Goal: Transaction & Acquisition: Book appointment/travel/reservation

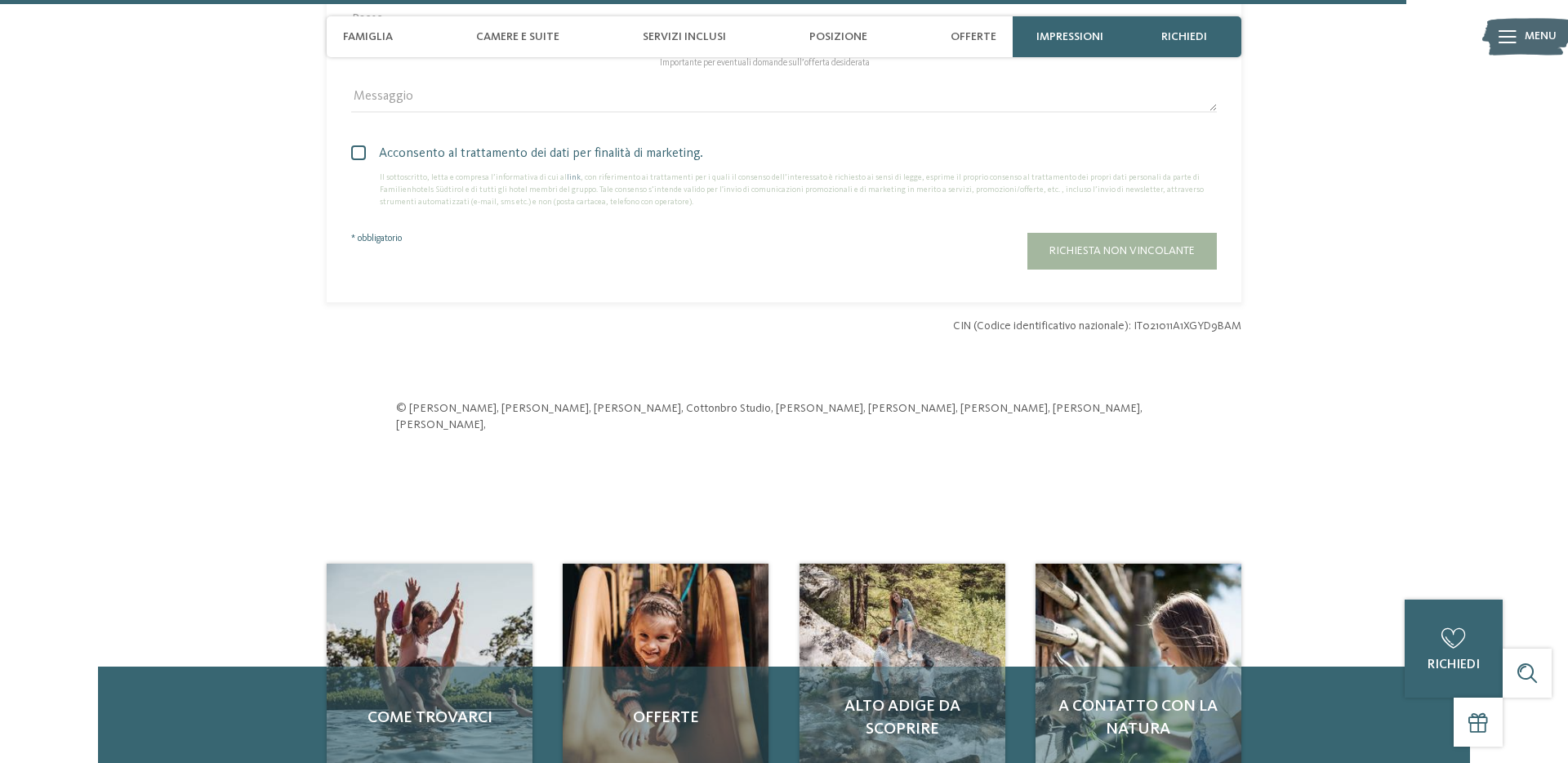
scroll to position [5007, 0]
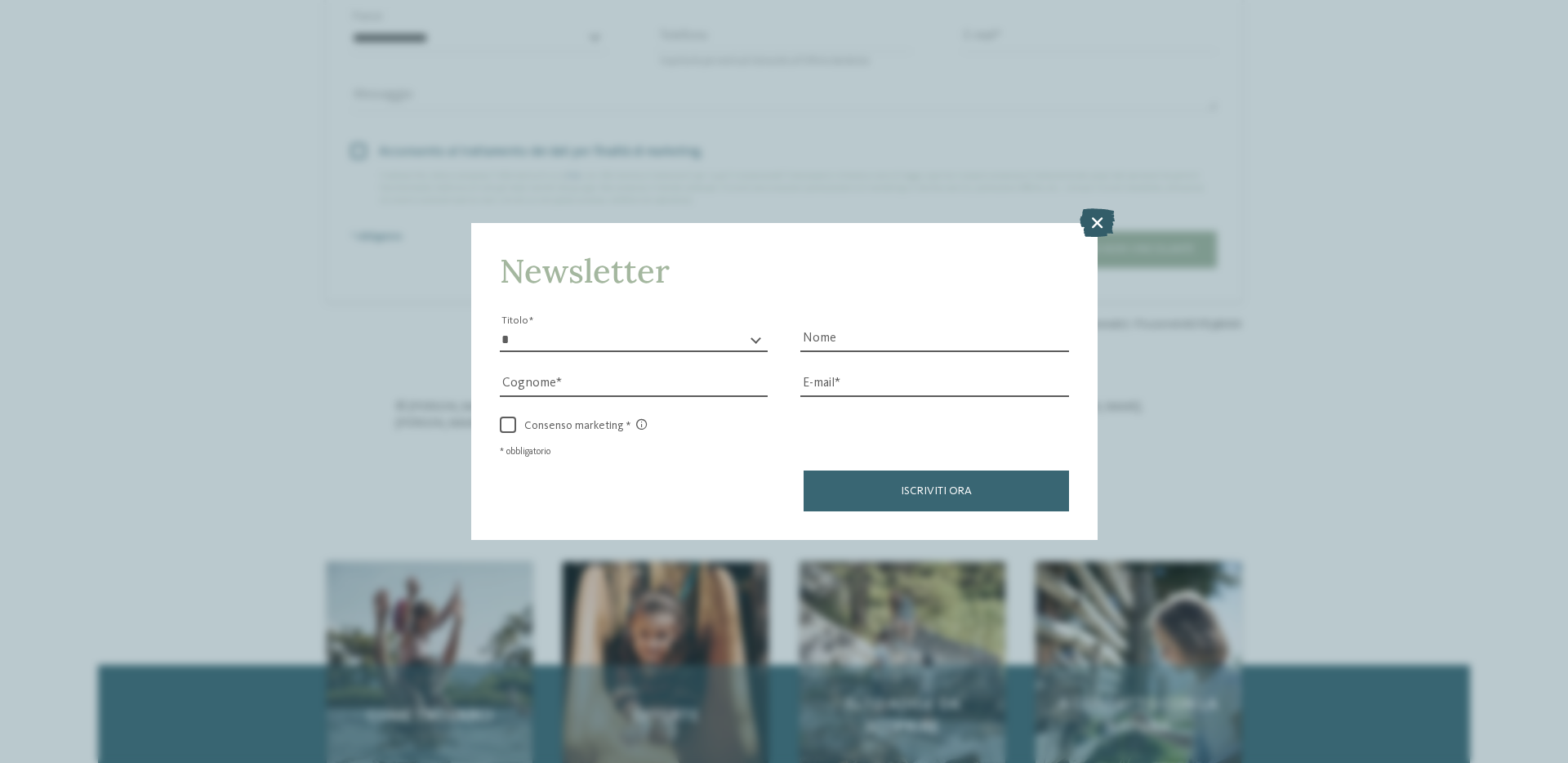
click at [1106, 224] on icon at bounding box center [1097, 222] width 35 height 29
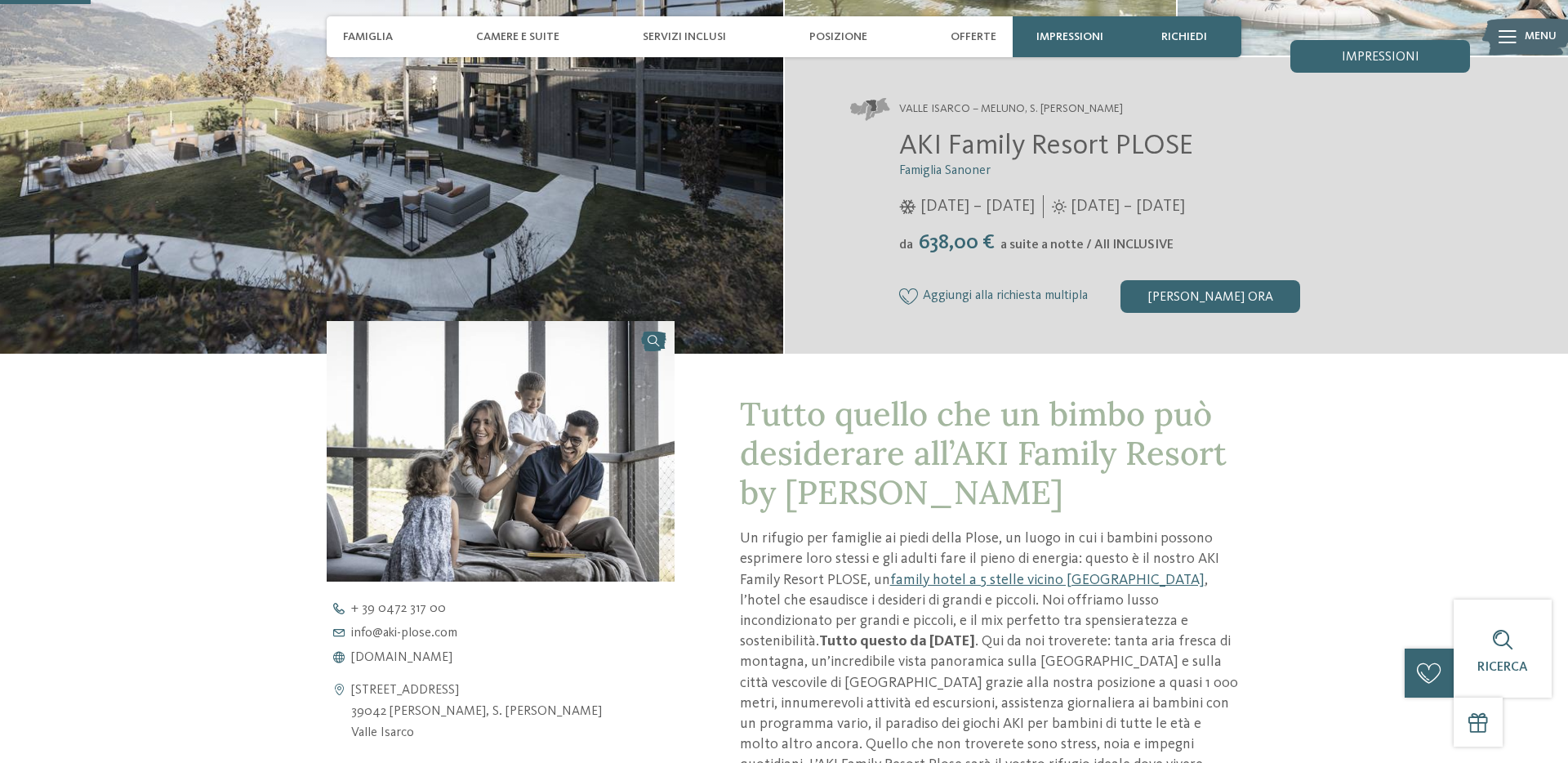
scroll to position [0, 0]
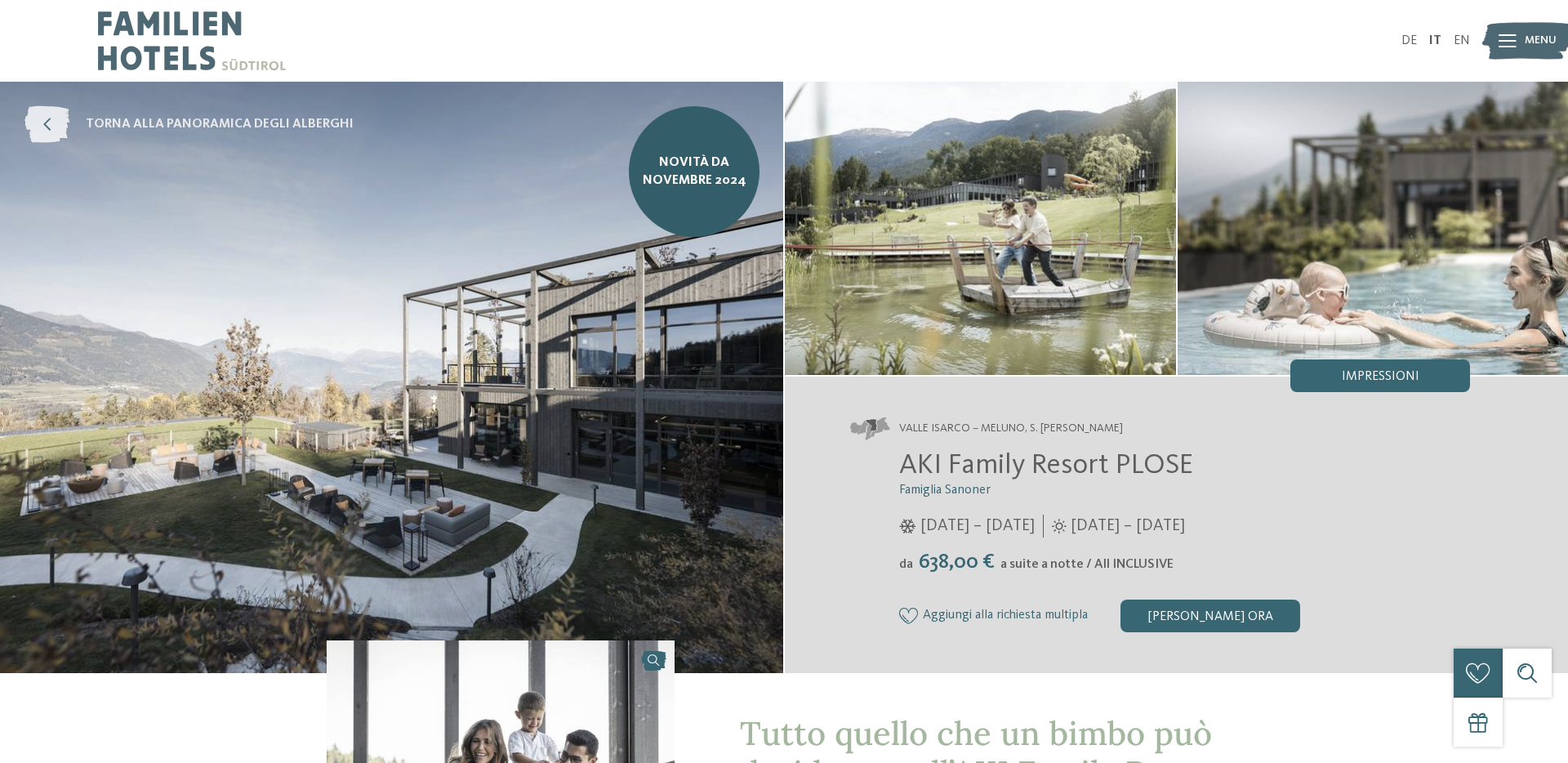
click at [49, 119] on icon at bounding box center [47, 125] width 45 height 37
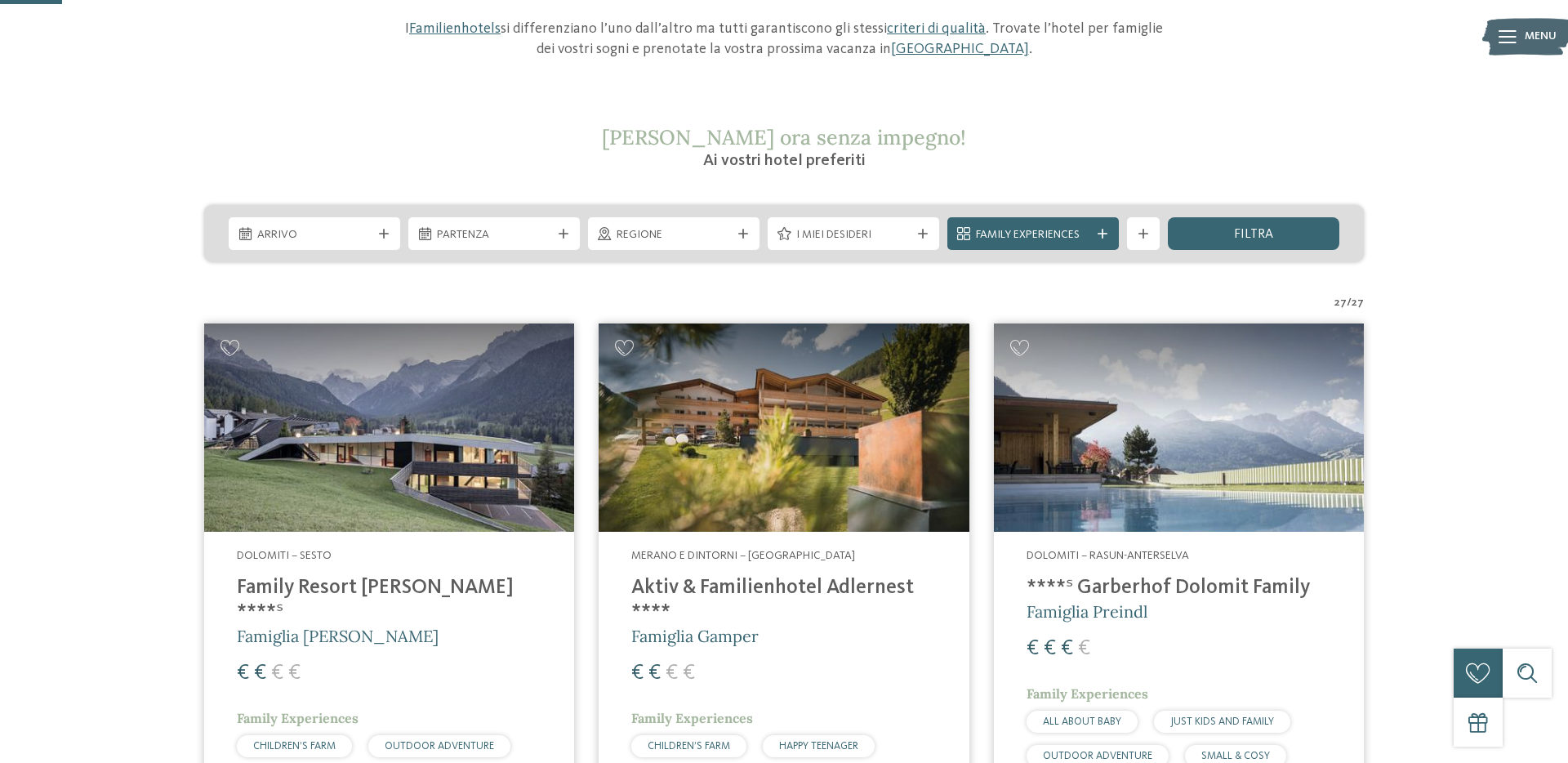
scroll to position [219, 0]
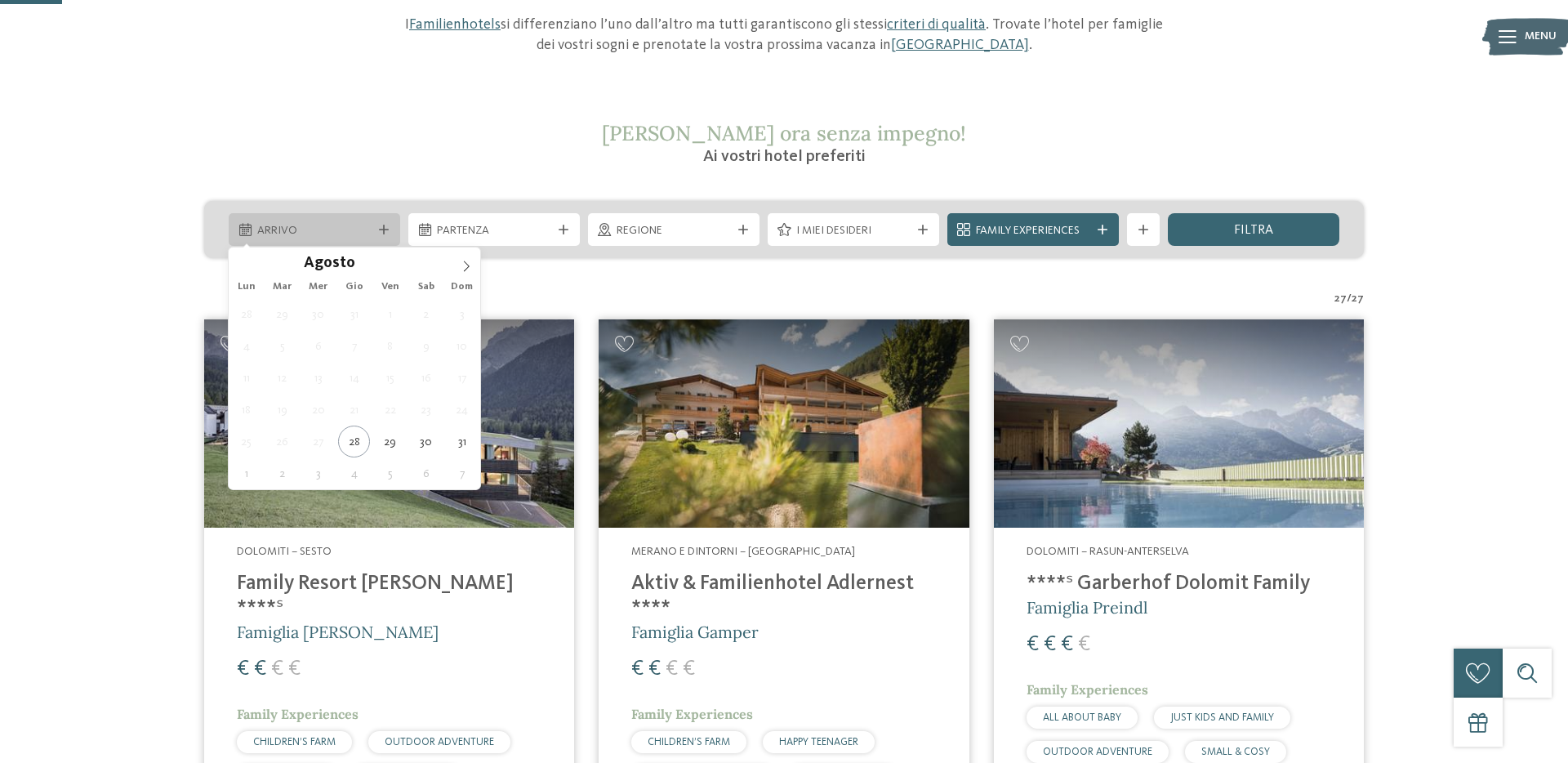
click at [322, 229] on span "Arrivo" at bounding box center [315, 231] width 114 height 16
click at [470, 263] on icon at bounding box center [466, 266] width 11 height 11
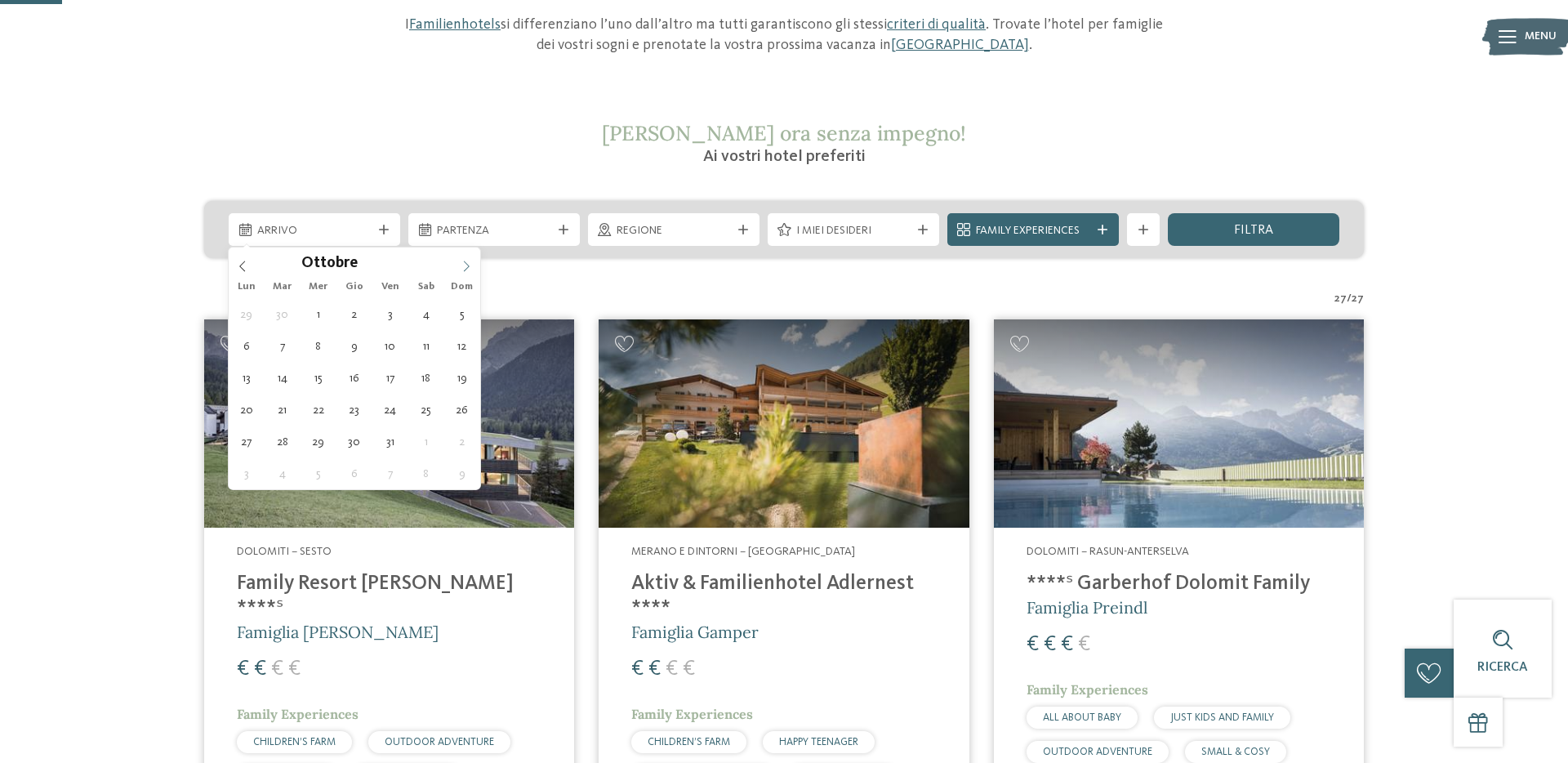
click at [470, 263] on icon at bounding box center [466, 266] width 11 height 11
type div "20.12.2025"
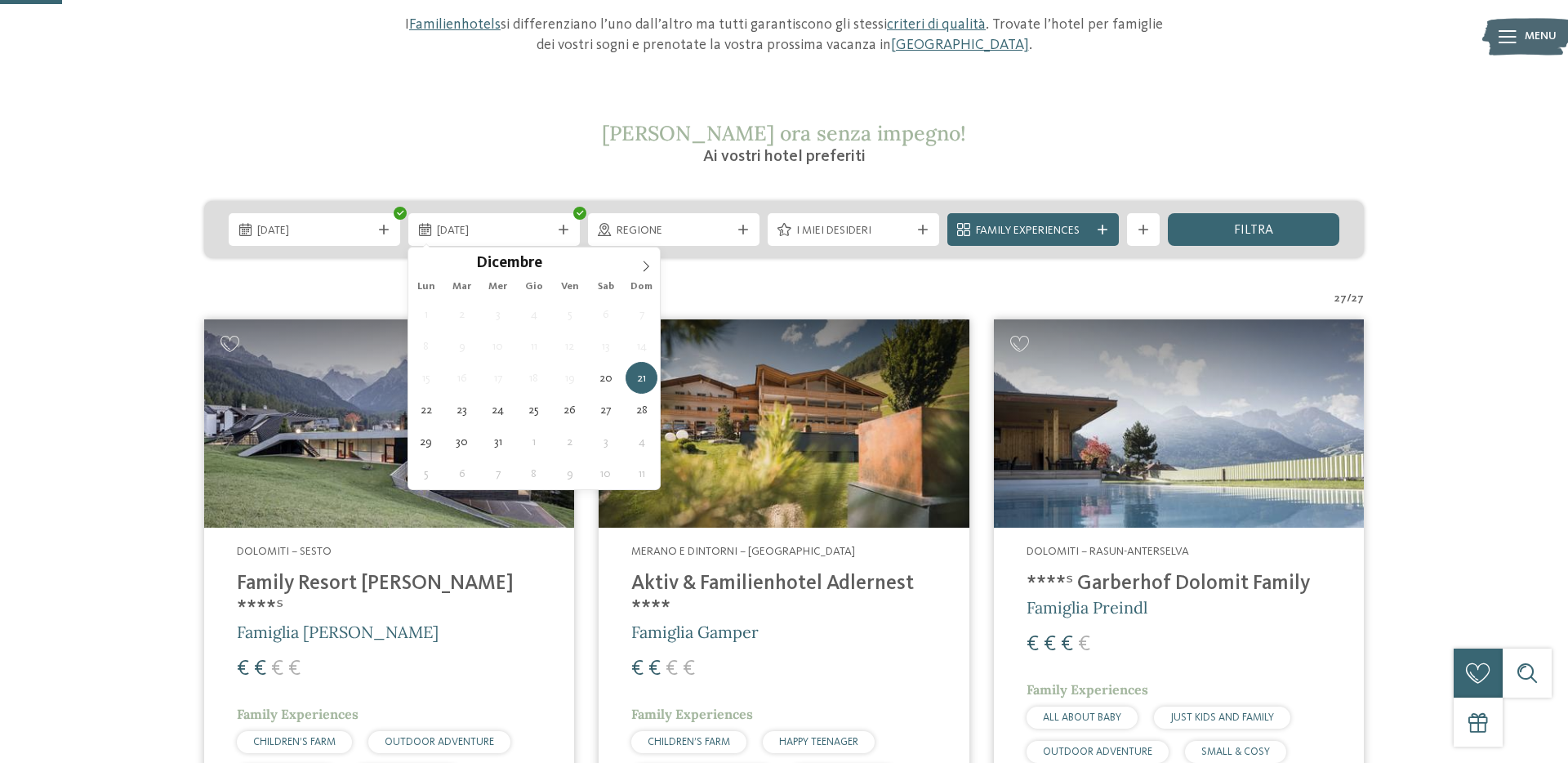
type div "27.12.2025"
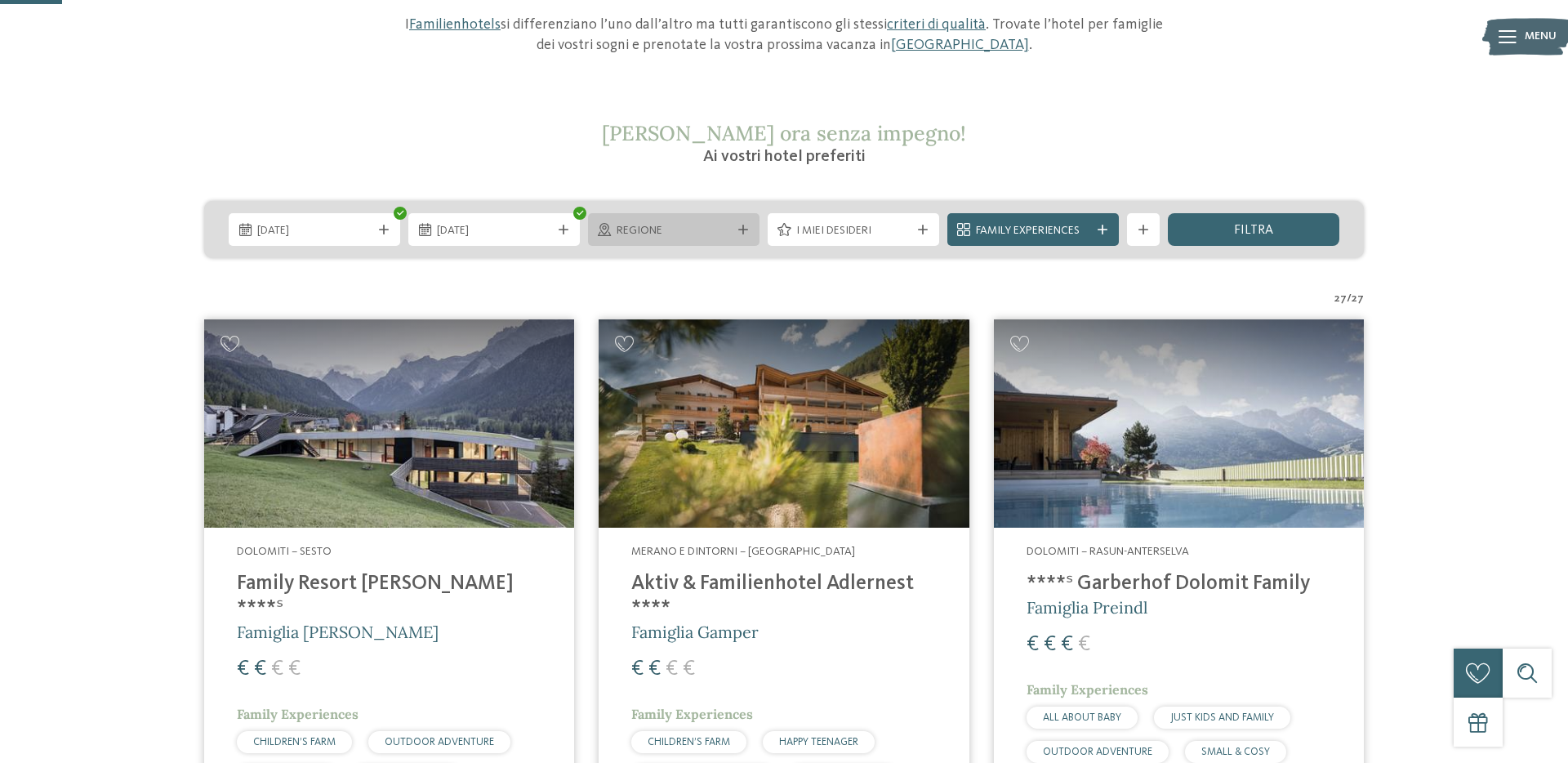
click at [671, 233] on span "Regione" at bounding box center [674, 231] width 114 height 16
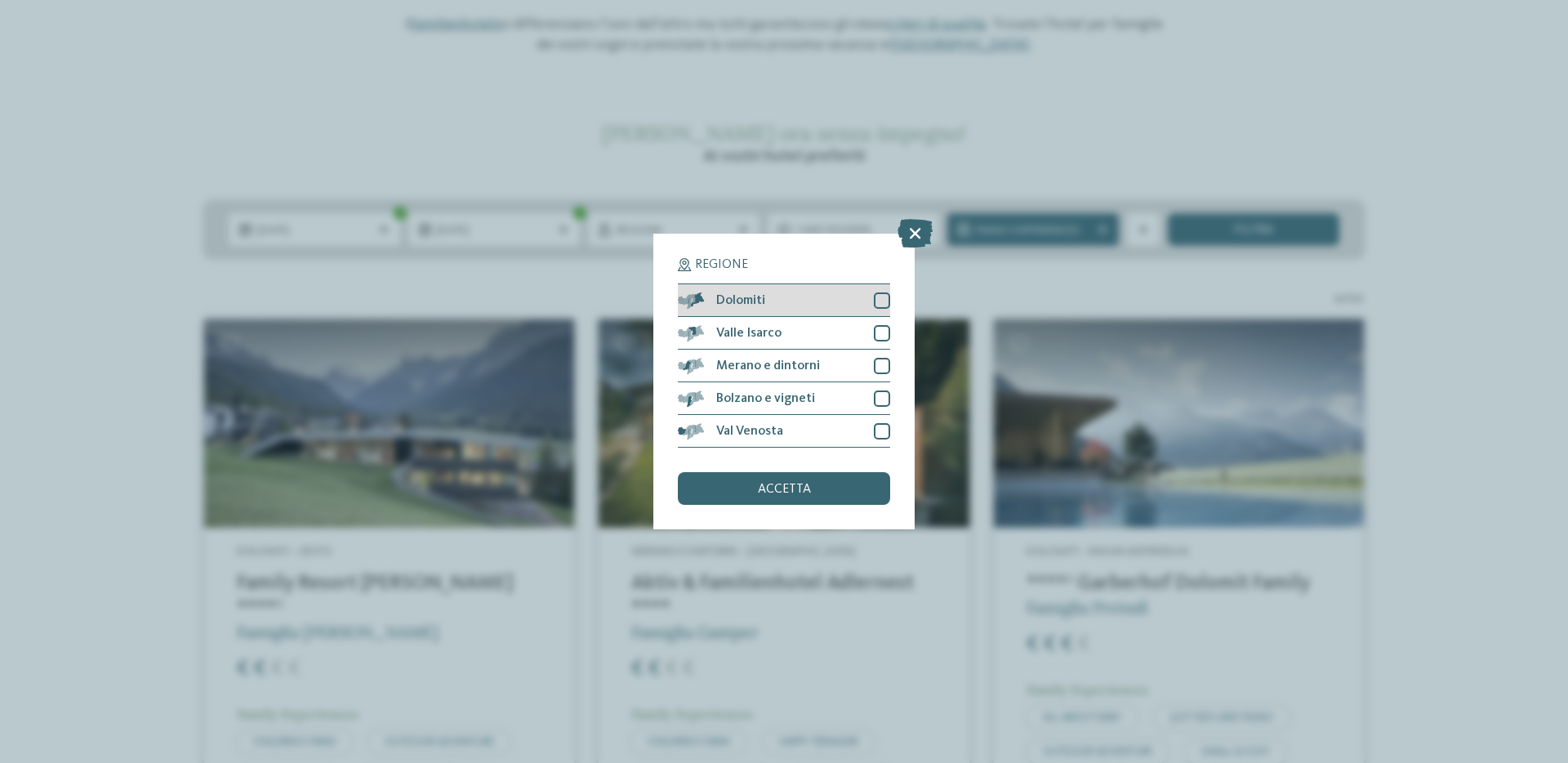
click at [878, 302] on div at bounding box center [881, 301] width 16 height 16
click at [794, 489] on span "accetta" at bounding box center [784, 490] width 53 height 13
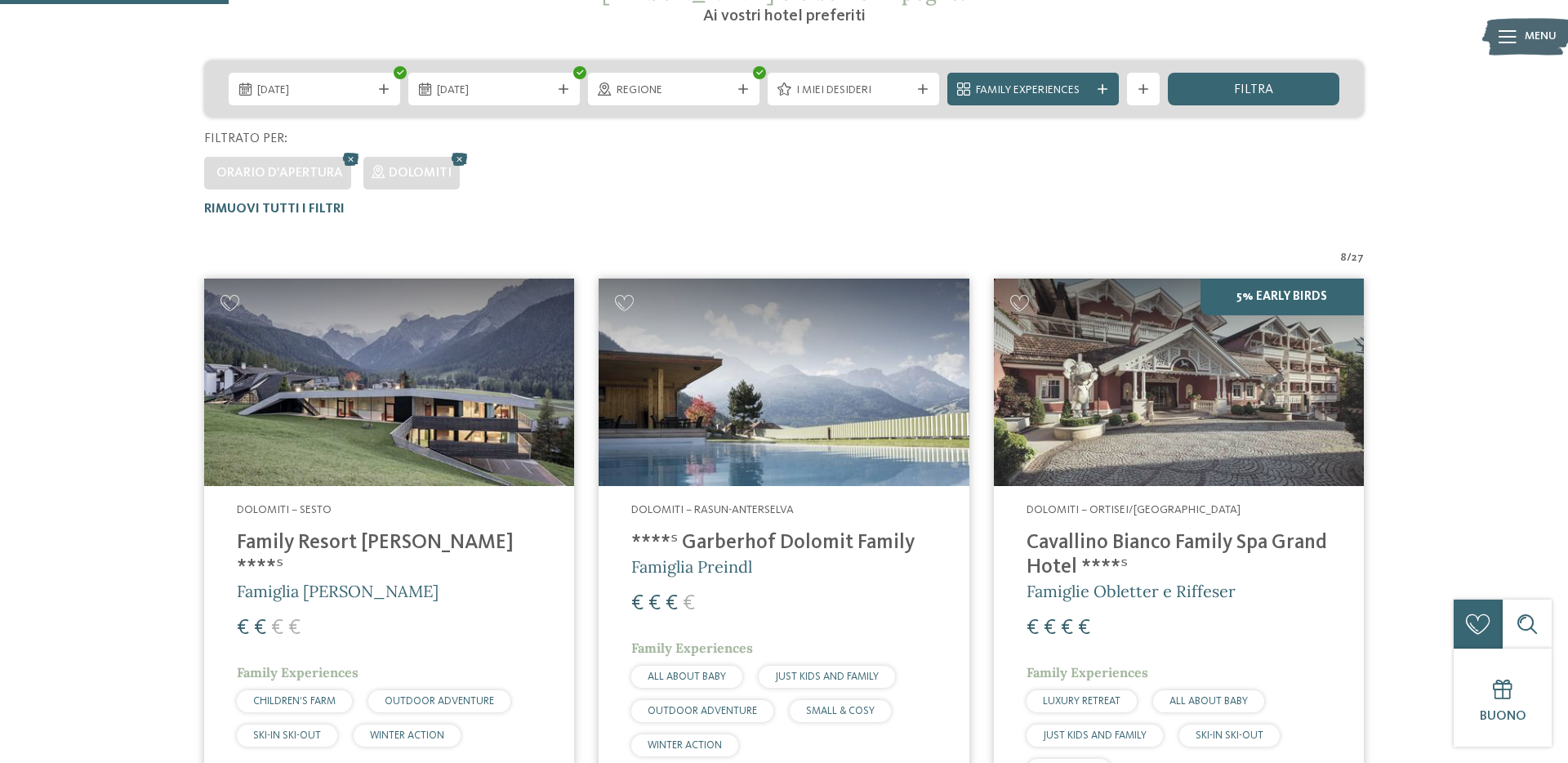
scroll to position [362, 0]
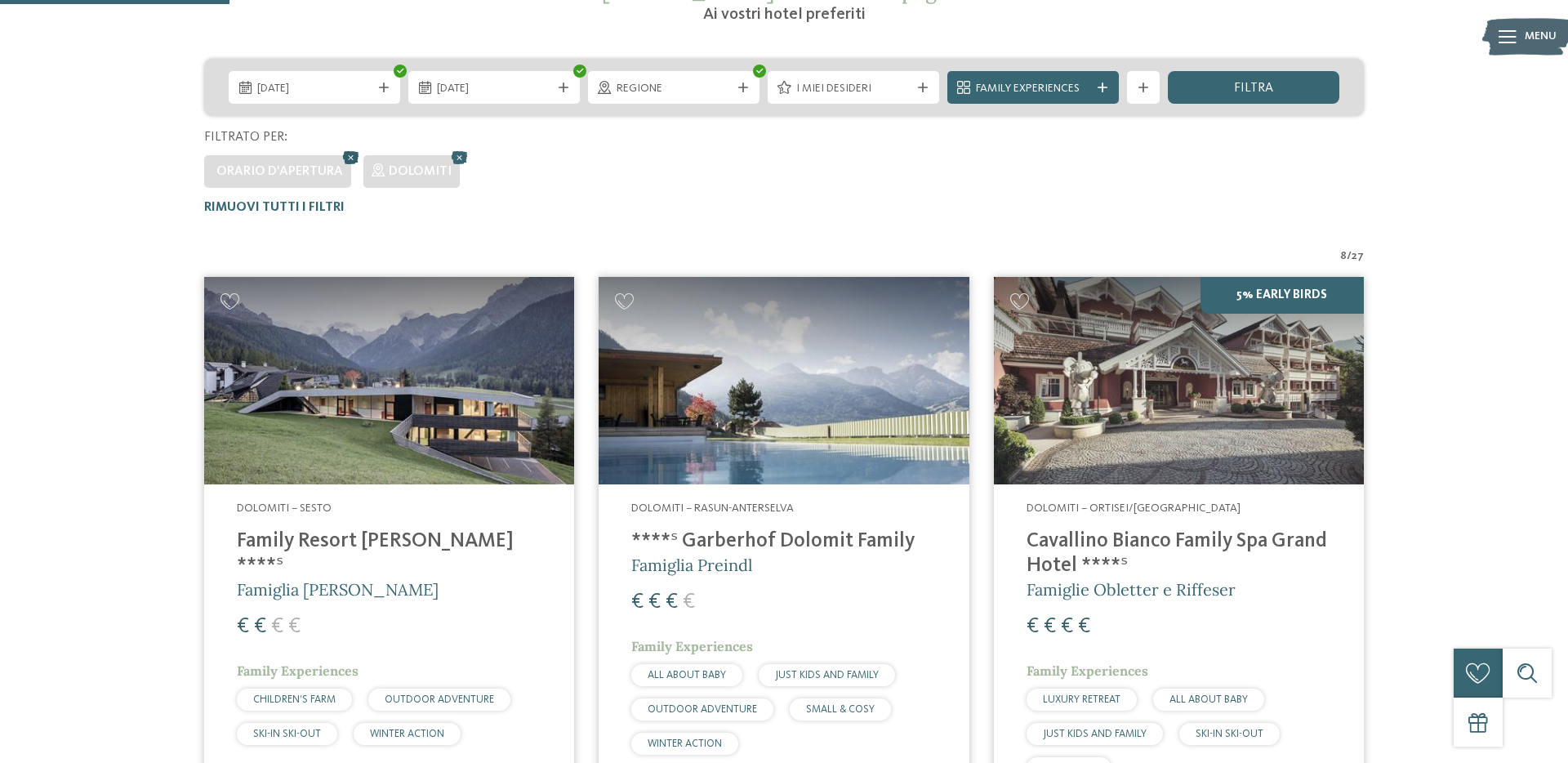
click at [351, 157] on icon at bounding box center [352, 158] width 25 height 21
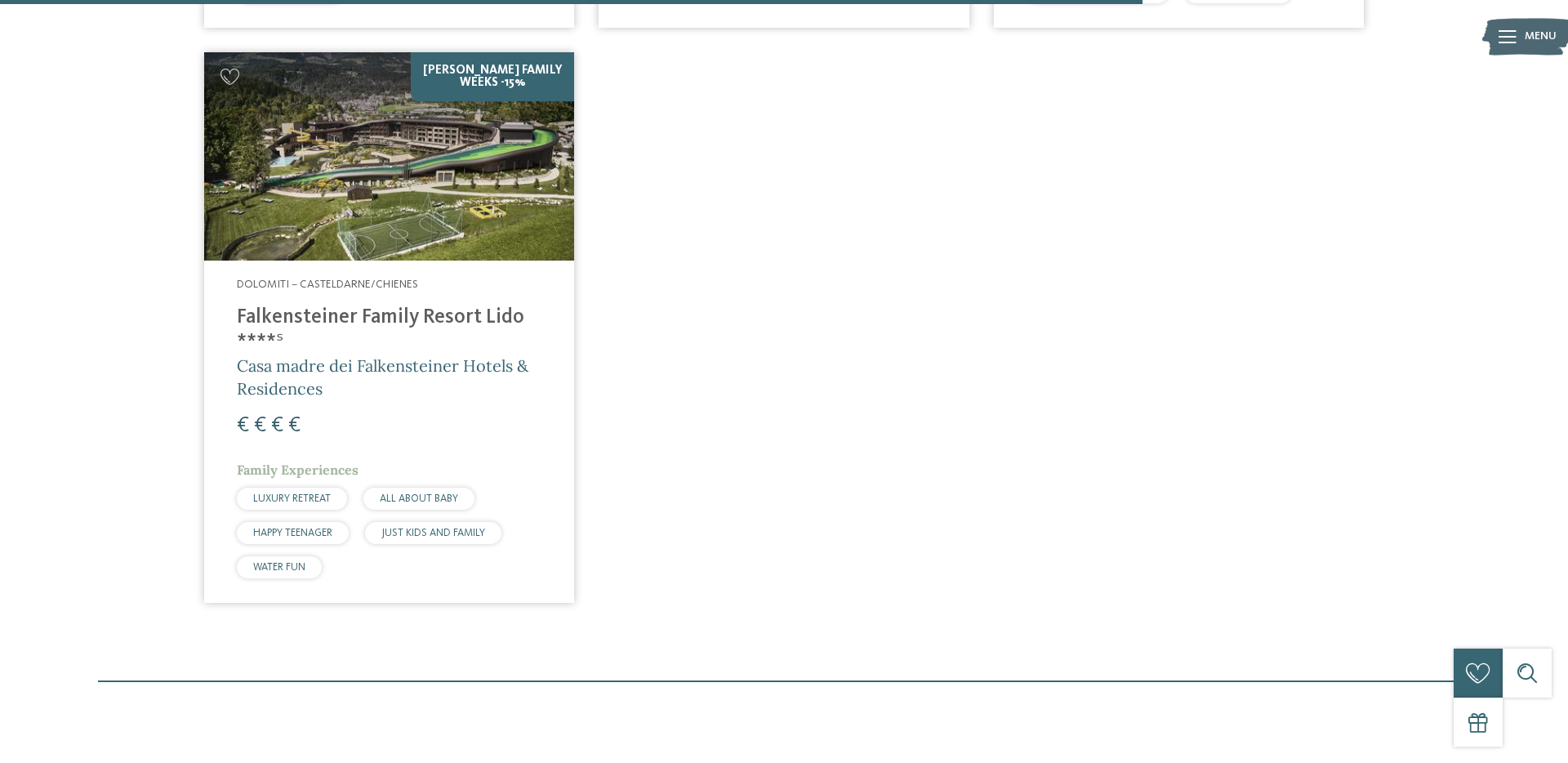
scroll to position [2159, 0]
click at [339, 320] on h4 "Falkensteiner Family Resort Lido ****ˢ" at bounding box center [389, 329] width 304 height 49
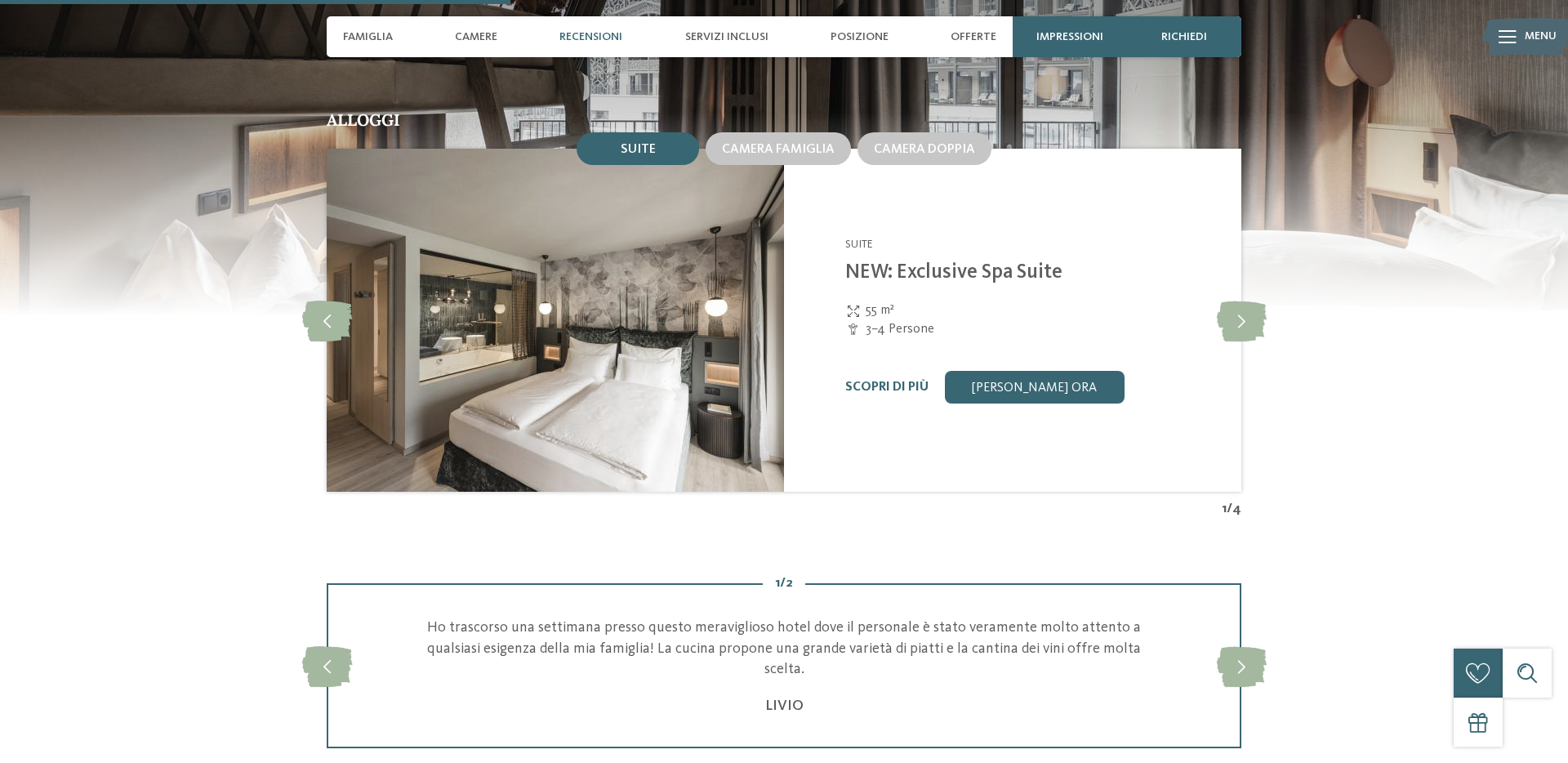
scroll to position [1791, 0]
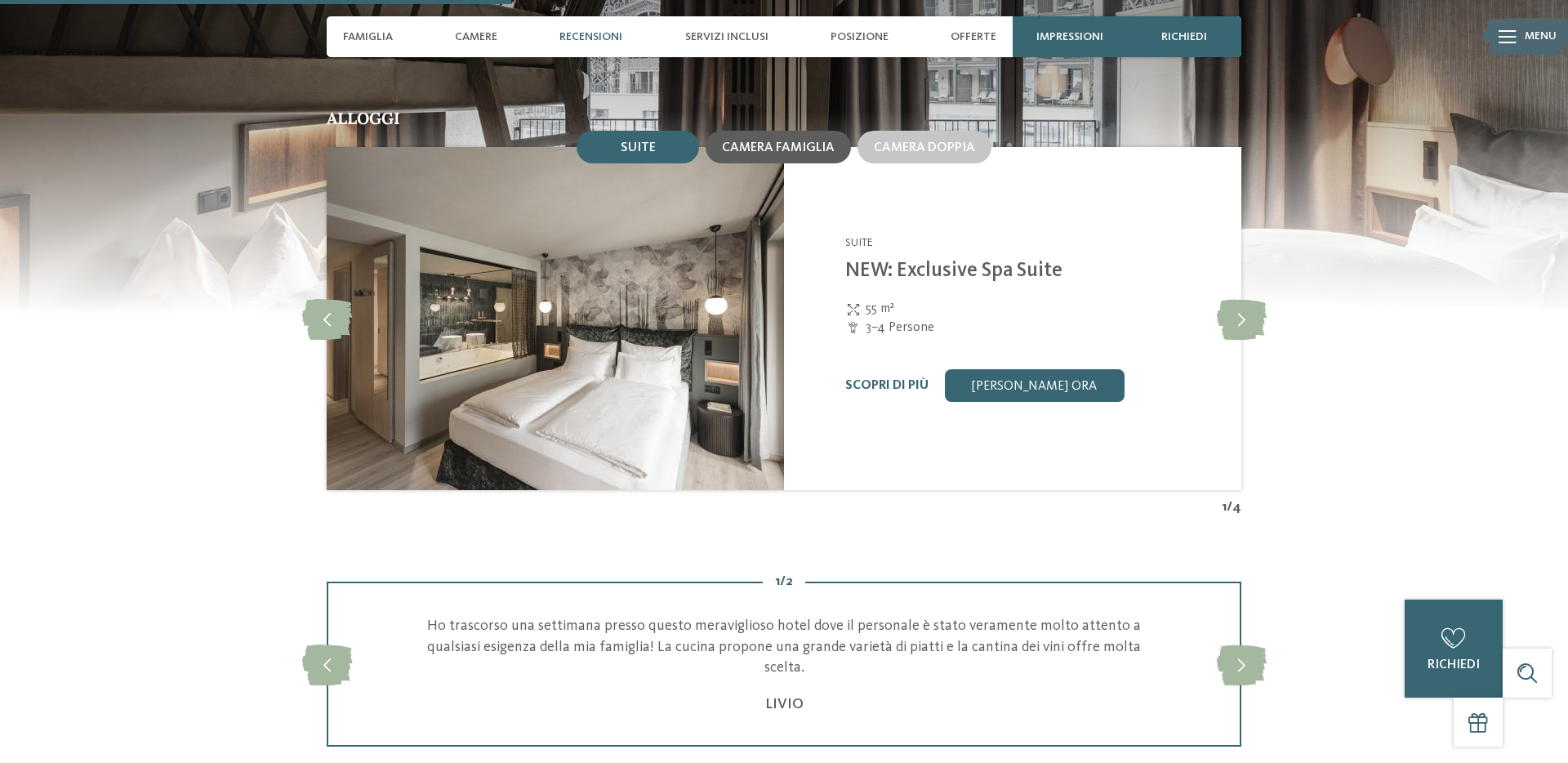
click at [765, 142] on span "Camera famiglia" at bounding box center [778, 148] width 113 height 13
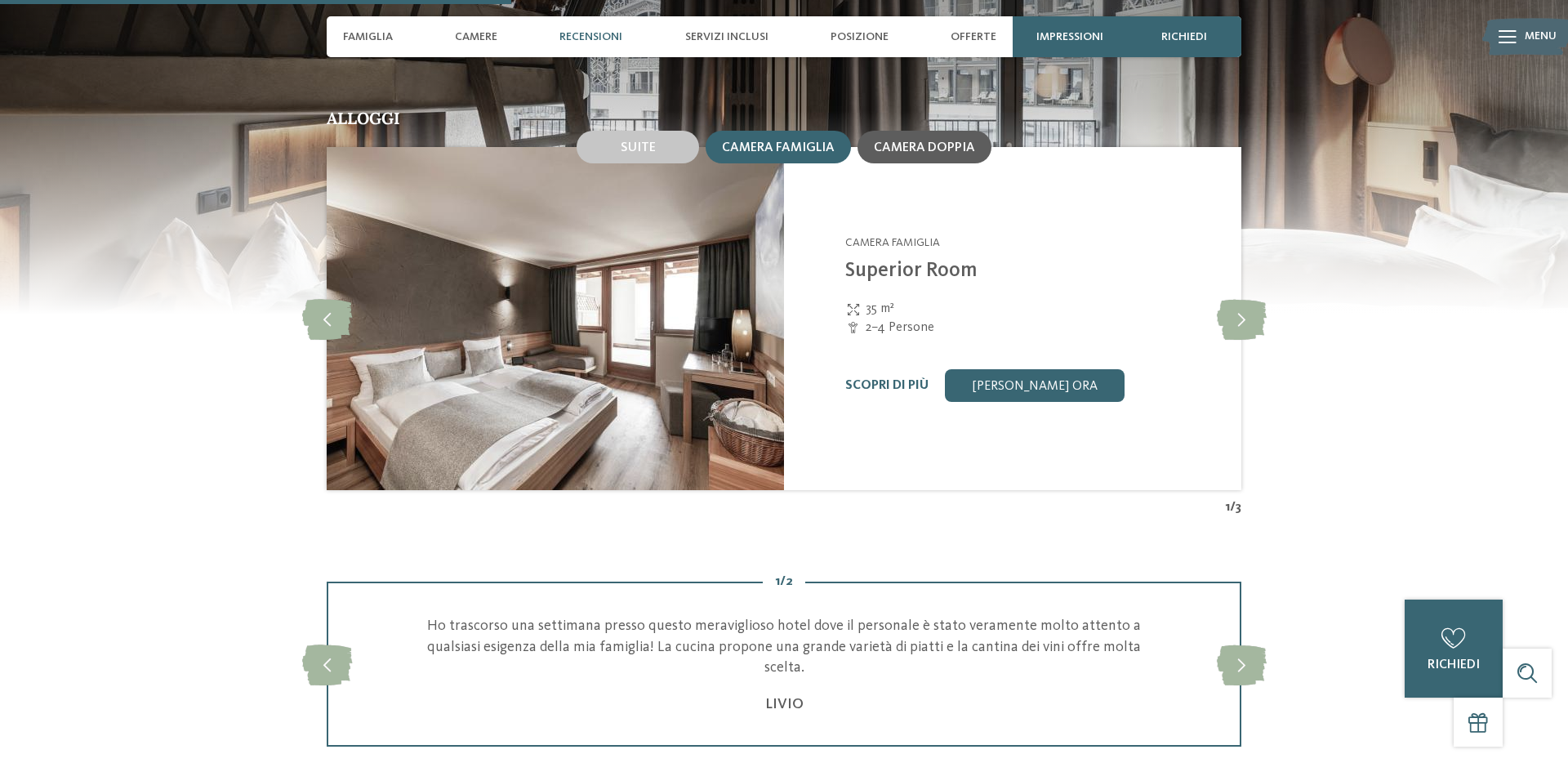
click at [913, 150] on span "Camera doppia" at bounding box center [924, 148] width 102 height 13
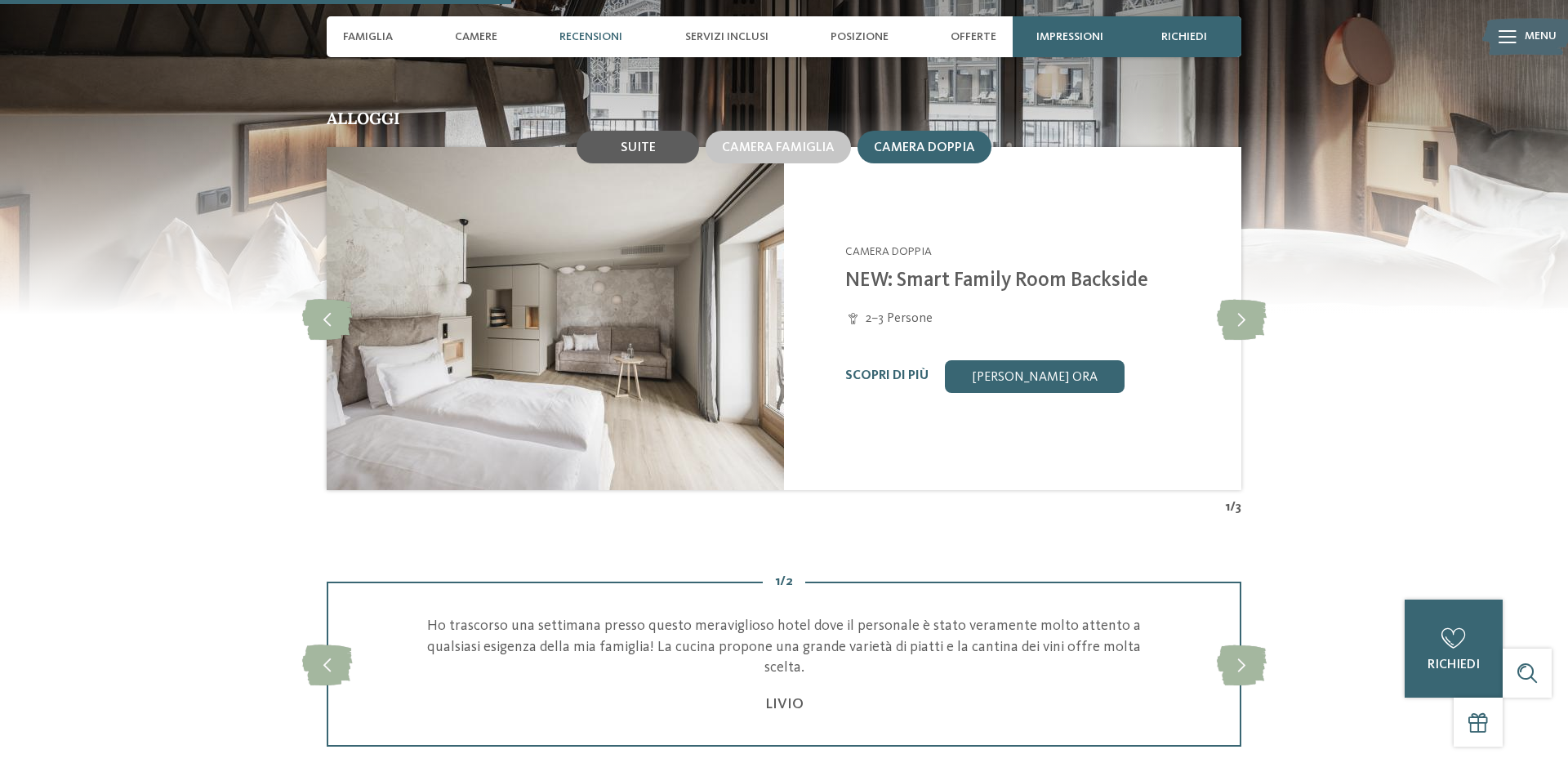
click at [677, 147] on div "Suite" at bounding box center [637, 147] width 123 height 32
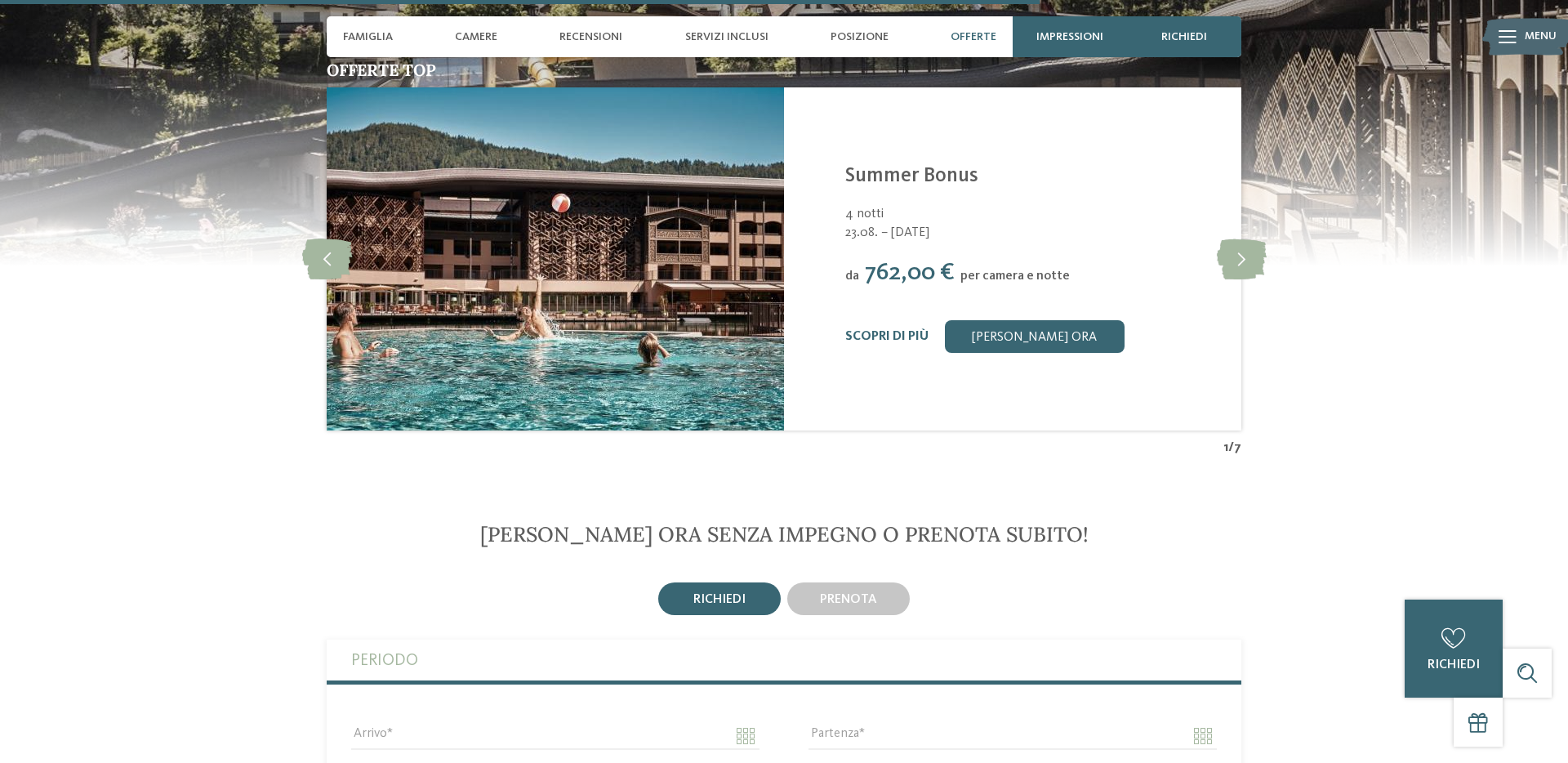
scroll to position [3644, 0]
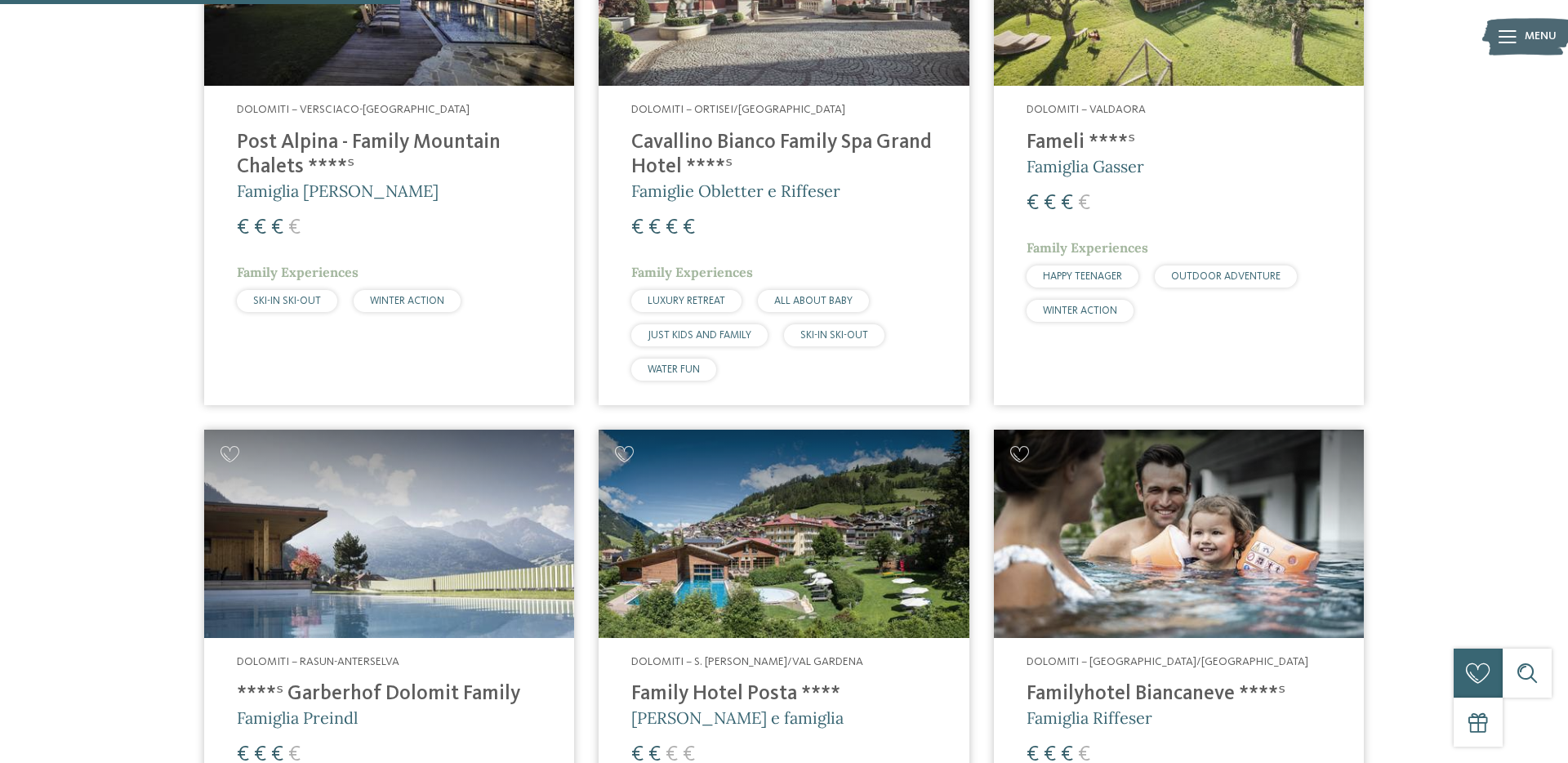
scroll to position [742, 0]
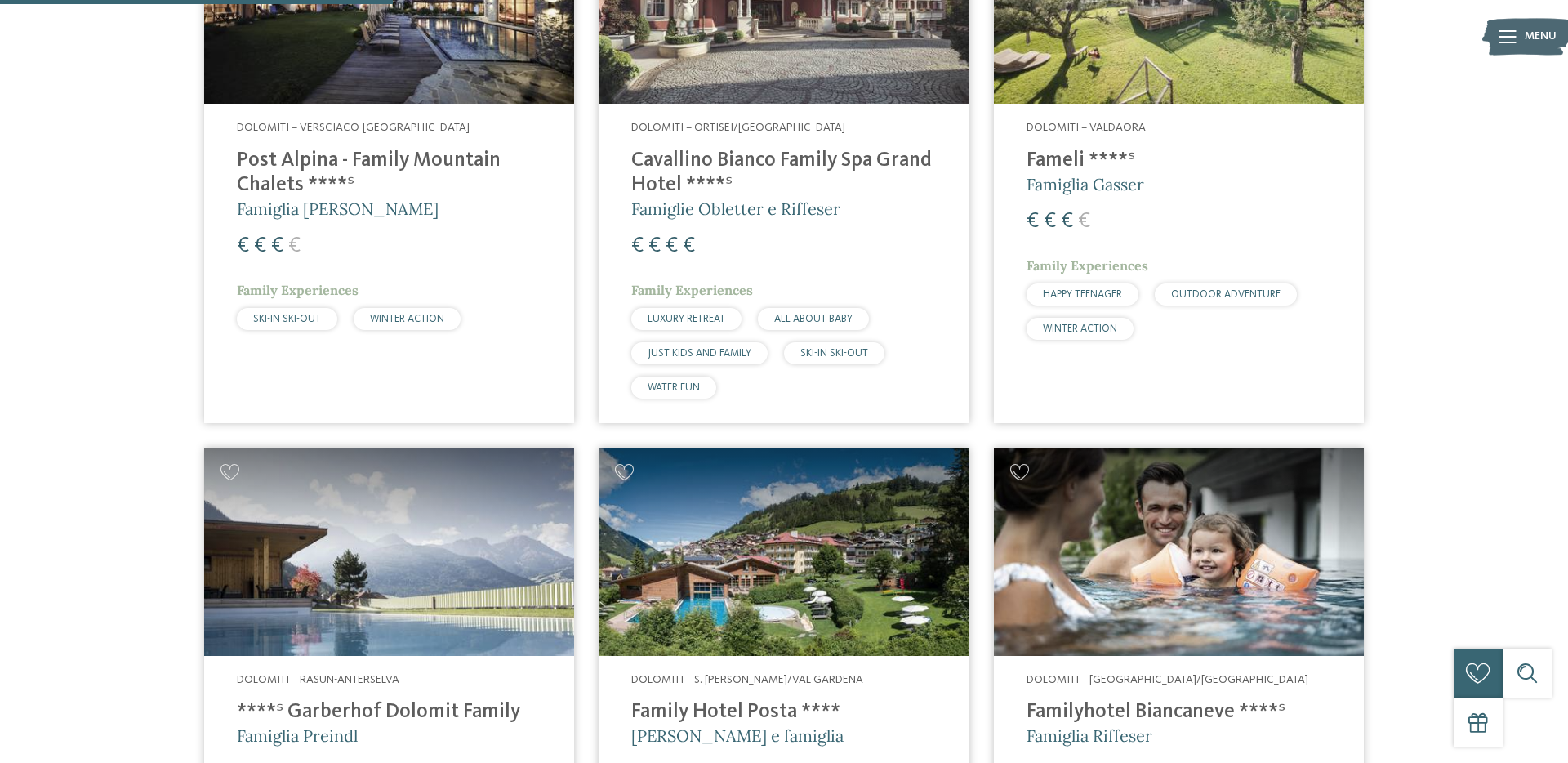
click at [801, 161] on h4 "Cavallino Bianco Family Spa Grand Hotel ****ˢ" at bounding box center [784, 173] width 304 height 49
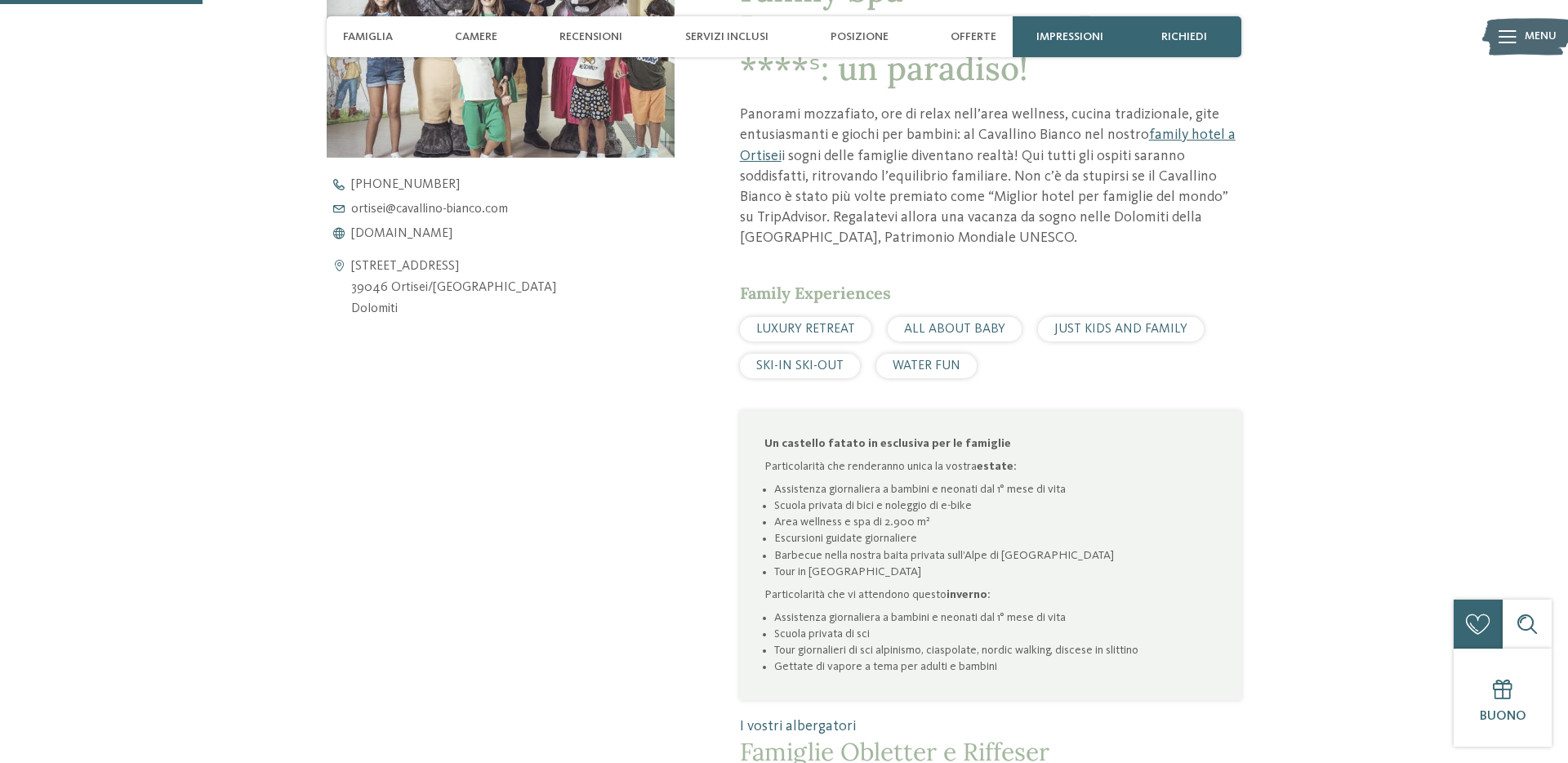
scroll to position [745, 0]
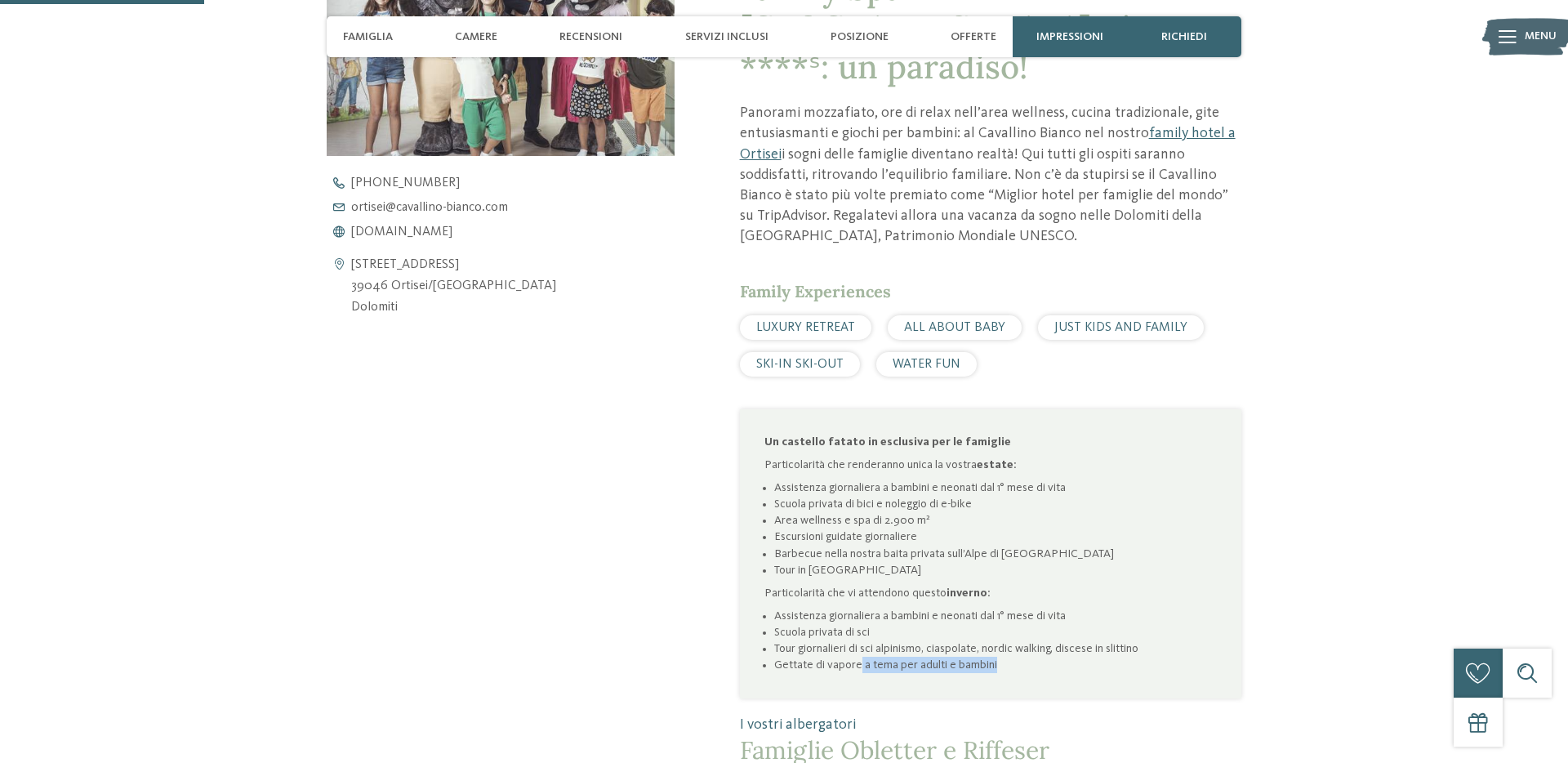
drag, startPoint x: 860, startPoint y: 669, endPoint x: 1016, endPoint y: 673, distance: 156.1
click at [1016, 673] on li "Gettate di vapore a tema per adulti e bambini" at bounding box center [996, 665] width 443 height 16
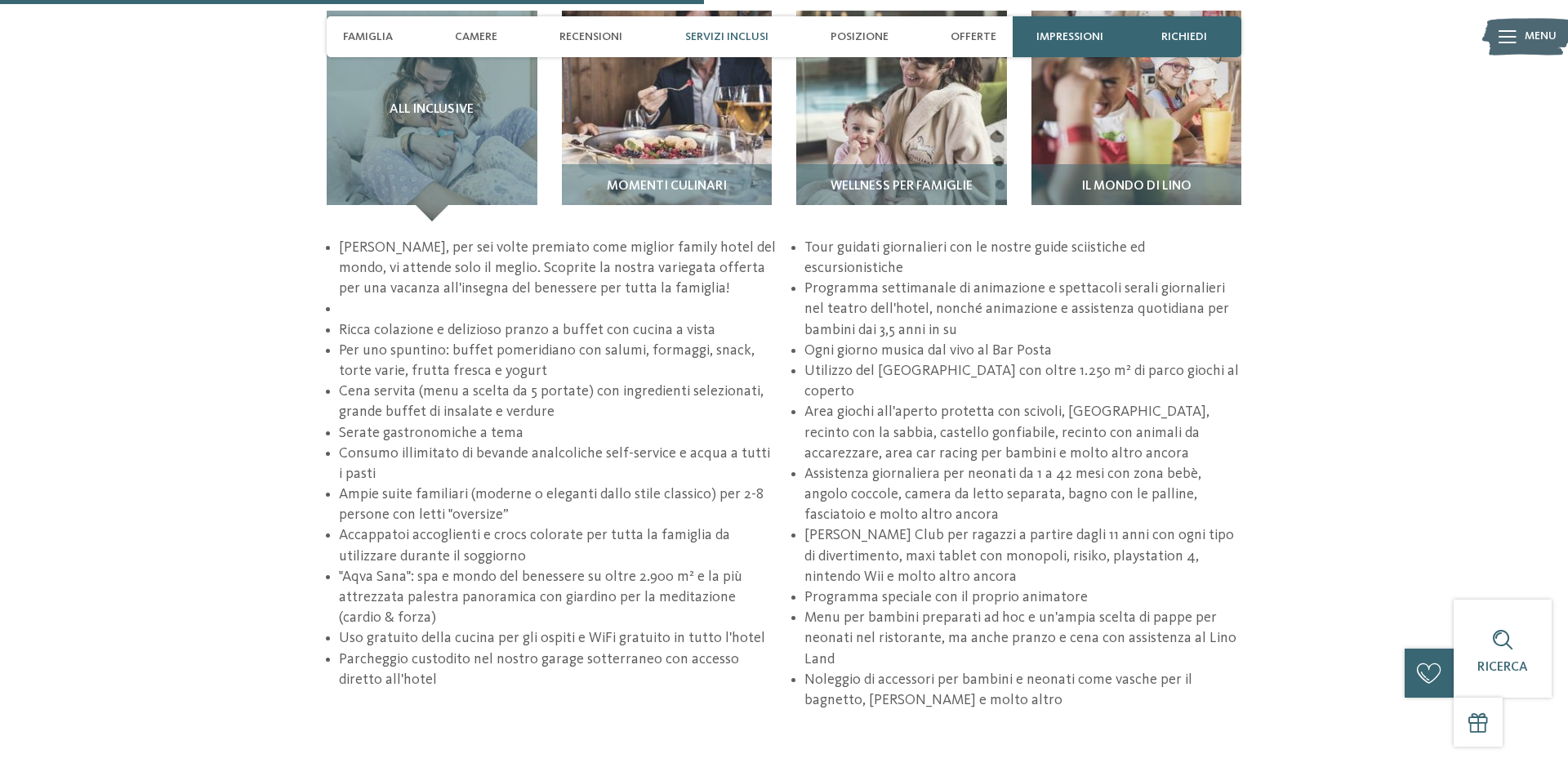
scroll to position [2574, 0]
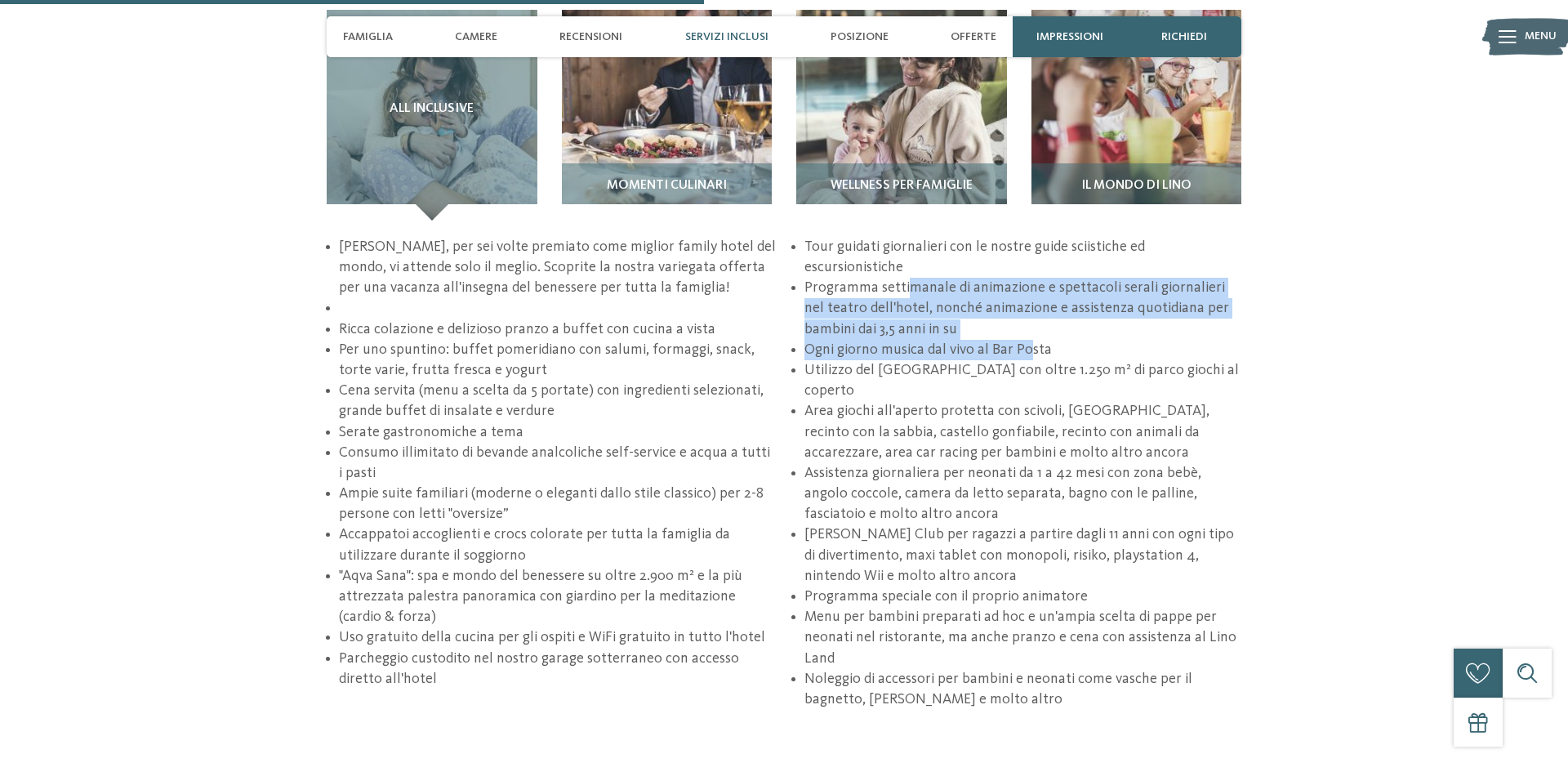
drag, startPoint x: 907, startPoint y: 266, endPoint x: 1028, endPoint y: 319, distance: 132.1
click at [1028, 319] on ul "Al Cavallino Bianco, per sei volte premiato come miglior family hotel del mondo…" at bounding box center [784, 473] width 915 height 473
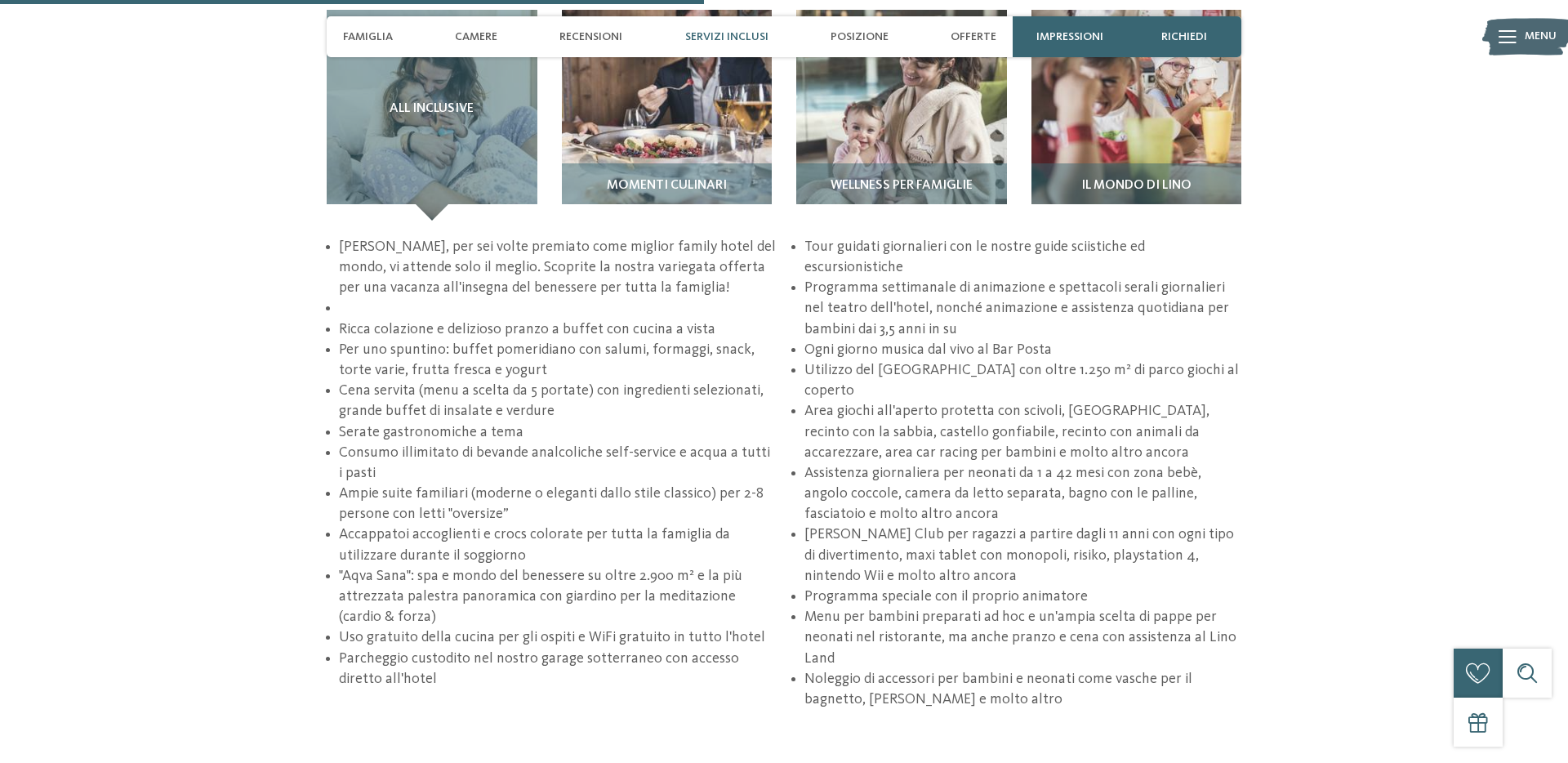
click at [1016, 302] on li "Programma settimanale di animazione e spettacoli serali giornalieri nel teatro …" at bounding box center [1023, 308] width 437 height 62
drag, startPoint x: 965, startPoint y: 513, endPoint x: 1111, endPoint y: 535, distance: 147.6
click at [1111, 535] on li "Teenie's Club per ragazzi a partire dagli 11 anni con ogni tipo di divertimento…" at bounding box center [1023, 556] width 437 height 62
drag, startPoint x: 861, startPoint y: 528, endPoint x: 1009, endPoint y: 530, distance: 148.0
click at [1009, 530] on li "Teenie's Club per ragazzi a partire dagli 11 anni con ogni tipo di divertimento…" at bounding box center [1023, 556] width 437 height 62
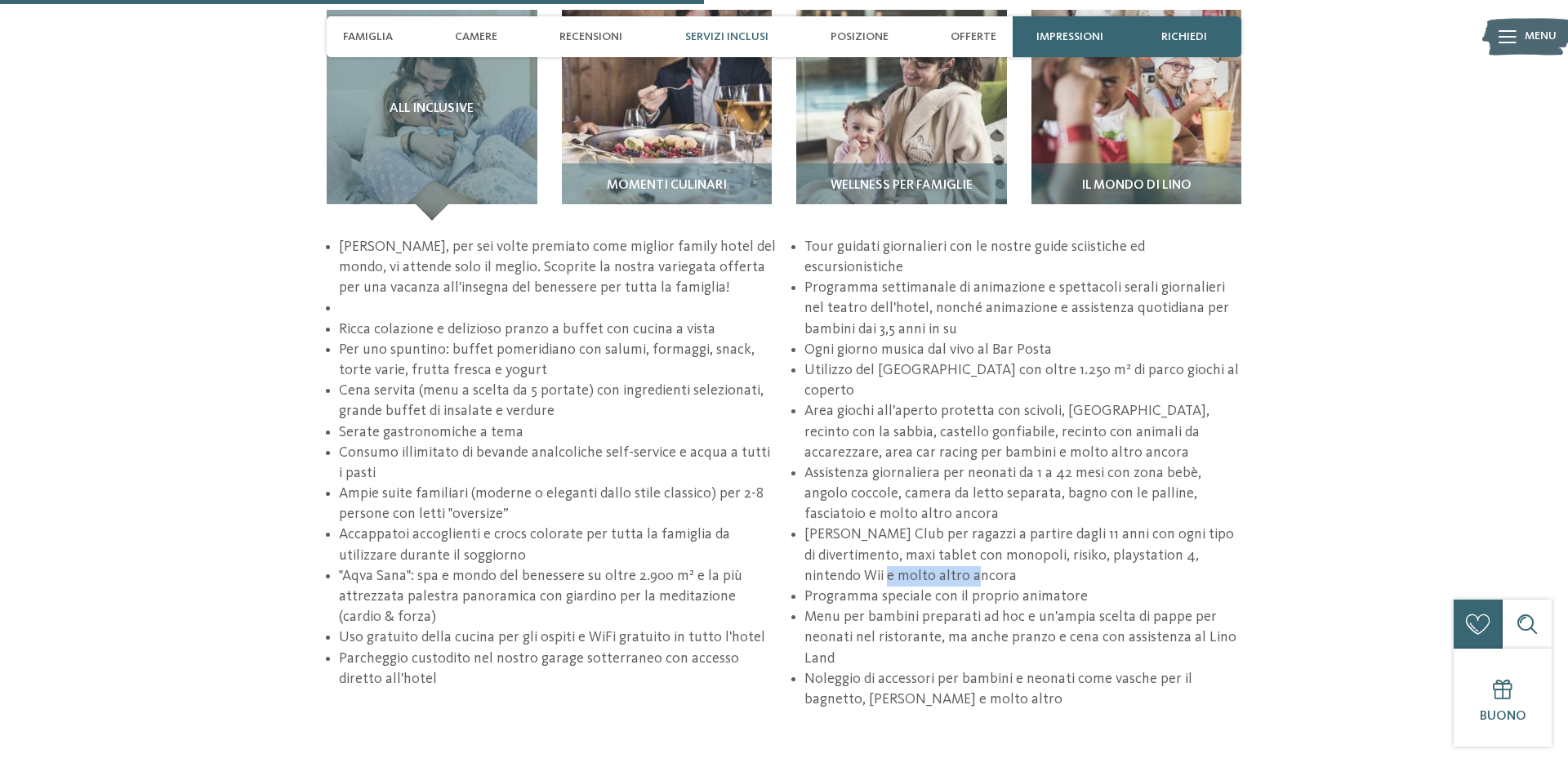
click at [1009, 530] on li "Teenie's Club per ragazzi a partire dagli 11 anni con ogni tipo di divertimento…" at bounding box center [1023, 556] width 437 height 62
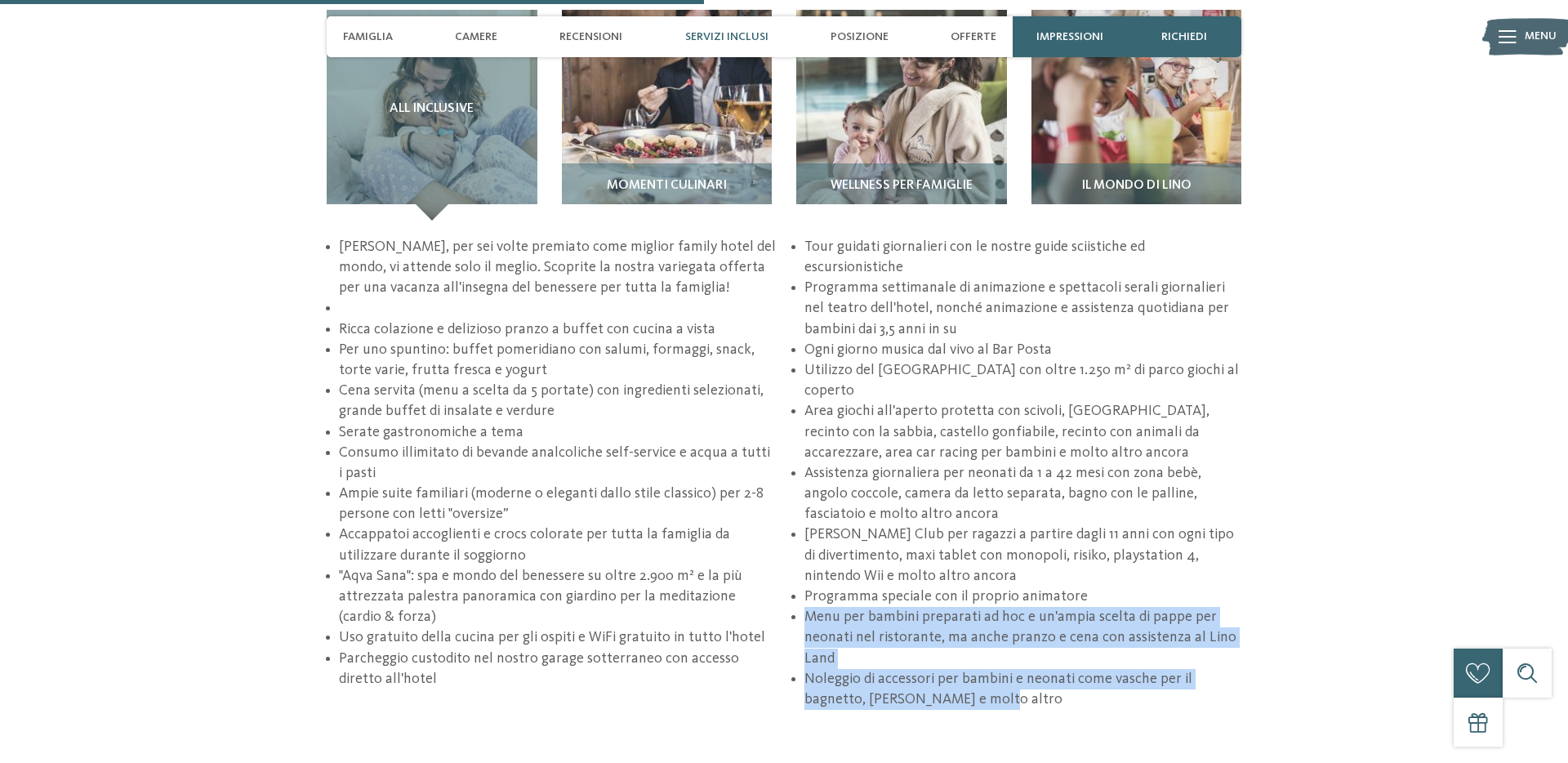
drag, startPoint x: 797, startPoint y: 574, endPoint x: 999, endPoint y: 655, distance: 217.6
click at [1003, 661] on ul "Al Cavallino Bianco, per sei volte premiato come miglior family hotel del mondo…" at bounding box center [784, 473] width 915 height 473
click at [999, 670] on li "Noleggio di accessori per bambini e neonati come vasche per il bagnetto, vasini…" at bounding box center [1023, 690] width 437 height 41
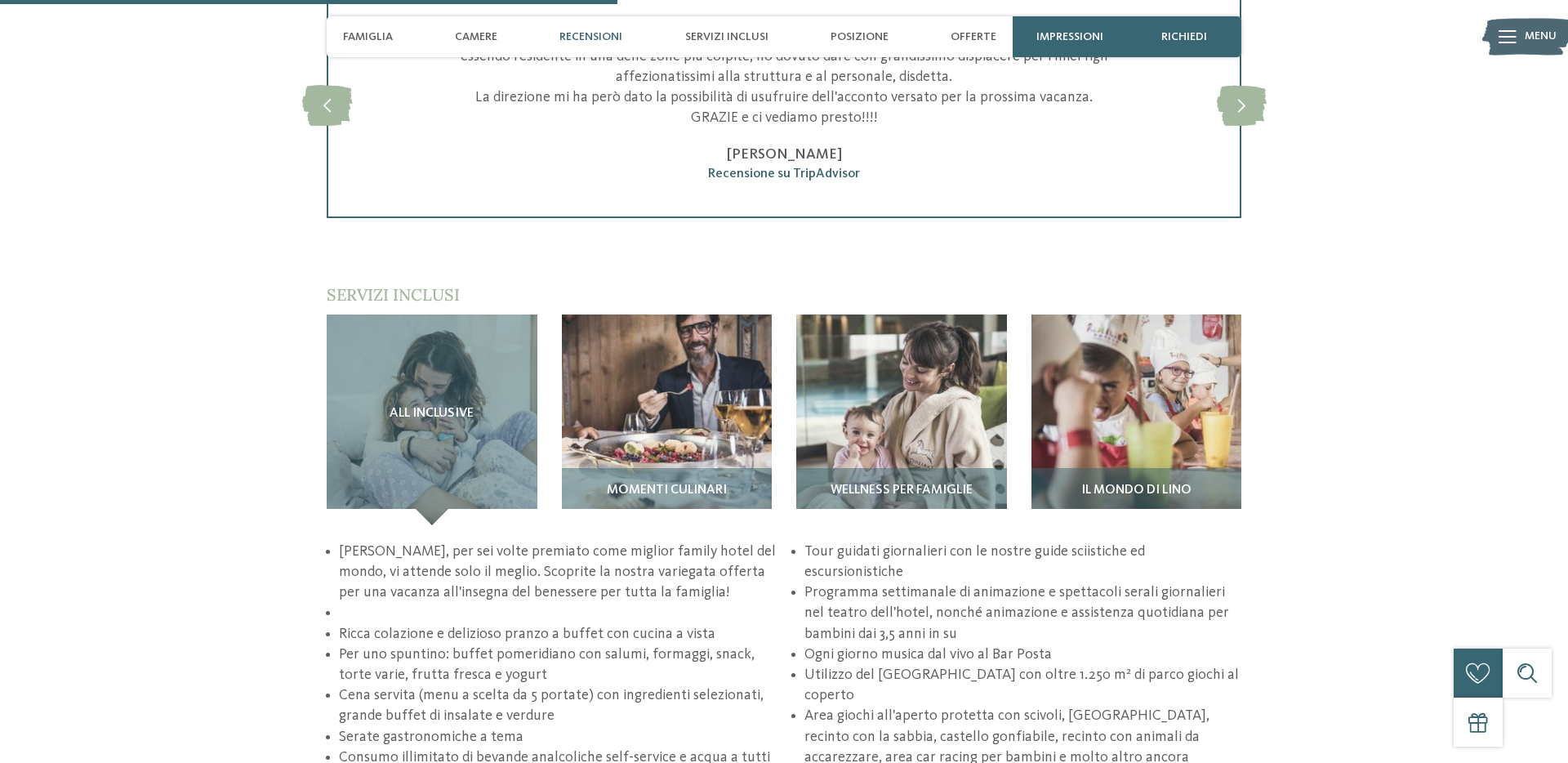
scroll to position [2276, 0]
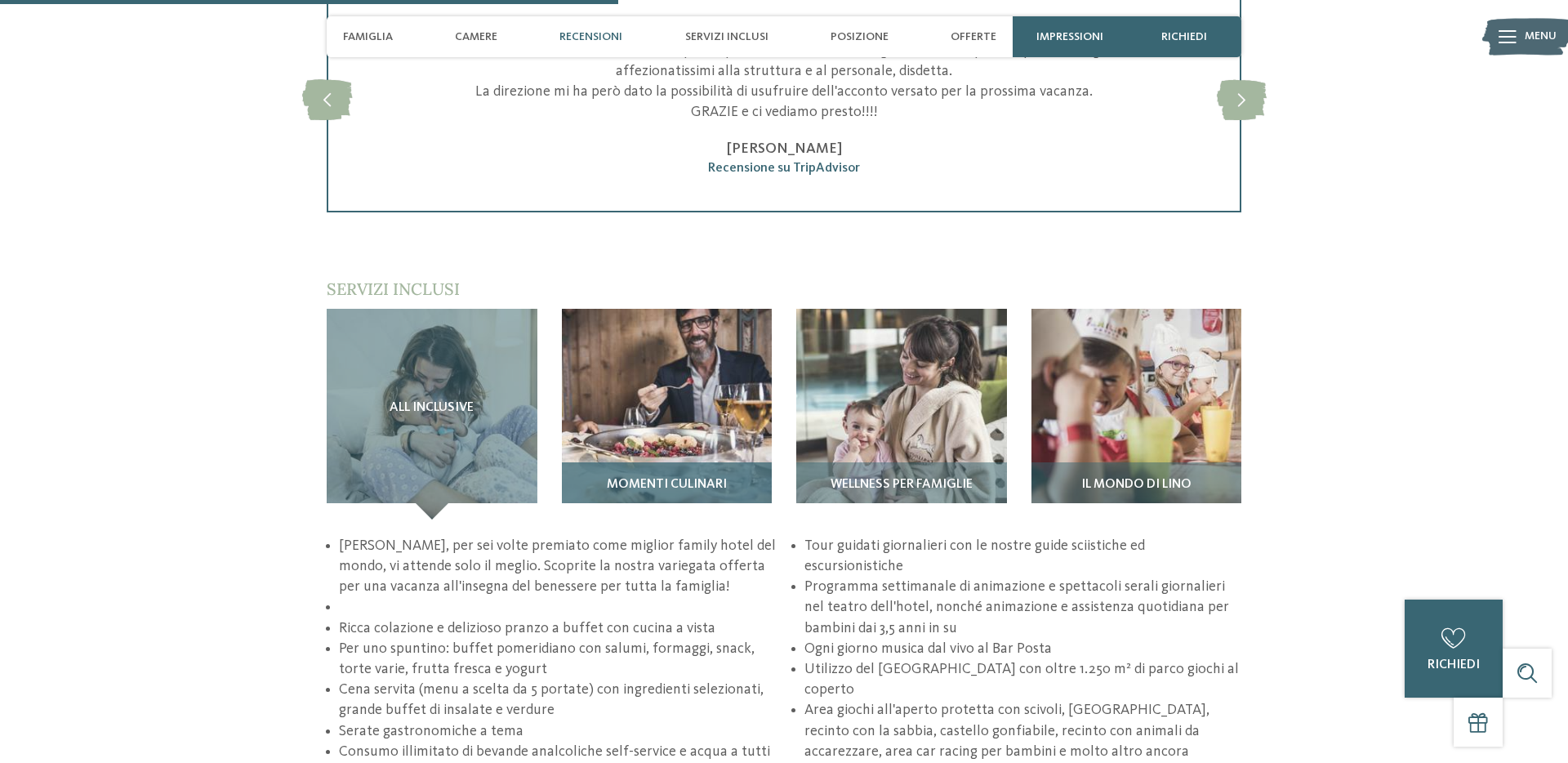
click at [746, 431] on img at bounding box center [668, 415] width 211 height 211
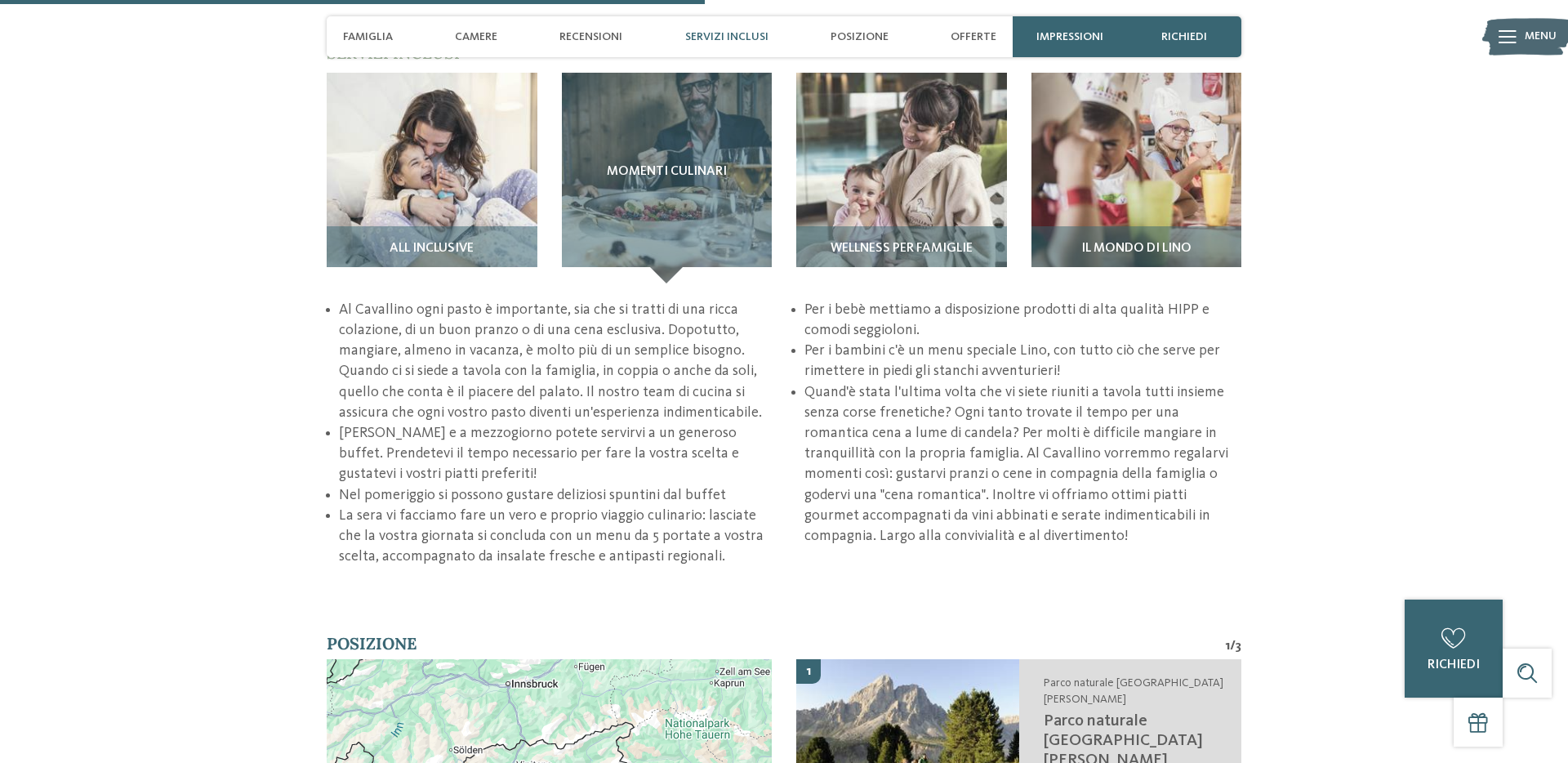
scroll to position [2511, 0]
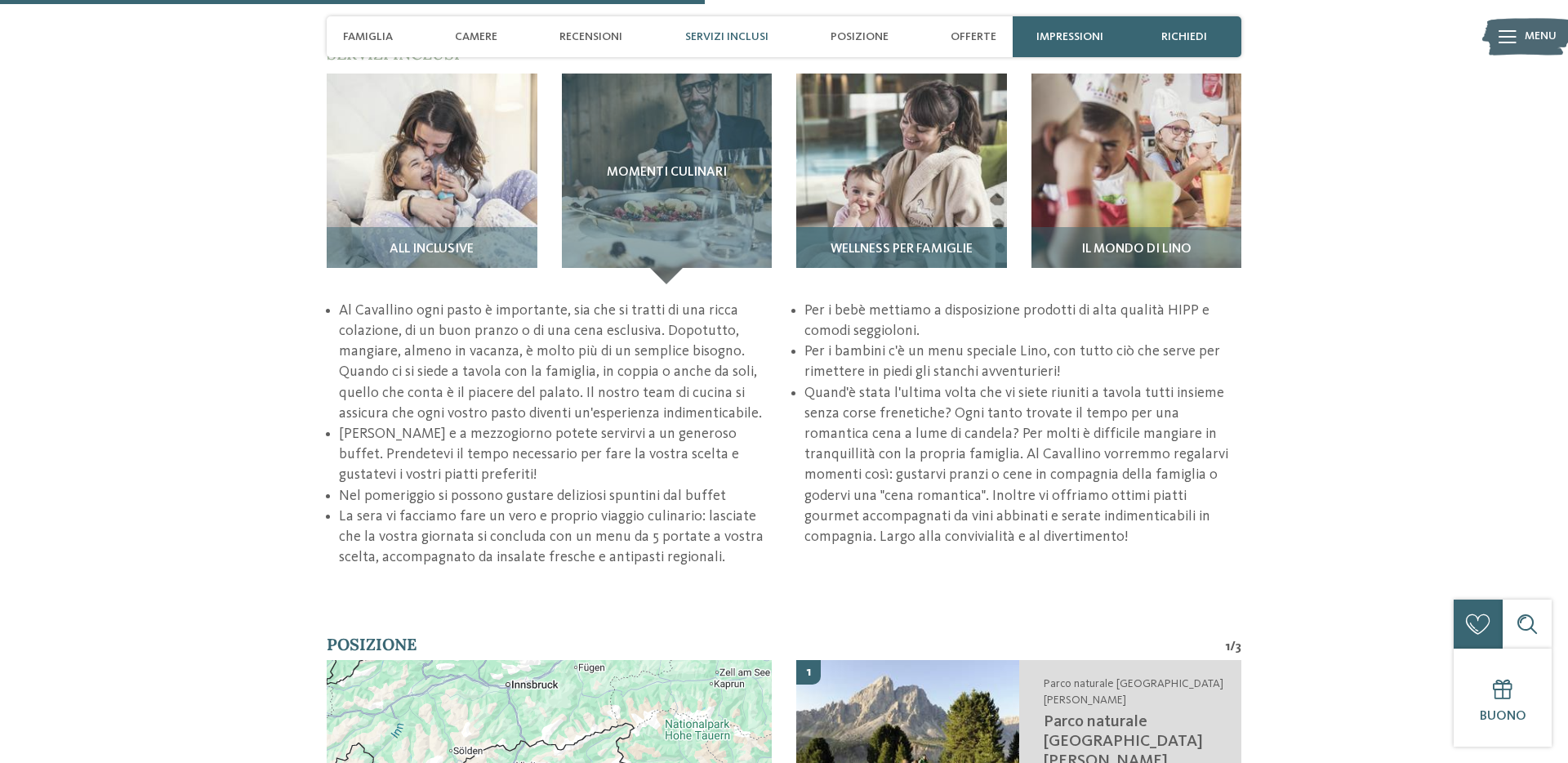
click at [887, 215] on img at bounding box center [902, 179] width 211 height 211
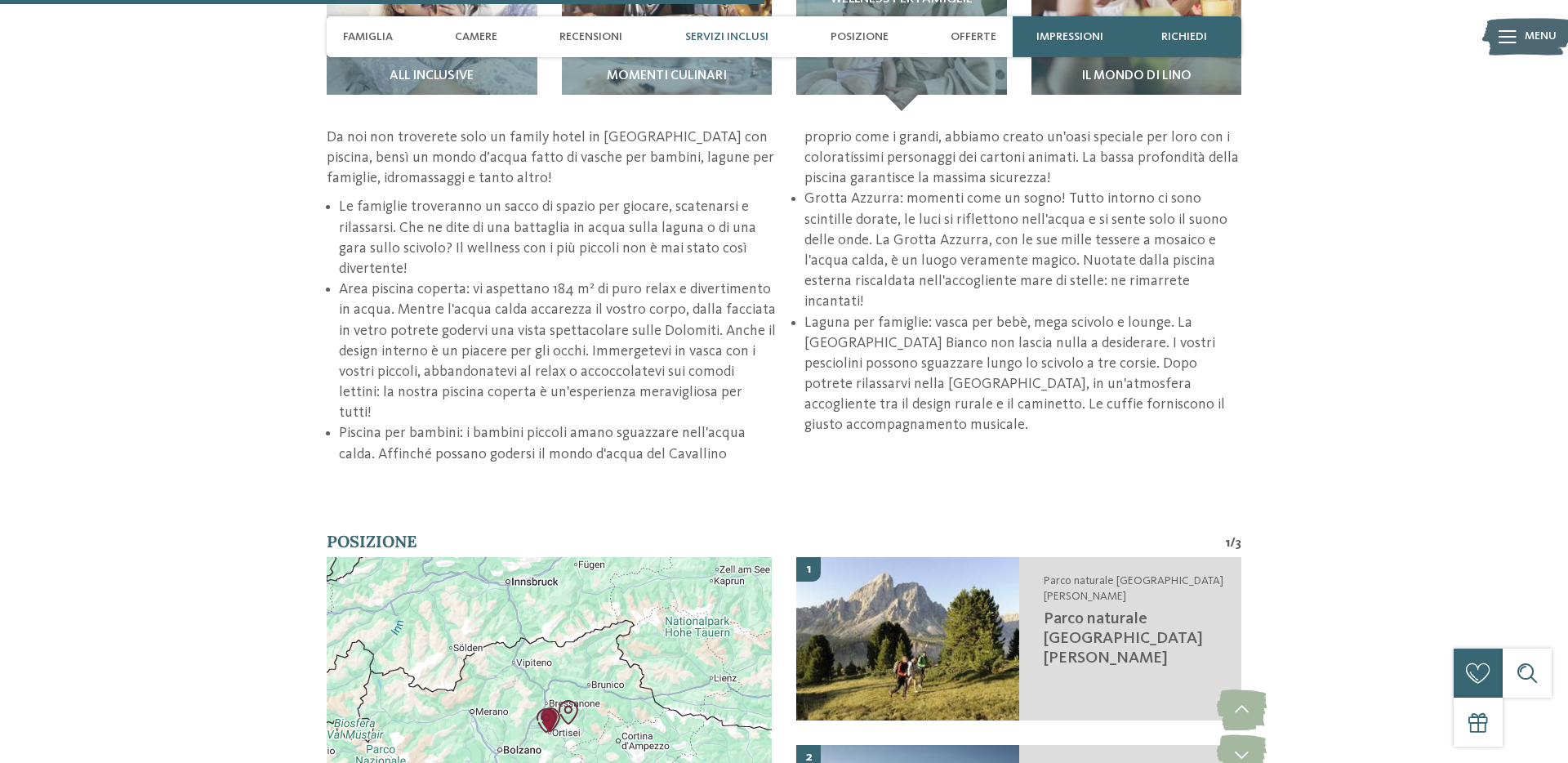
scroll to position [2462, 0]
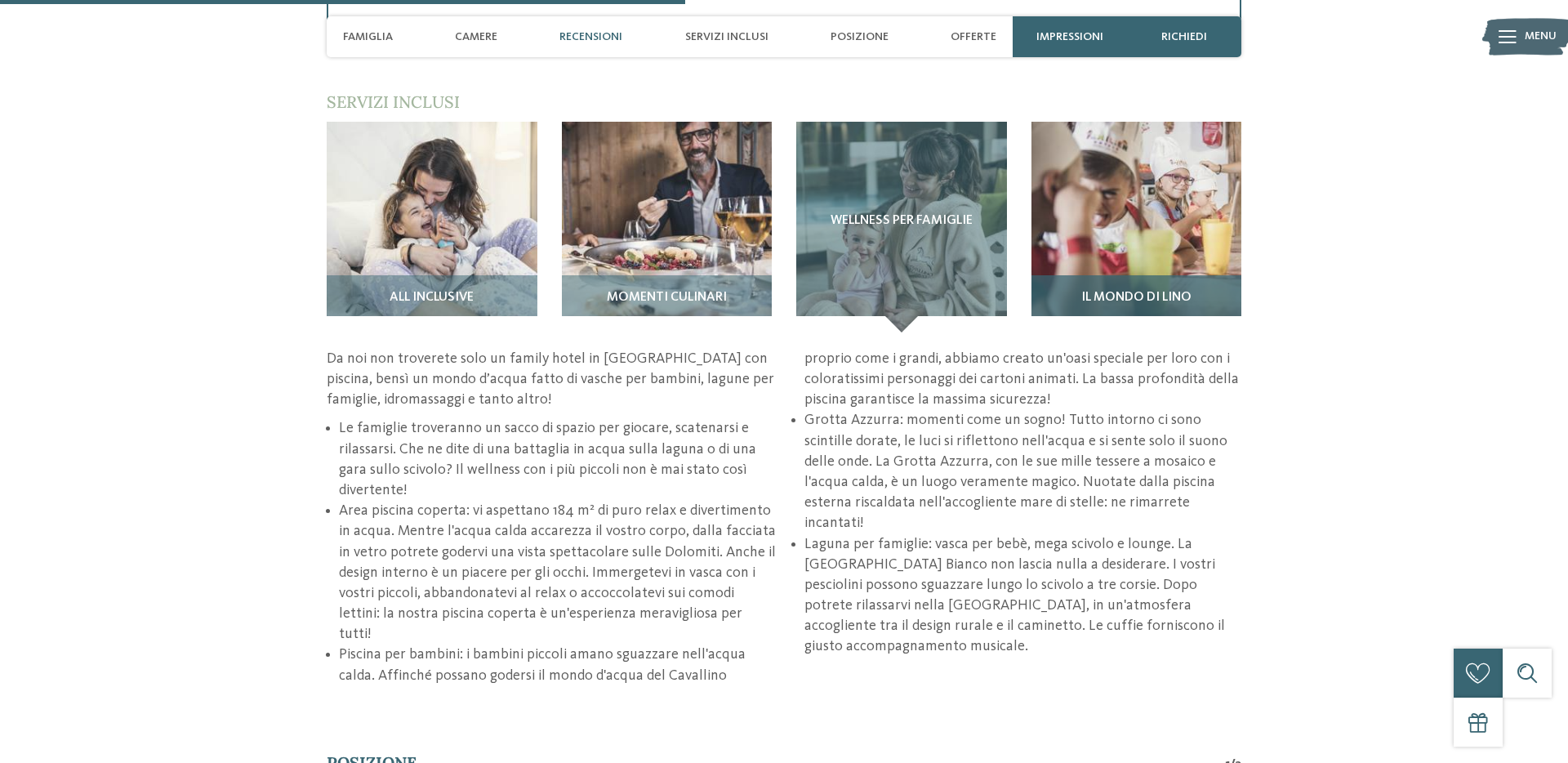
click at [1117, 246] on img at bounding box center [1137, 227] width 211 height 211
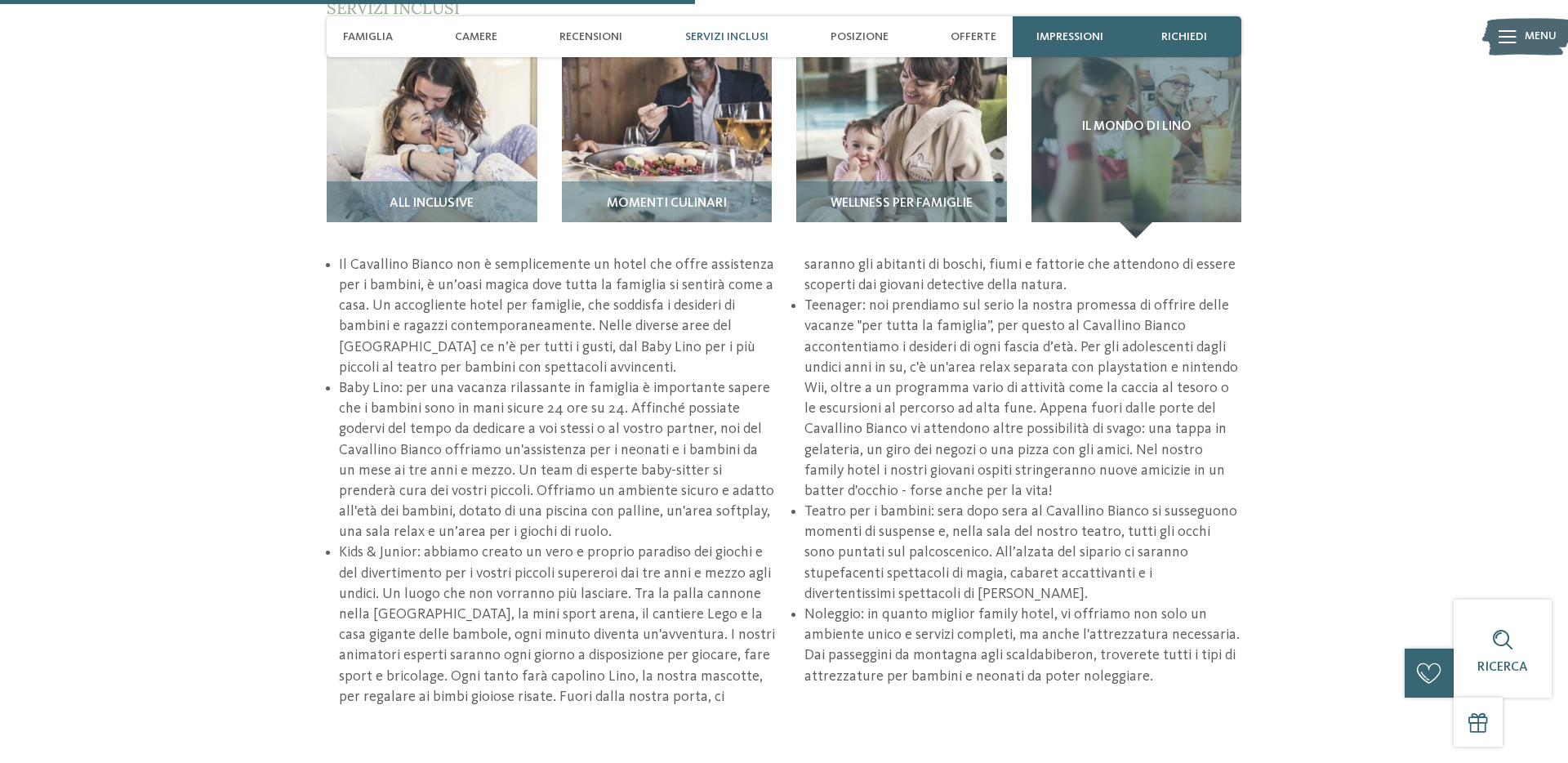
scroll to position [2558, 0]
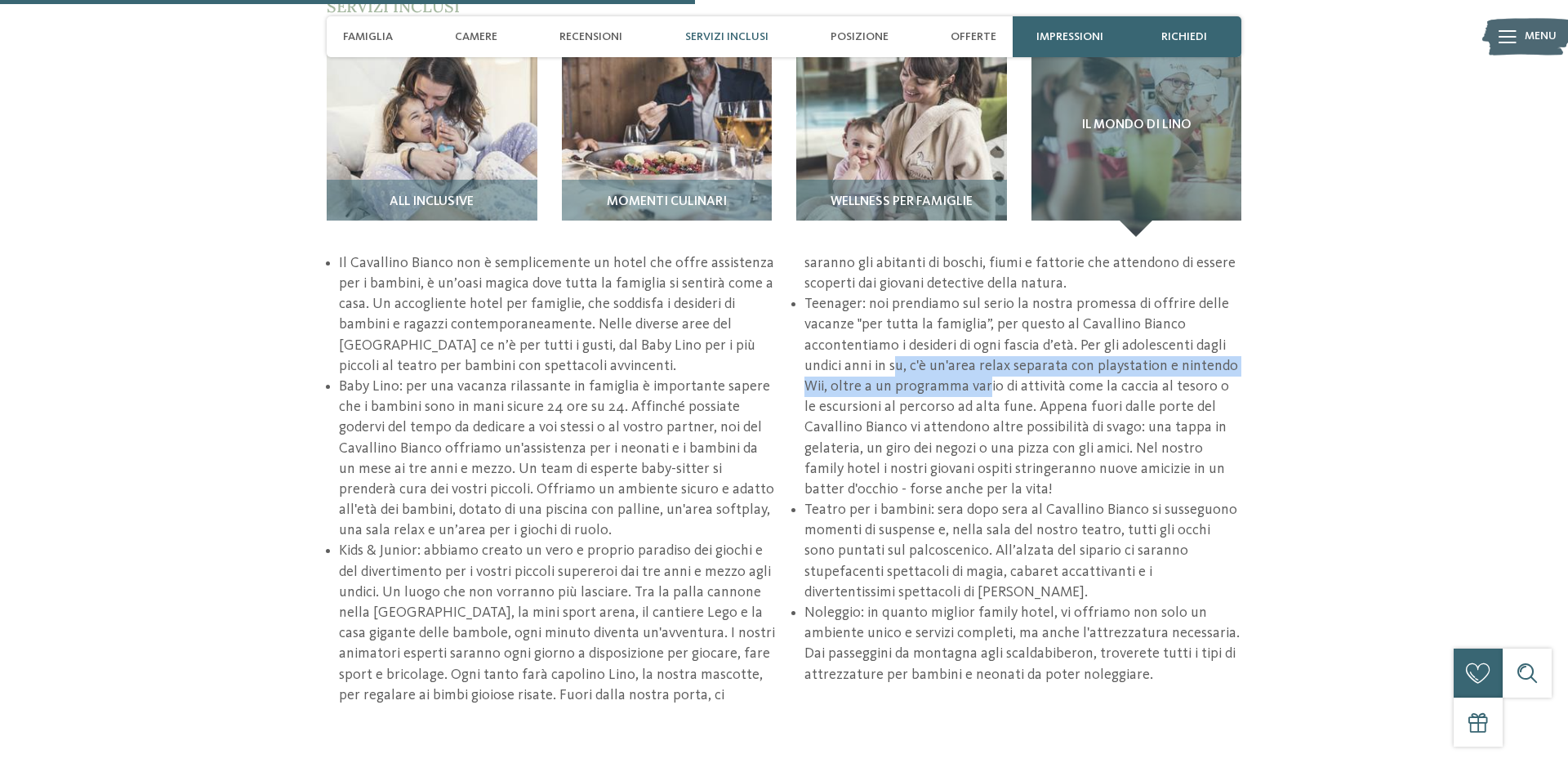
drag, startPoint x: 893, startPoint y: 364, endPoint x: 984, endPoint y: 385, distance: 93.4
click at [984, 385] on li "Teenager: noi prendiamo sul serio la nostra promessa di offrire delle vacanze "…" at bounding box center [1023, 397] width 437 height 205
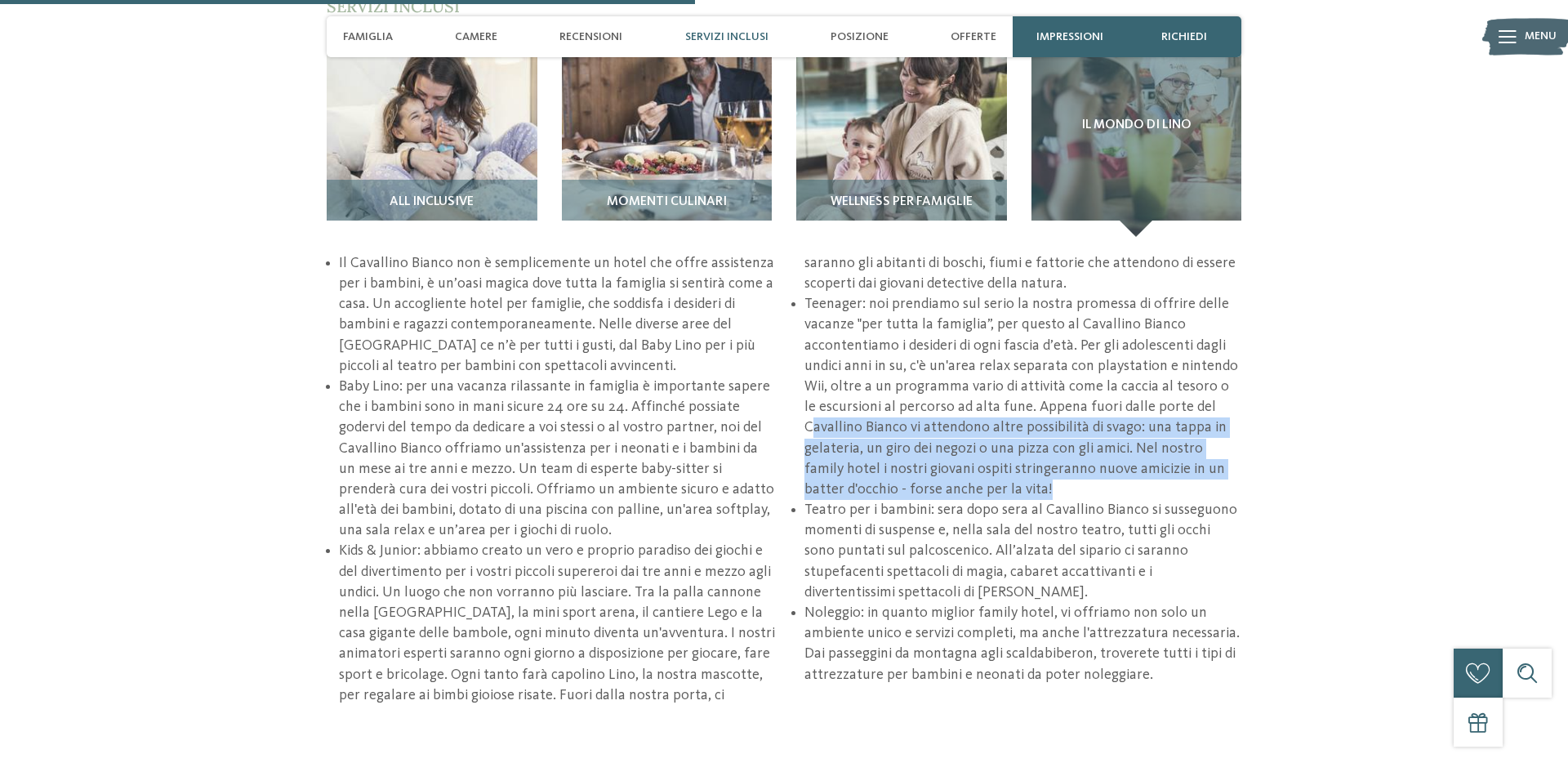
drag, startPoint x: 815, startPoint y: 421, endPoint x: 1093, endPoint y: 491, distance: 286.7
click at [1093, 491] on li "Teenager: noi prendiamo sul serio la nostra promessa di offrire delle vacanze "…" at bounding box center [1023, 397] width 437 height 205
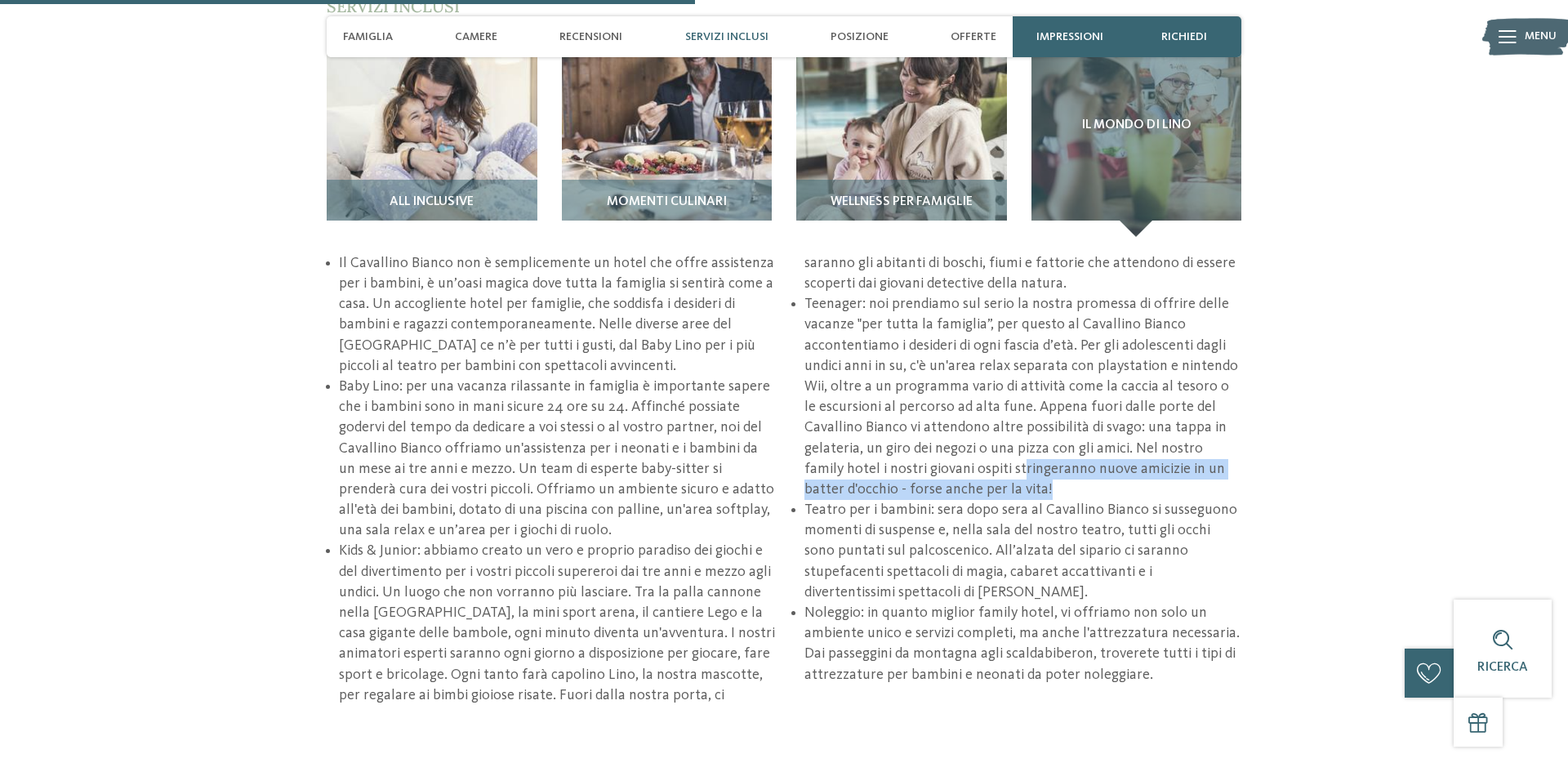
drag, startPoint x: 981, startPoint y: 468, endPoint x: 1069, endPoint y: 497, distance: 92.7
click at [1069, 497] on li "Teenager: noi prendiamo sul serio la nostra promessa di offrire delle vacanze "…" at bounding box center [1023, 397] width 437 height 205
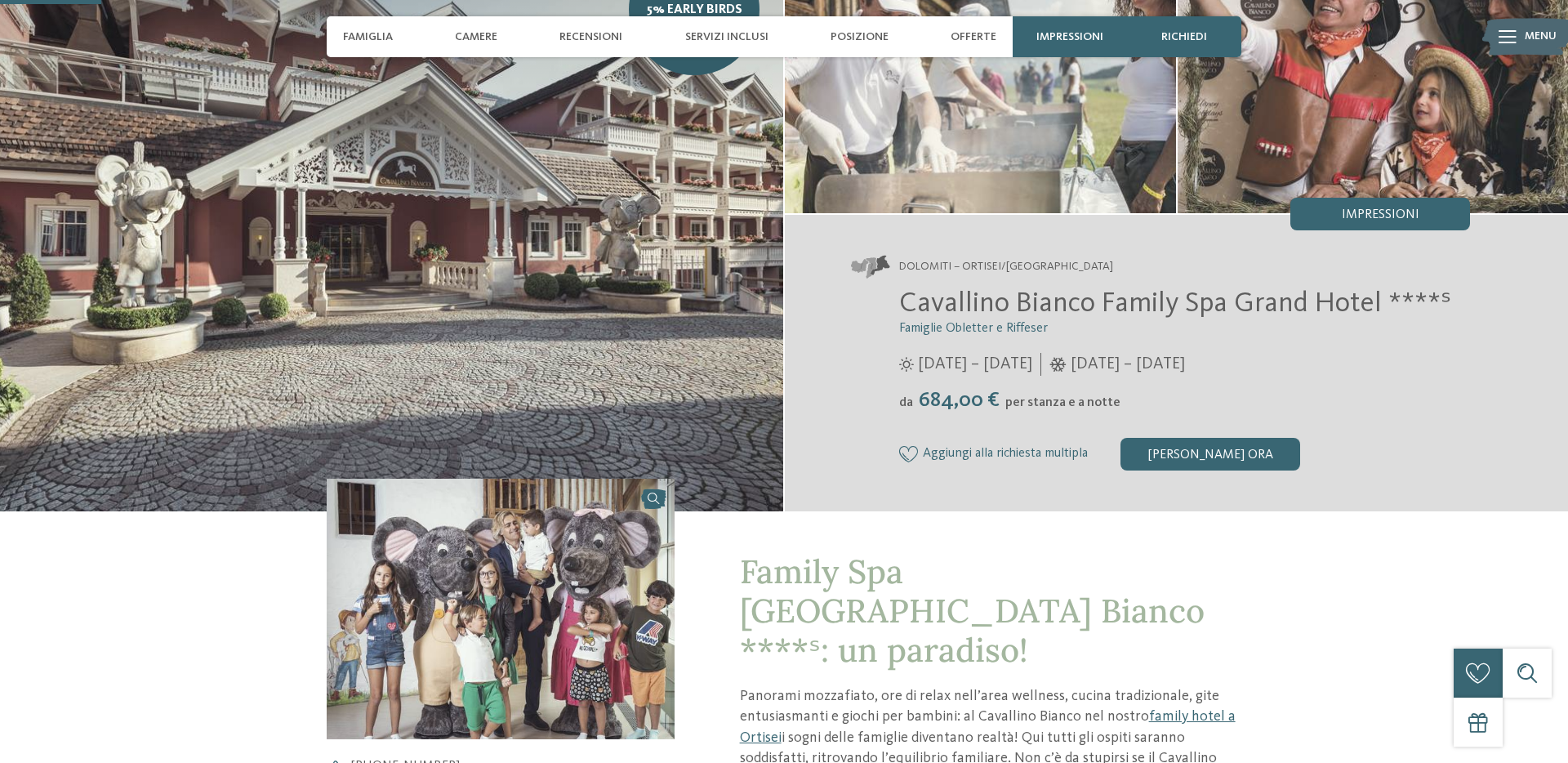
scroll to position [0, 0]
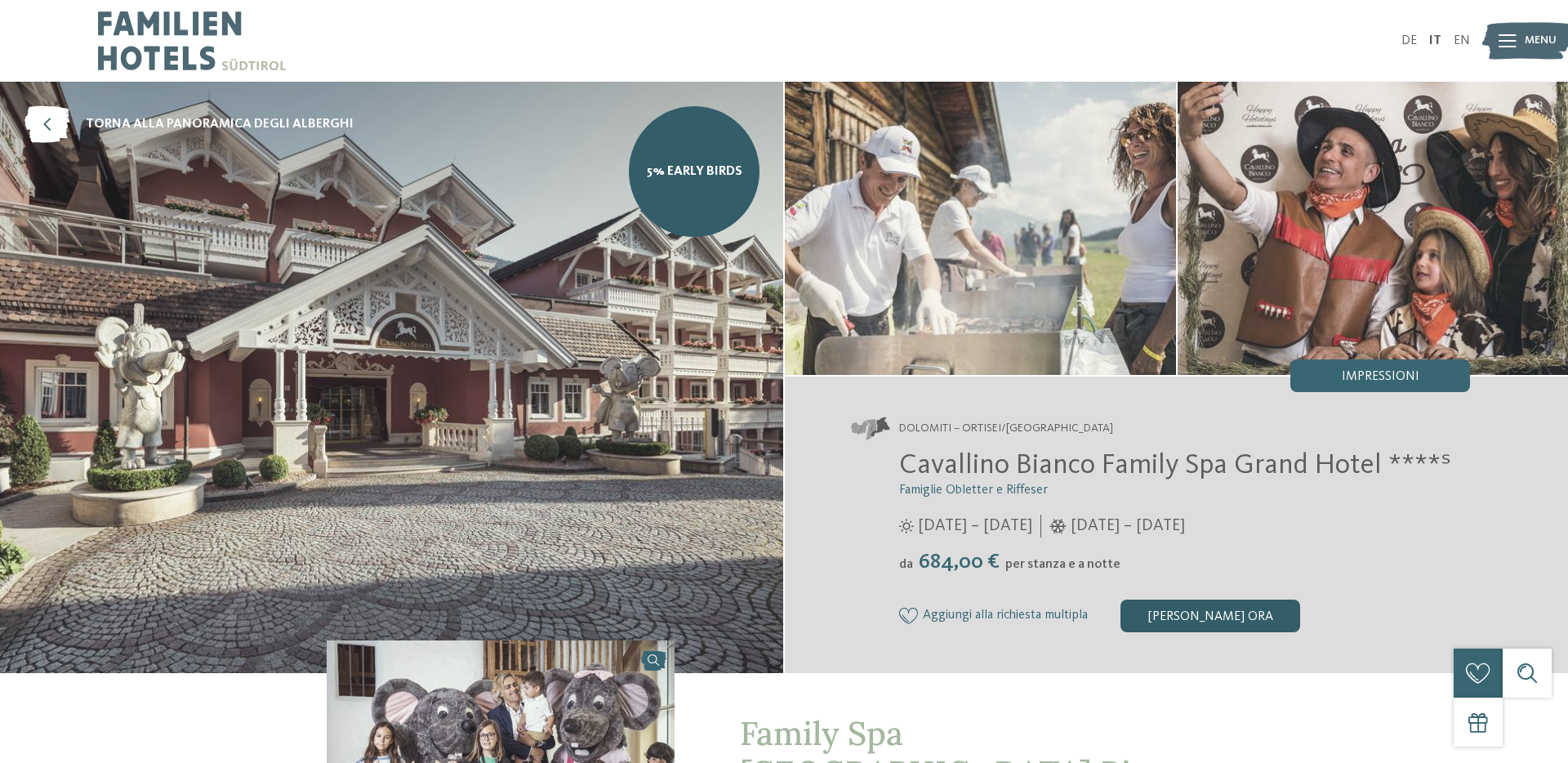
click at [1213, 612] on div "[PERSON_NAME] ora" at bounding box center [1210, 616] width 180 height 32
click at [179, 28] on img at bounding box center [192, 41] width 188 height 82
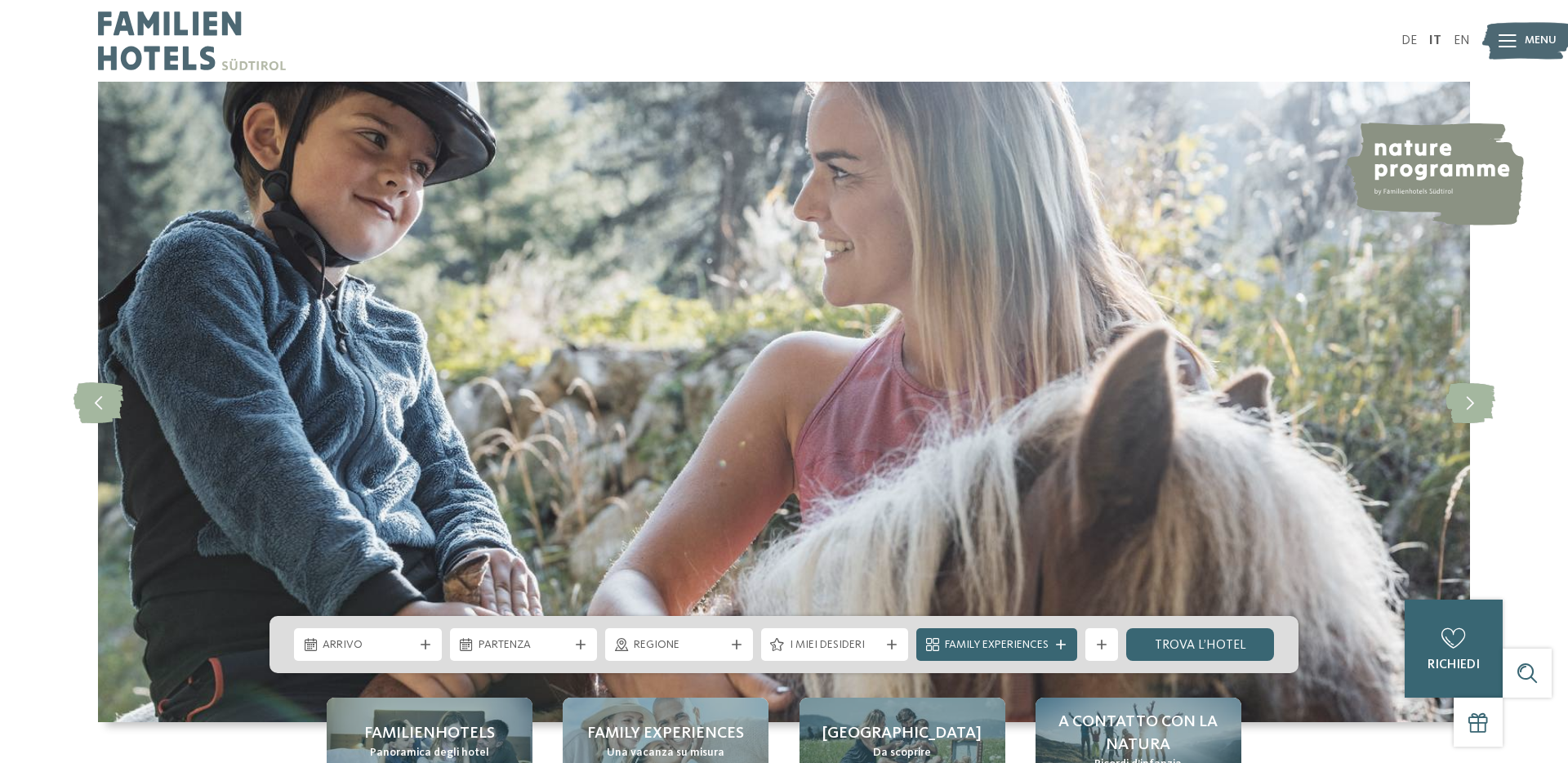
click at [1531, 43] on span "Menu" at bounding box center [1541, 40] width 32 height 16
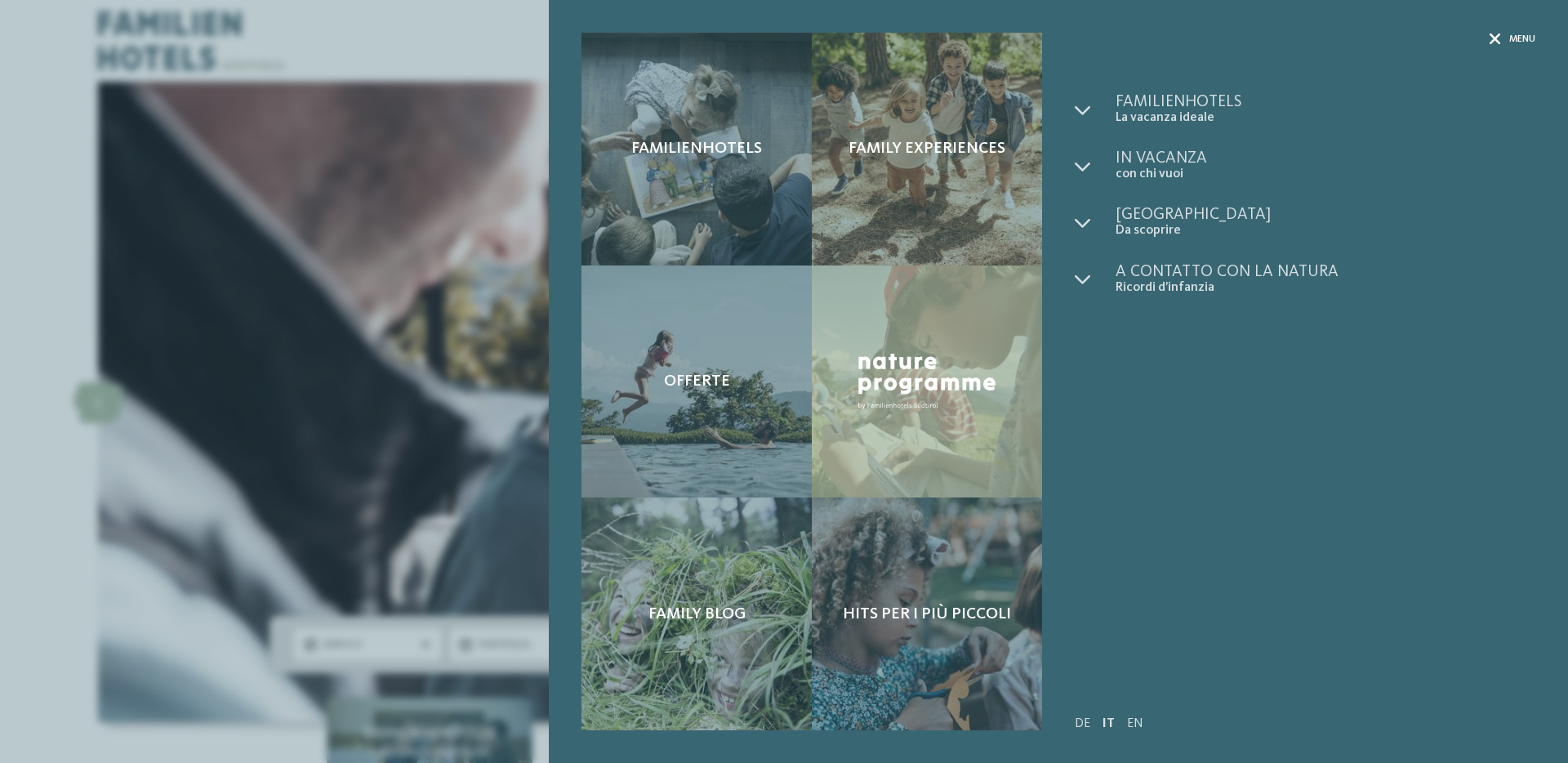
click at [1521, 44] on span "Menu" at bounding box center [1522, 39] width 26 height 14
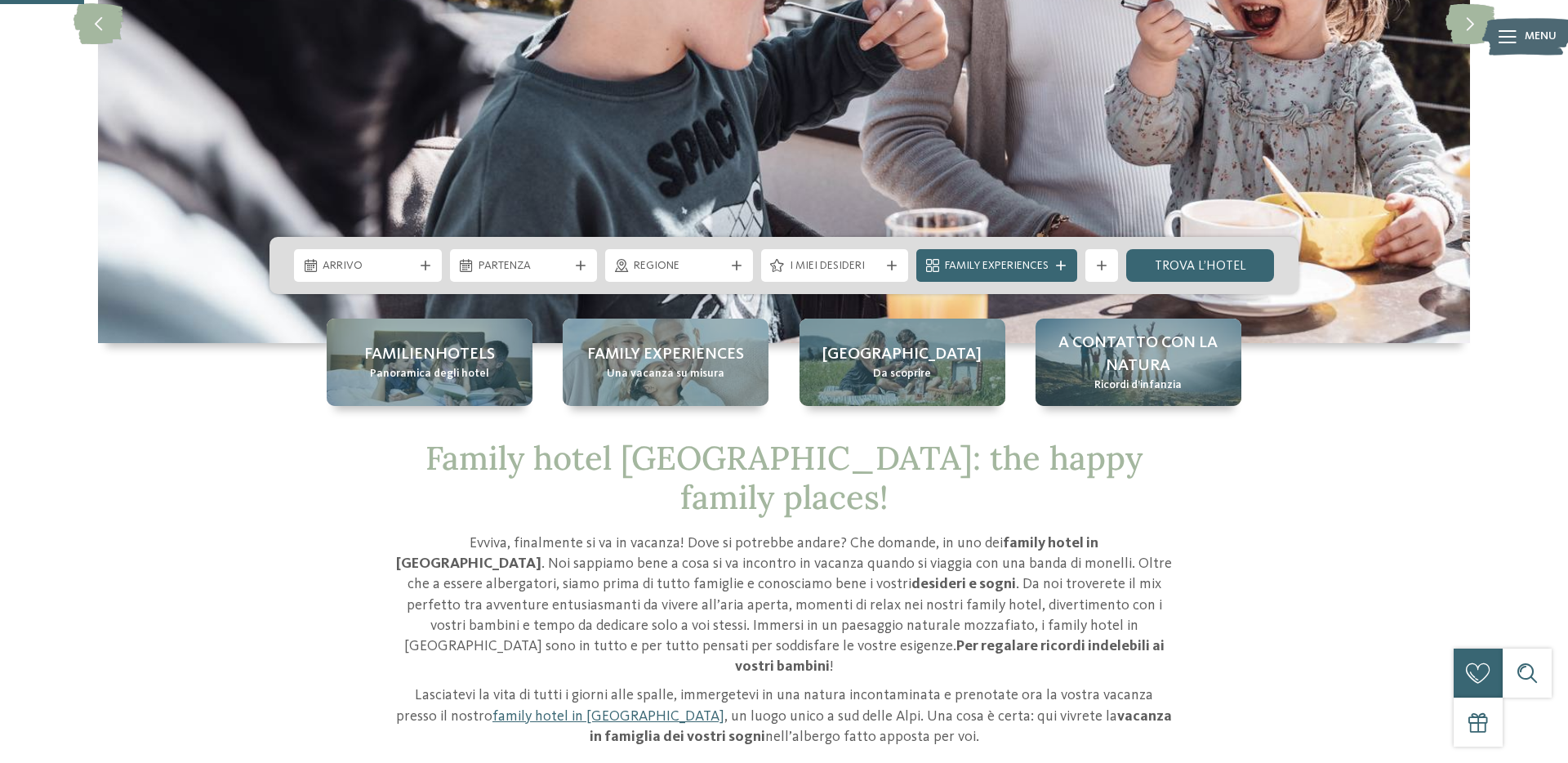
scroll to position [386, 0]
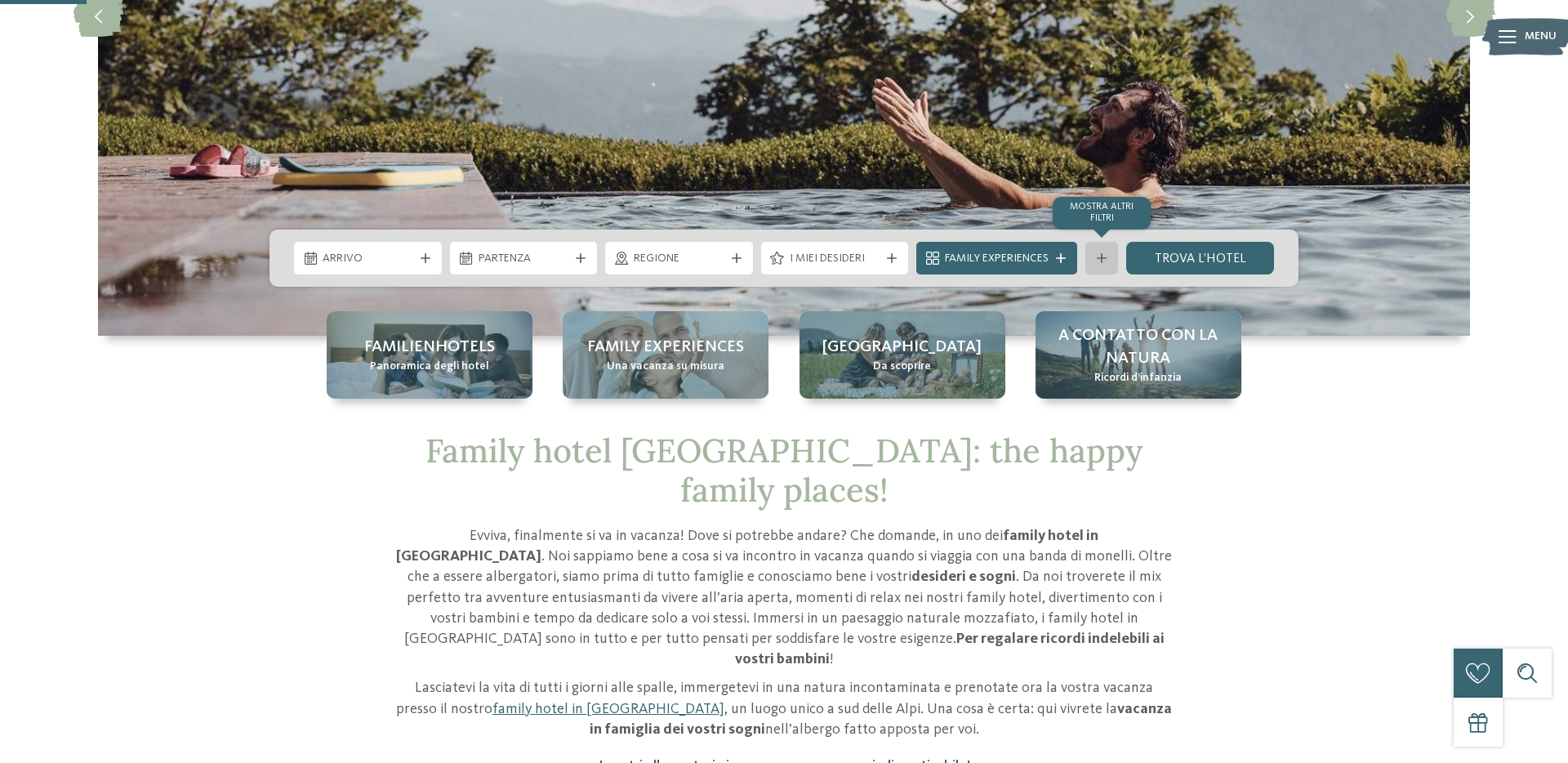
click at [1103, 260] on icon at bounding box center [1102, 258] width 10 height 10
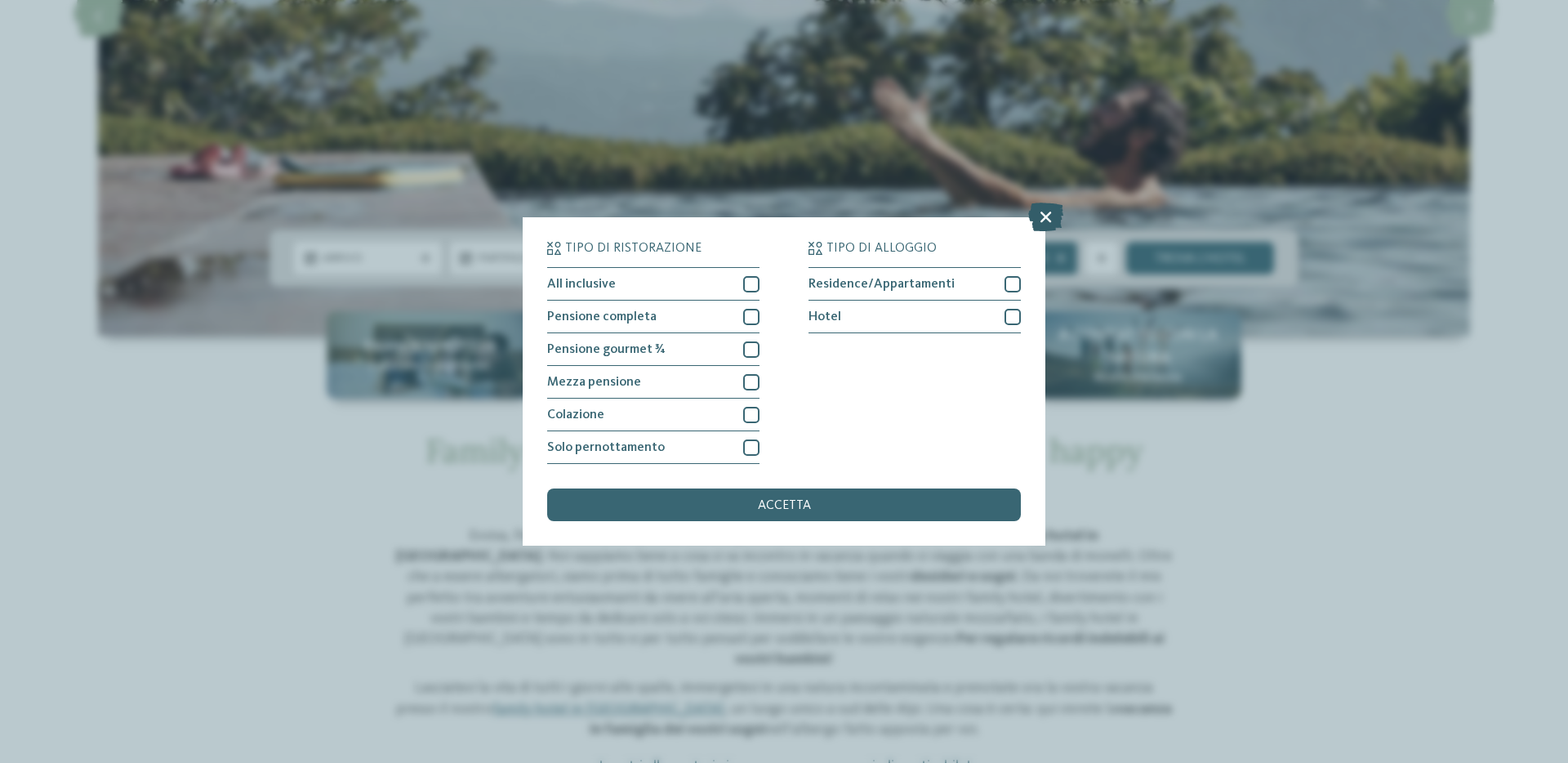
click at [1048, 219] on icon at bounding box center [1046, 217] width 35 height 29
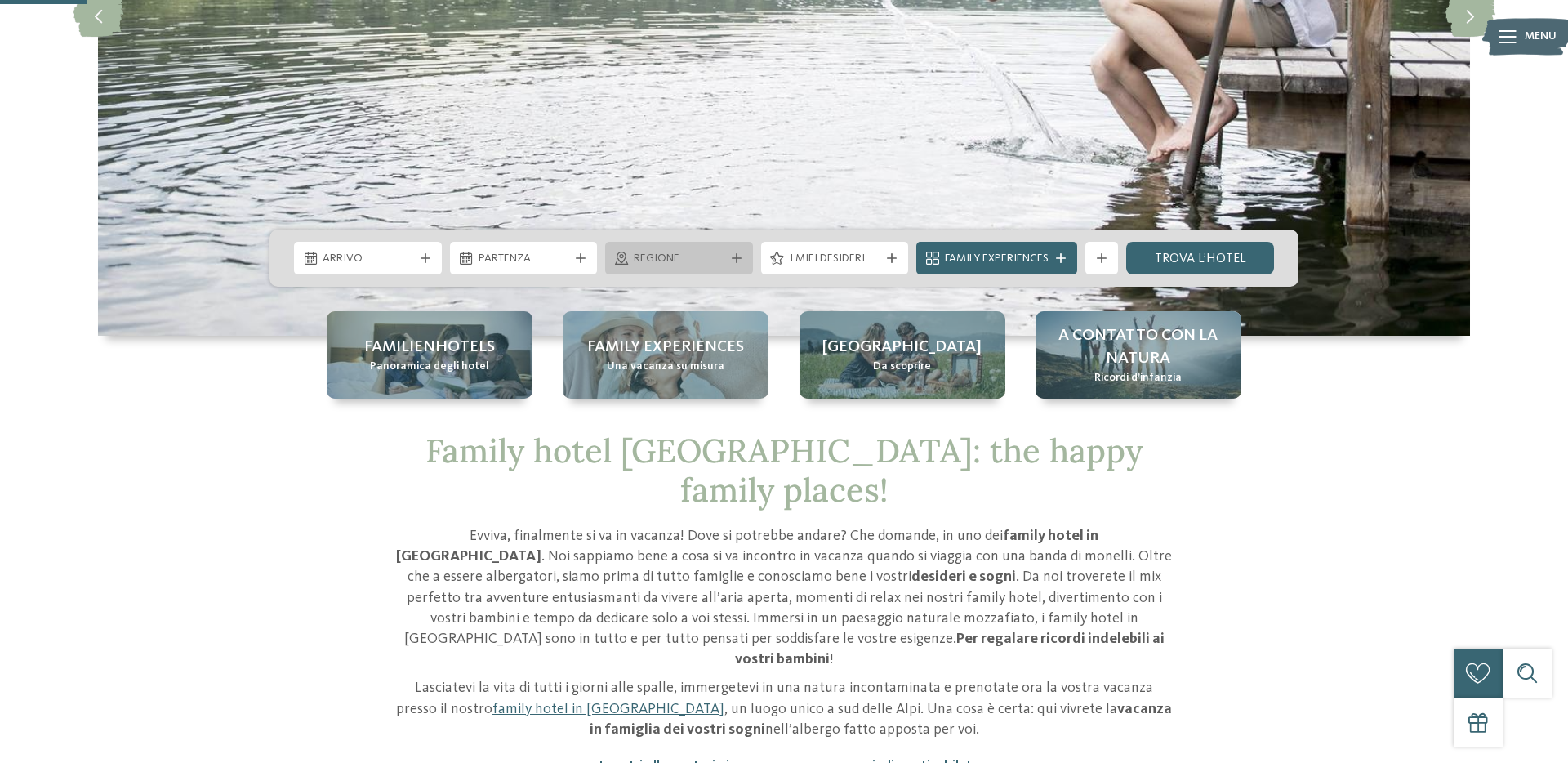
click at [713, 266] on div "Regione" at bounding box center [679, 258] width 147 height 32
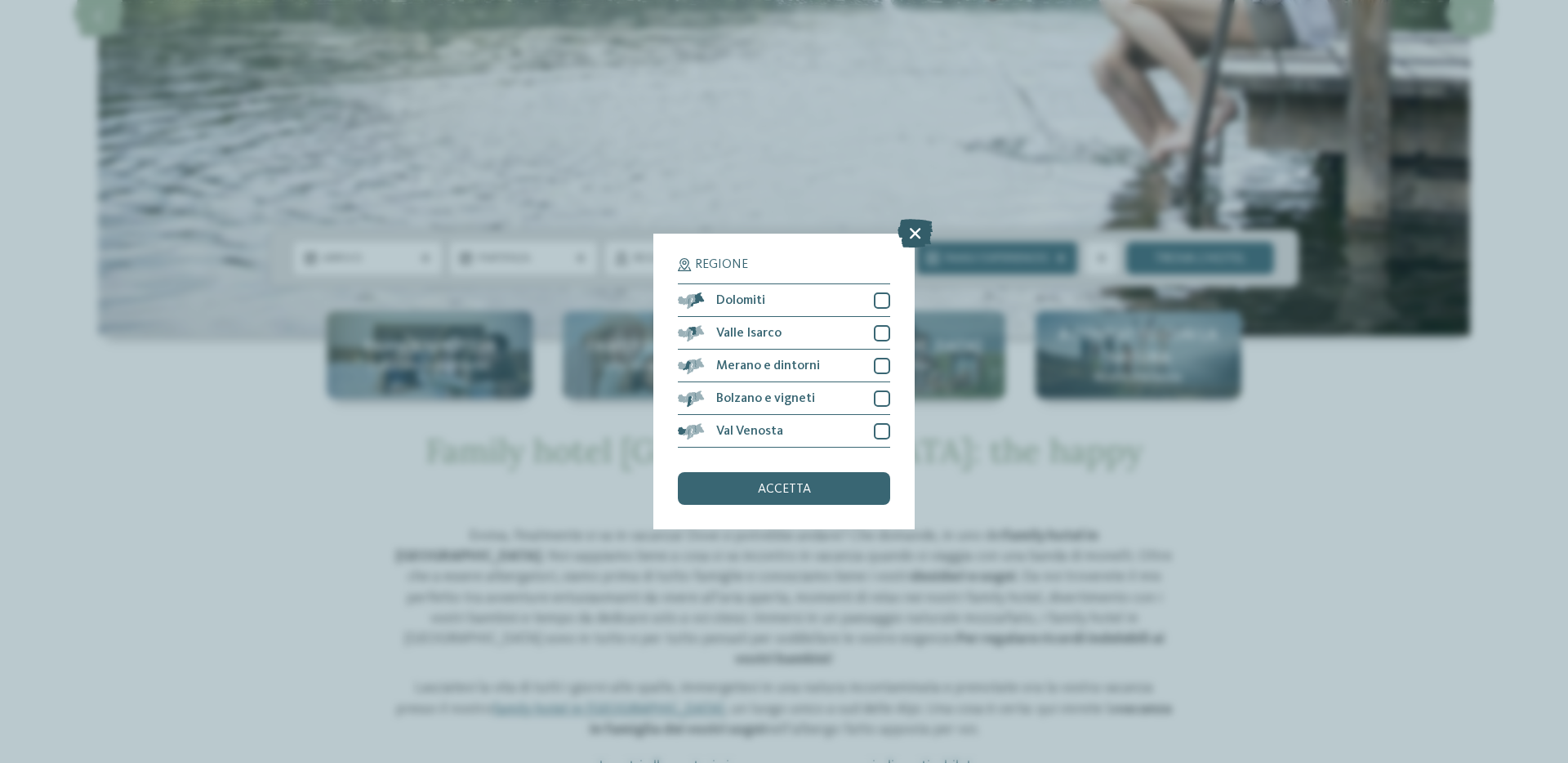
click at [913, 231] on icon at bounding box center [915, 233] width 35 height 29
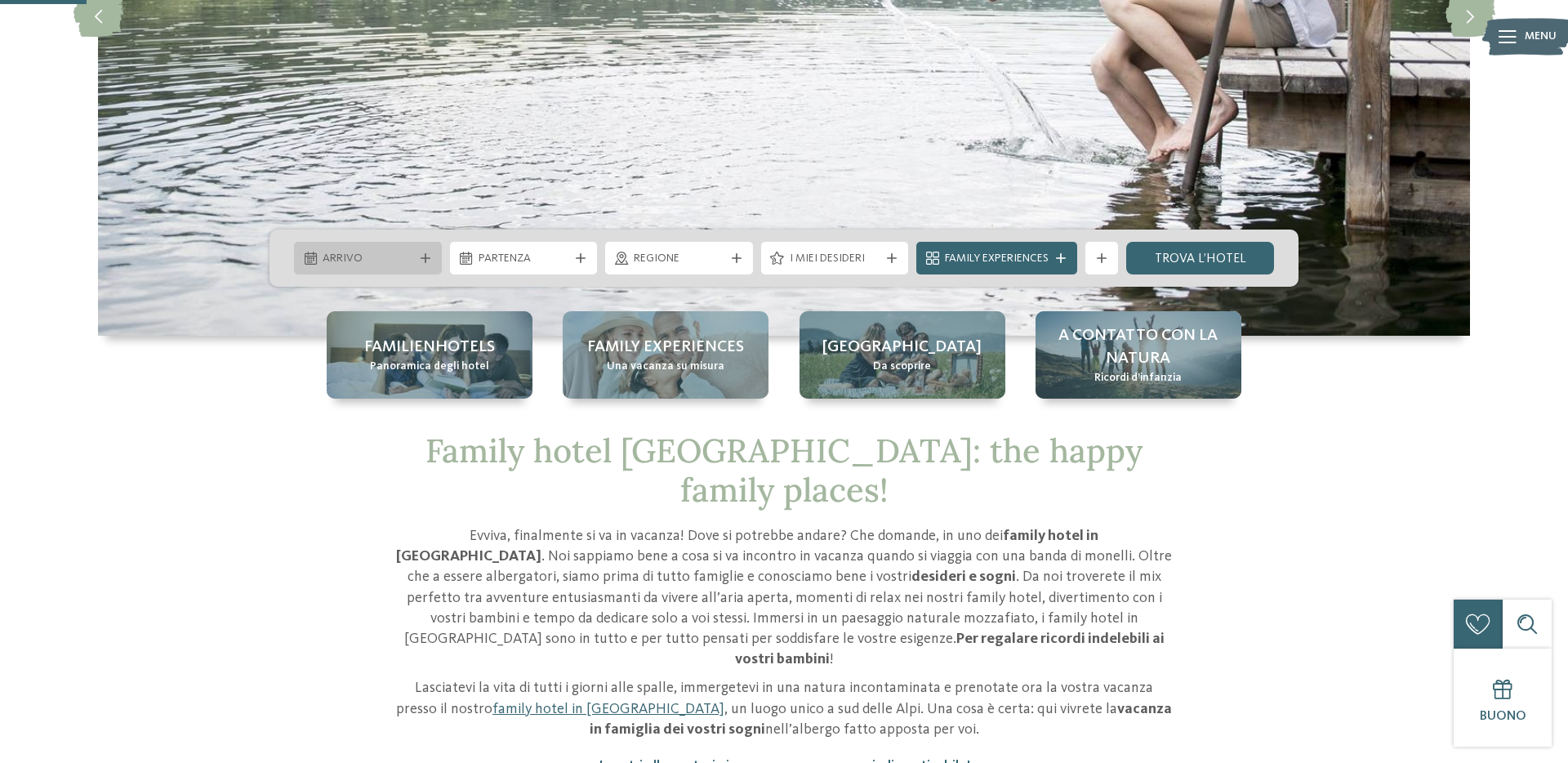
click at [383, 258] on span "Arrivo" at bounding box center [367, 259] width 90 height 16
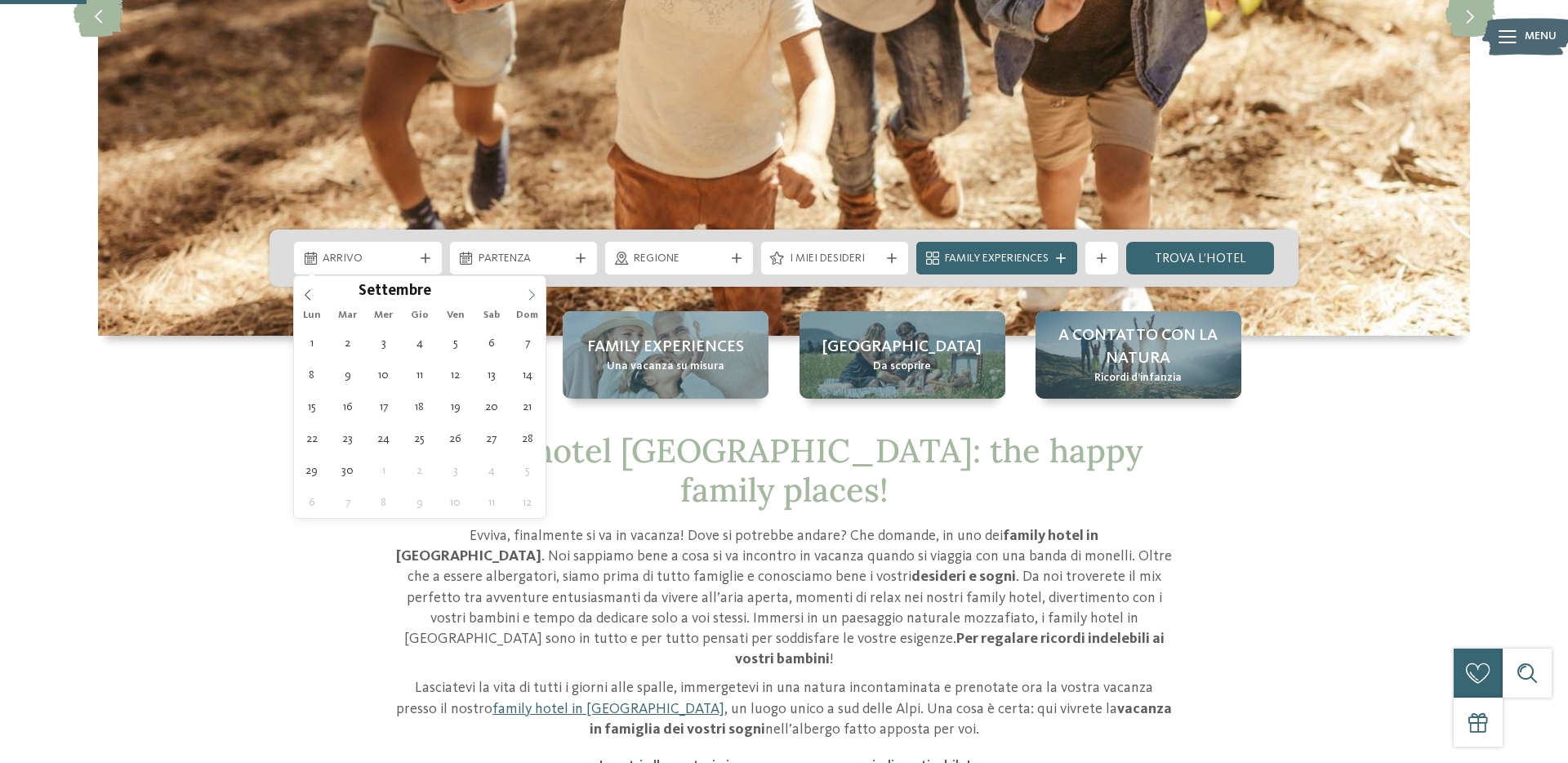
click at [538, 297] on span at bounding box center [532, 289] width 28 height 28
click at [537, 297] on span at bounding box center [532, 289] width 28 height 28
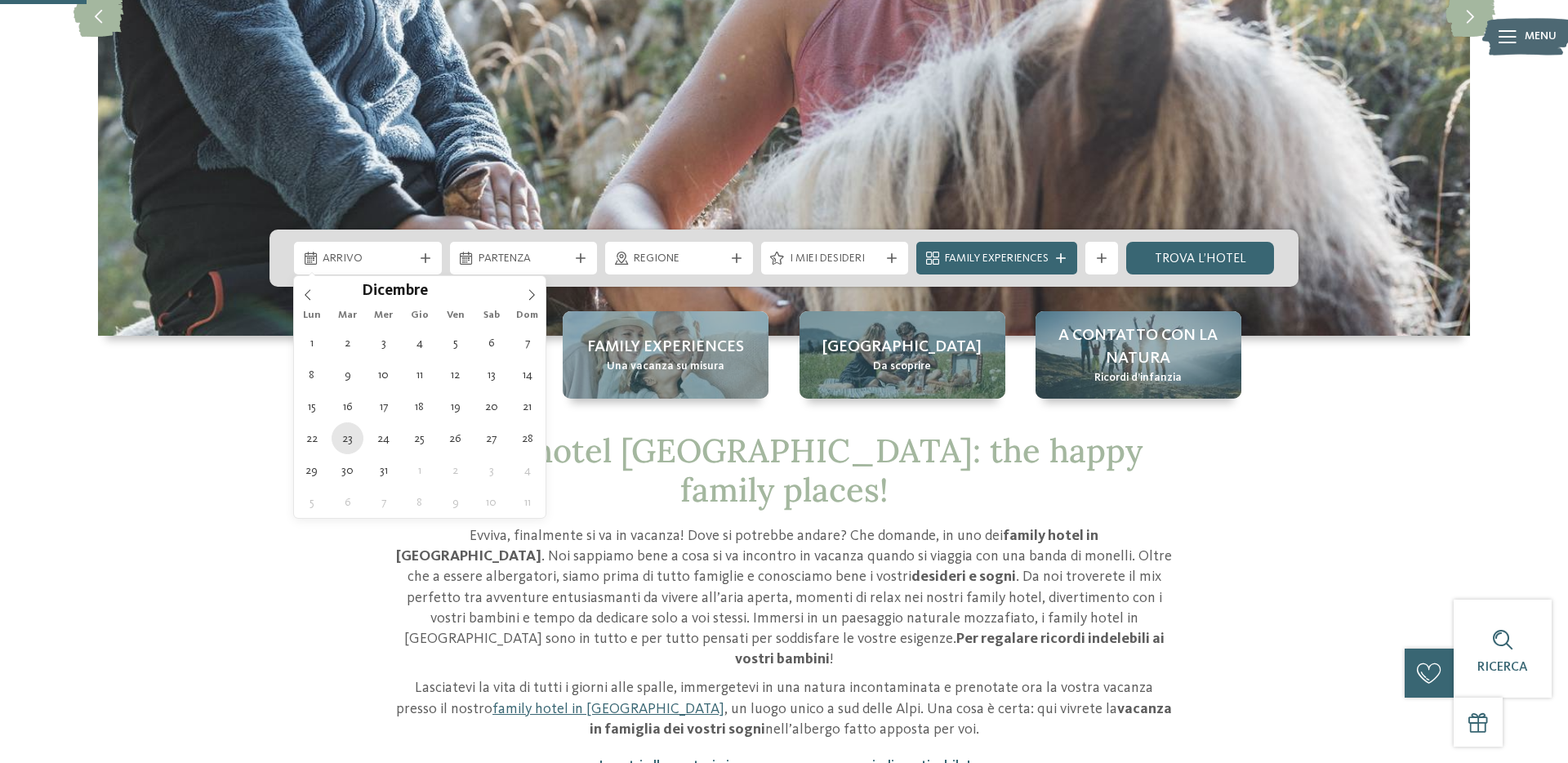
type div "23.12.2025"
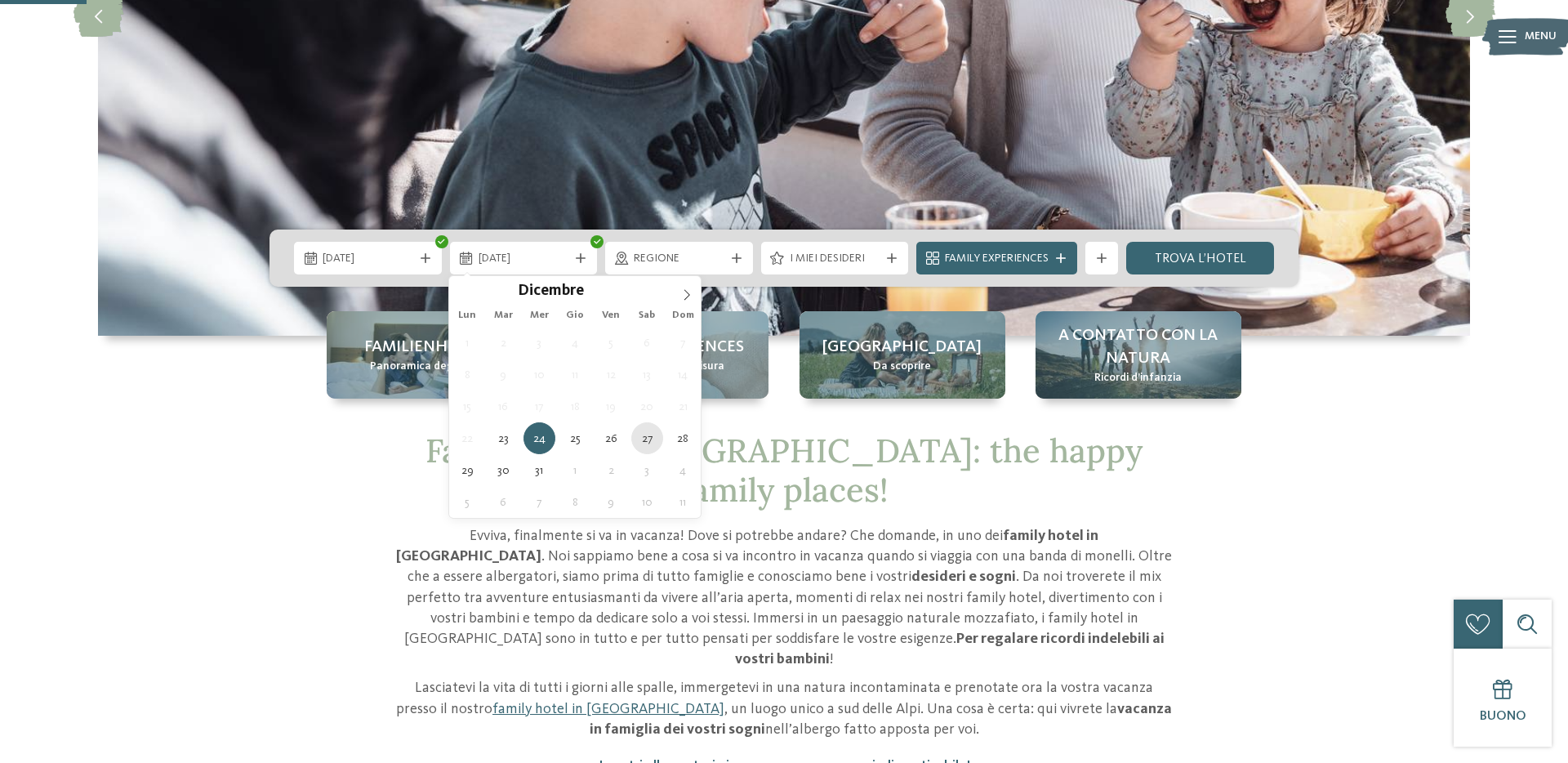
type div "27.12.2025"
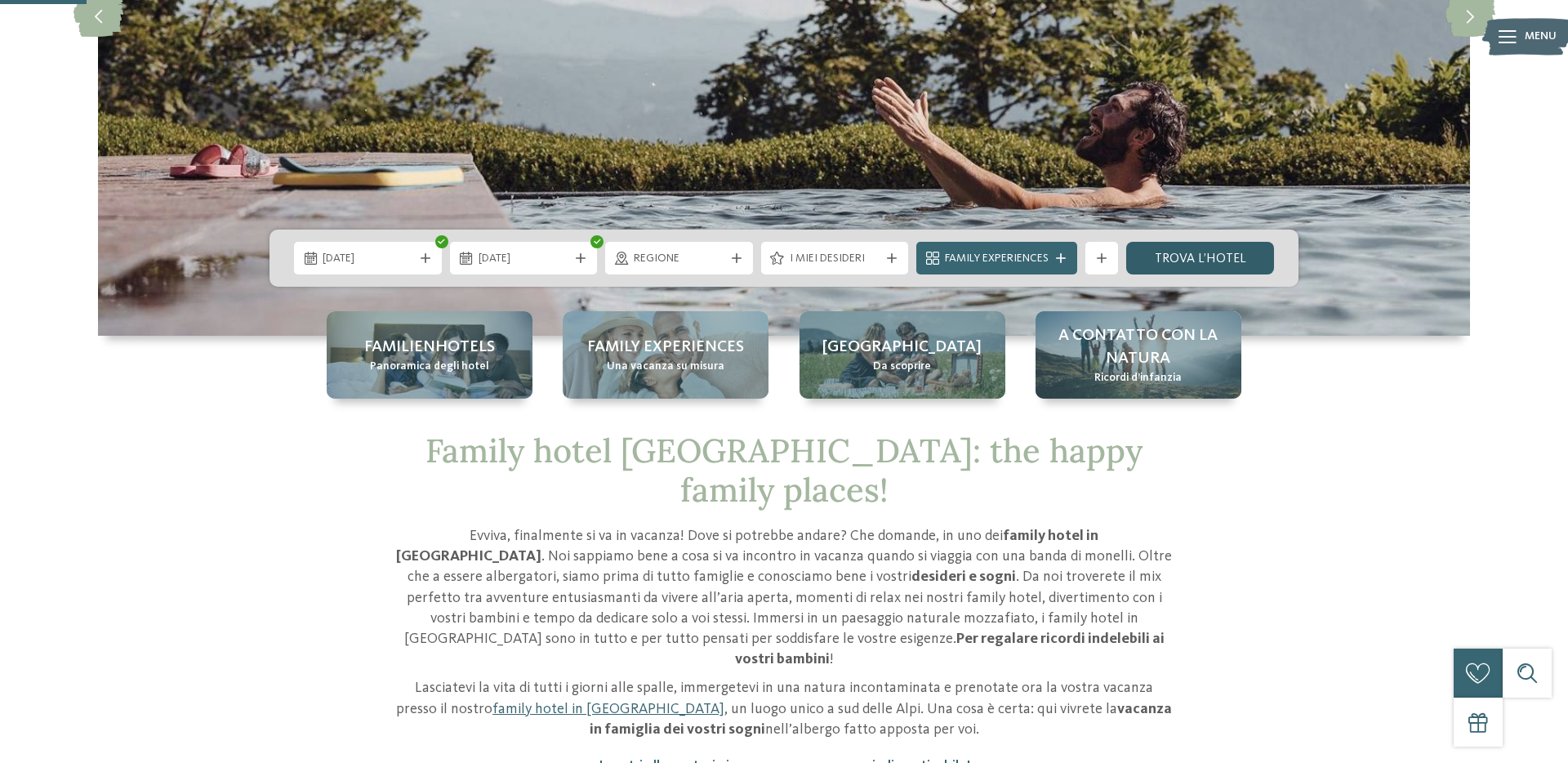
click at [1173, 252] on link "trova l’hotel" at bounding box center [1200, 258] width 147 height 32
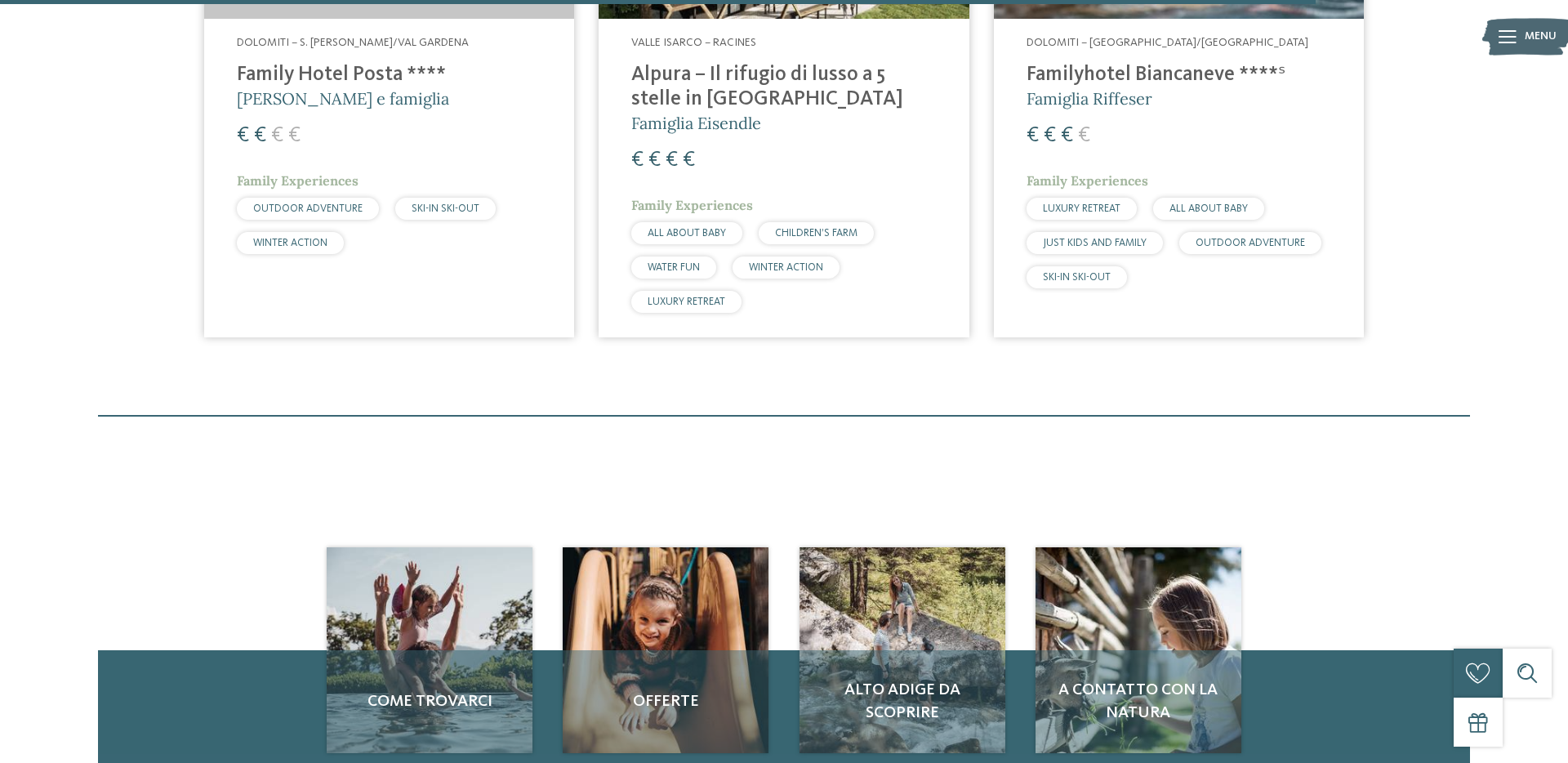
scroll to position [3011, 0]
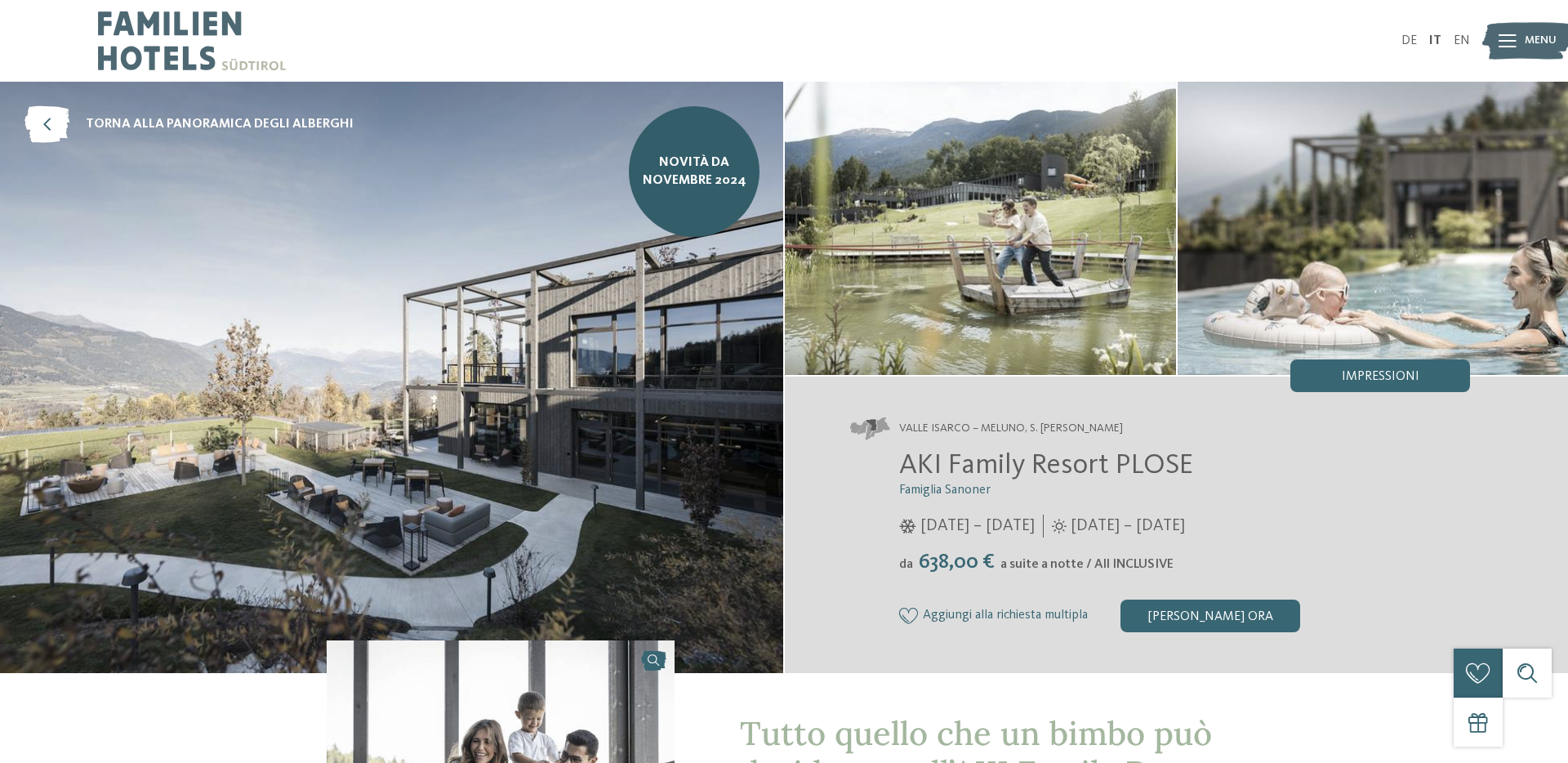
click at [971, 493] on span "Famiglia Sanoner" at bounding box center [945, 491] width 91 height 13
click at [1023, 614] on span "Aggiungi alla richiesta multipla" at bounding box center [1006, 616] width 165 height 14
click at [312, 125] on span "torna alla panoramica degli alberghi" at bounding box center [220, 124] width 268 height 18
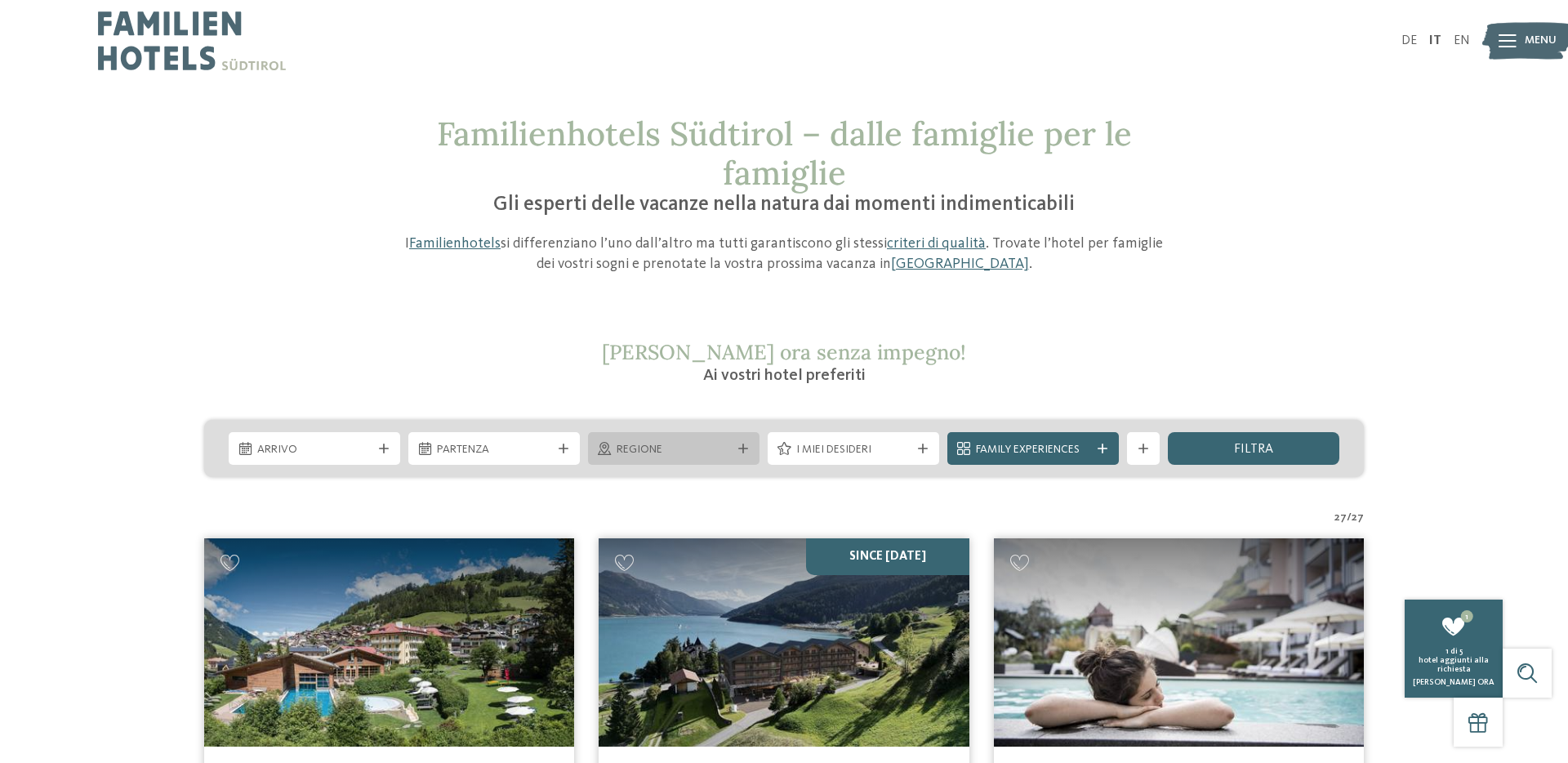
click at [698, 449] on span "Regione" at bounding box center [674, 450] width 114 height 16
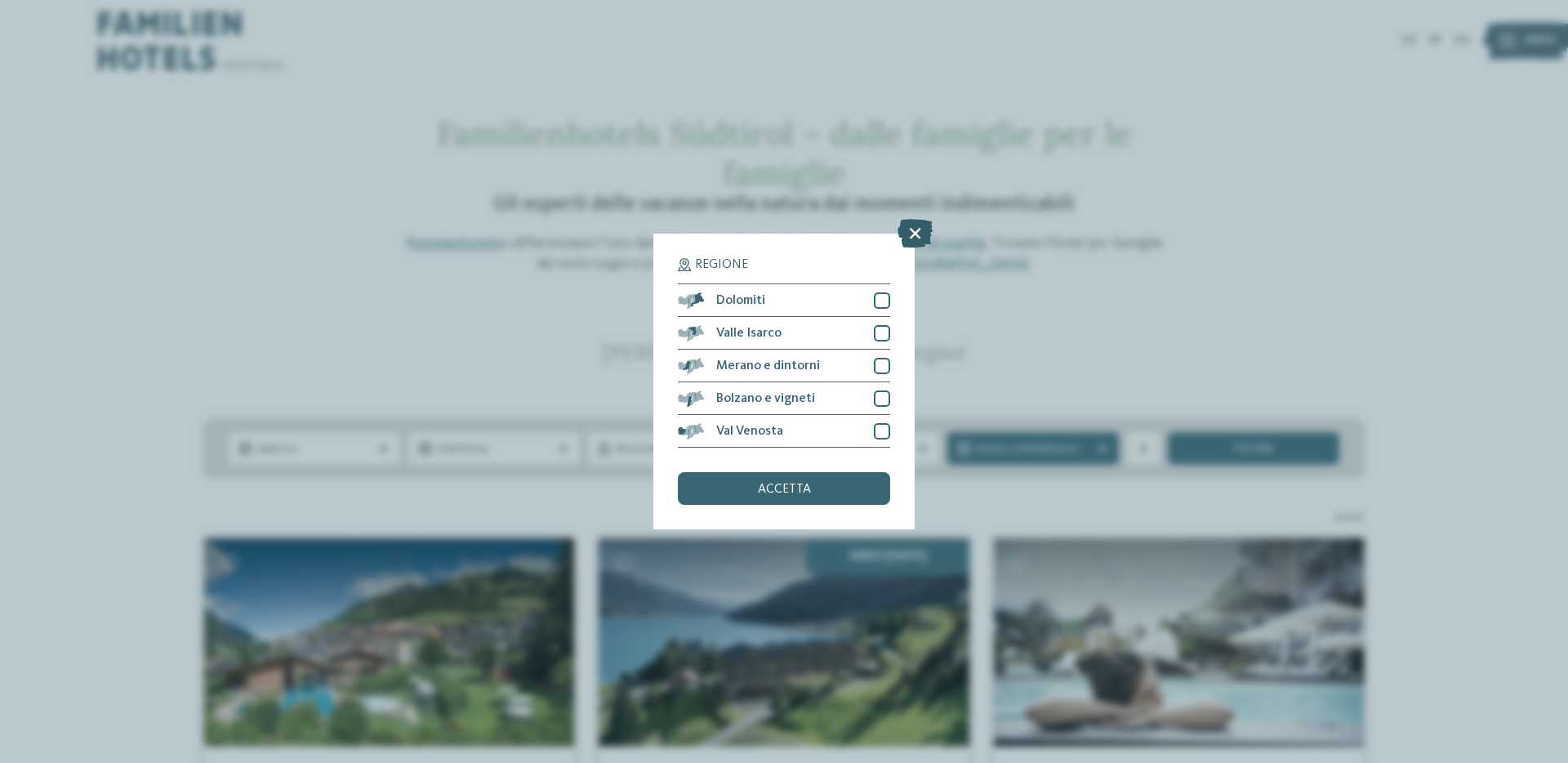
click at [919, 238] on icon at bounding box center [915, 233] width 35 height 29
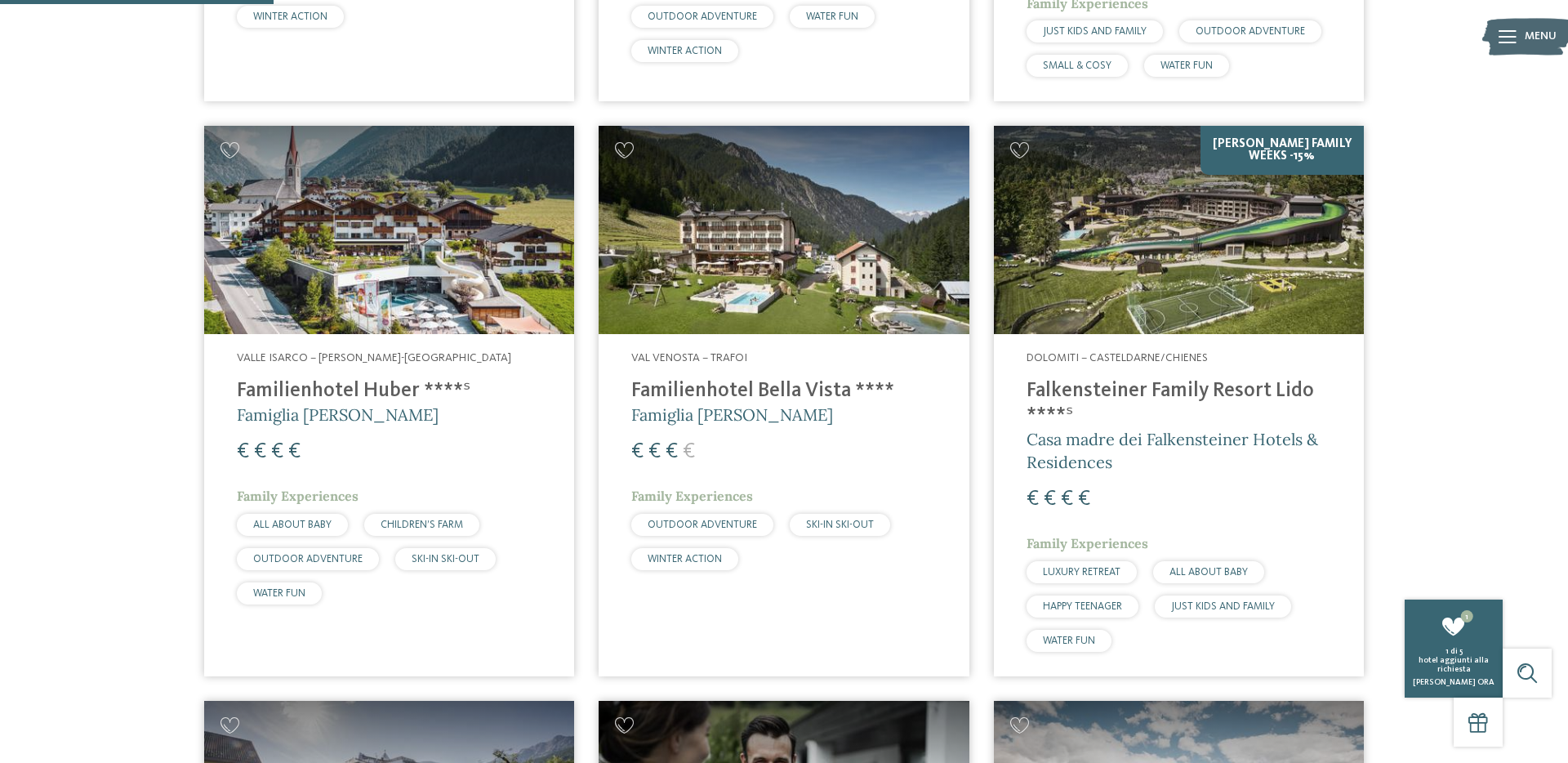
scroll to position [961, 0]
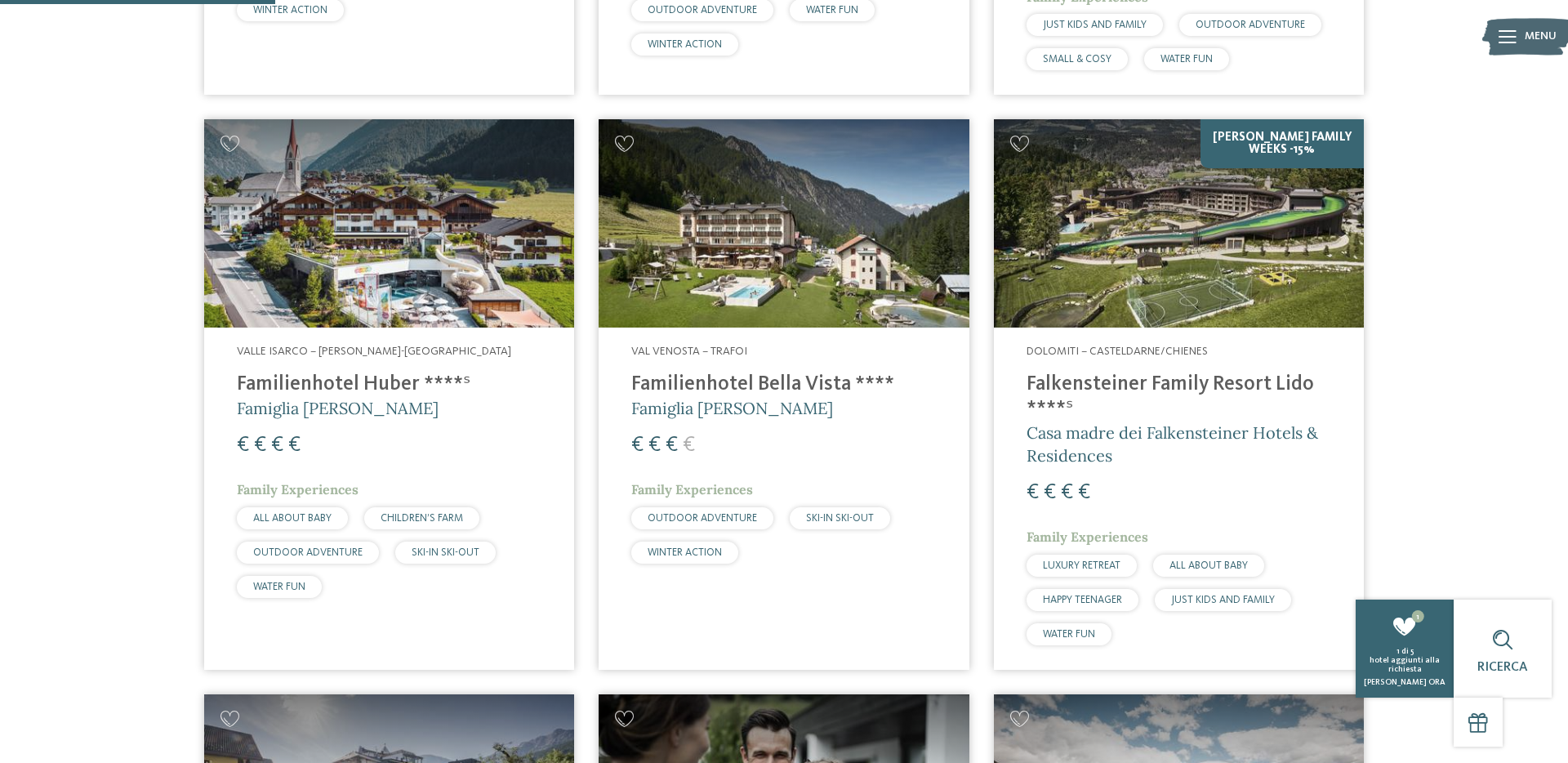
click at [1114, 374] on h4 "Falkensteiner Family Resort Lido ****ˢ" at bounding box center [1179, 398] width 304 height 49
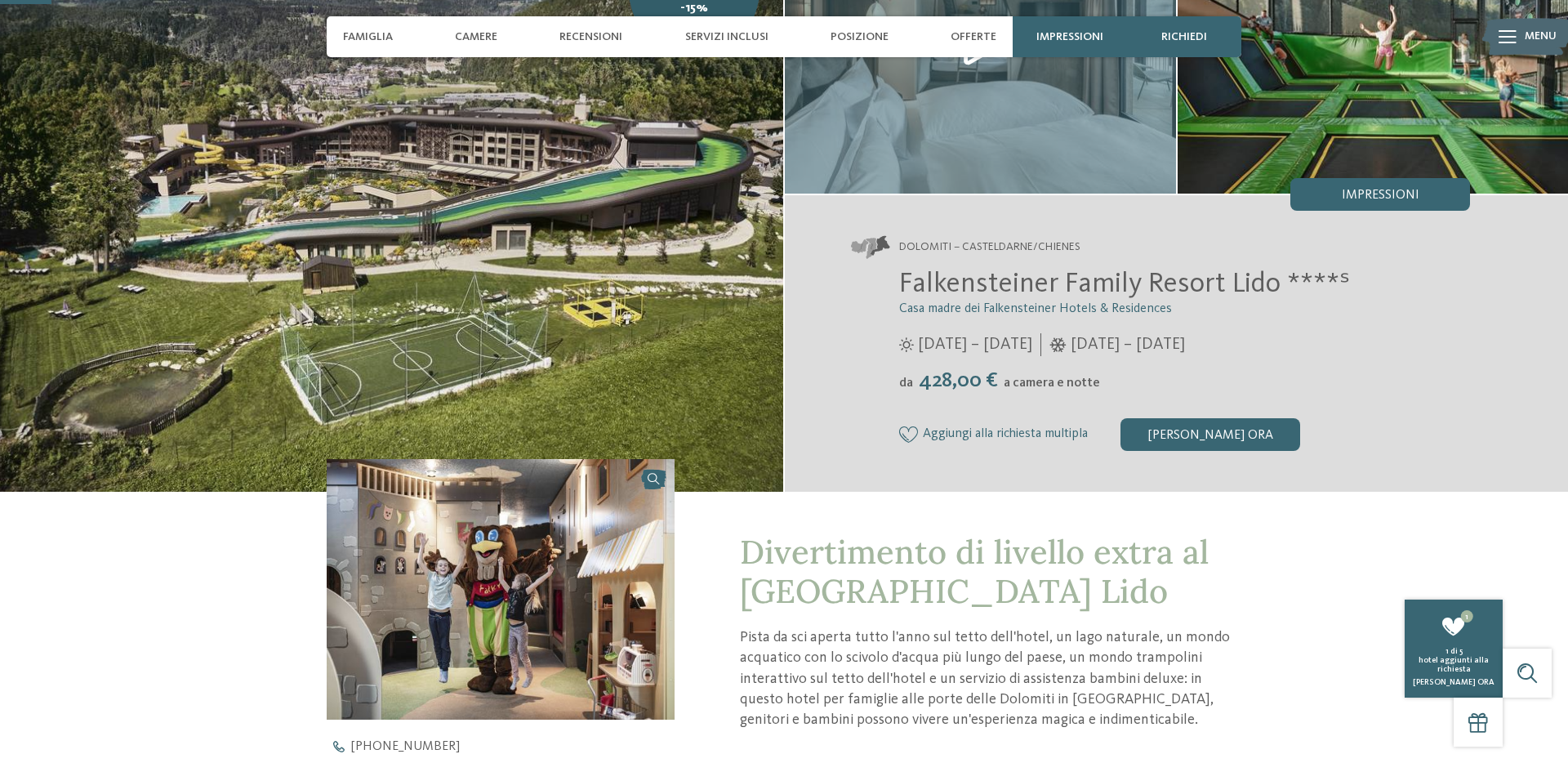
scroll to position [176, 0]
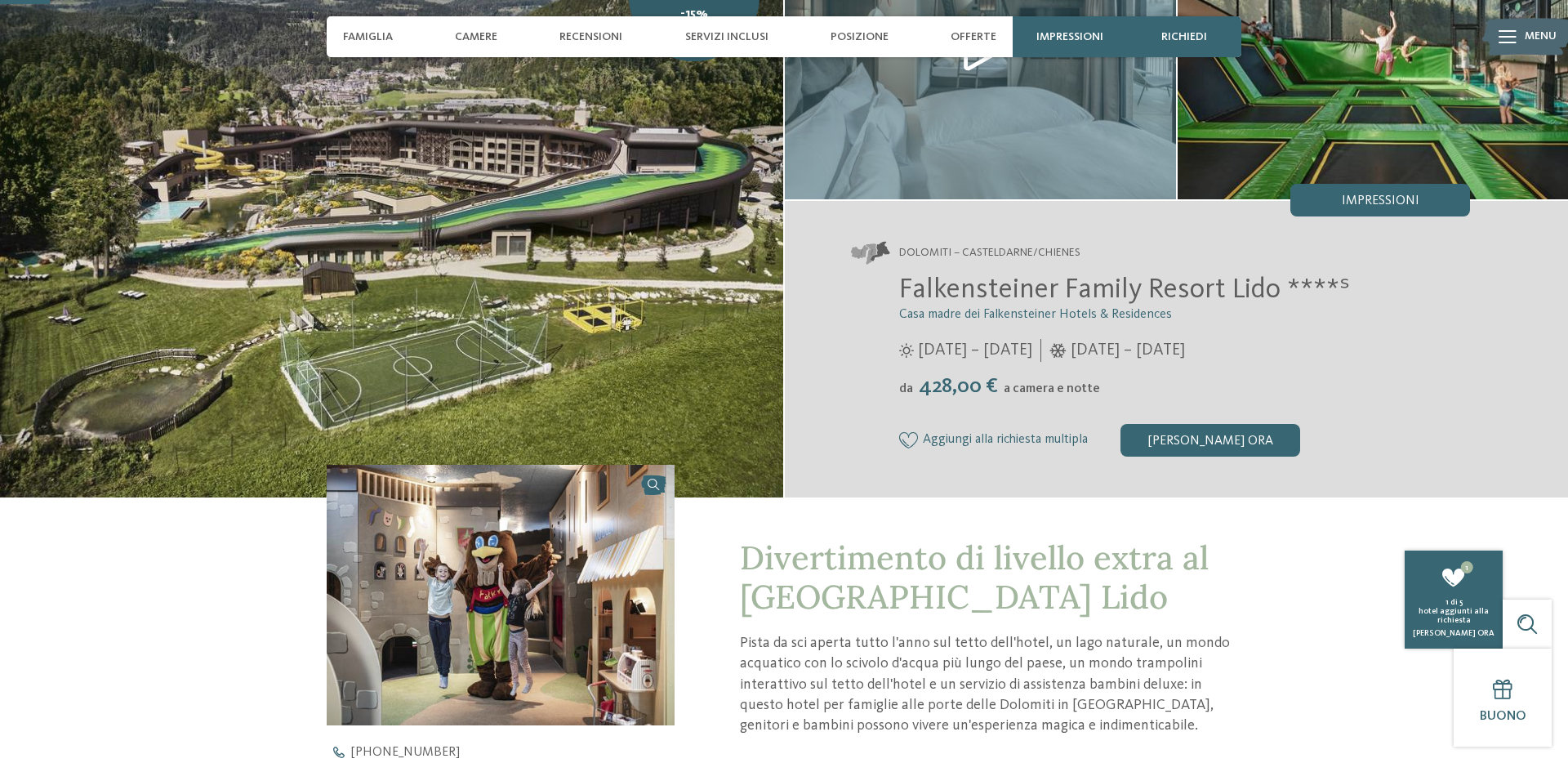
click at [999, 437] on span "Aggiungi alla richiesta multipla" at bounding box center [1006, 440] width 165 height 14
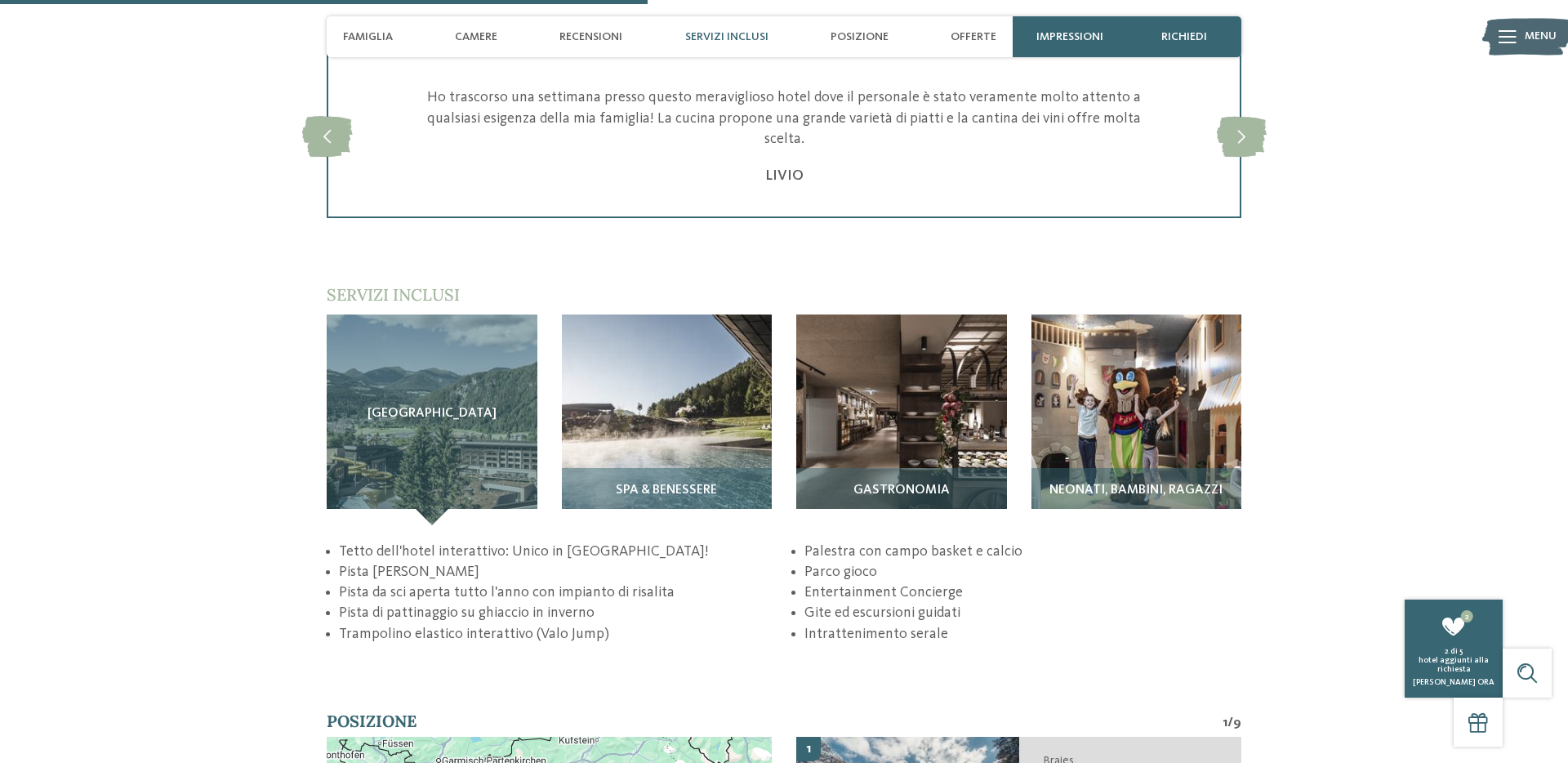
scroll to position [2499, 0]
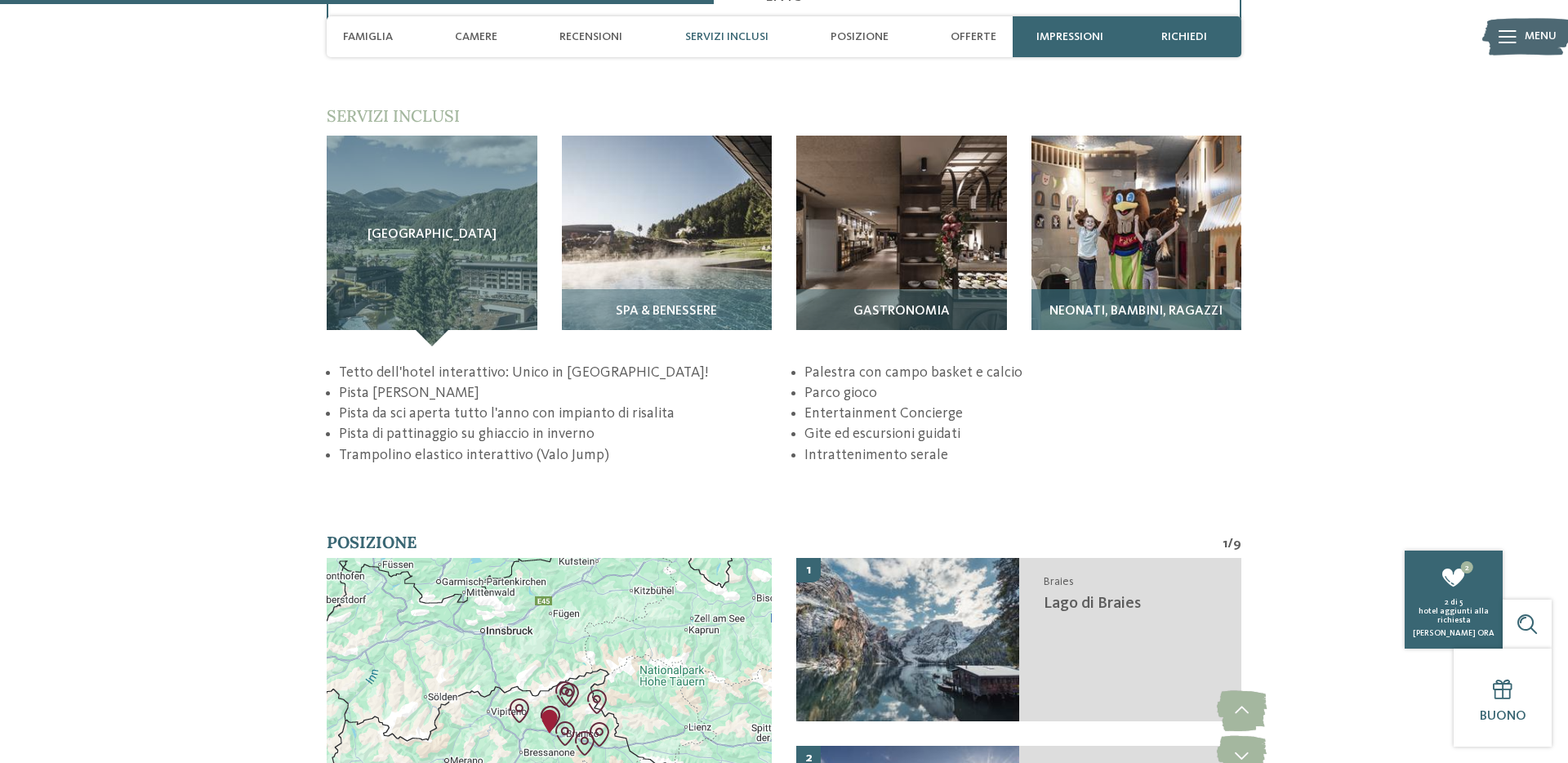
click at [1112, 238] on img at bounding box center [1137, 242] width 211 height 211
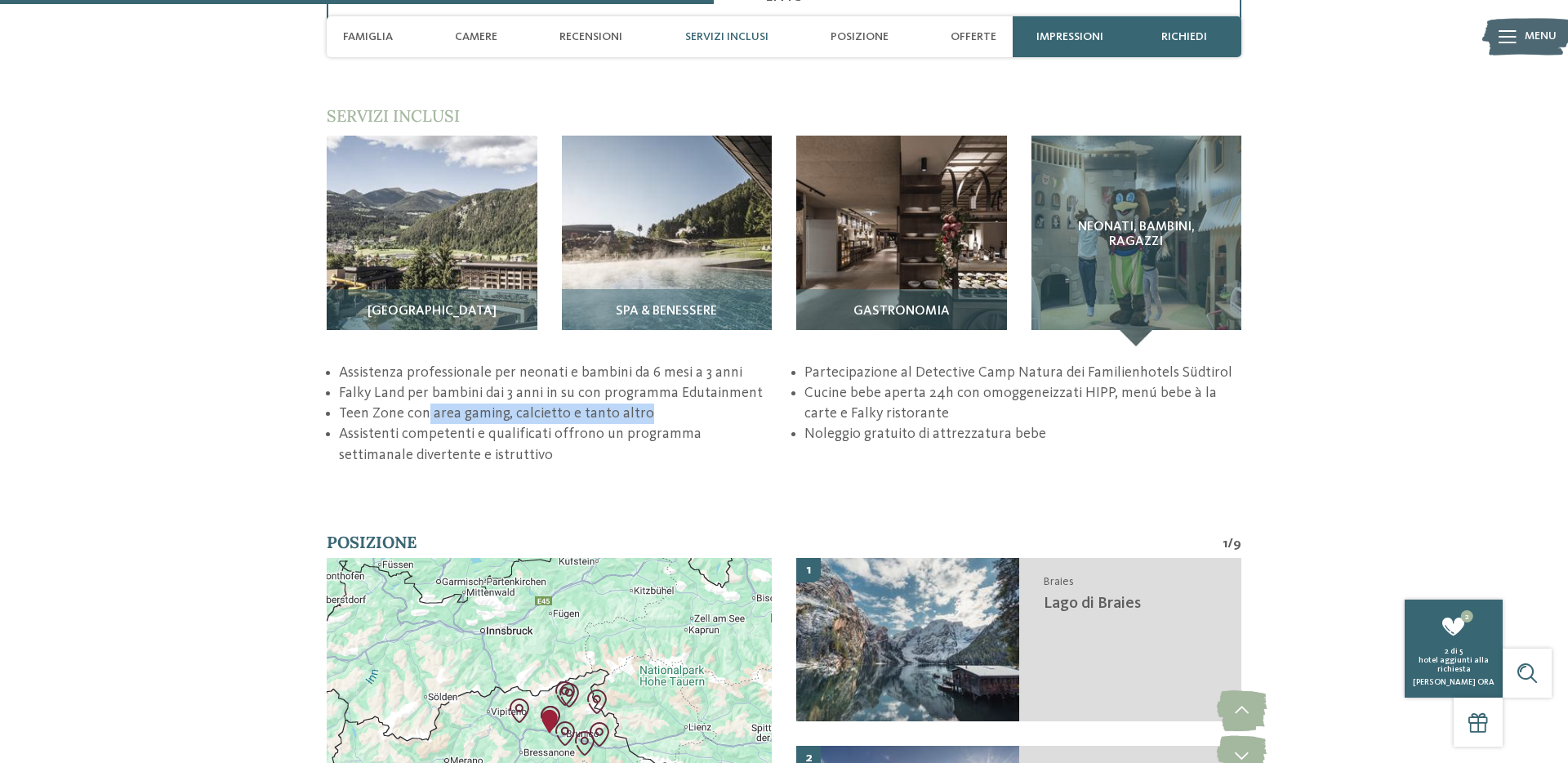
drag, startPoint x: 428, startPoint y: 415, endPoint x: 649, endPoint y: 421, distance: 221.1
click at [649, 421] on li "Teen Zone con area gaming, calcietto e tanto altro" at bounding box center [558, 413] width 437 height 20
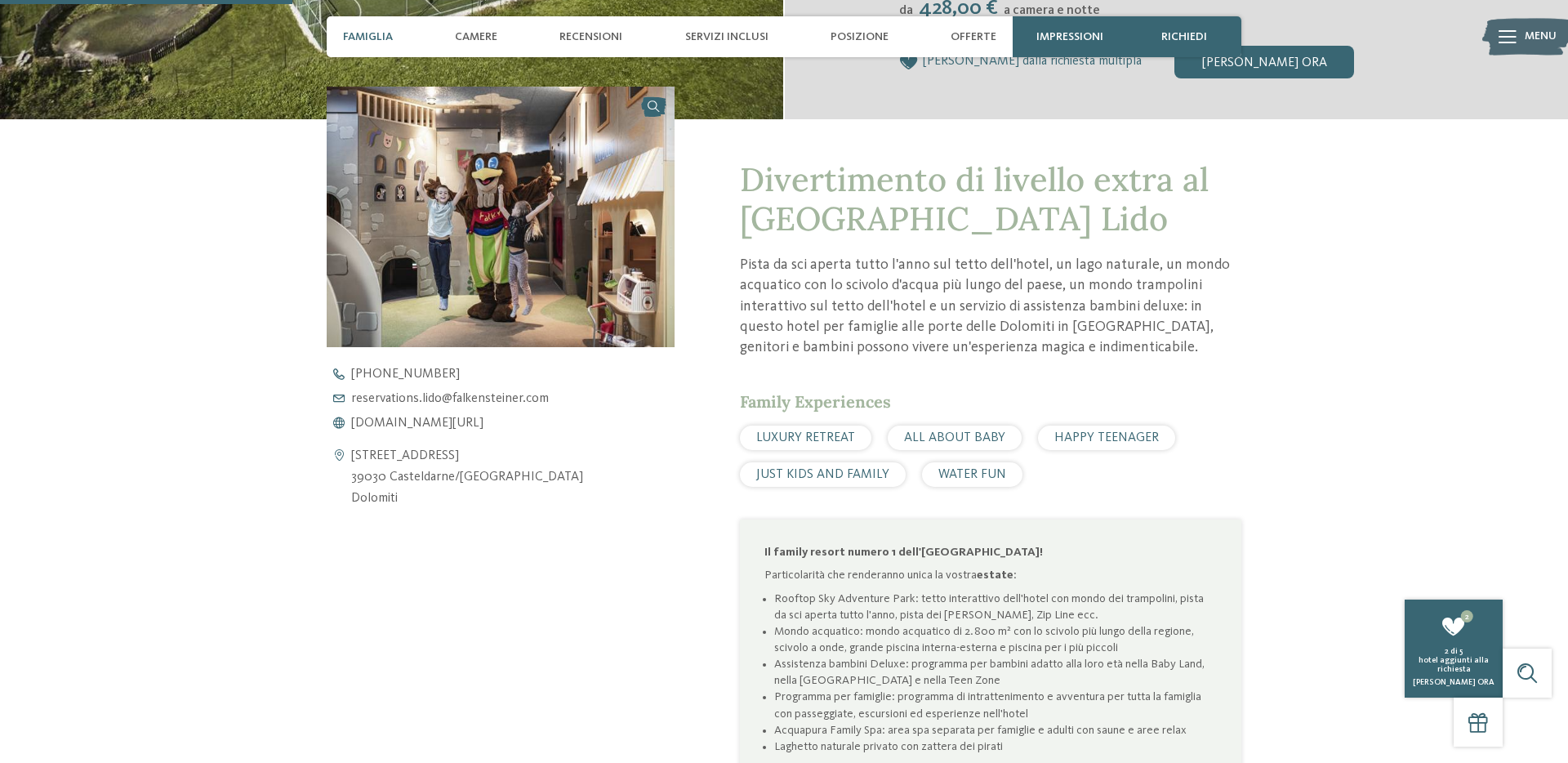
scroll to position [0, 0]
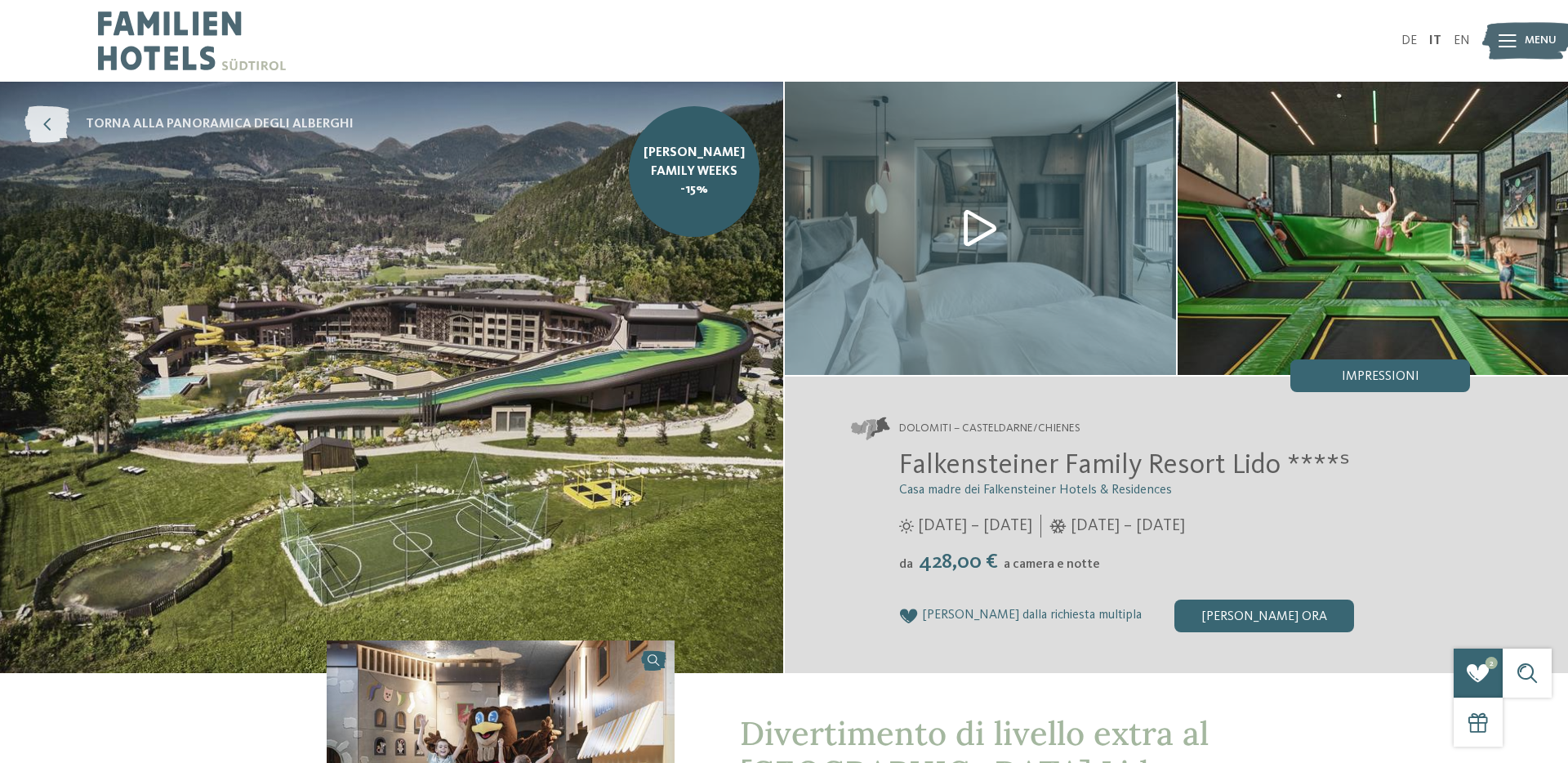
click at [174, 123] on span "torna alla panoramica degli alberghi" at bounding box center [220, 124] width 268 height 18
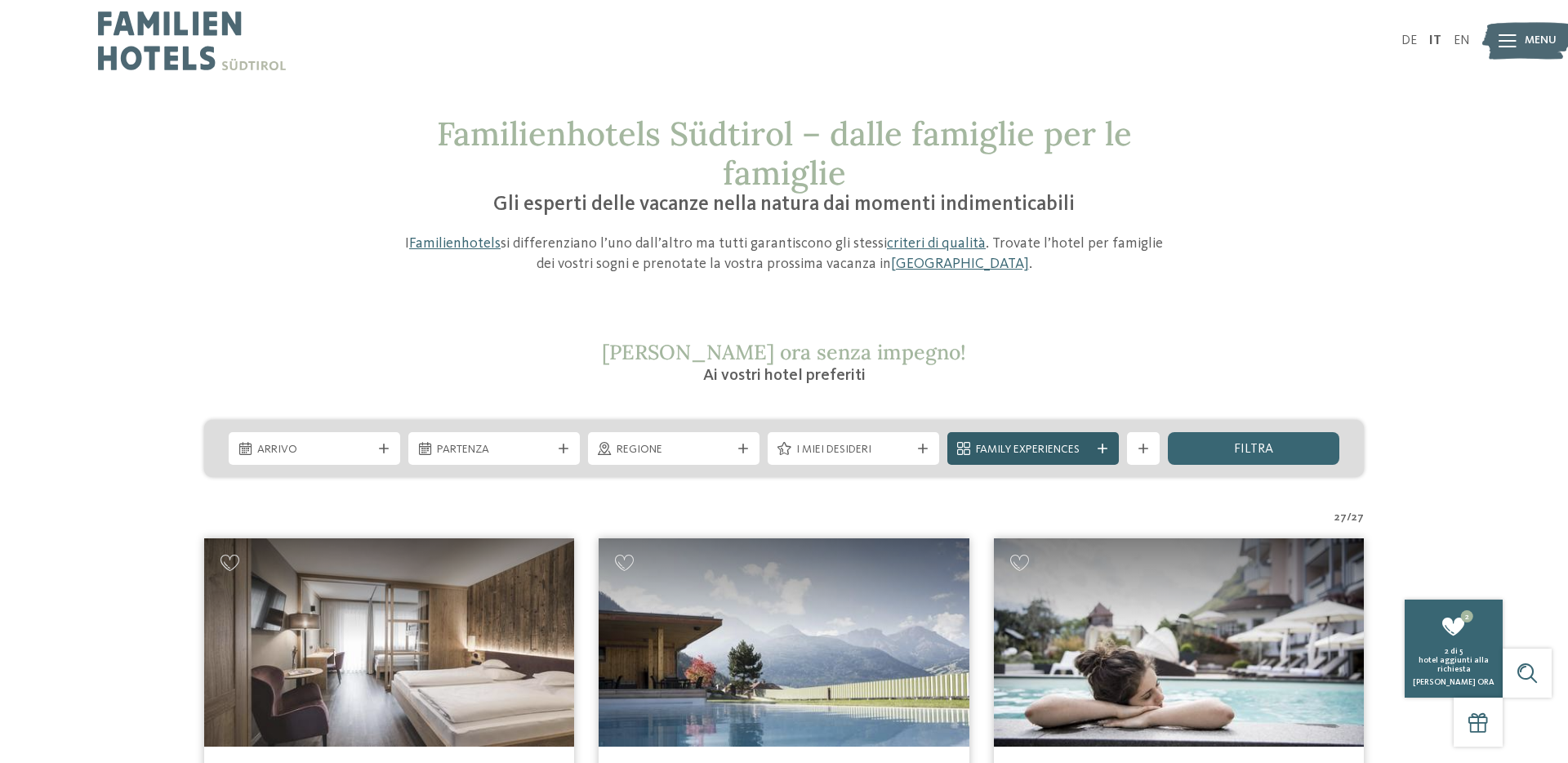
click at [1070, 450] on span "Family Experiences" at bounding box center [1034, 450] width 114 height 16
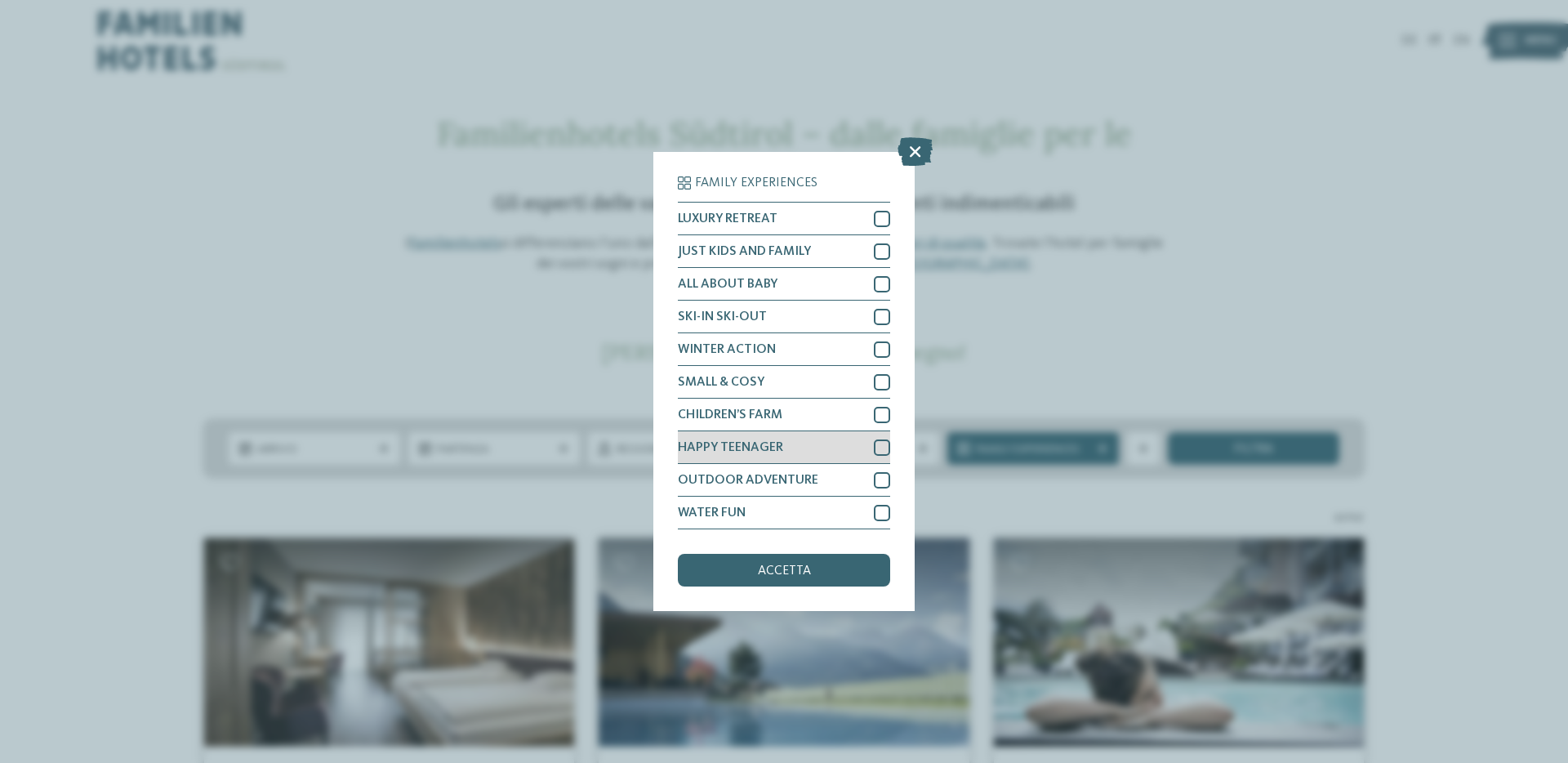
click at [881, 450] on div at bounding box center [881, 447] width 16 height 16
click at [840, 567] on div "accetta" at bounding box center [784, 570] width 212 height 32
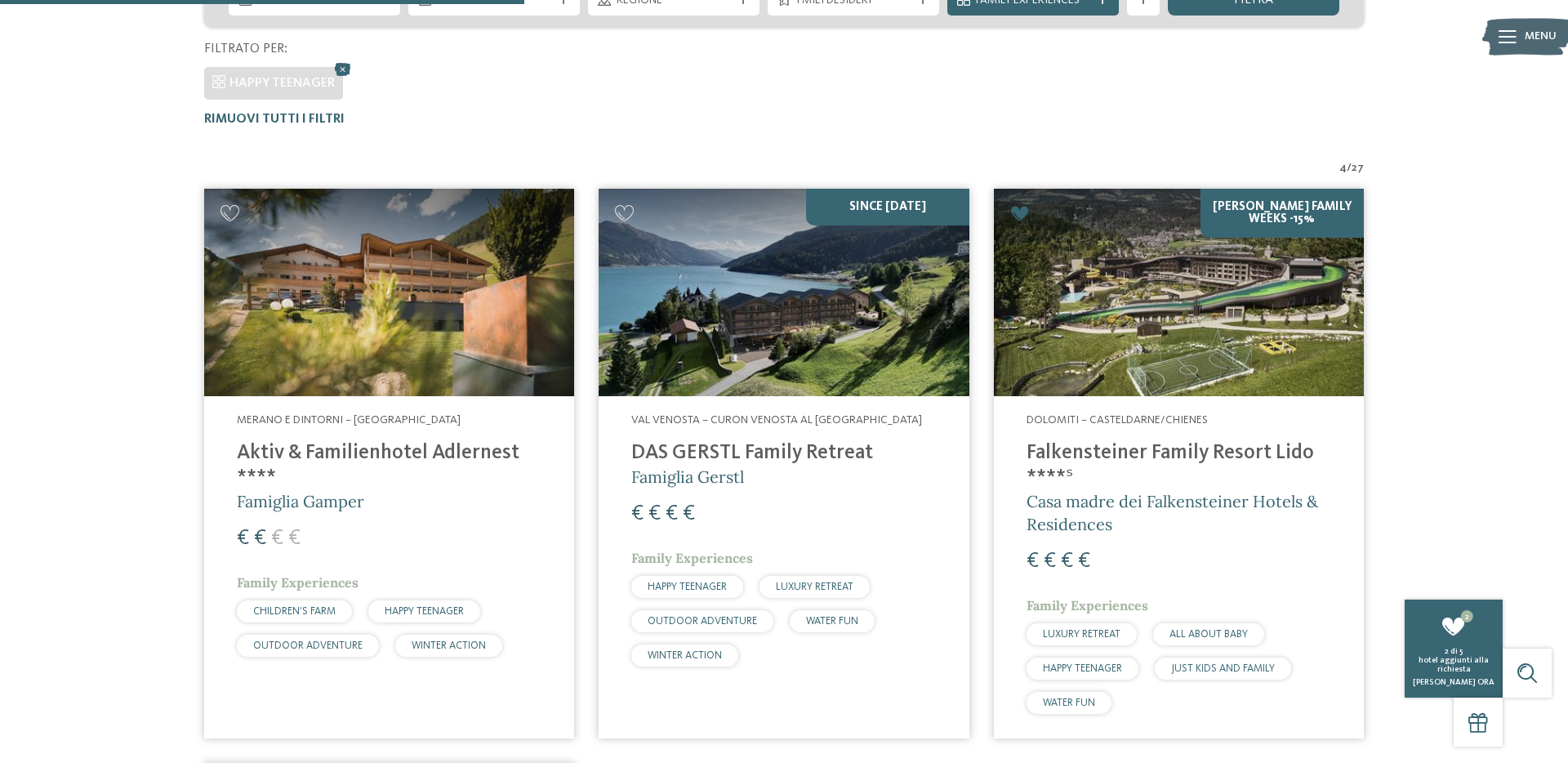
scroll to position [337, 0]
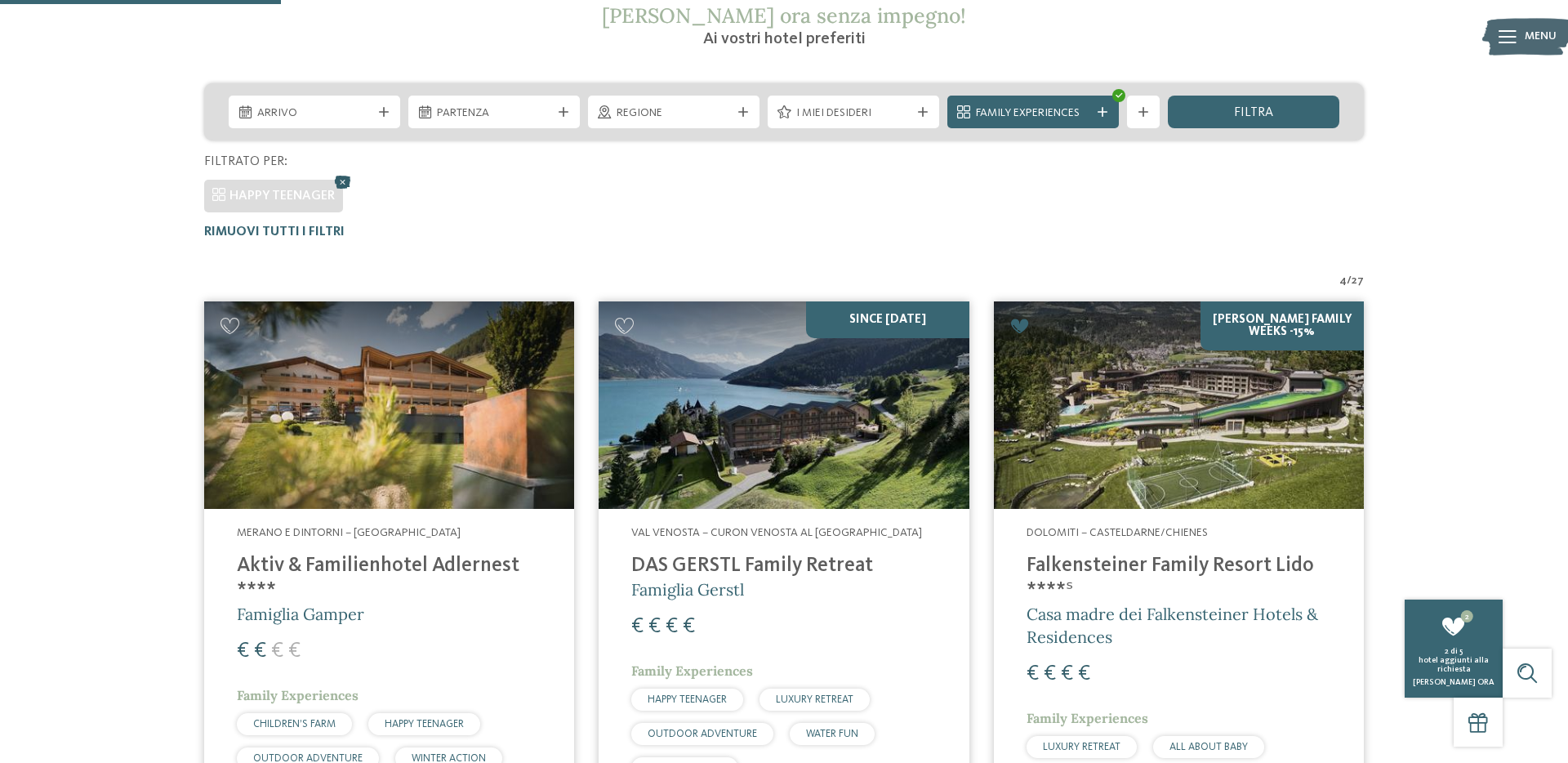
click at [341, 178] on icon at bounding box center [343, 182] width 25 height 21
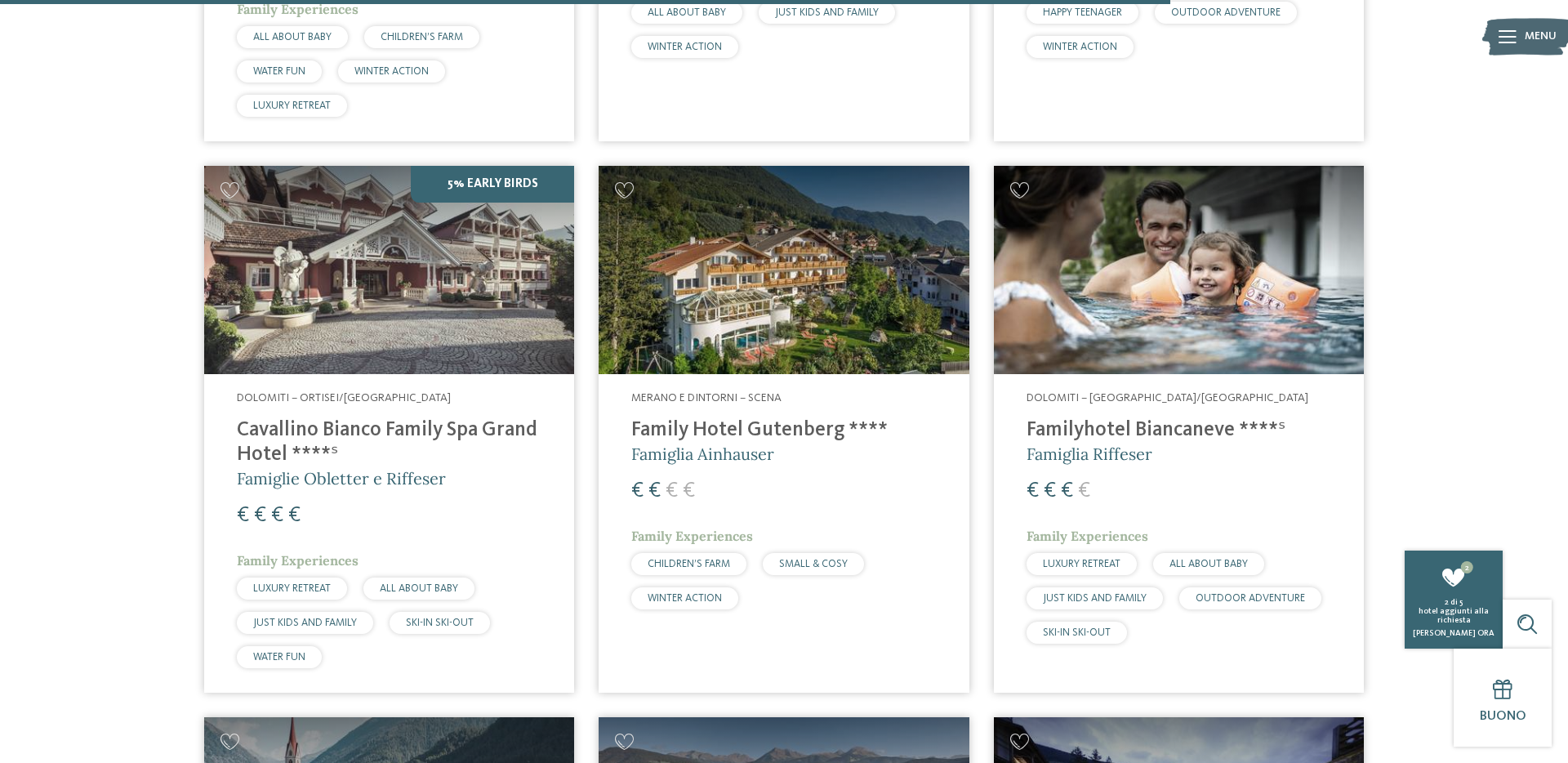
scroll to position [4142, 0]
click at [357, 418] on h4 "Cavallino Bianco Family Spa Grand Hotel ****ˢ" at bounding box center [389, 442] width 304 height 49
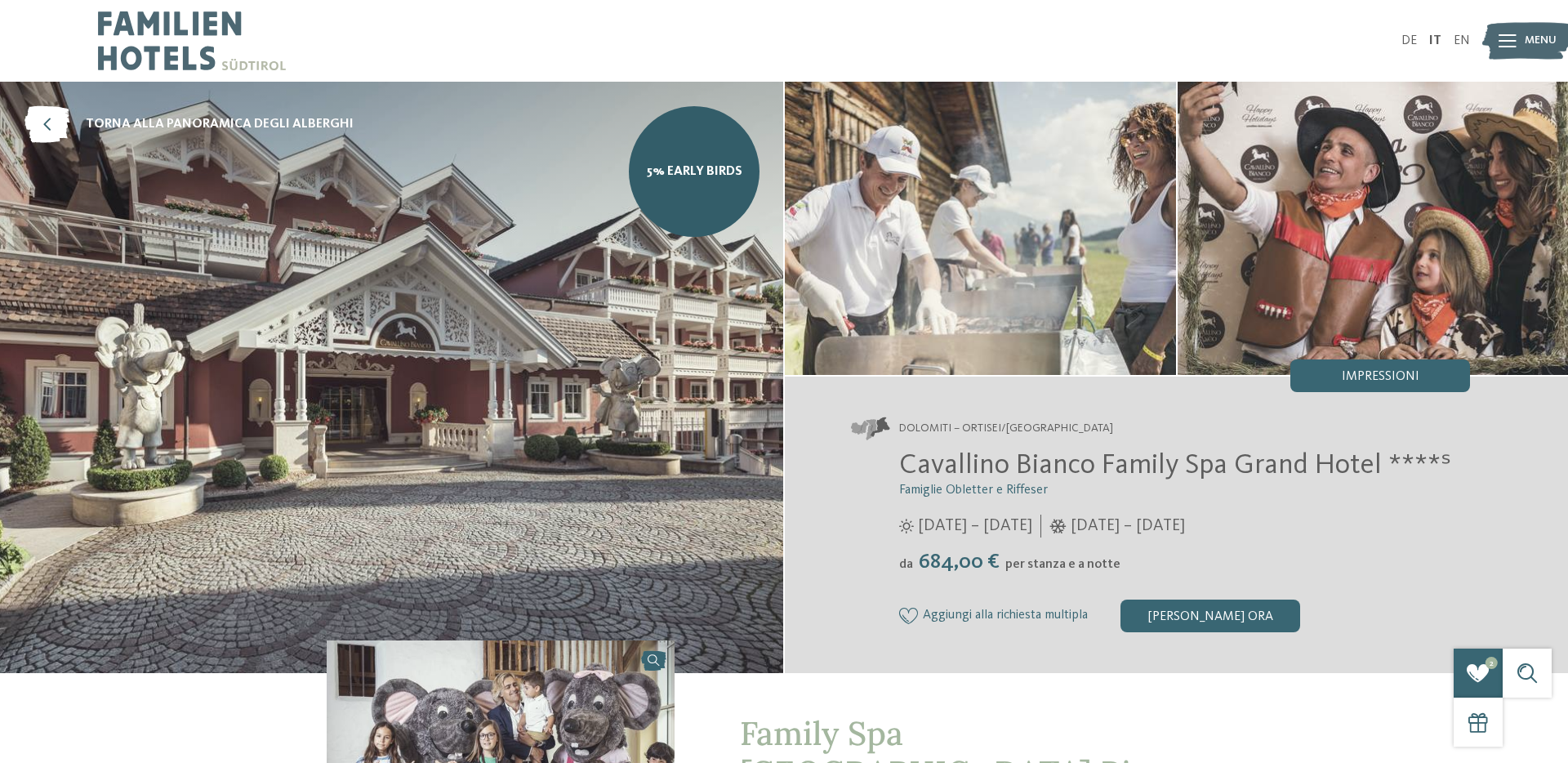
click at [998, 617] on span "Aggiungi alla richiesta multipla" at bounding box center [1006, 616] width 165 height 14
click at [252, 119] on span "torna alla panoramica degli alberghi" at bounding box center [220, 124] width 268 height 18
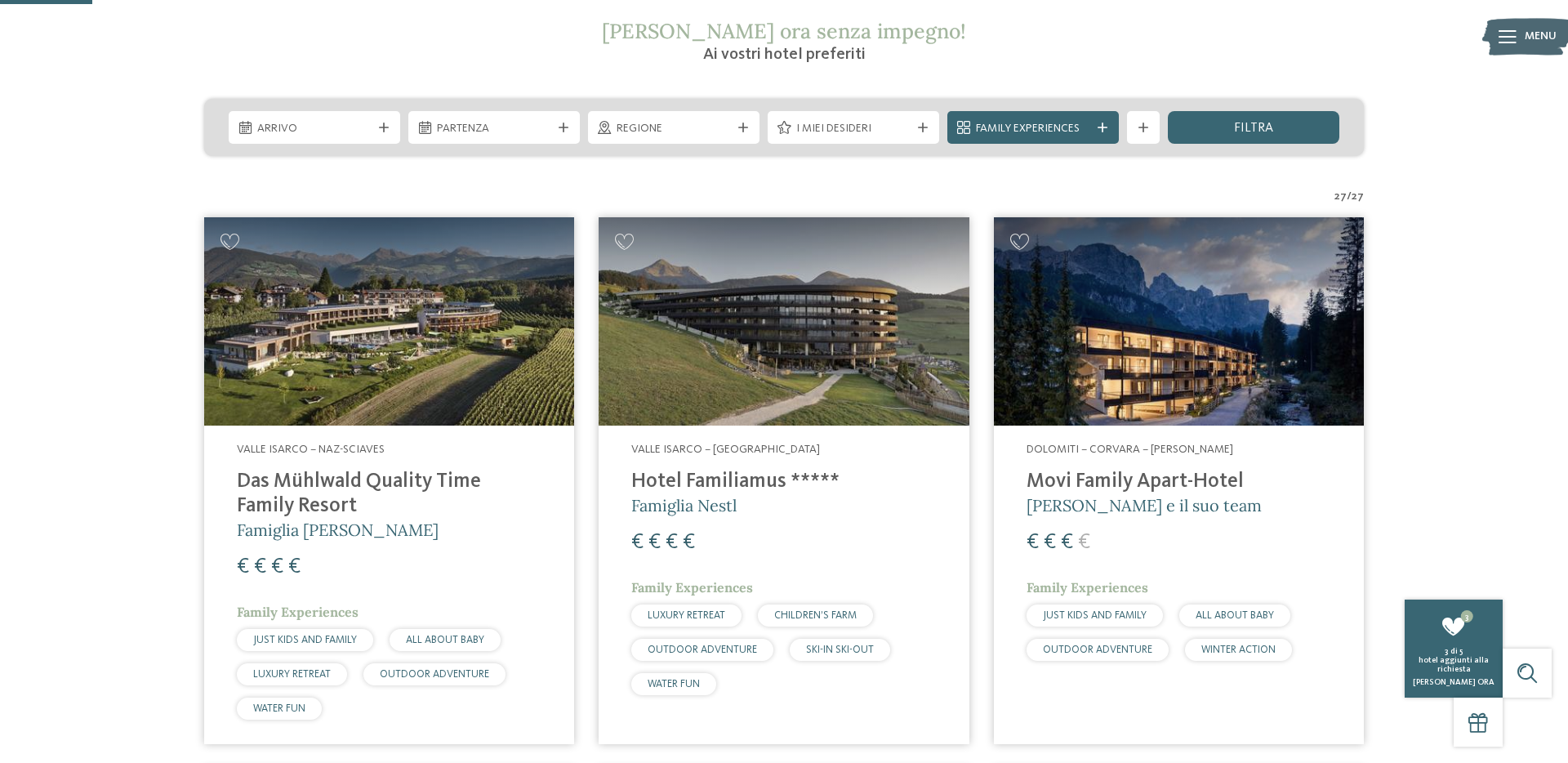
scroll to position [323, 0]
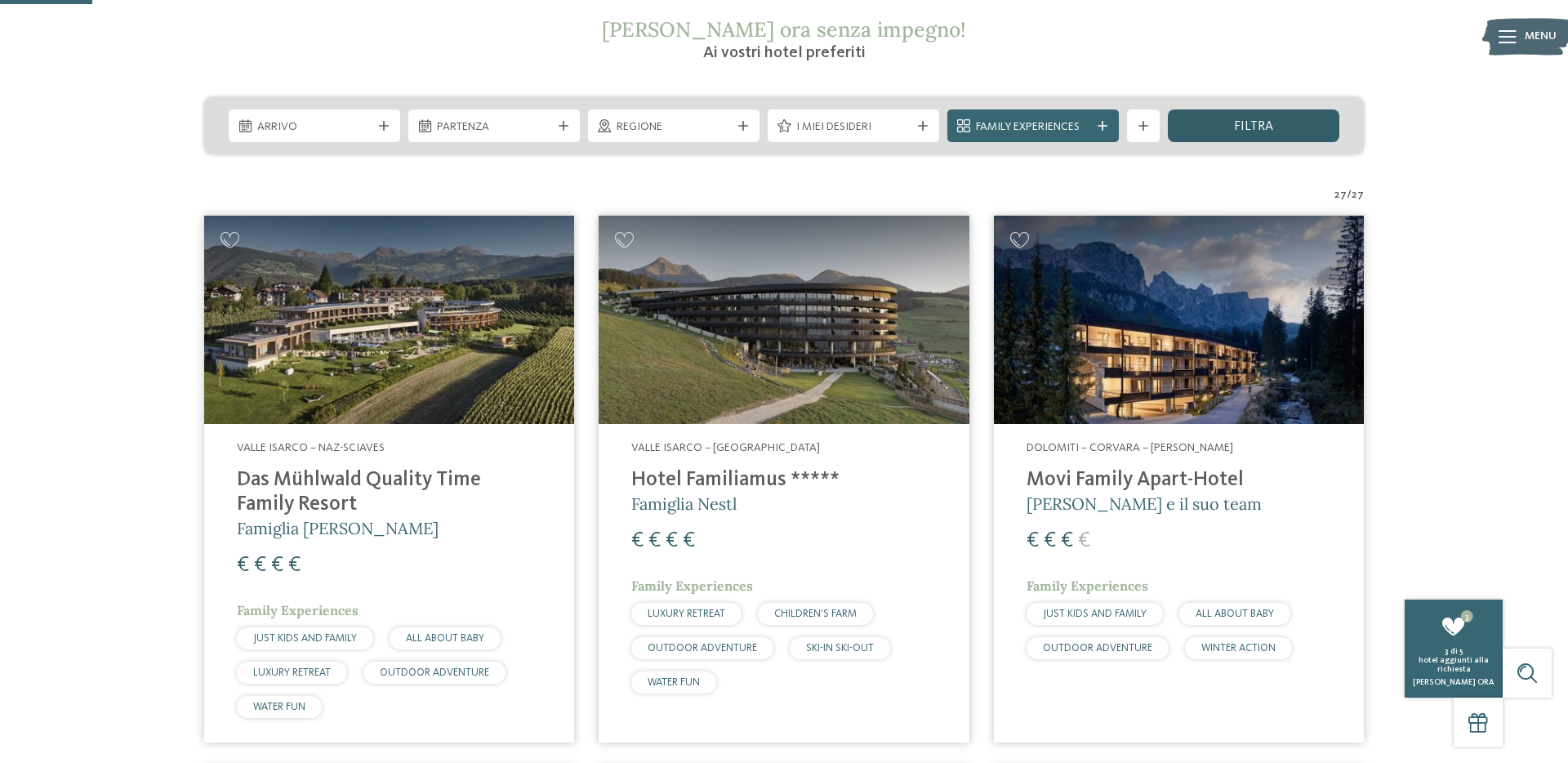
click at [1237, 127] on span "filtra" at bounding box center [1253, 127] width 39 height 13
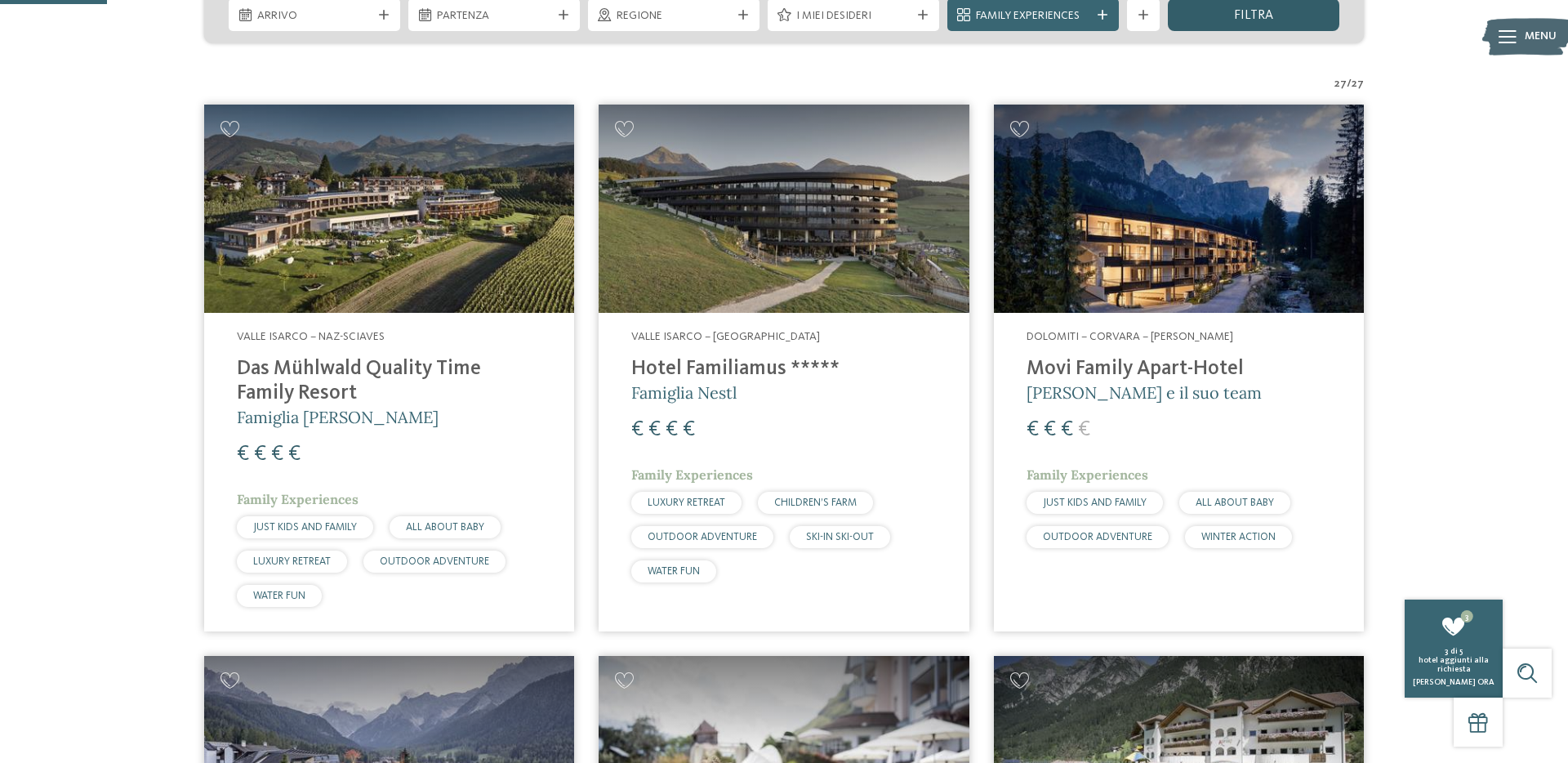
scroll to position [437, 0]
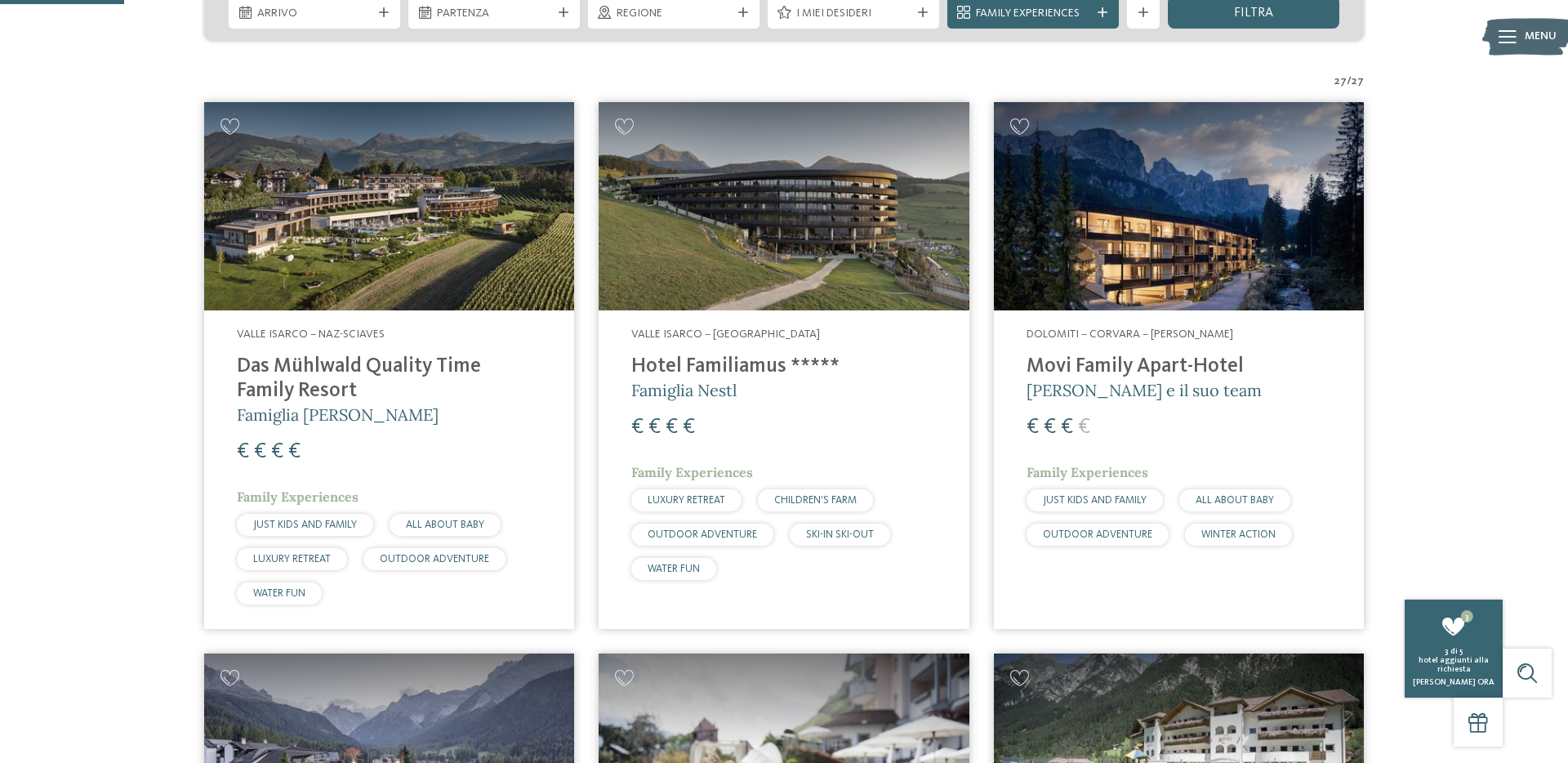
click at [1220, 30] on div "Arrivo Partenza" at bounding box center [784, 12] width 1160 height 57
click at [892, 13] on span "I miei desideri" at bounding box center [854, 13] width 114 height 16
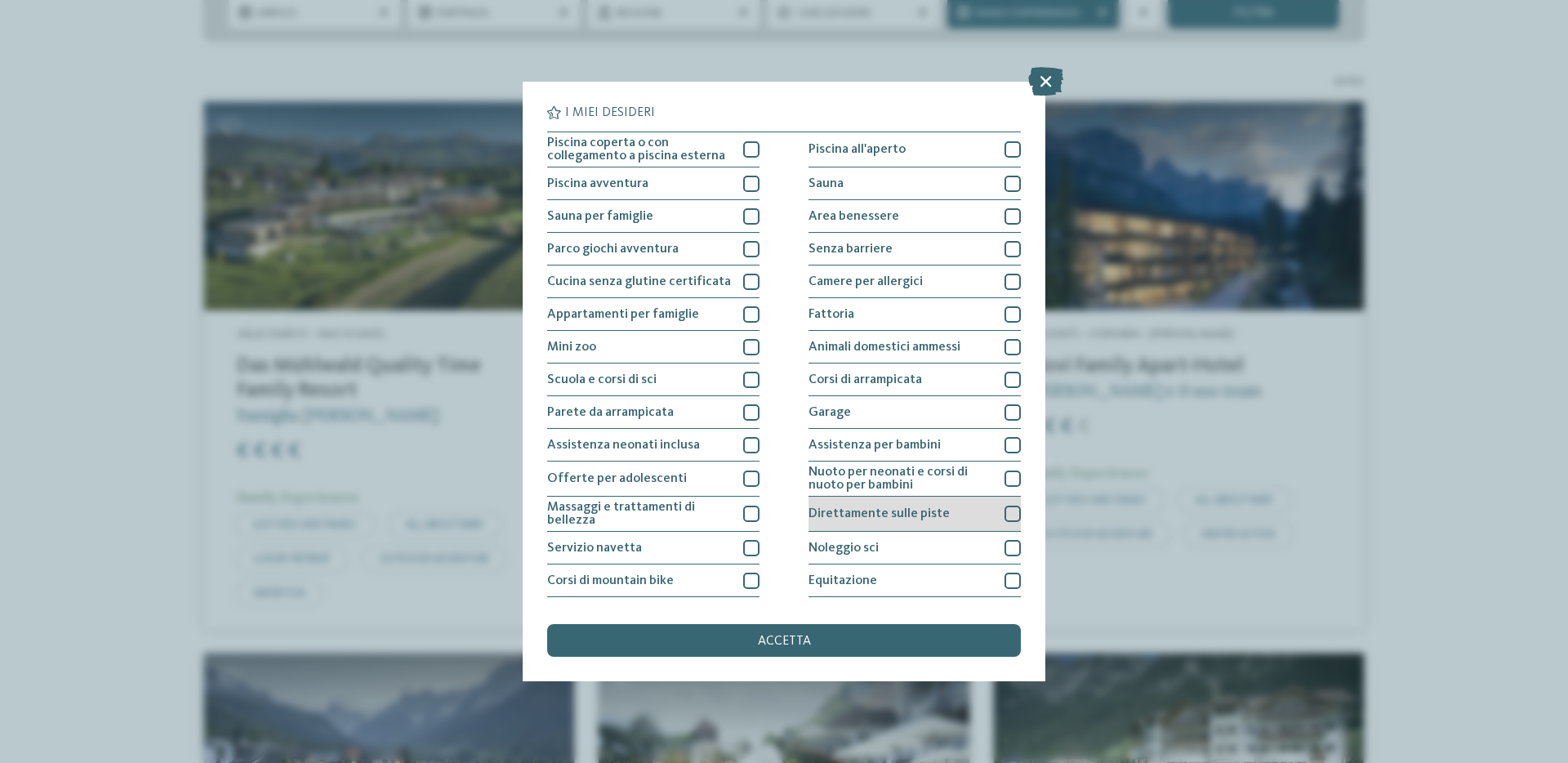
scroll to position [96, 0]
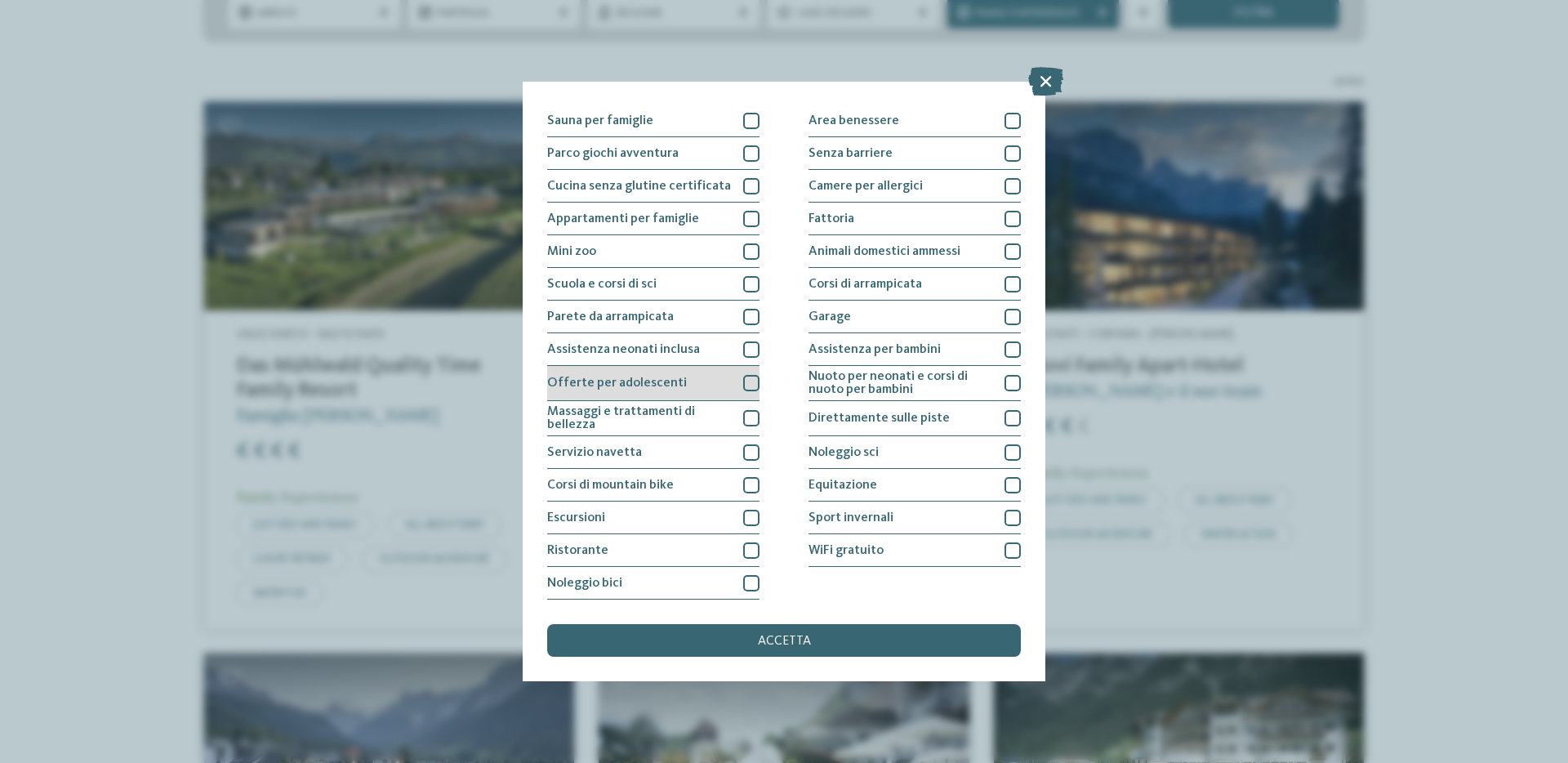
click at [749, 387] on div at bounding box center [751, 382] width 16 height 16
click at [803, 635] on span "accetta" at bounding box center [784, 641] width 53 height 13
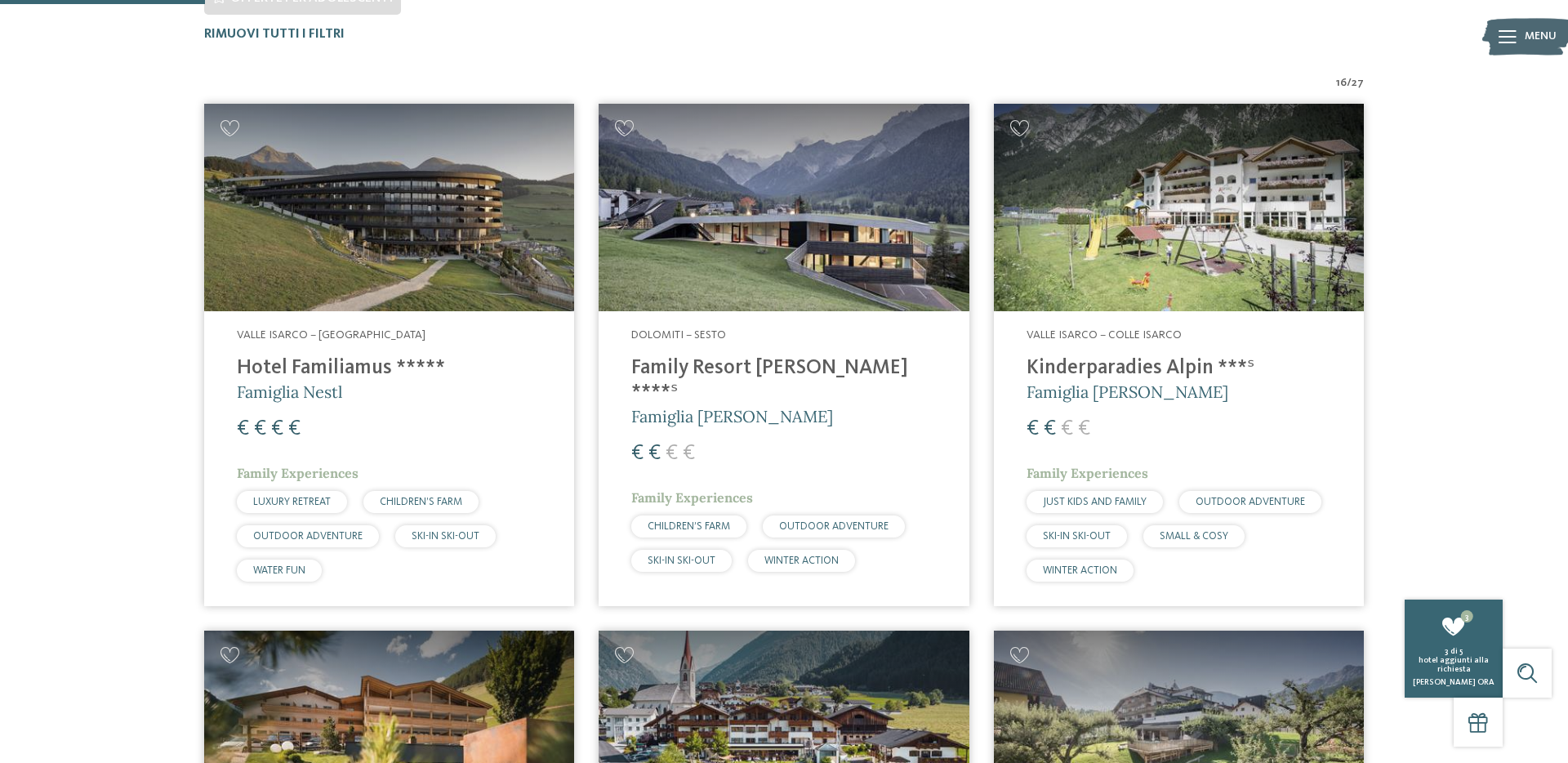
scroll to position [537, 0]
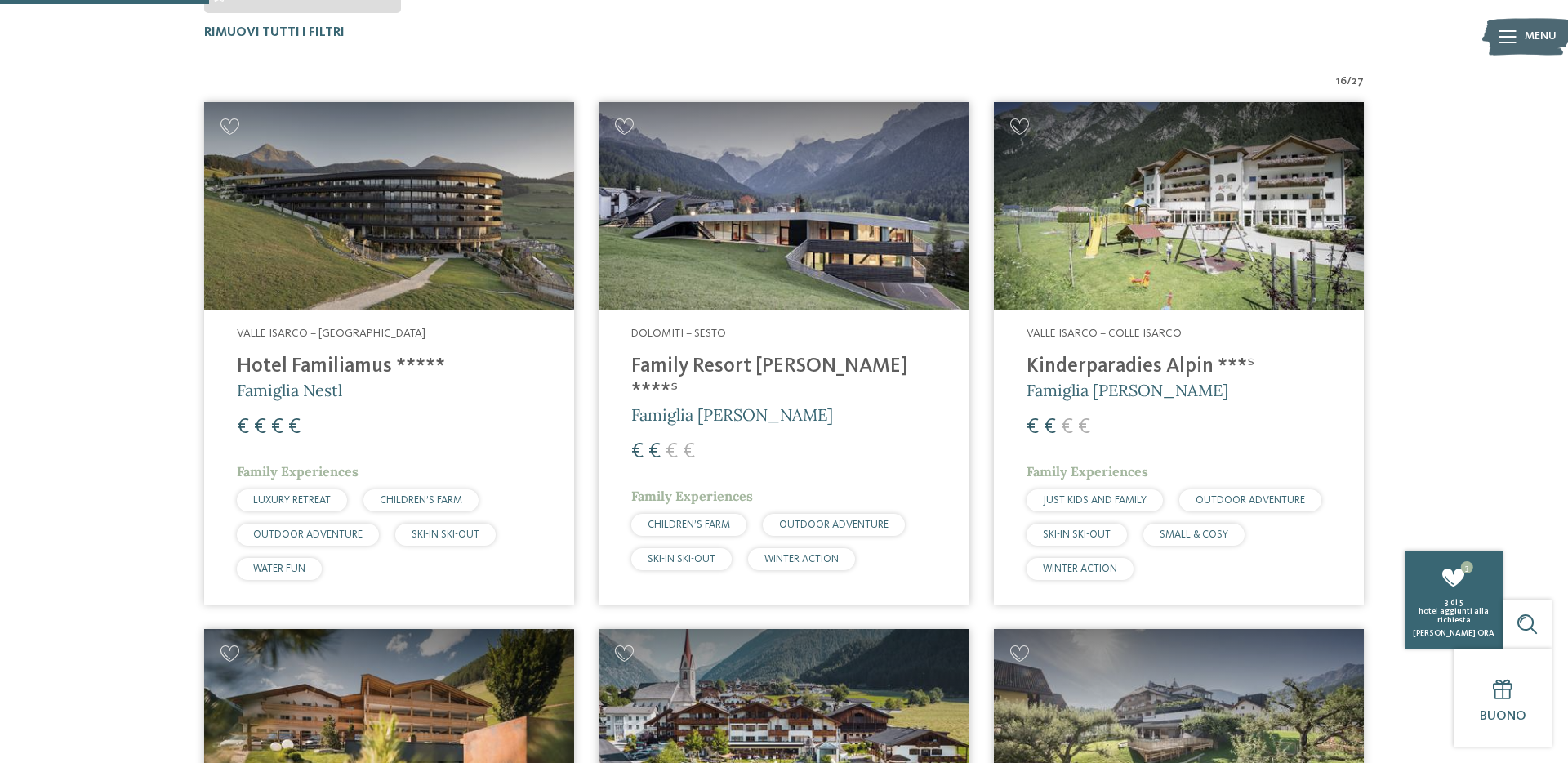
click at [762, 368] on h4 "Family Resort [PERSON_NAME] ****ˢ" at bounding box center [784, 380] width 304 height 49
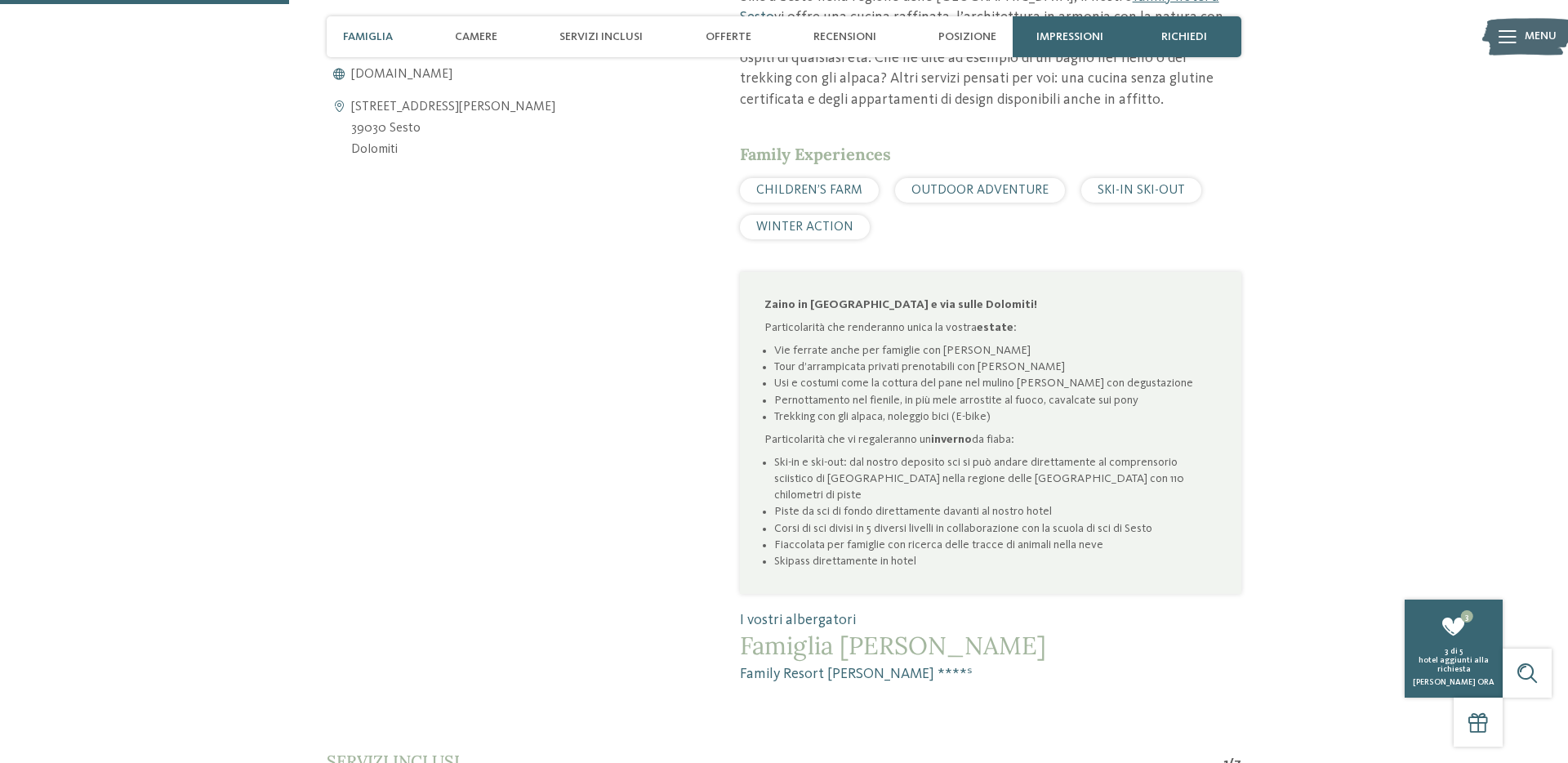
scroll to position [905, 0]
drag, startPoint x: 808, startPoint y: 506, endPoint x: 994, endPoint y: 570, distance: 196.7
click at [994, 570] on div "Family Resort Rainer ****ˢ: le Dolomiti a un passo da voi Vedrete, la passione …" at bounding box center [990, 246] width 501 height 873
click at [994, 609] on span "I vostri albergatori" at bounding box center [990, 618] width 501 height 20
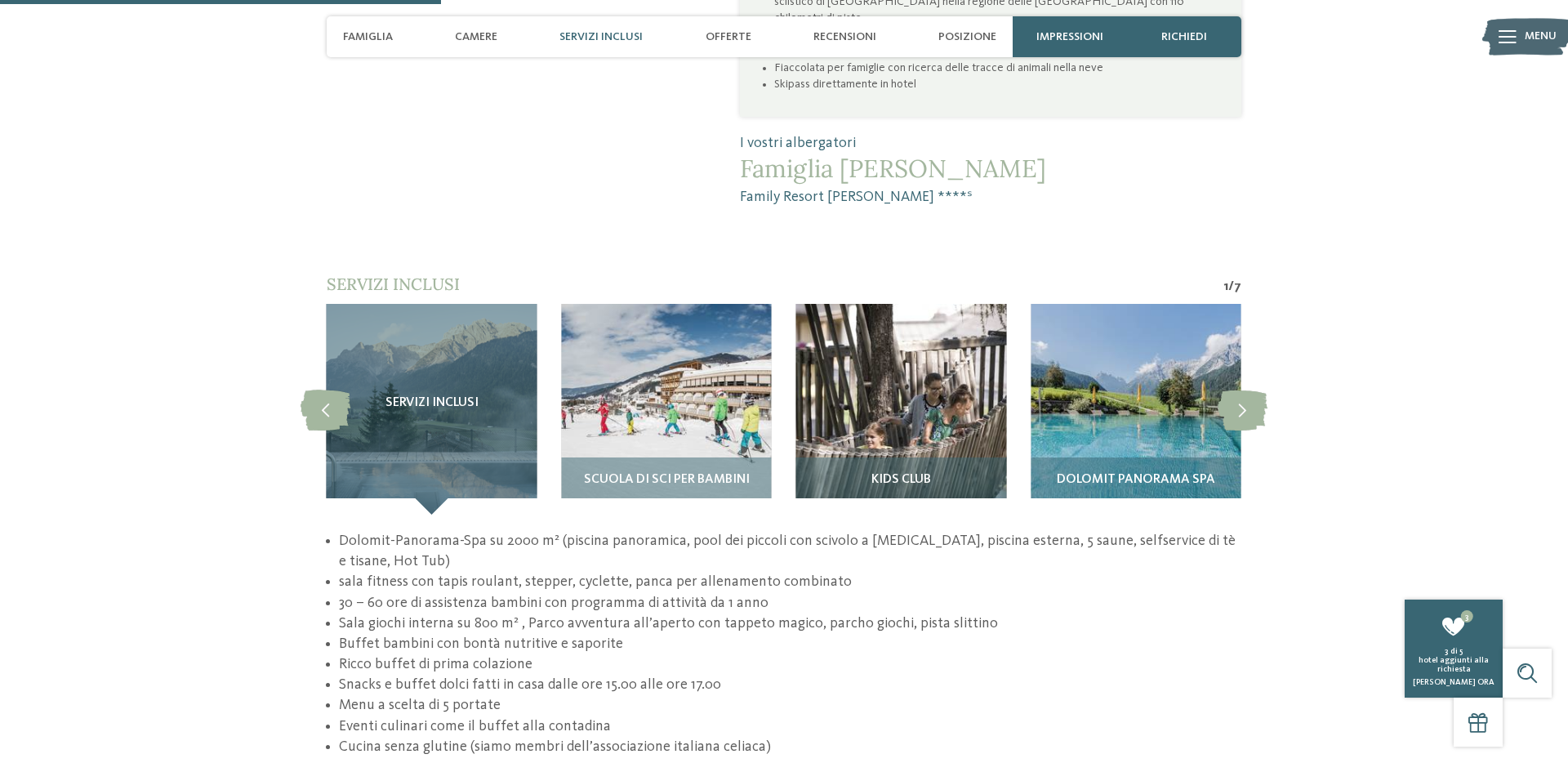
scroll to position [1379, 0]
drag, startPoint x: 353, startPoint y: 648, endPoint x: 639, endPoint y: 655, distance: 286.1
click at [639, 696] on li "Menu a scelta di 5 portate" at bounding box center [790, 706] width 902 height 20
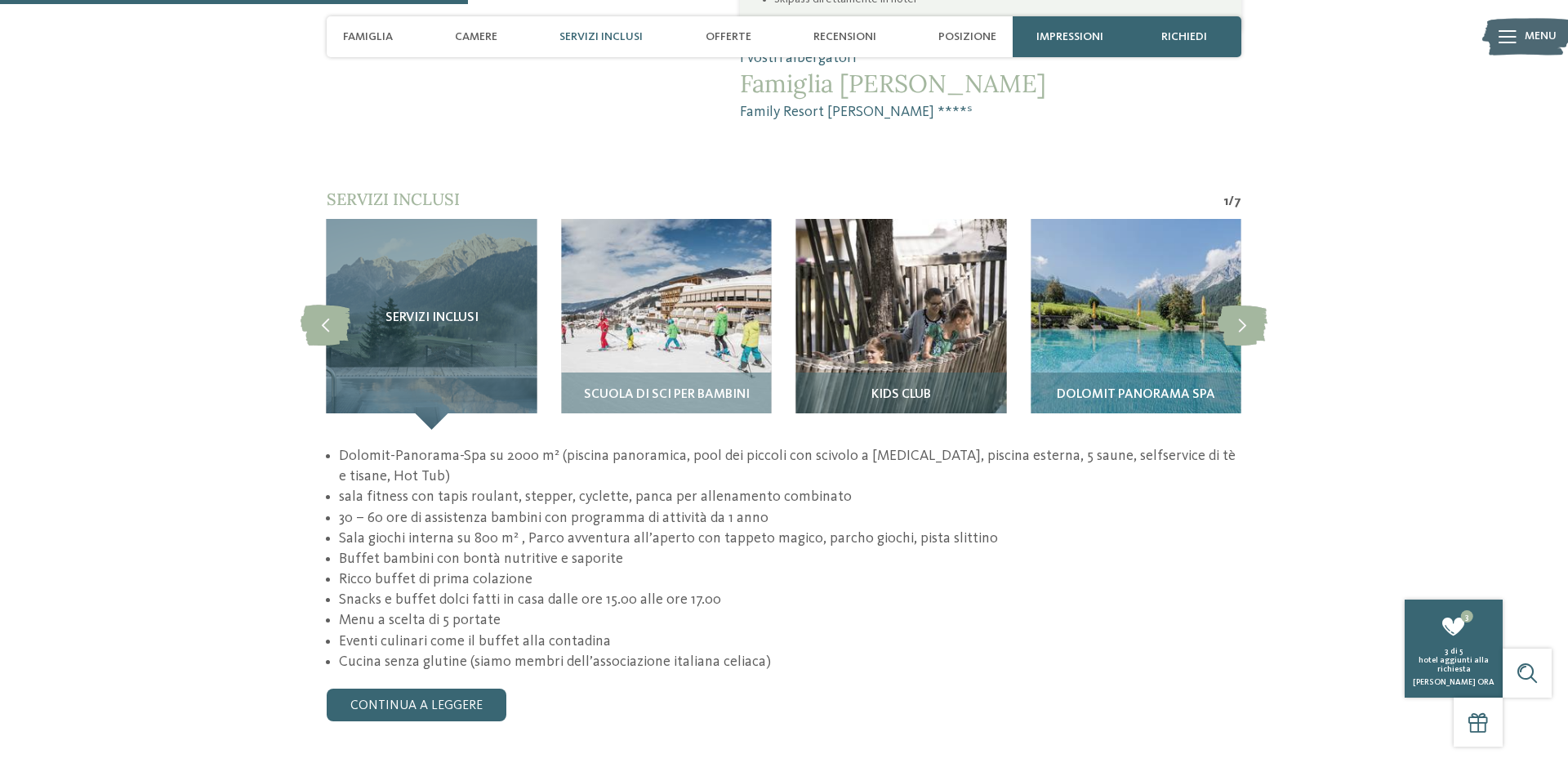
scroll to position [1467, 0]
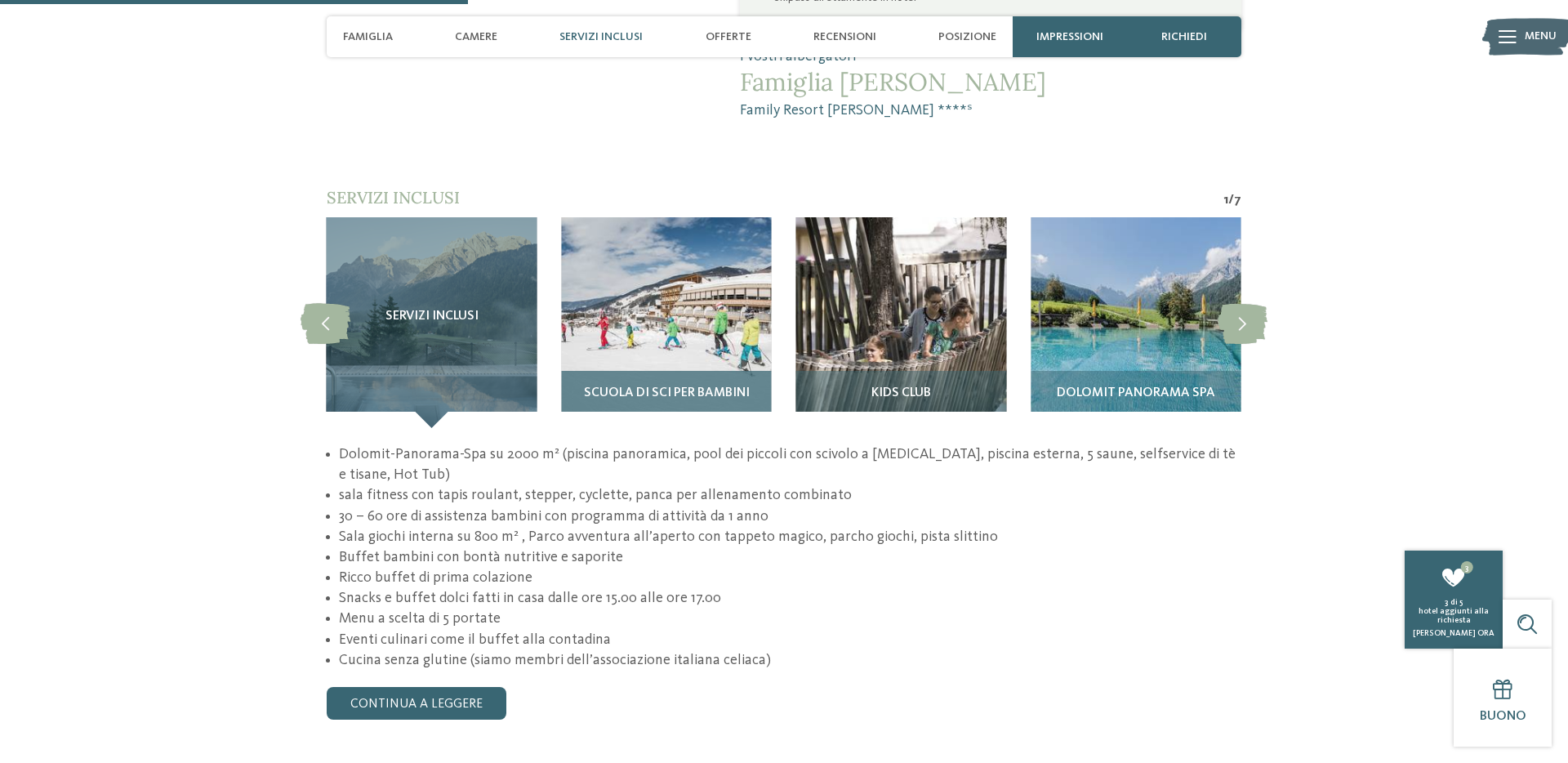
click at [698, 258] on img at bounding box center [666, 323] width 210 height 210
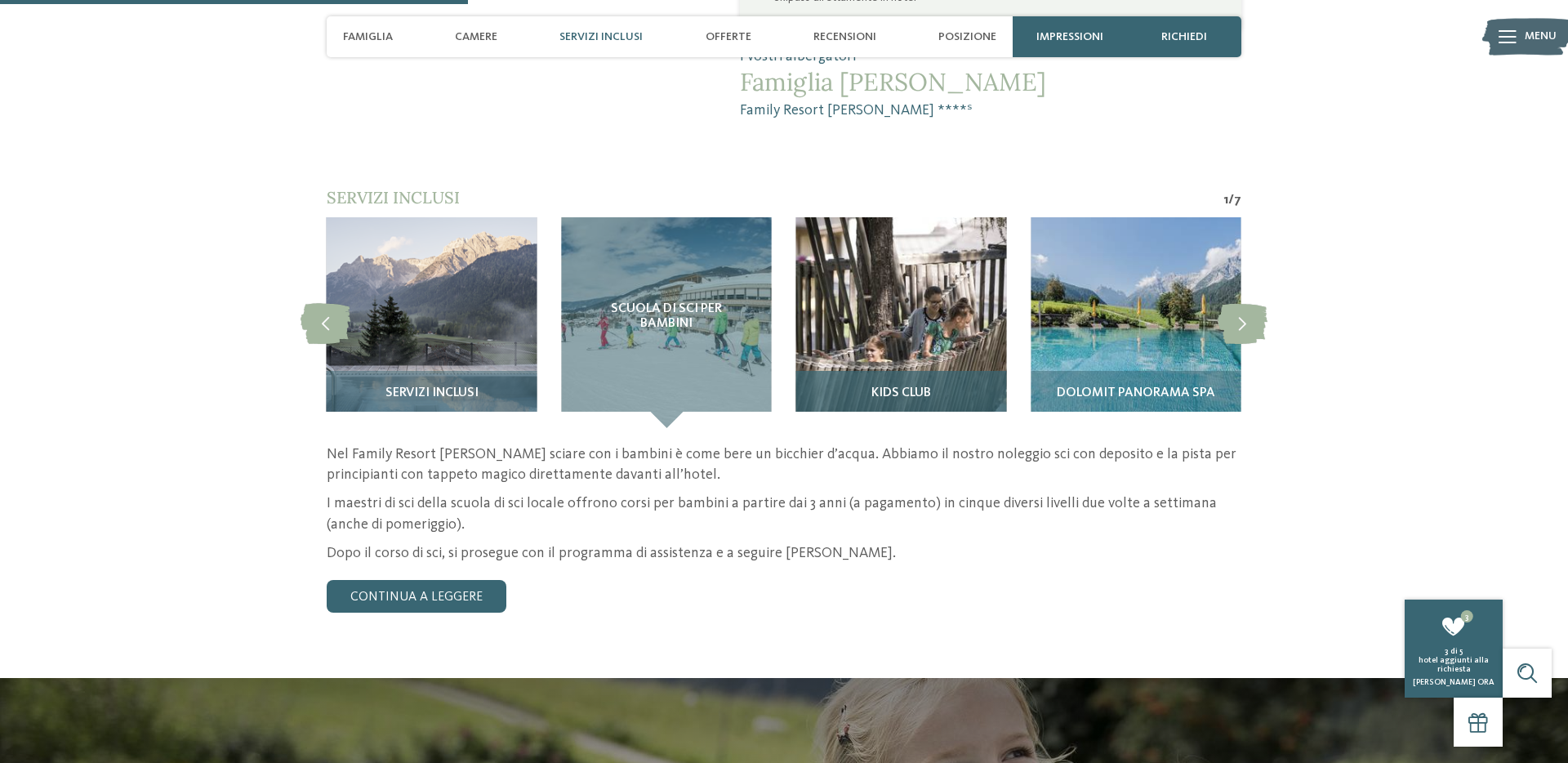
click at [907, 245] on img at bounding box center [901, 323] width 210 height 210
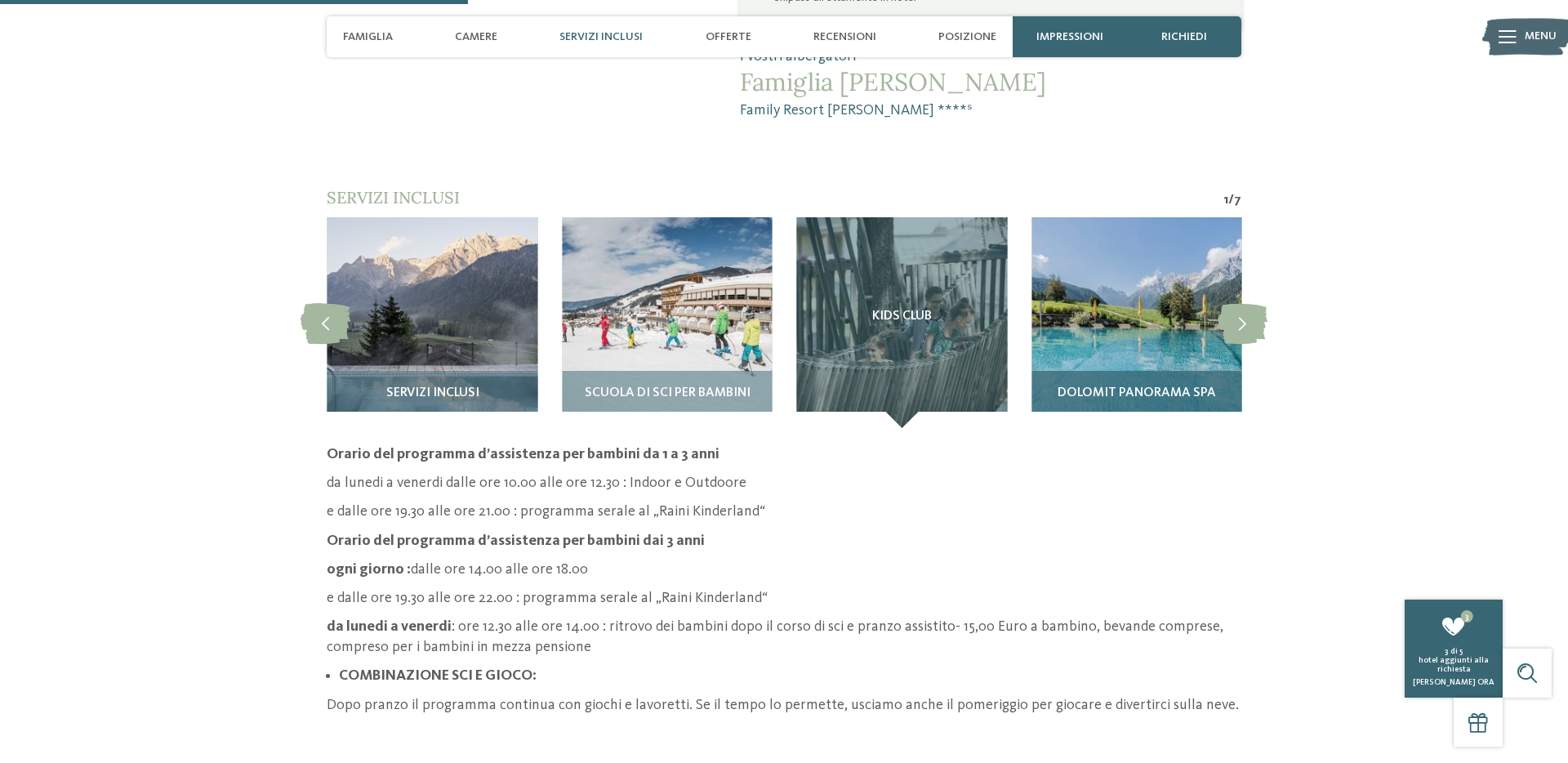
click at [1105, 252] on img at bounding box center [1136, 323] width 210 height 210
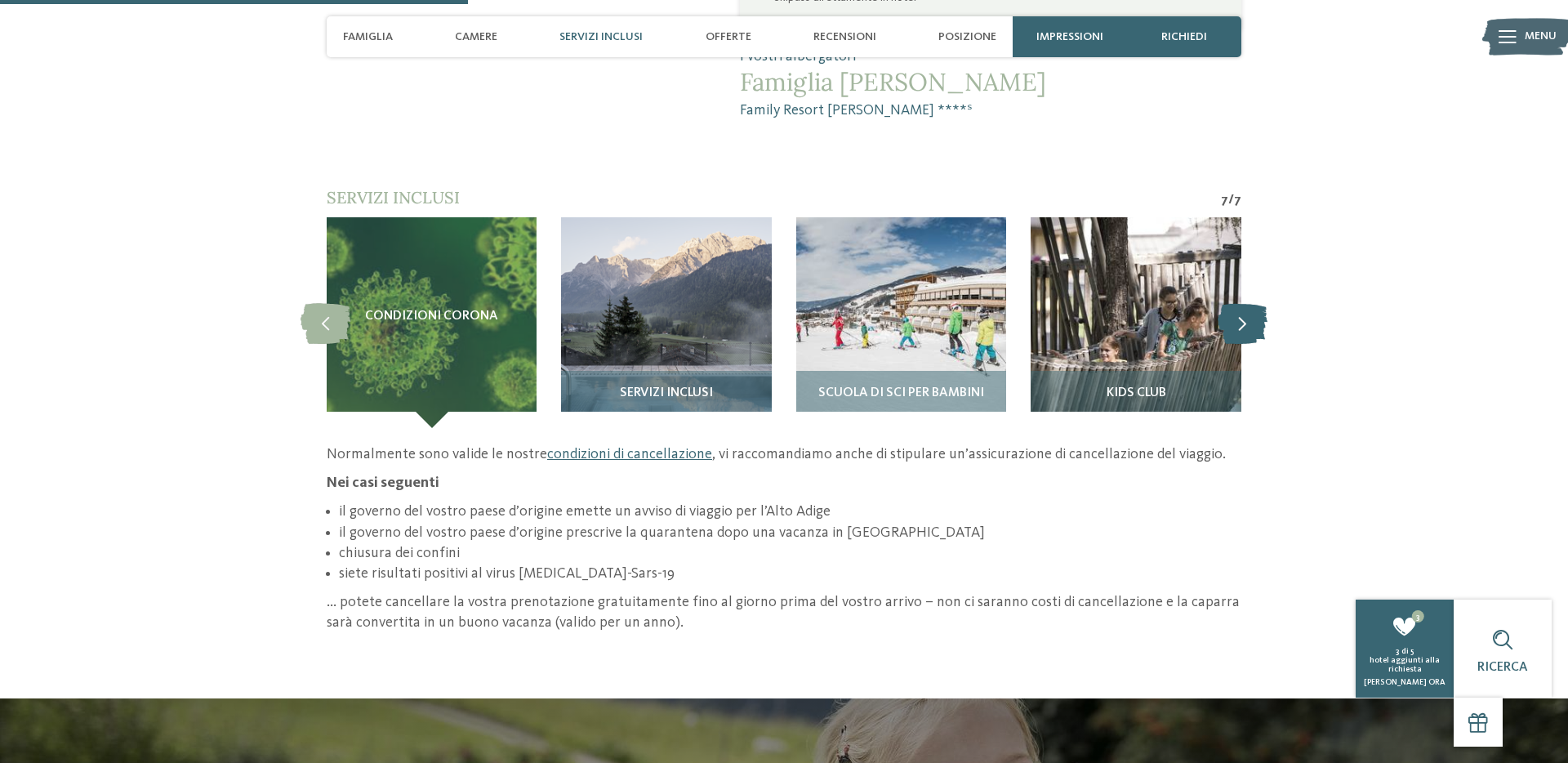
click at [1253, 303] on icon at bounding box center [1243, 323] width 49 height 41
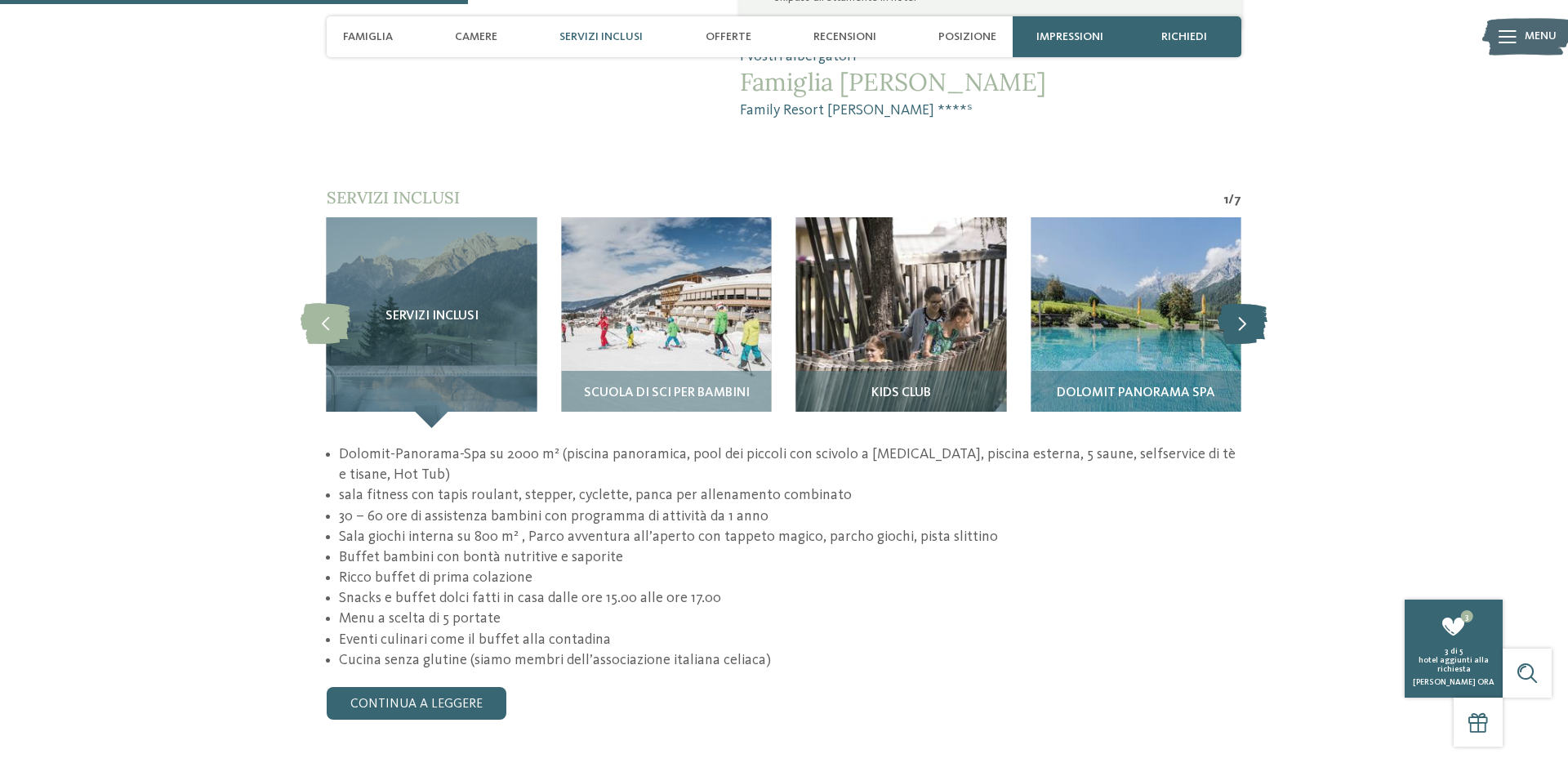
click at [1253, 303] on icon at bounding box center [1243, 323] width 49 height 41
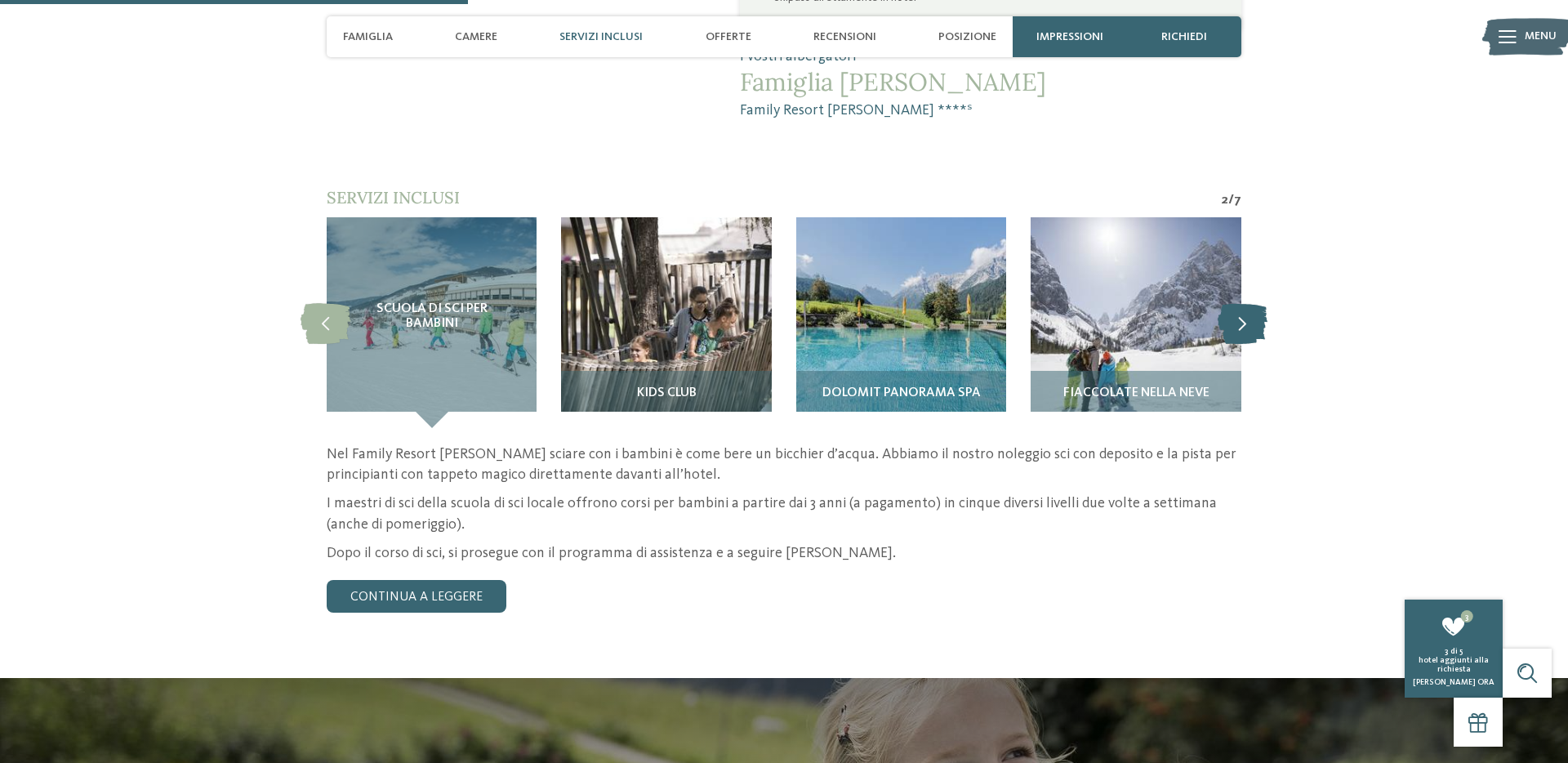
click at [1253, 303] on icon at bounding box center [1243, 323] width 49 height 41
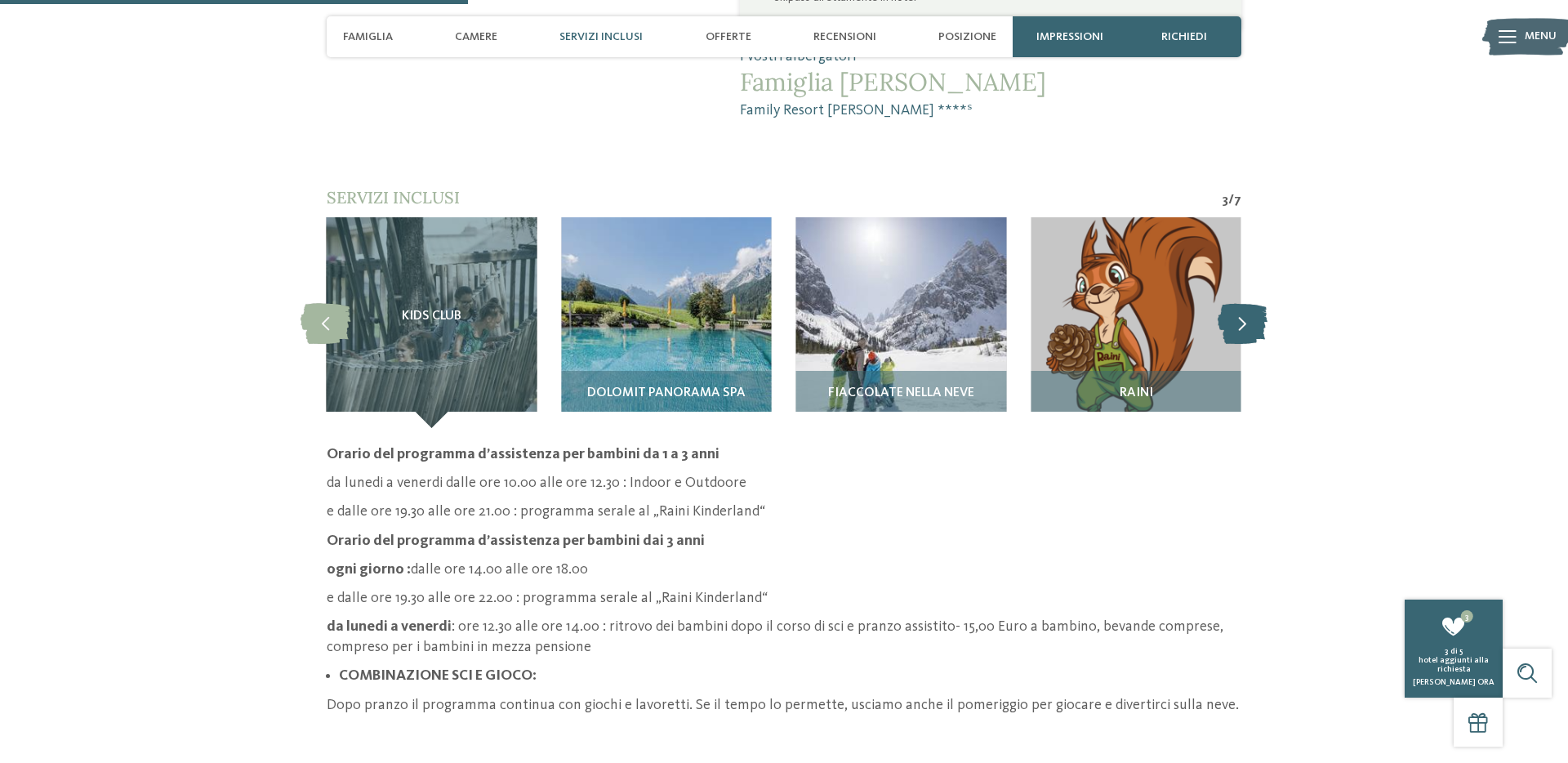
click at [1253, 303] on icon at bounding box center [1243, 323] width 49 height 41
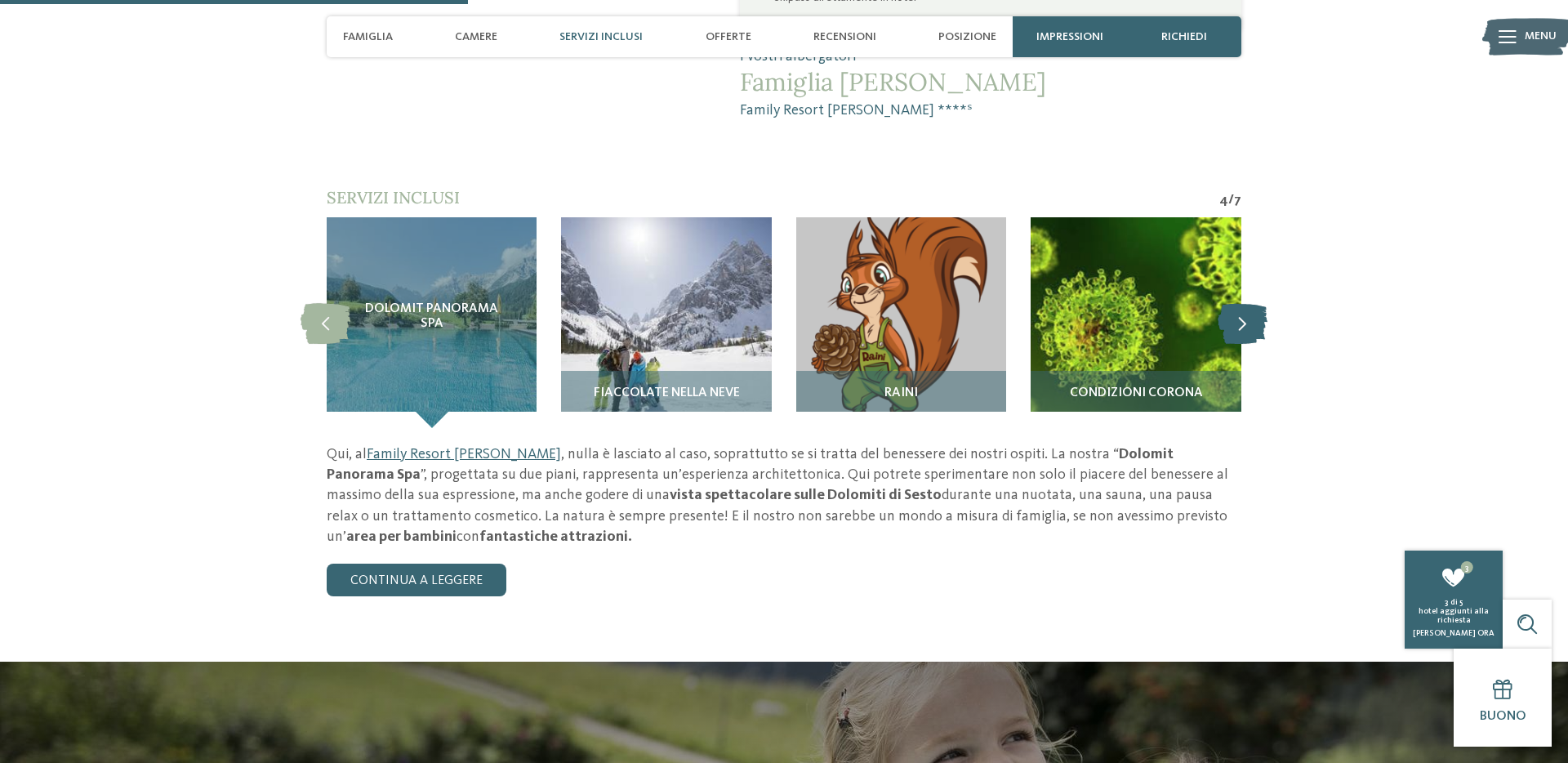
click at [1253, 303] on icon at bounding box center [1243, 323] width 49 height 41
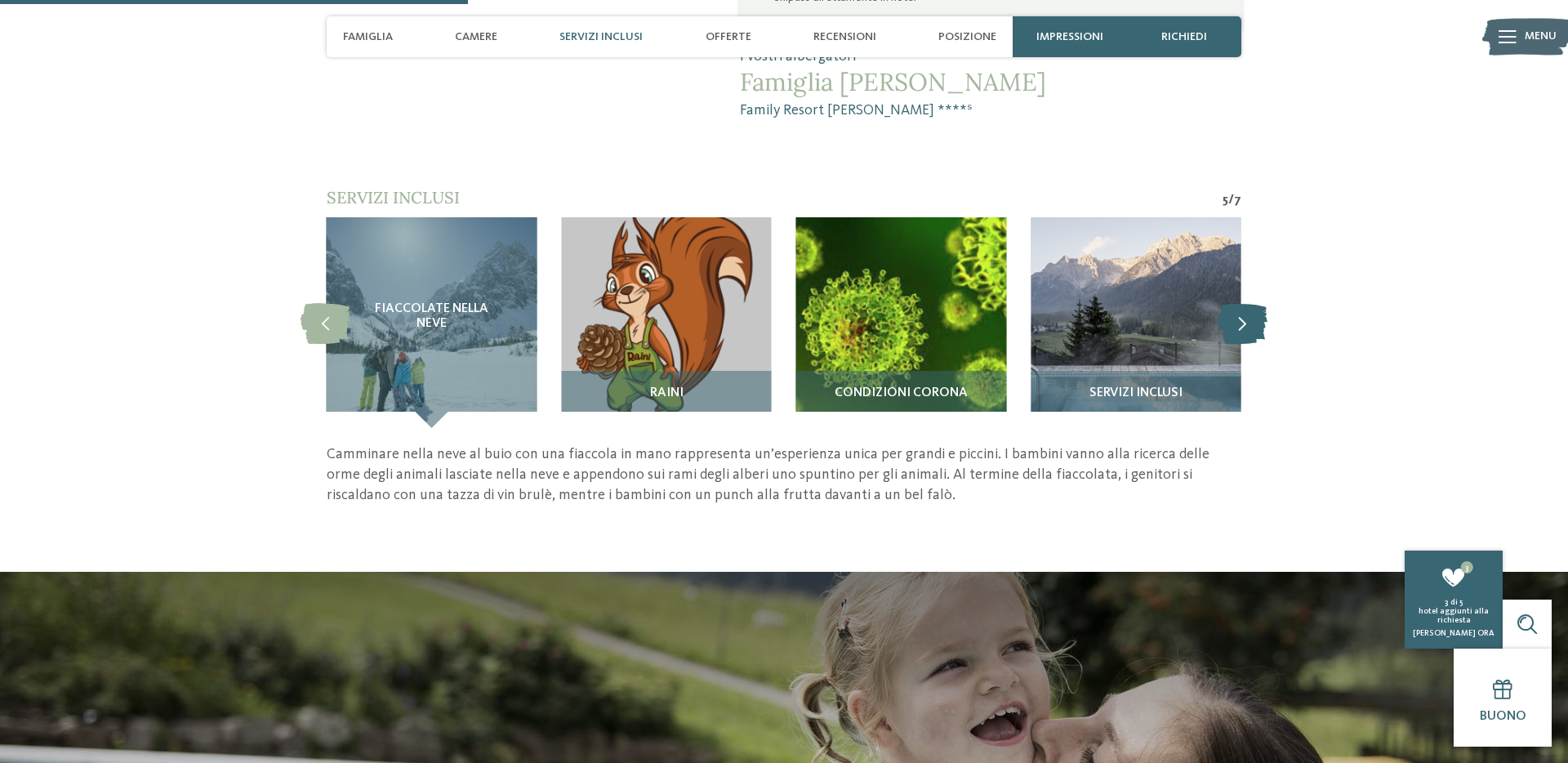
click at [1253, 303] on icon at bounding box center [1243, 323] width 49 height 41
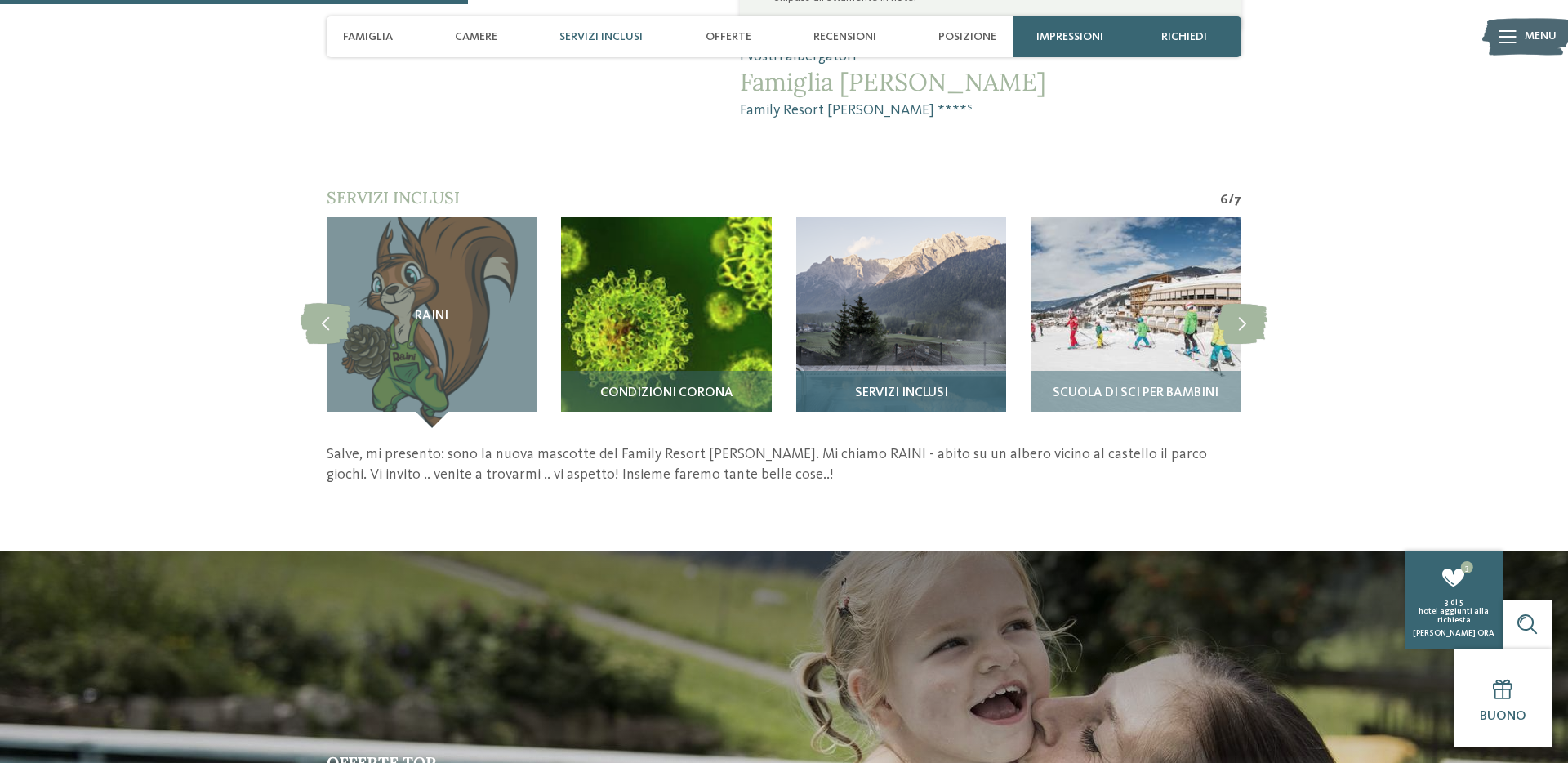
click at [954, 221] on img at bounding box center [901, 323] width 210 height 210
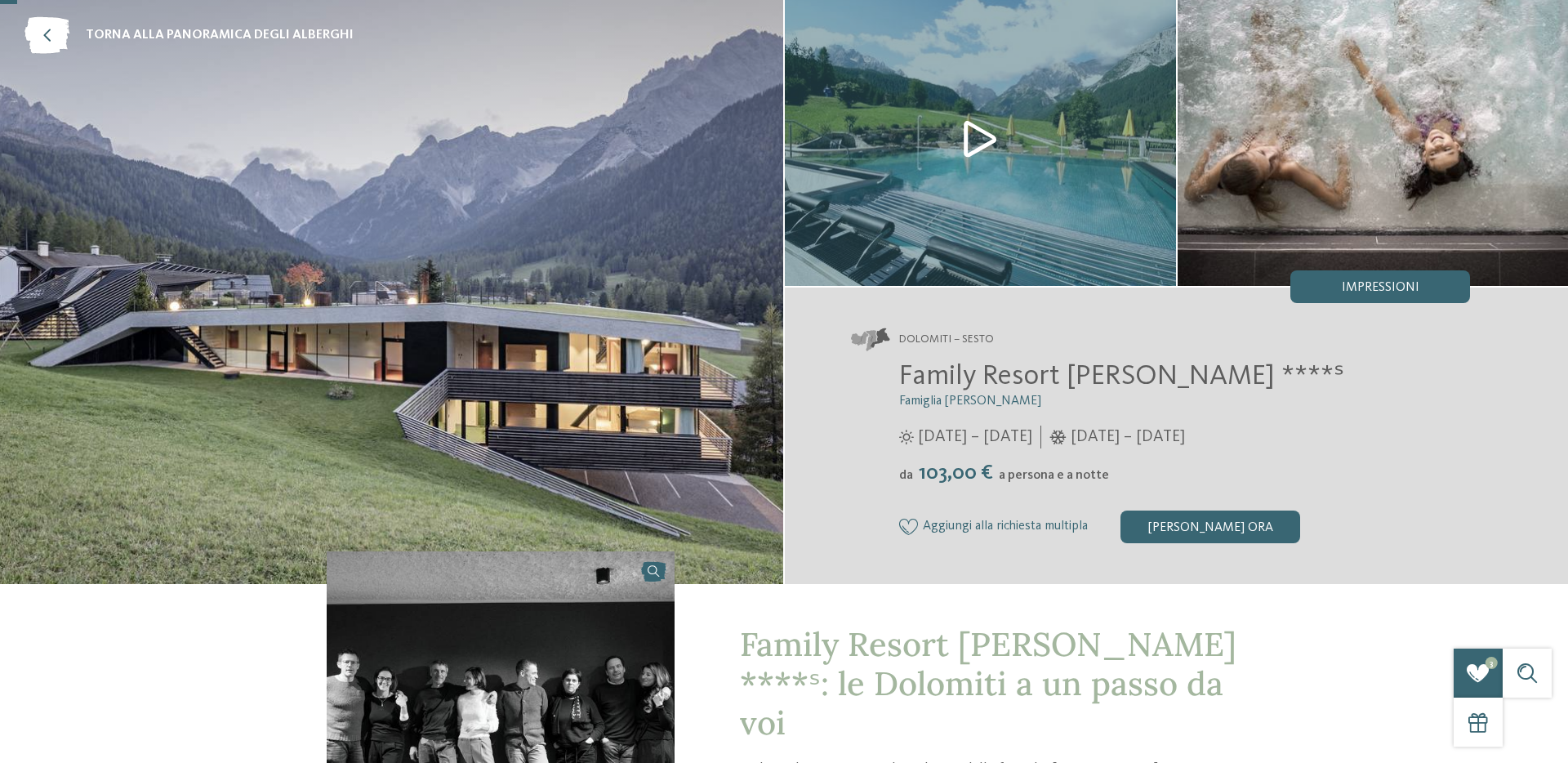
scroll to position [0, 0]
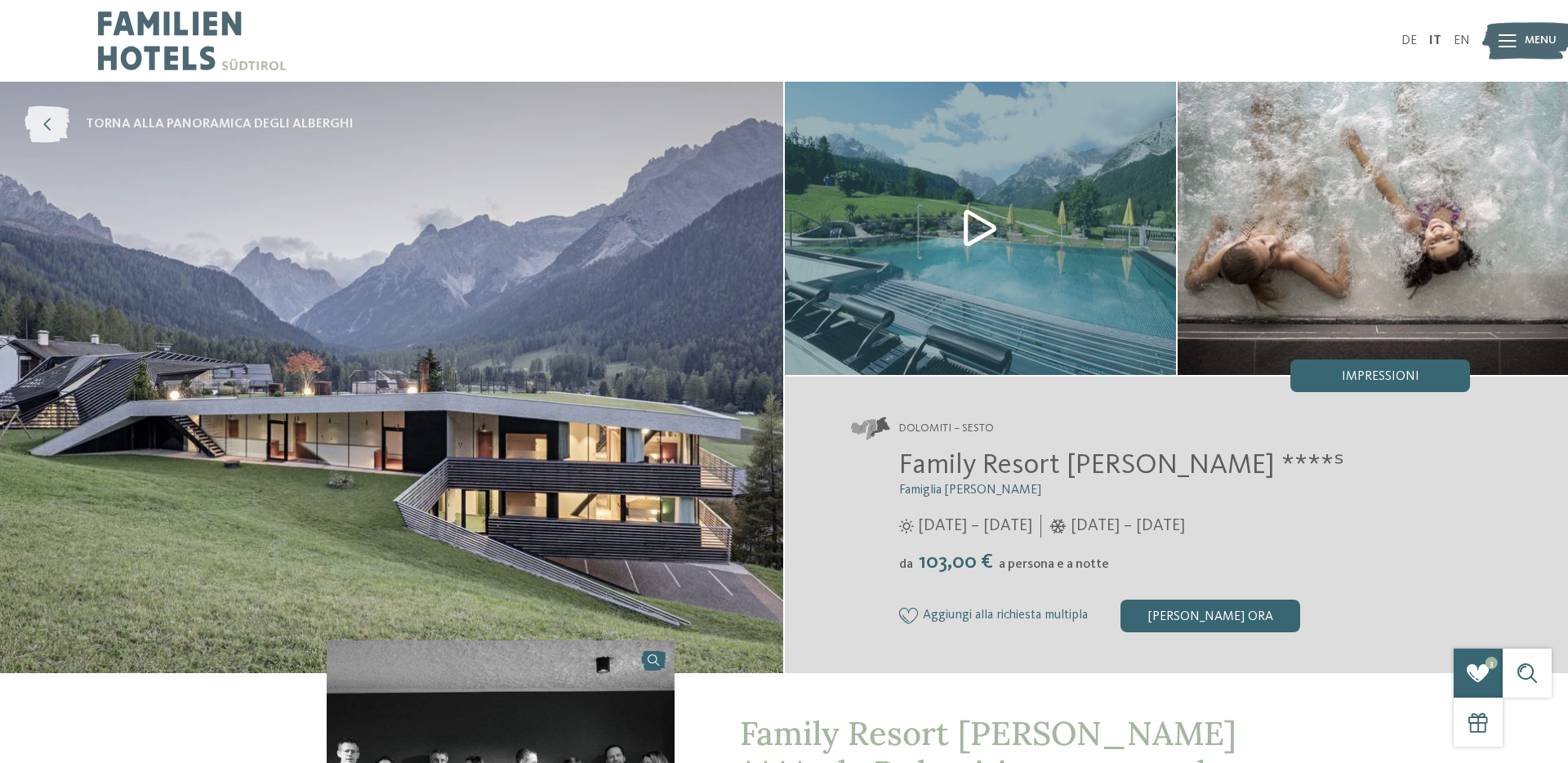
click at [123, 115] on span "torna alla panoramica degli alberghi" at bounding box center [220, 124] width 268 height 18
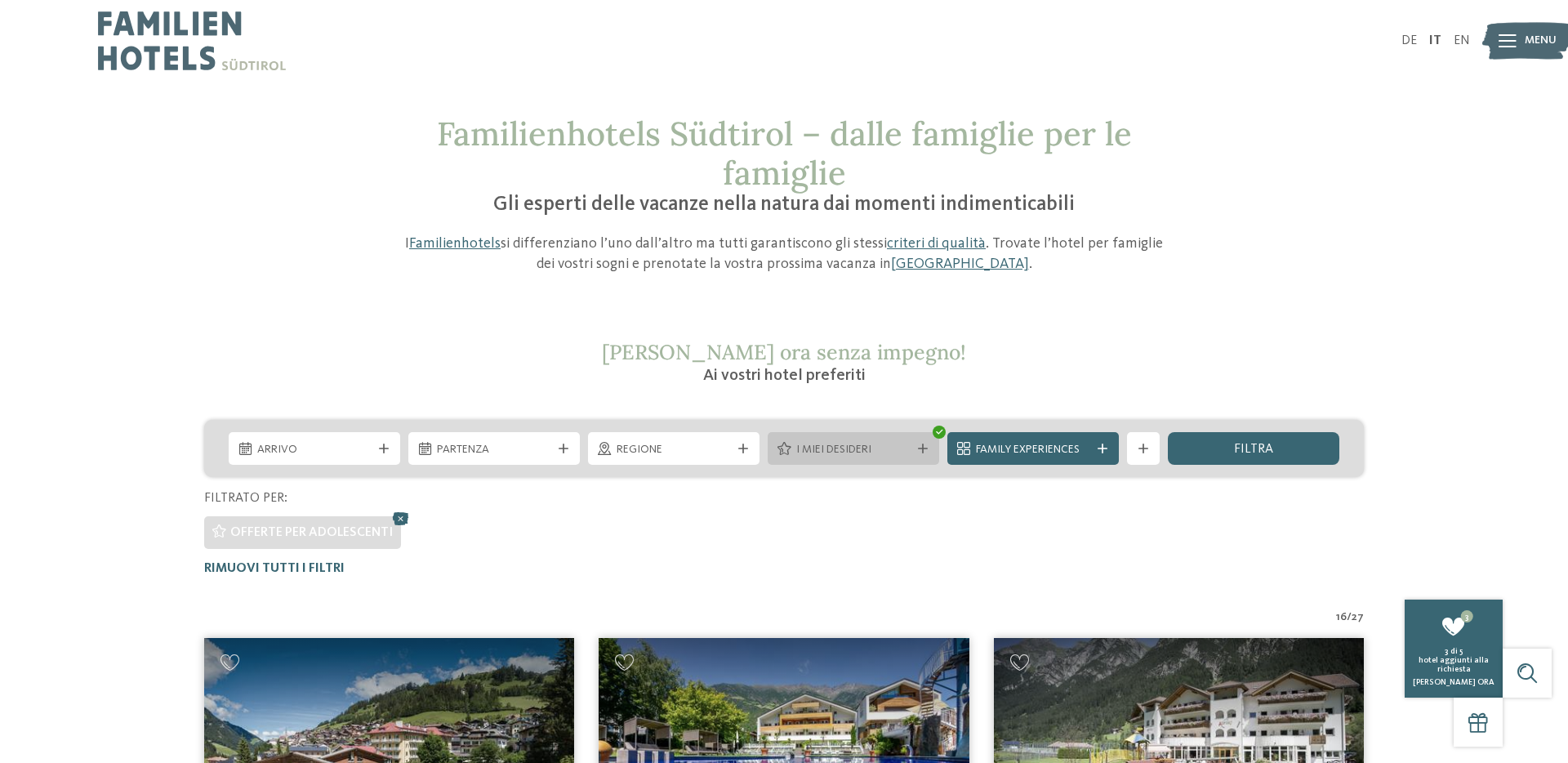
click at [933, 443] on div "I miei desideri" at bounding box center [853, 448] width 171 height 32
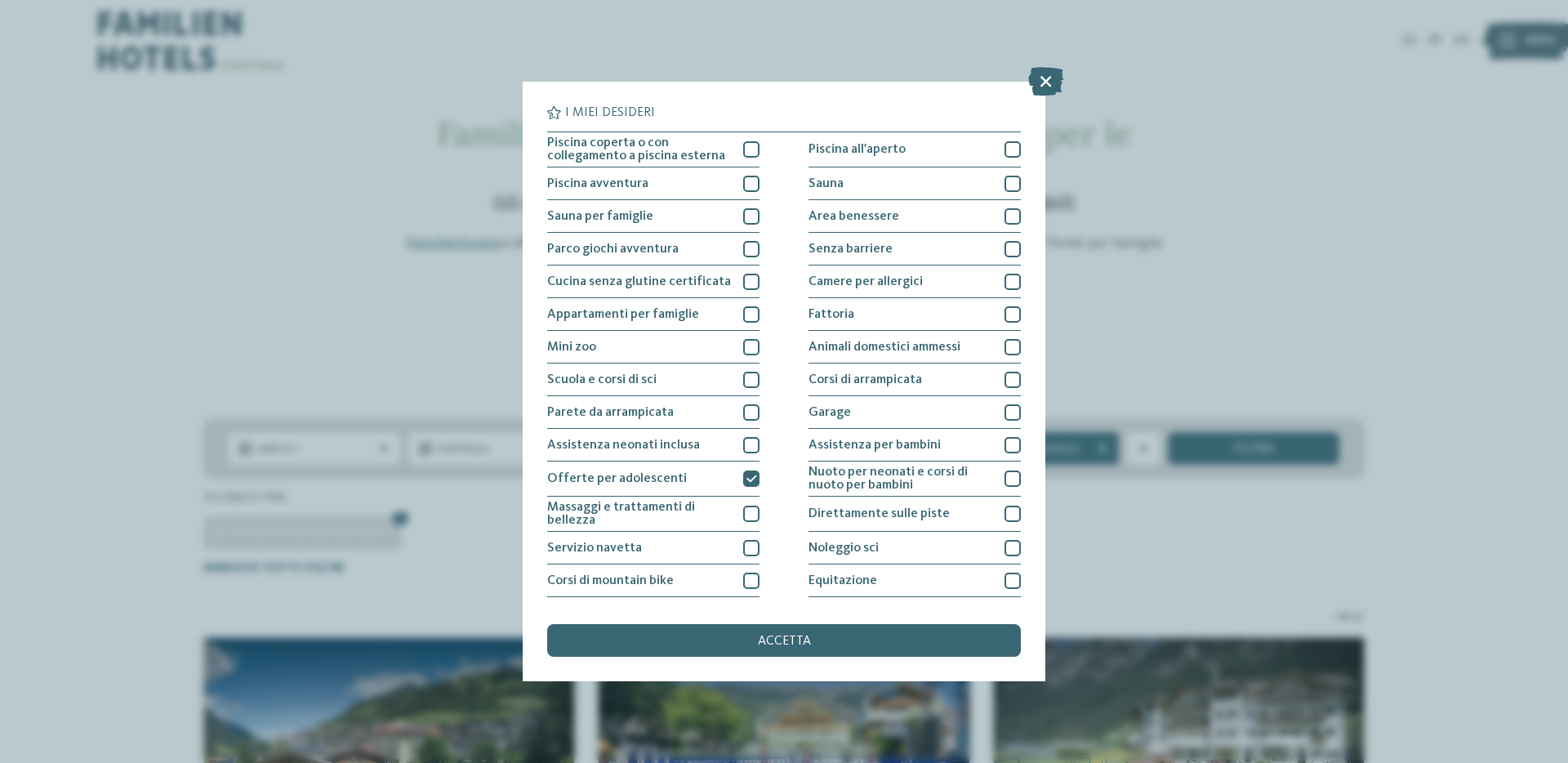
click at [1156, 550] on div "I miei desideri Piscina coperta o con collegamento a piscina esterna Piscina al…" at bounding box center [784, 382] width 1568 height 763
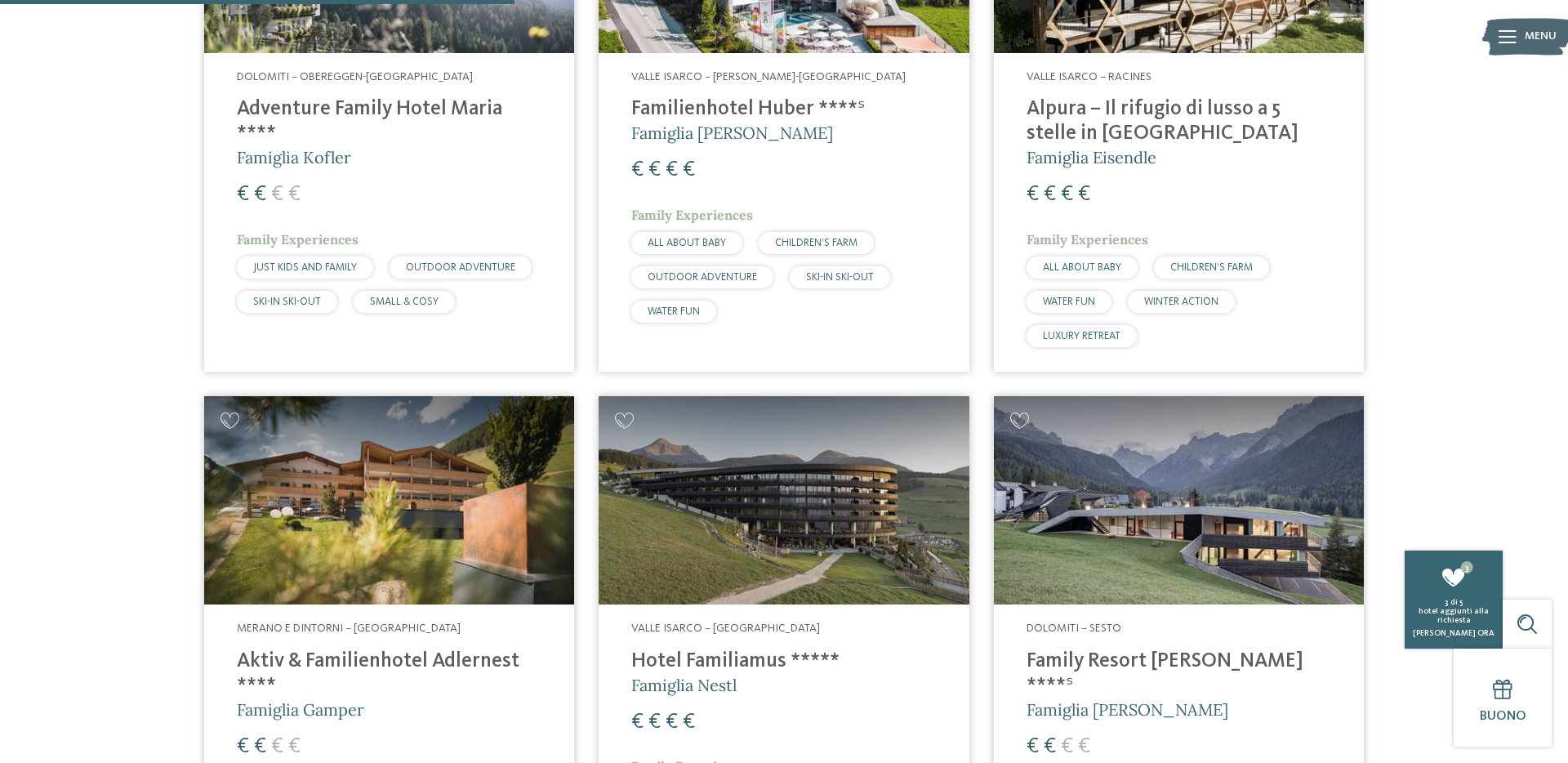
scroll to position [1325, 0]
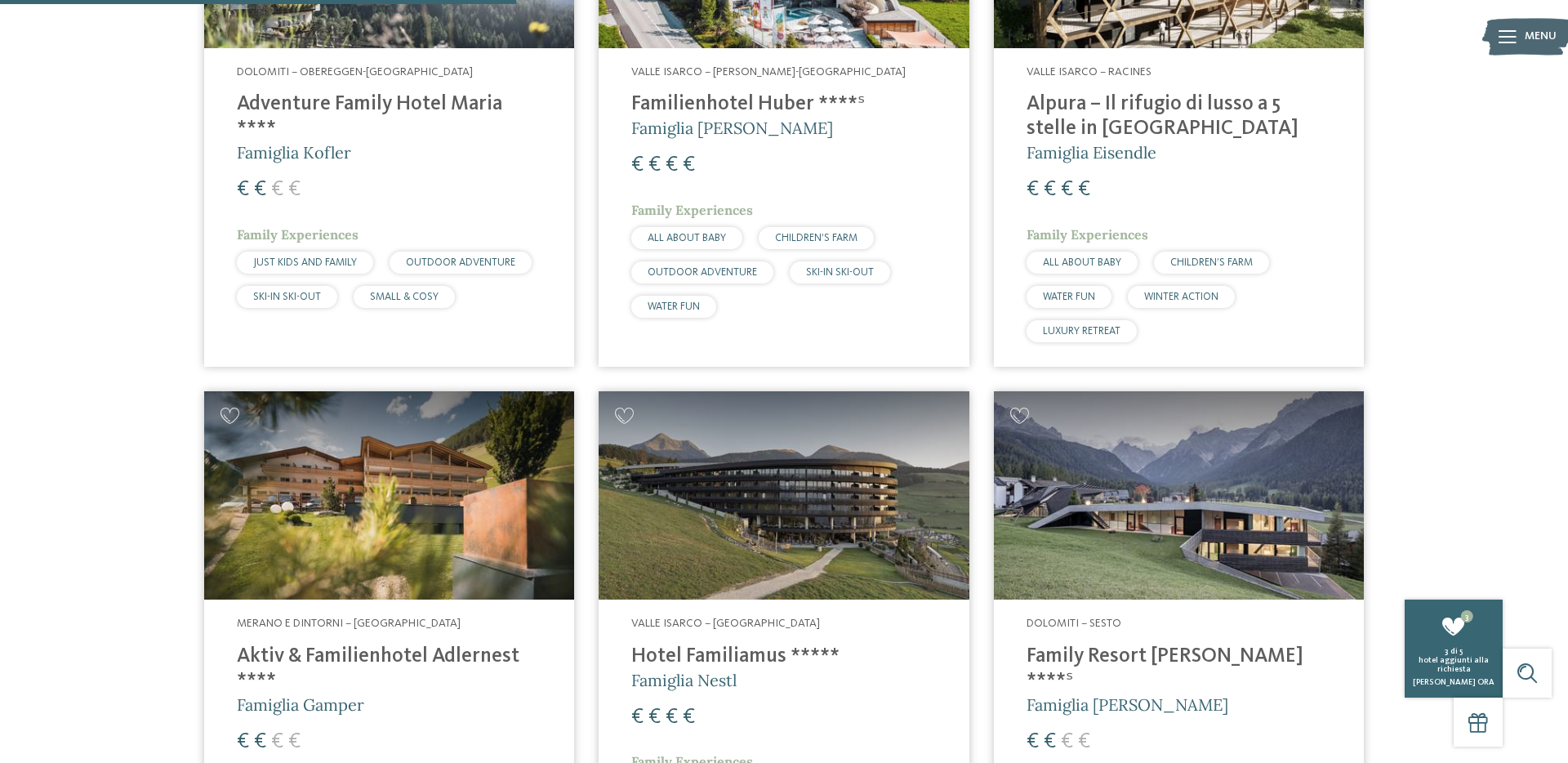
click at [1088, 118] on h4 "Alpura – Il rifugio di lusso a 5 stelle in [GEOGRAPHIC_DATA]" at bounding box center [1179, 117] width 304 height 49
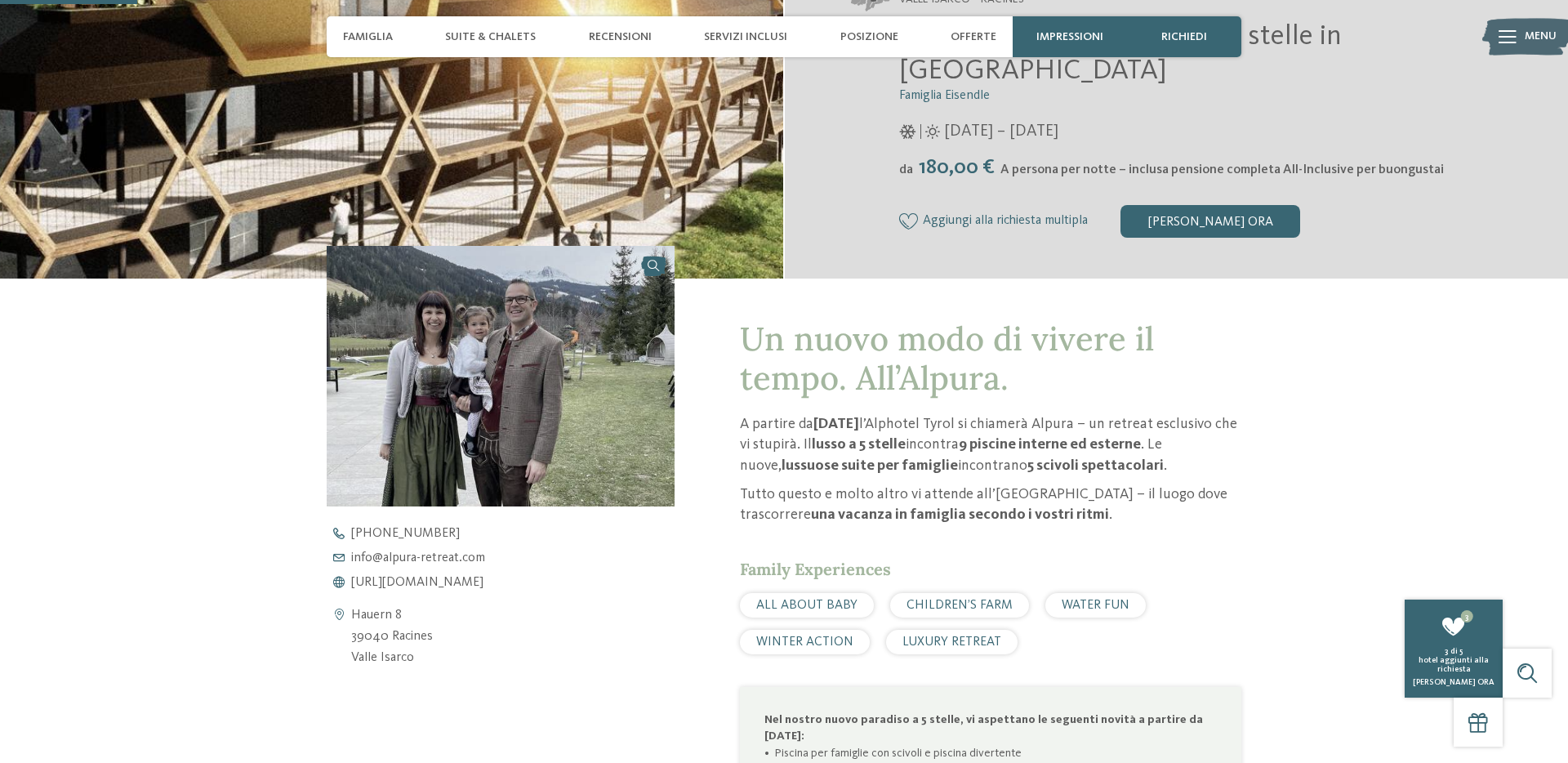
scroll to position [430, 0]
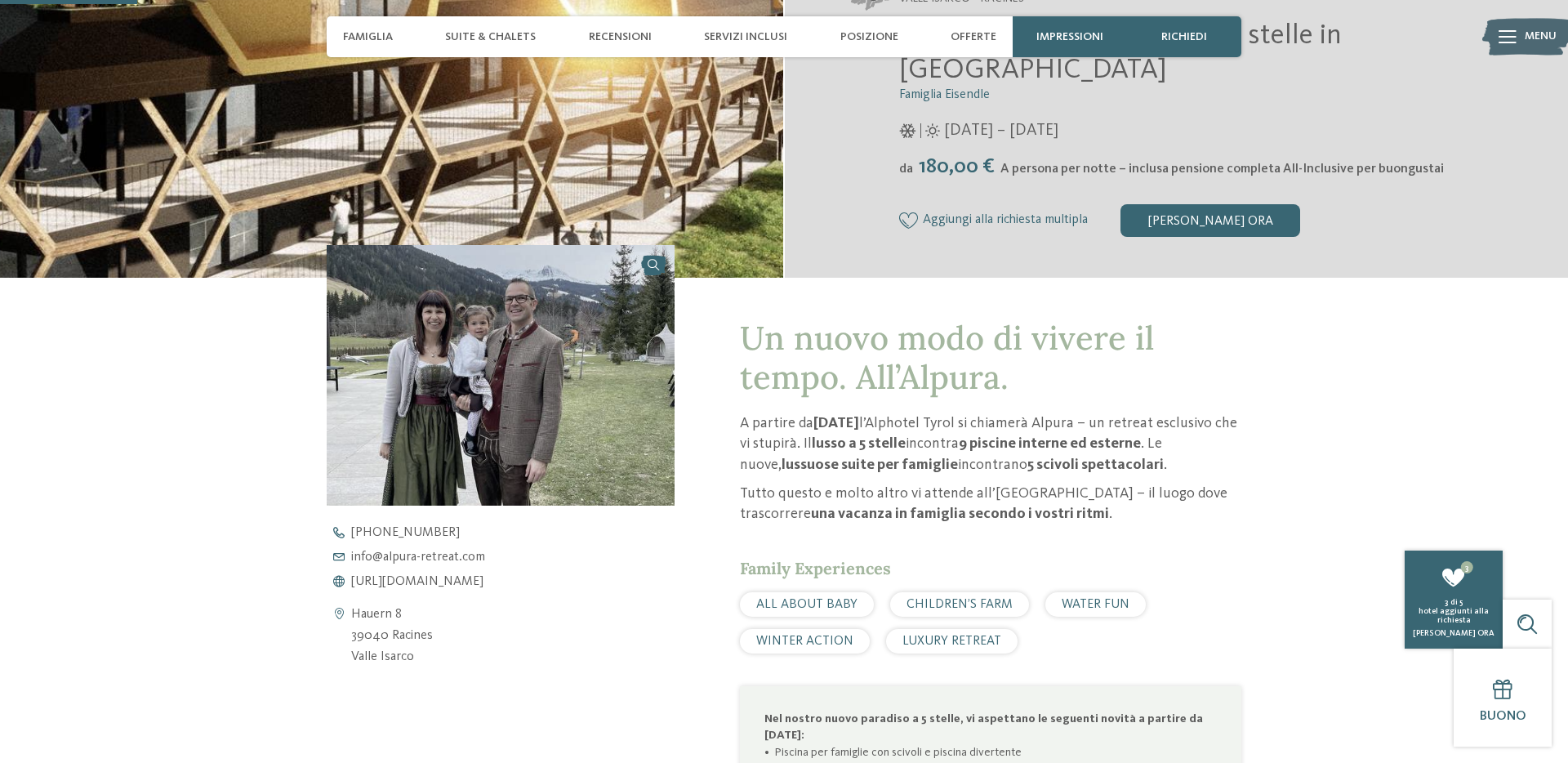
click at [1032, 213] on span "Aggiungi alla richiesta multipla" at bounding box center [1006, 220] width 165 height 14
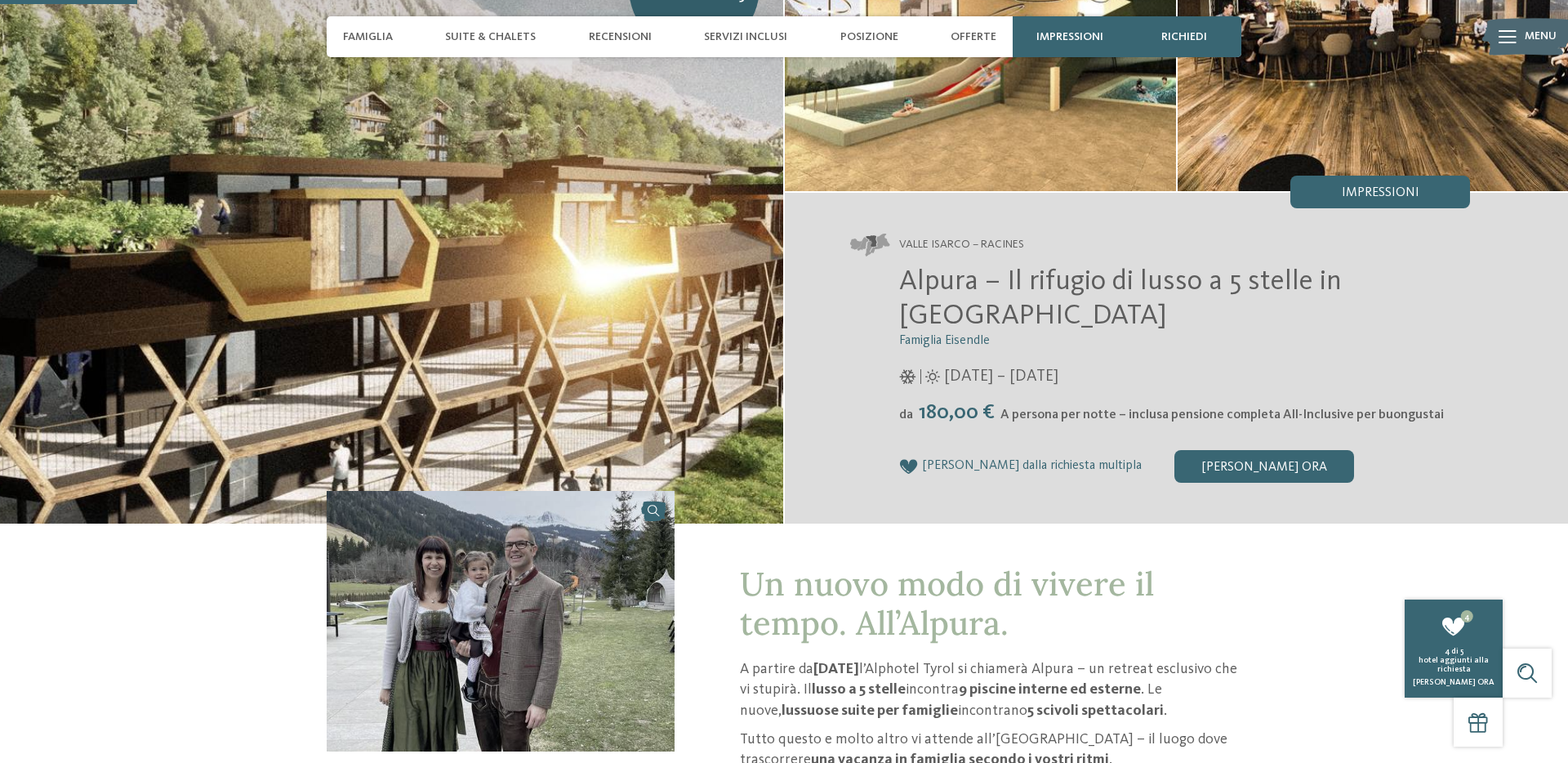
scroll to position [0, 0]
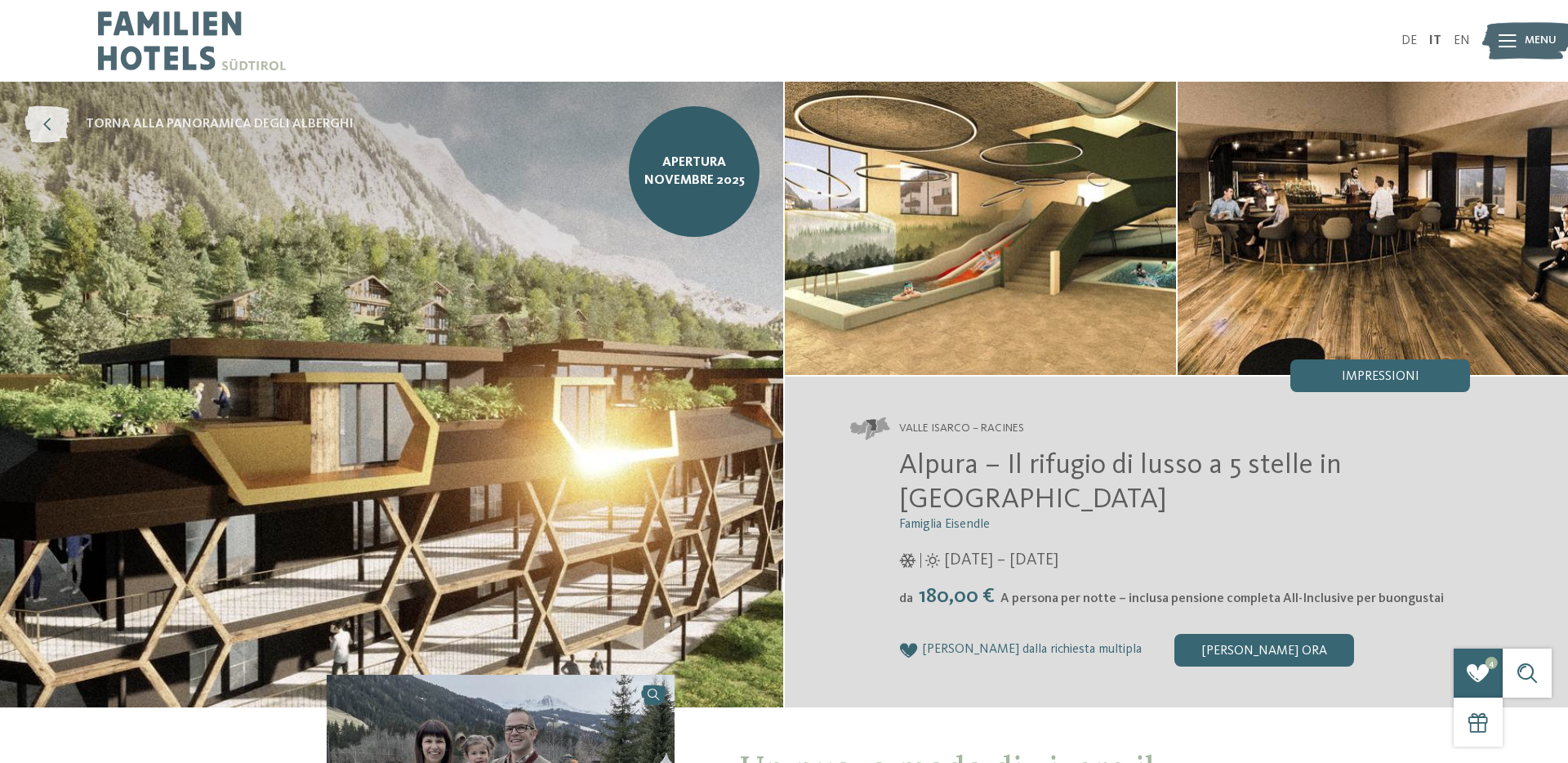
click at [147, 124] on span "torna alla panoramica degli alberghi" at bounding box center [220, 124] width 268 height 18
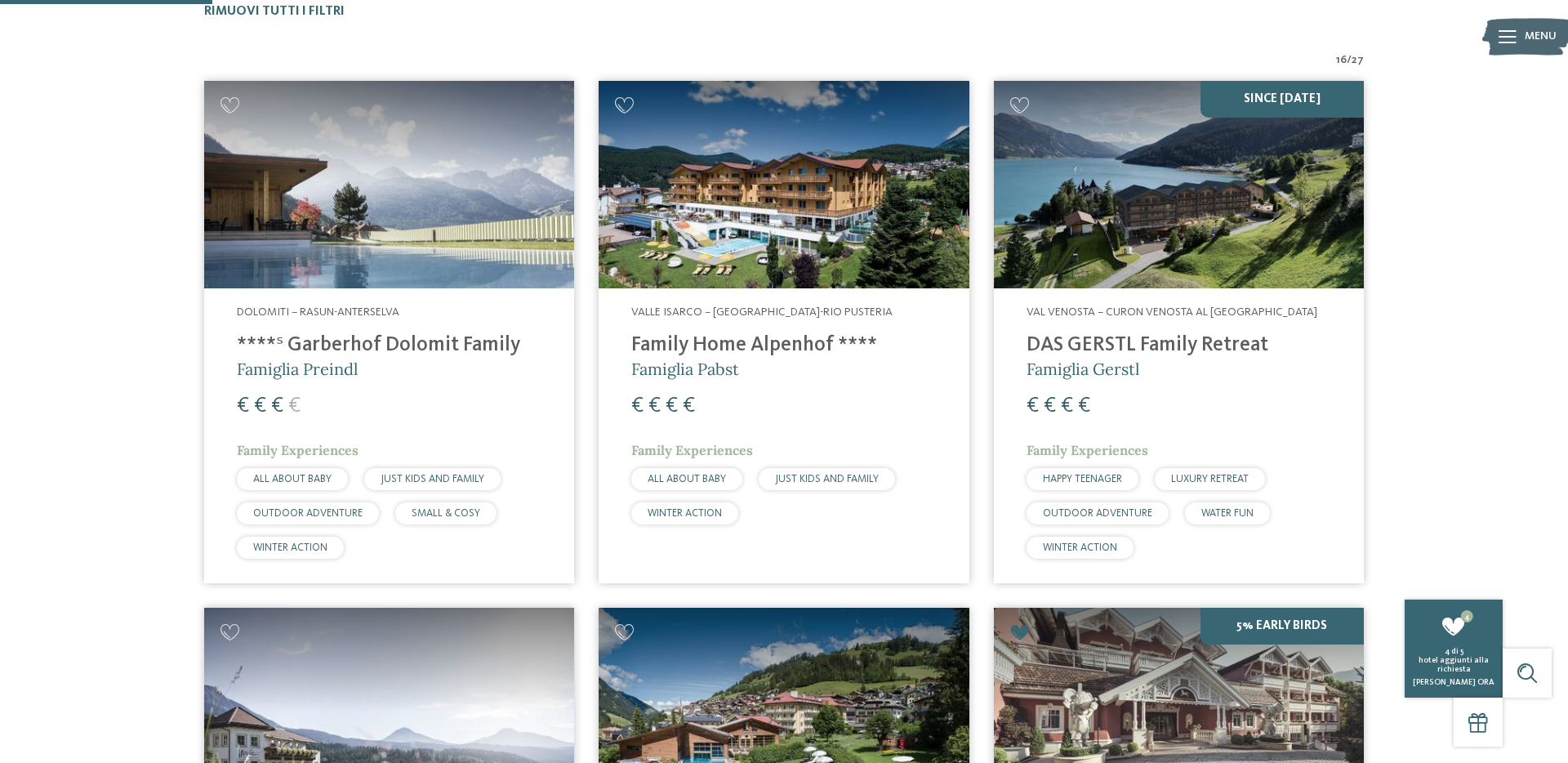
scroll to position [546, 0]
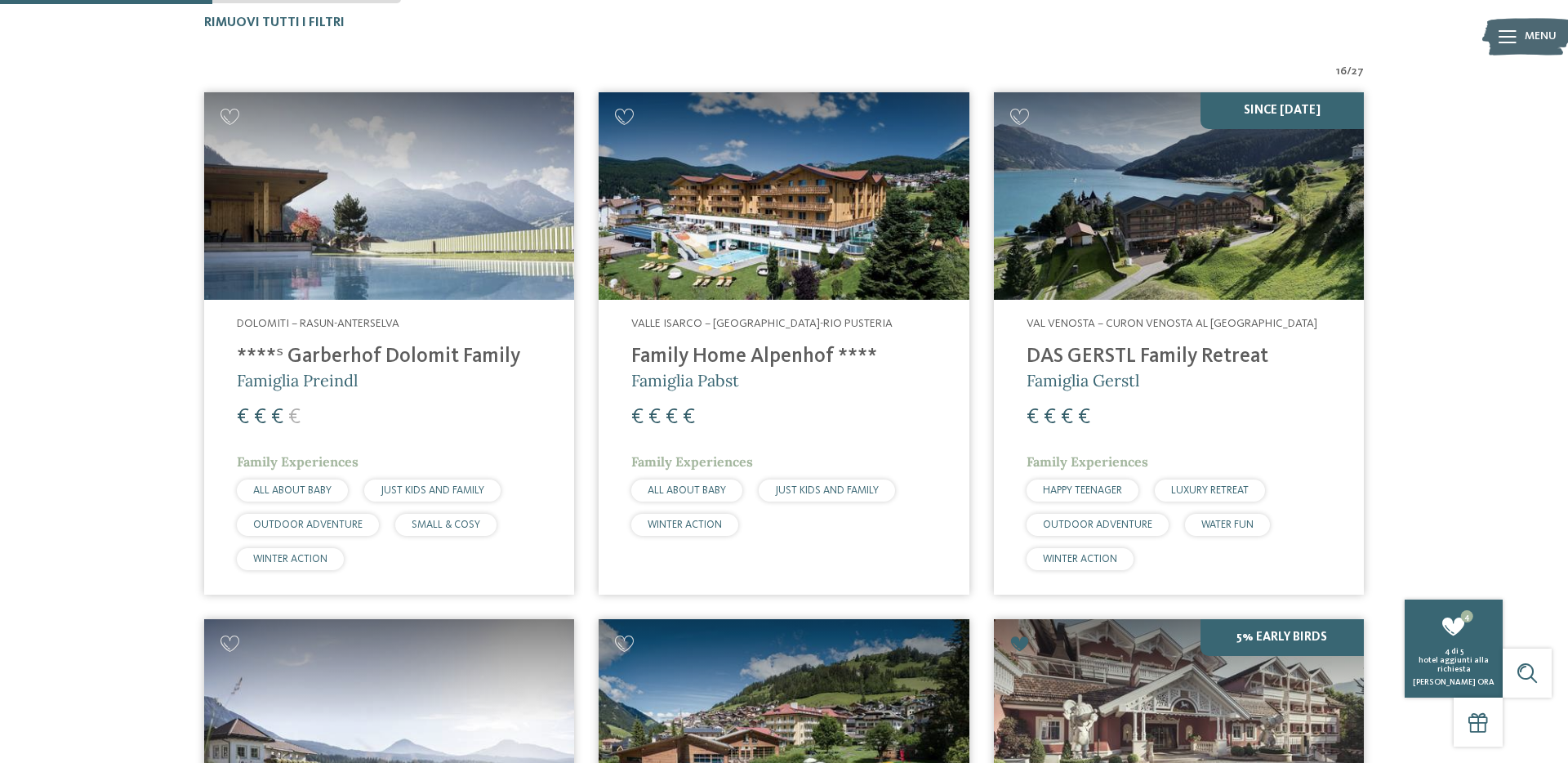
click at [410, 358] on h4 "****ˢ Garberhof Dolomit Family" at bounding box center [389, 358] width 304 height 25
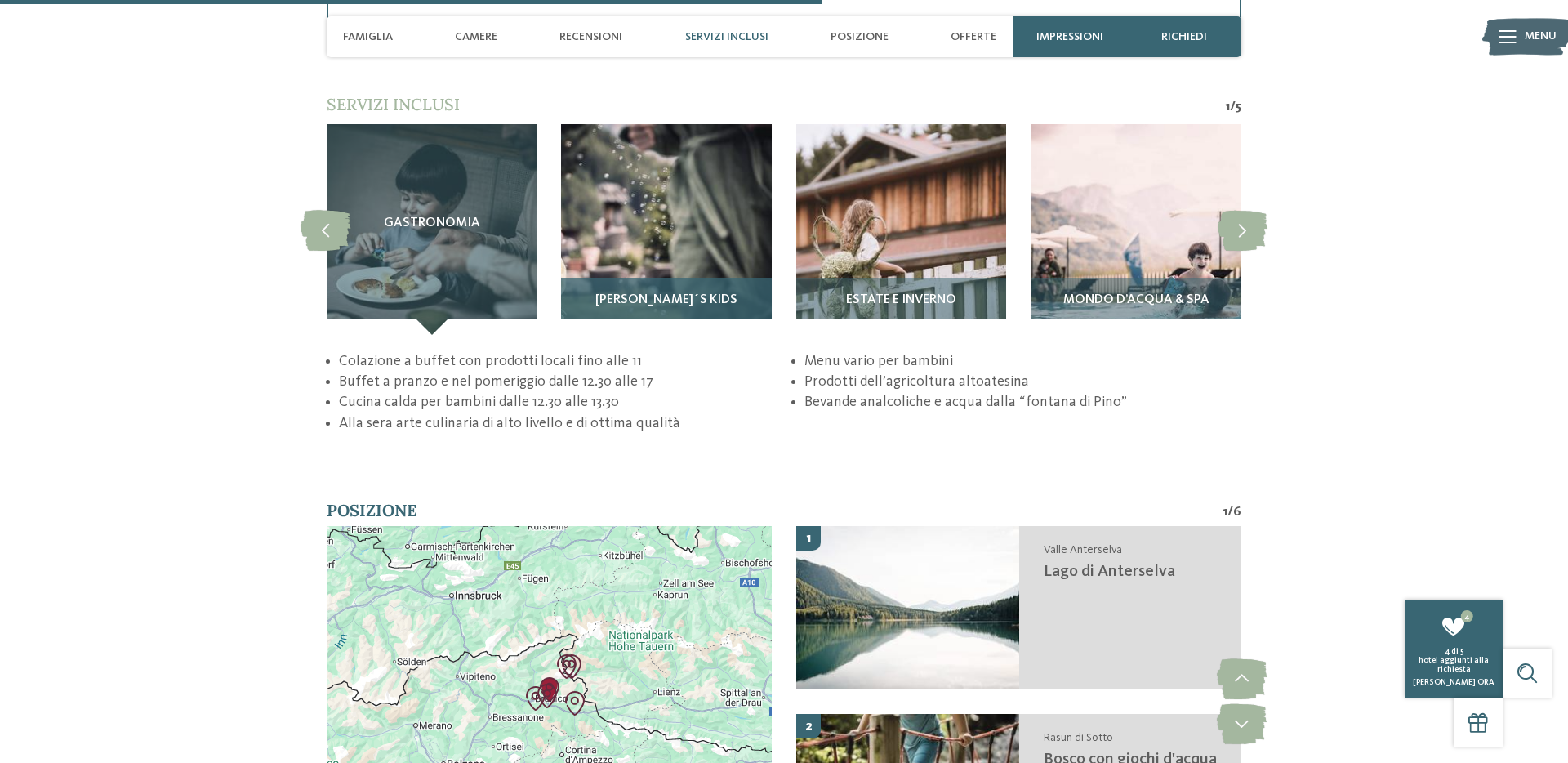
scroll to position [3267, 0]
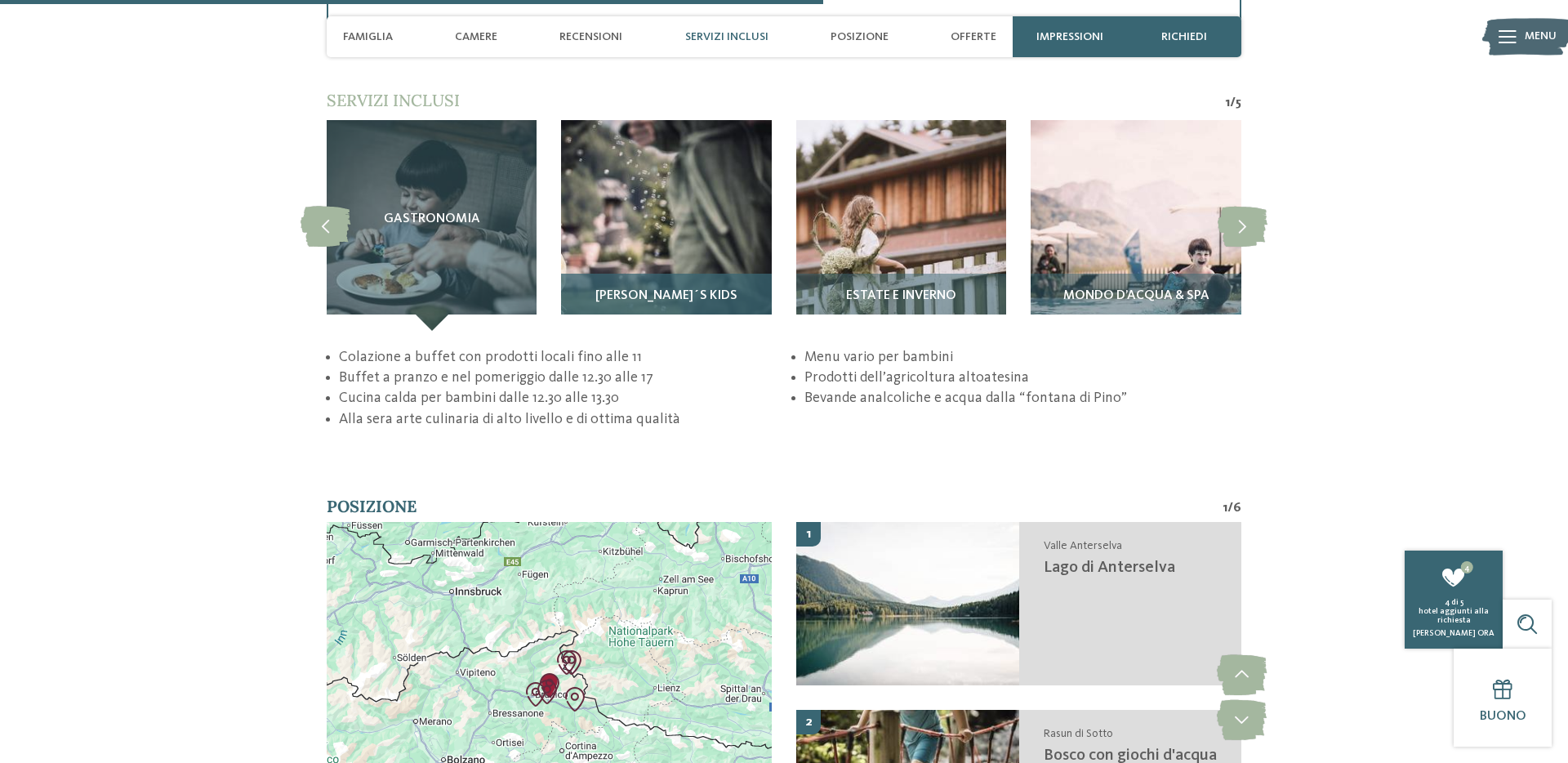
click at [653, 258] on img at bounding box center [666, 225] width 210 height 210
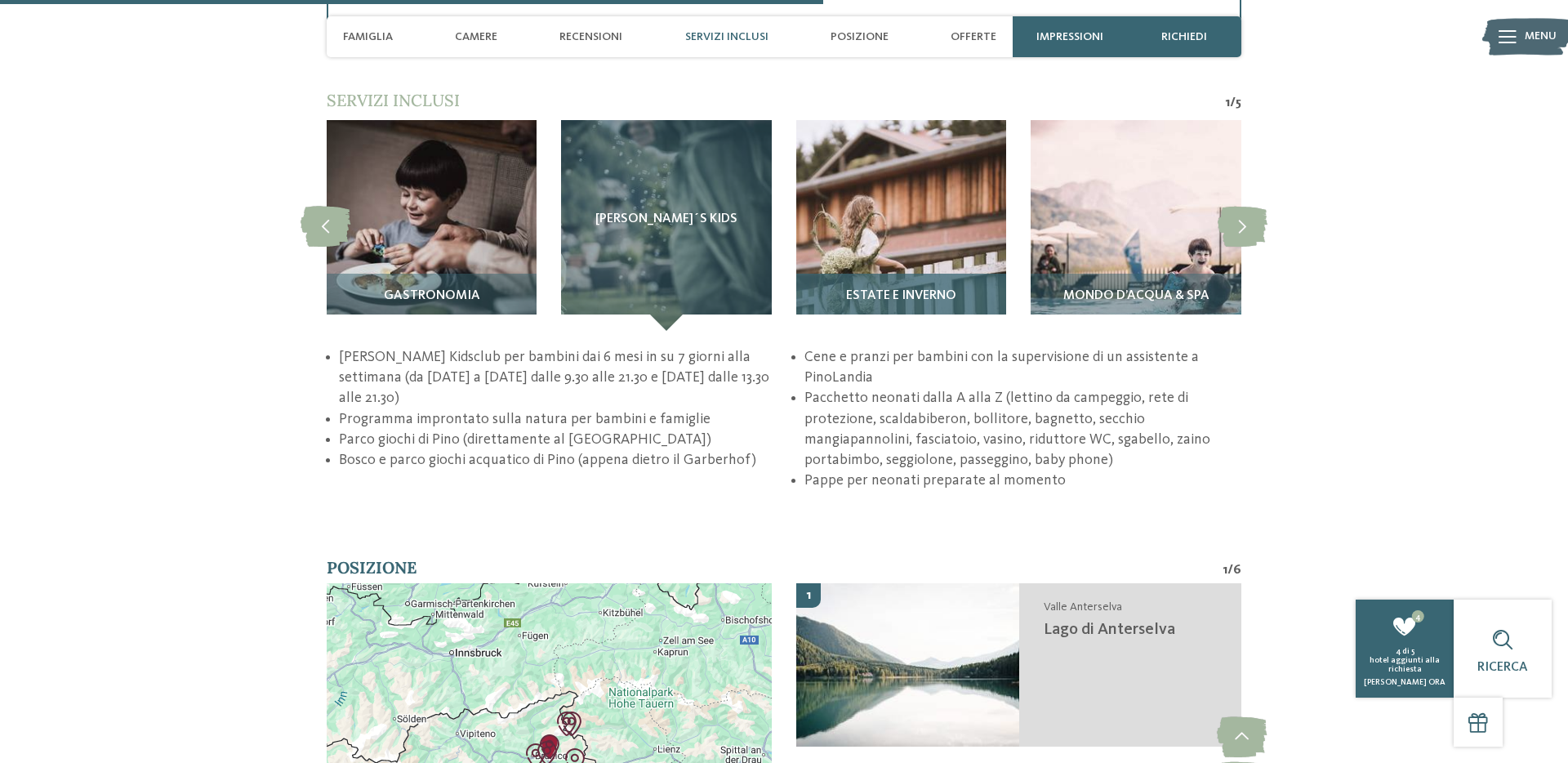
click at [910, 241] on img at bounding box center [901, 225] width 210 height 210
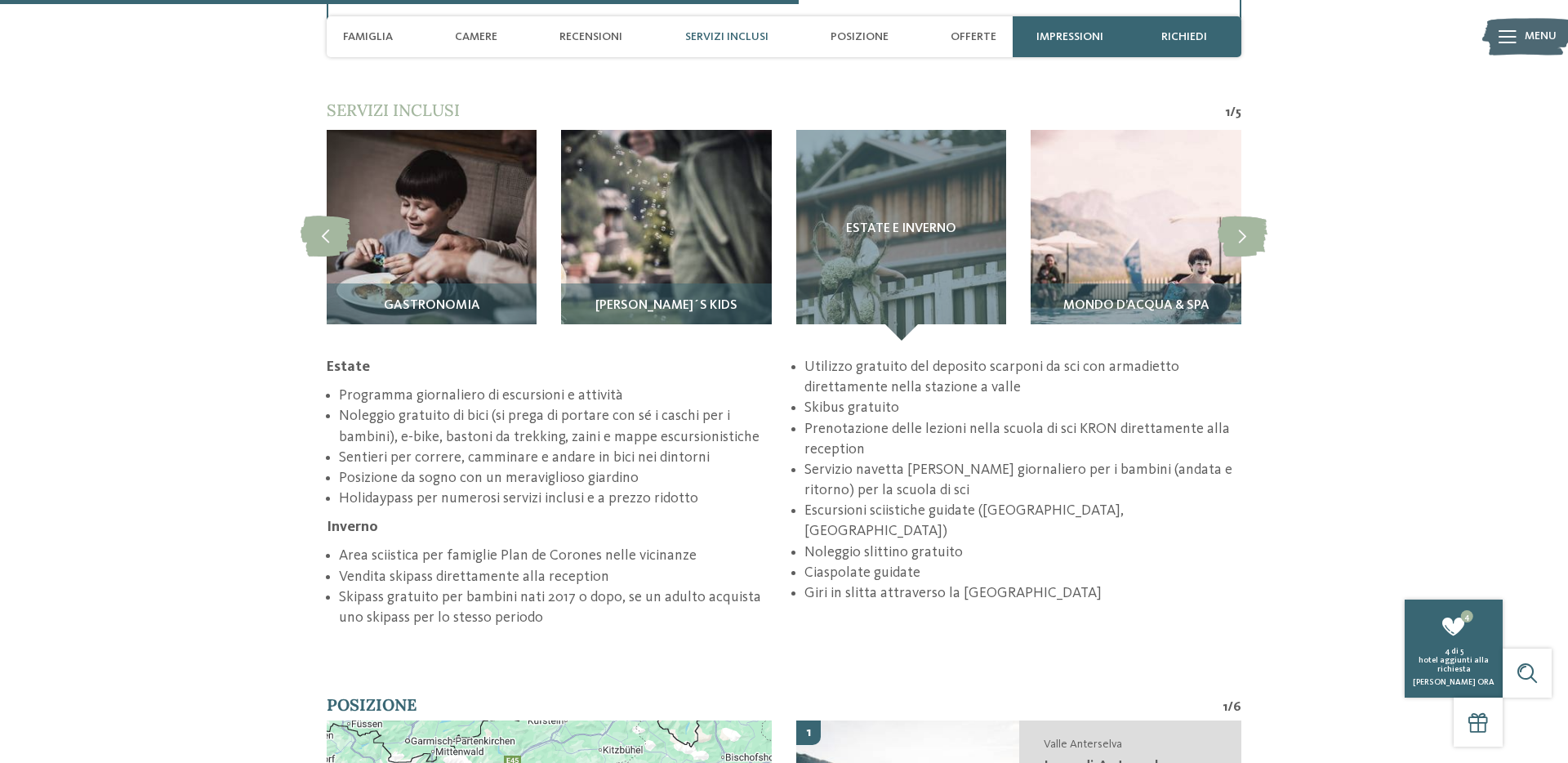
scroll to position [3252, 0]
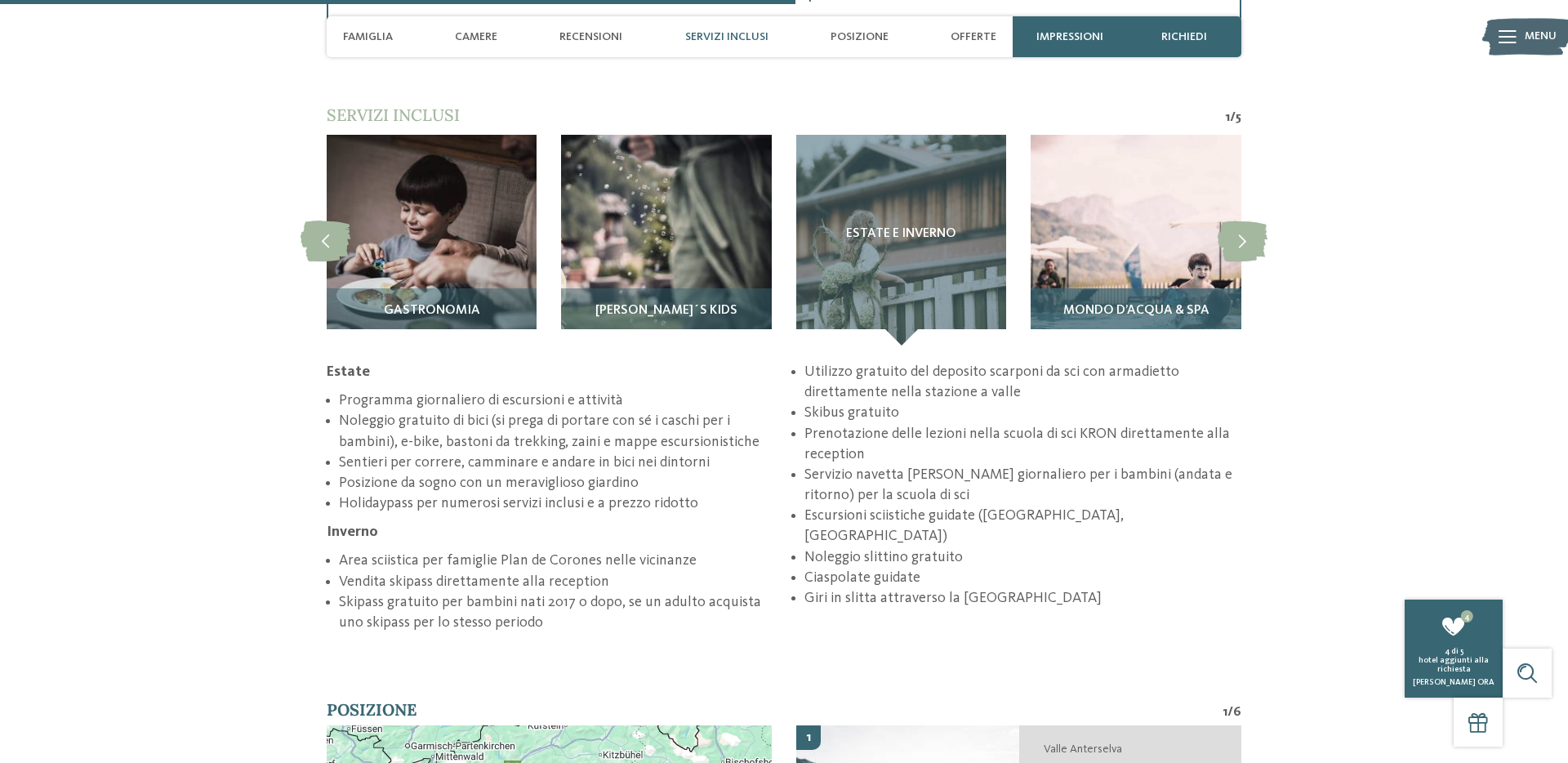
click at [1102, 275] on img at bounding box center [1135, 240] width 210 height 210
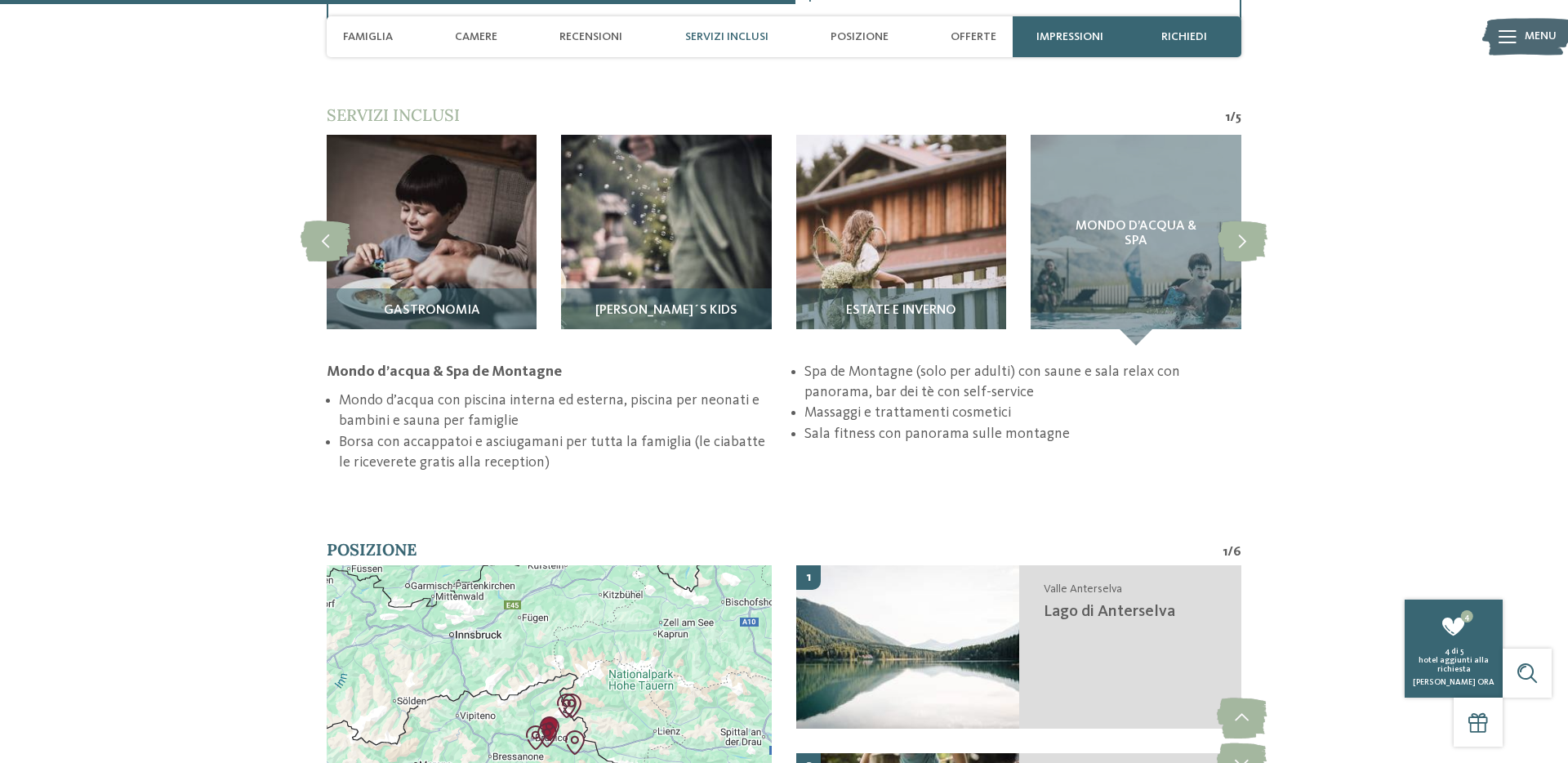
scroll to position [3255, 0]
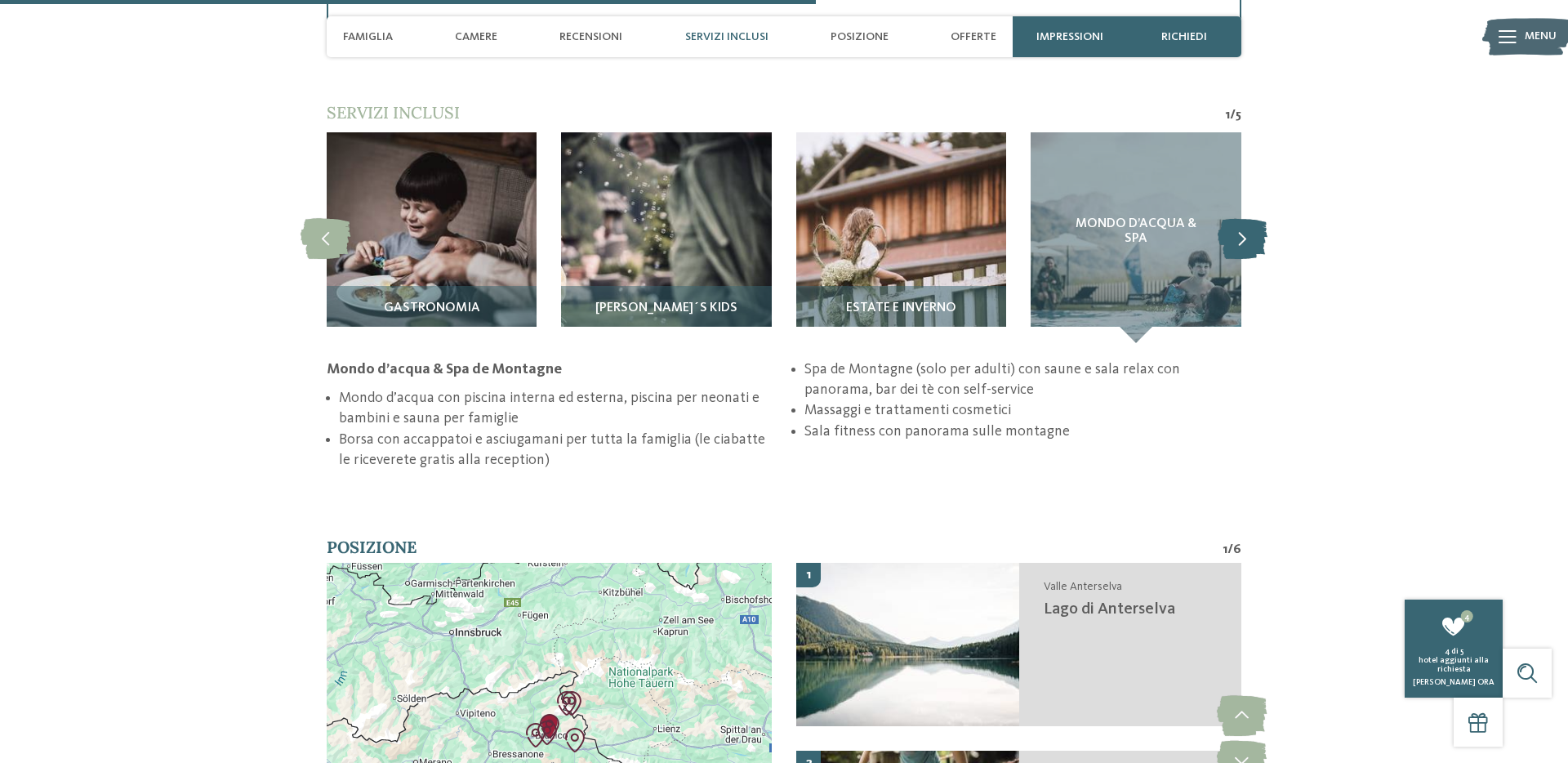
click at [1249, 242] on icon at bounding box center [1243, 238] width 49 height 41
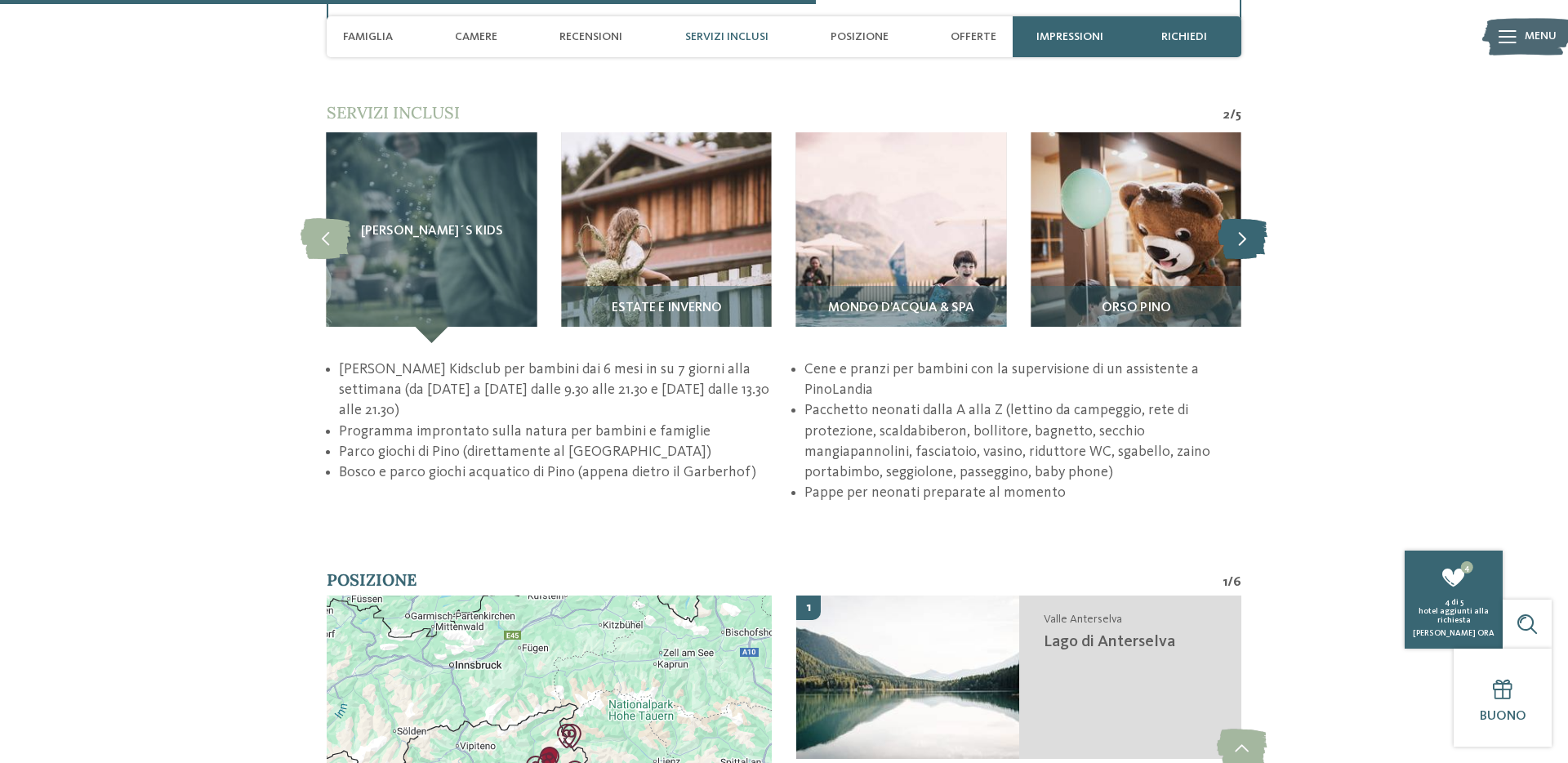
click at [1249, 242] on icon at bounding box center [1243, 238] width 49 height 41
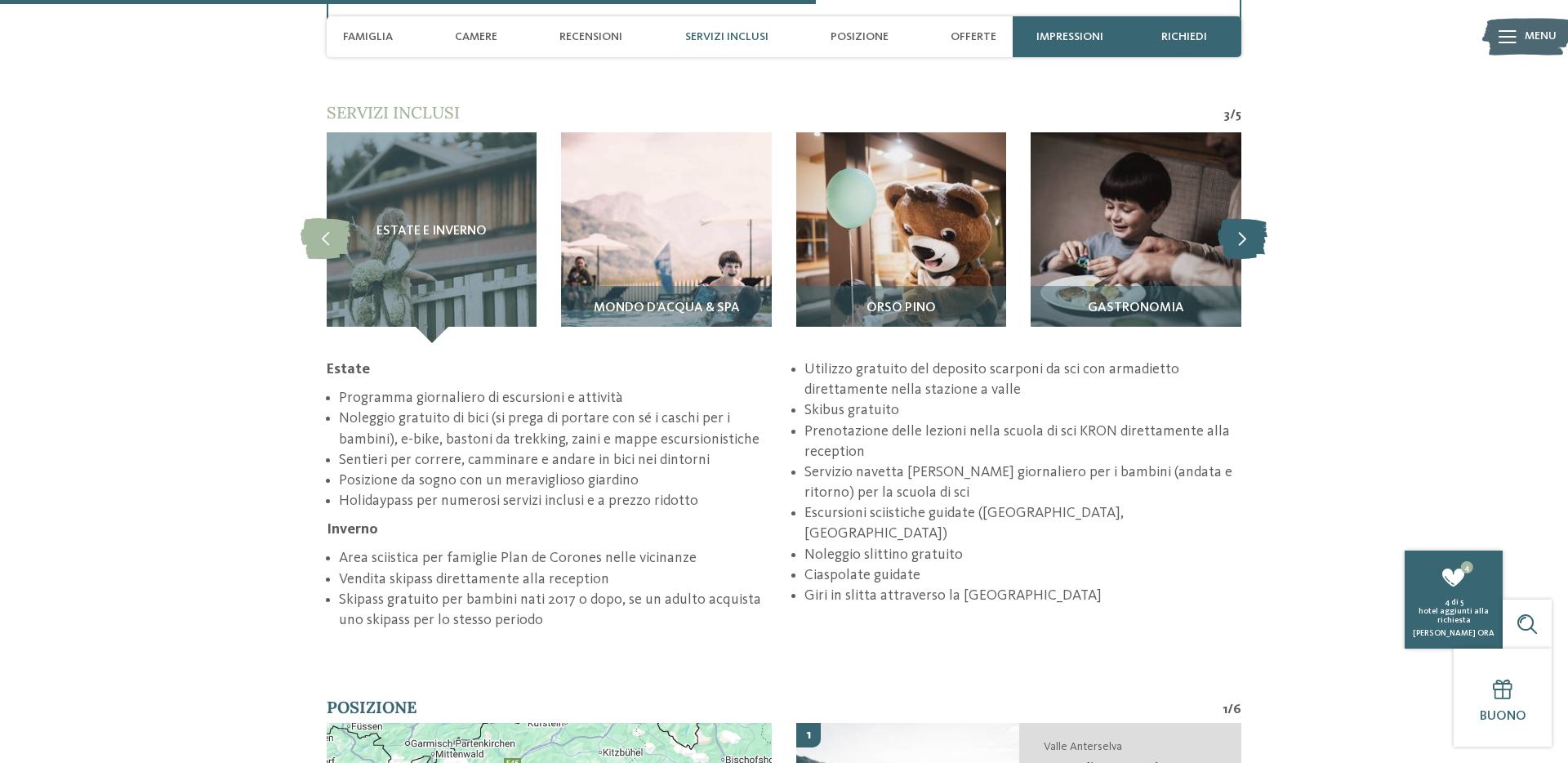
click at [1249, 242] on icon at bounding box center [1243, 238] width 49 height 41
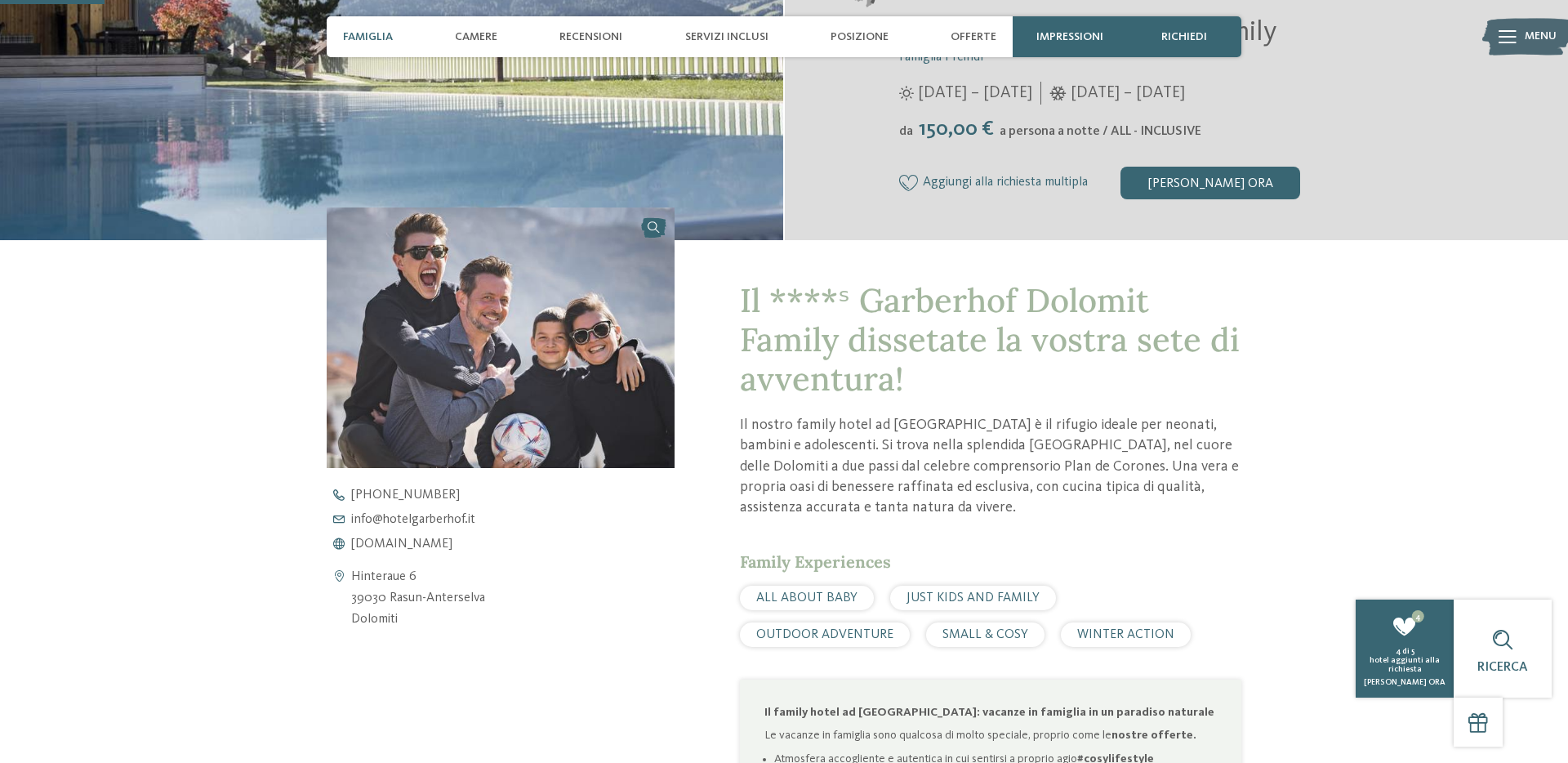
scroll to position [0, 0]
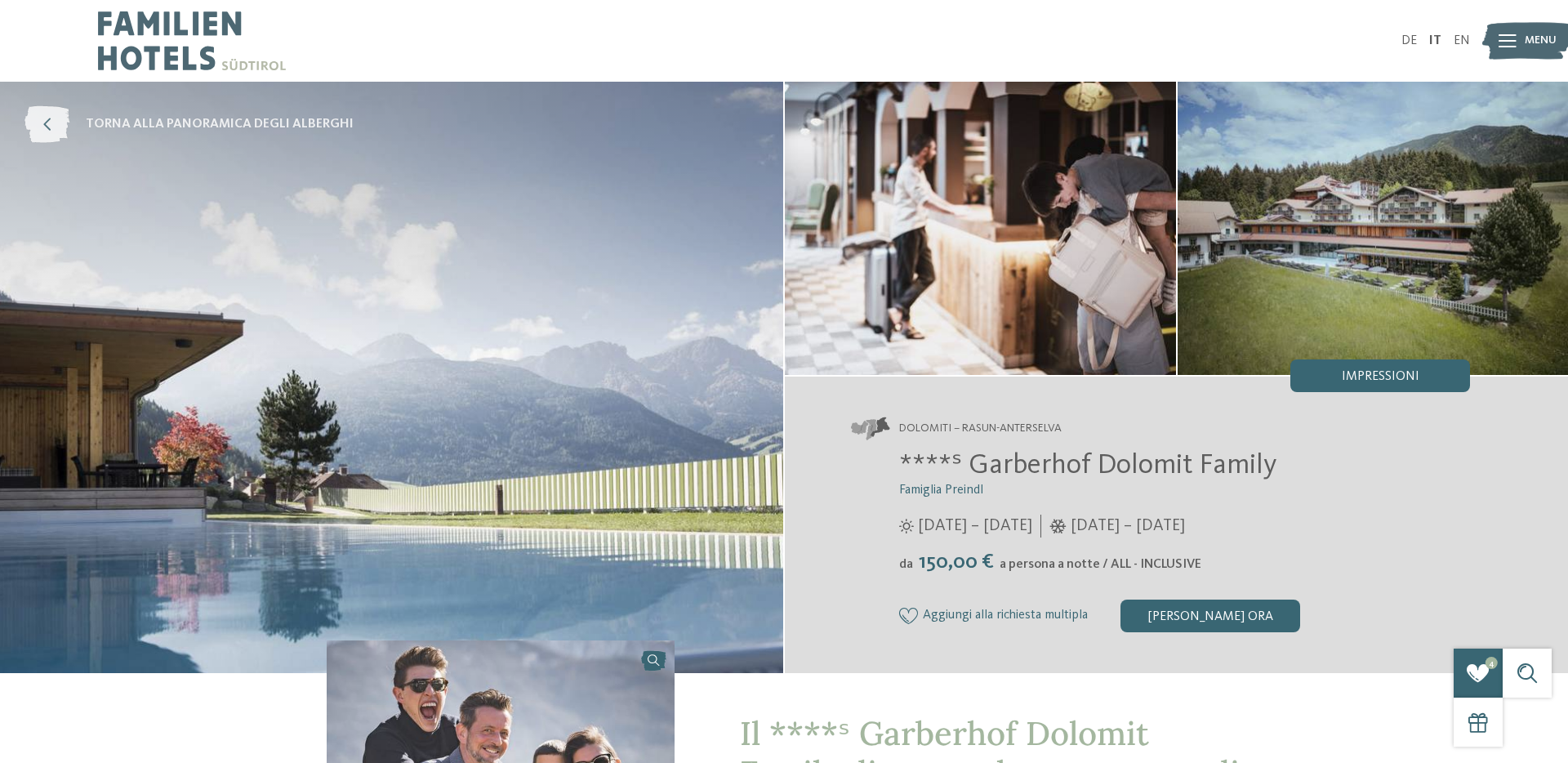
click at [45, 124] on icon at bounding box center [47, 125] width 45 height 37
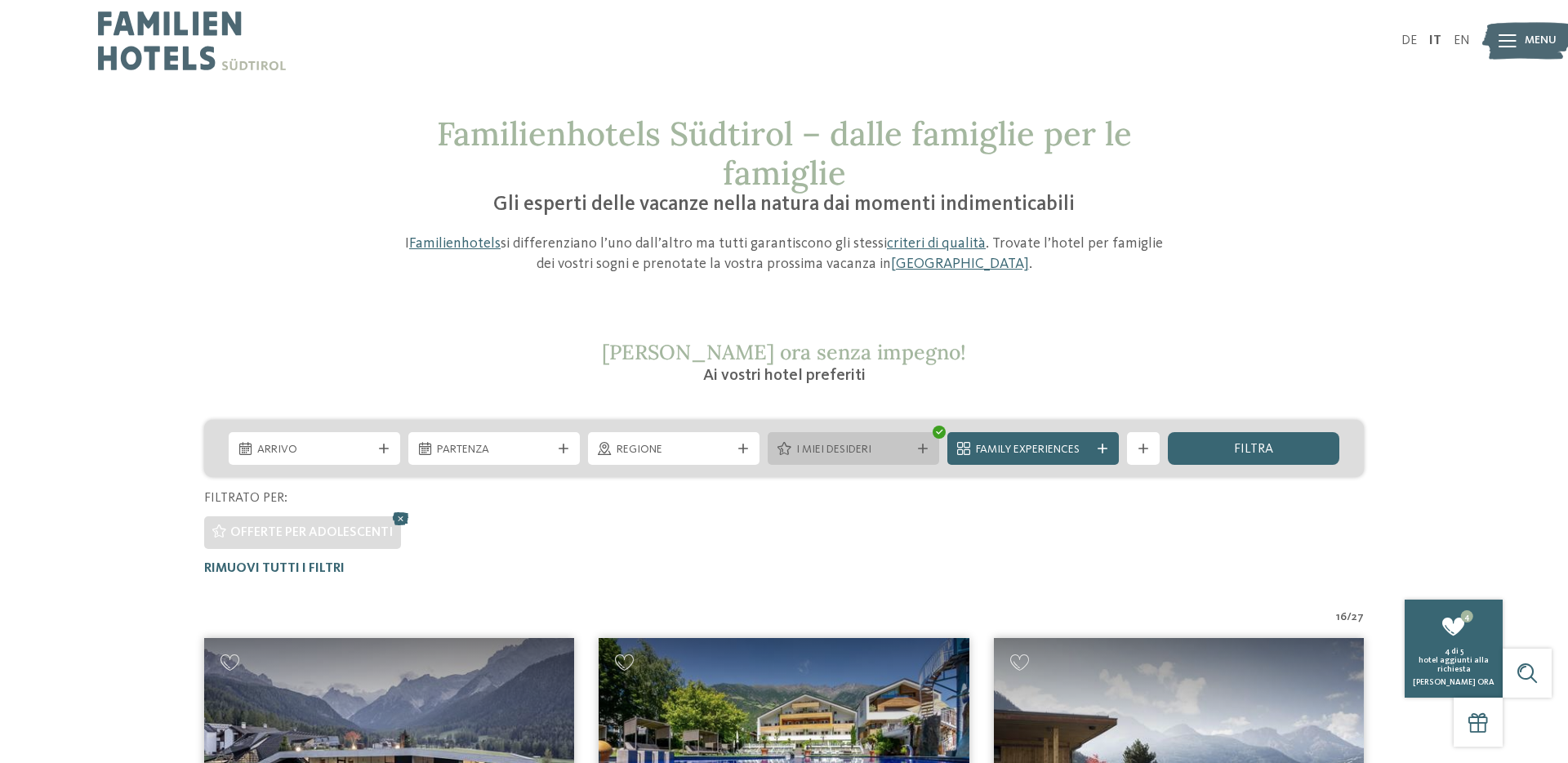
click at [907, 442] on span "I miei desideri" at bounding box center [854, 450] width 114 height 16
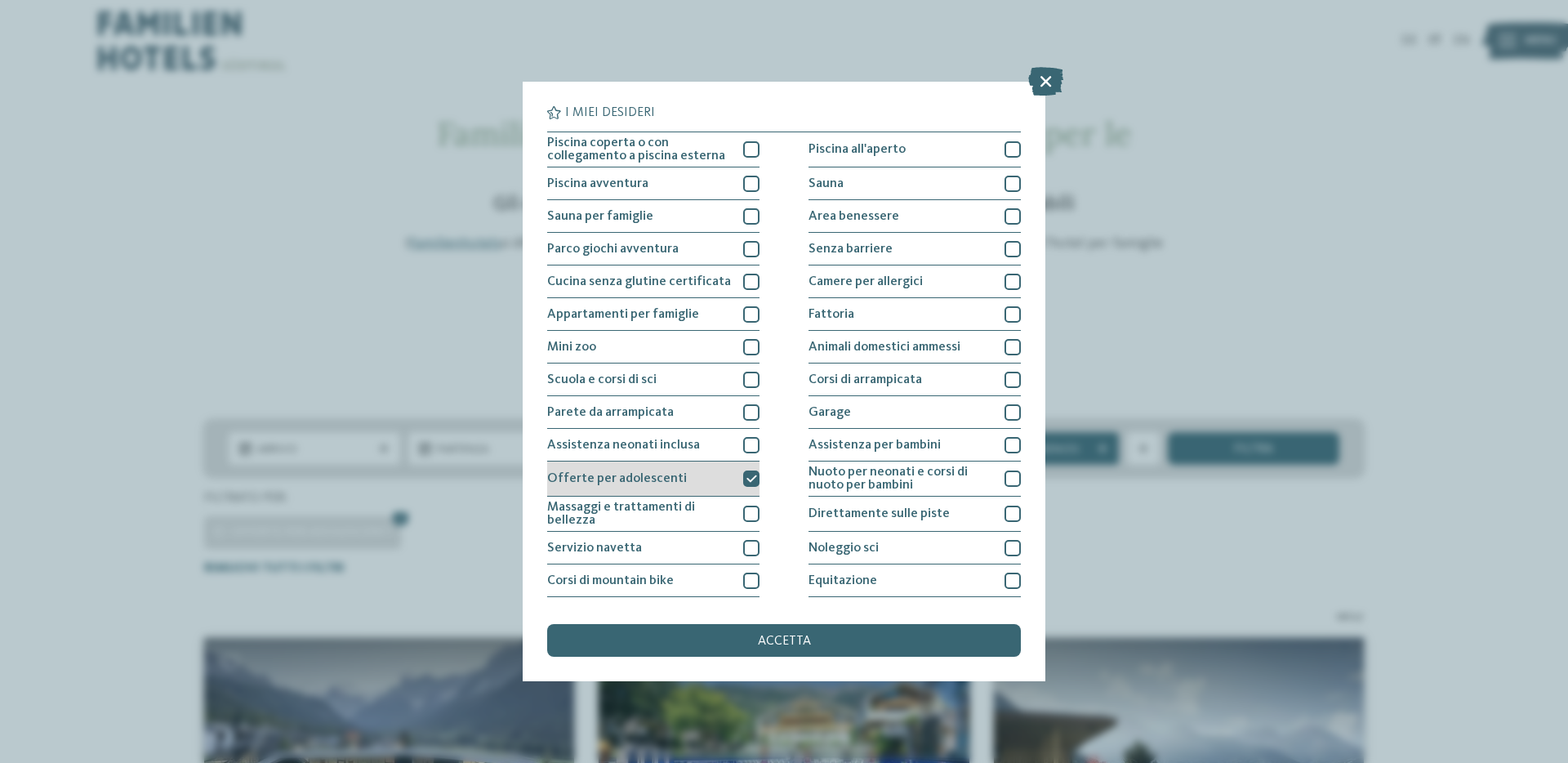
click at [751, 480] on icon at bounding box center [751, 479] width 10 height 10
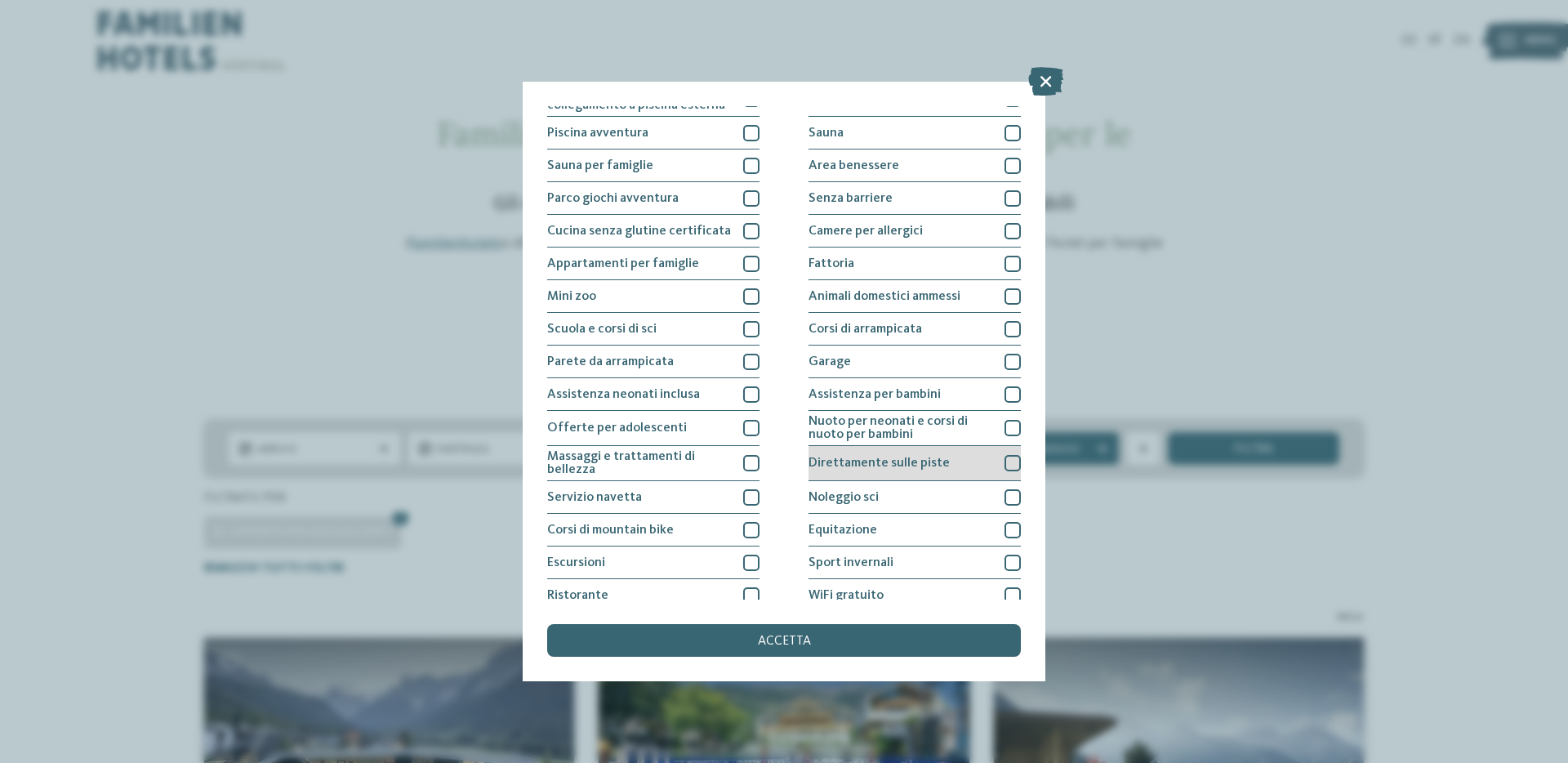
scroll to position [96, 0]
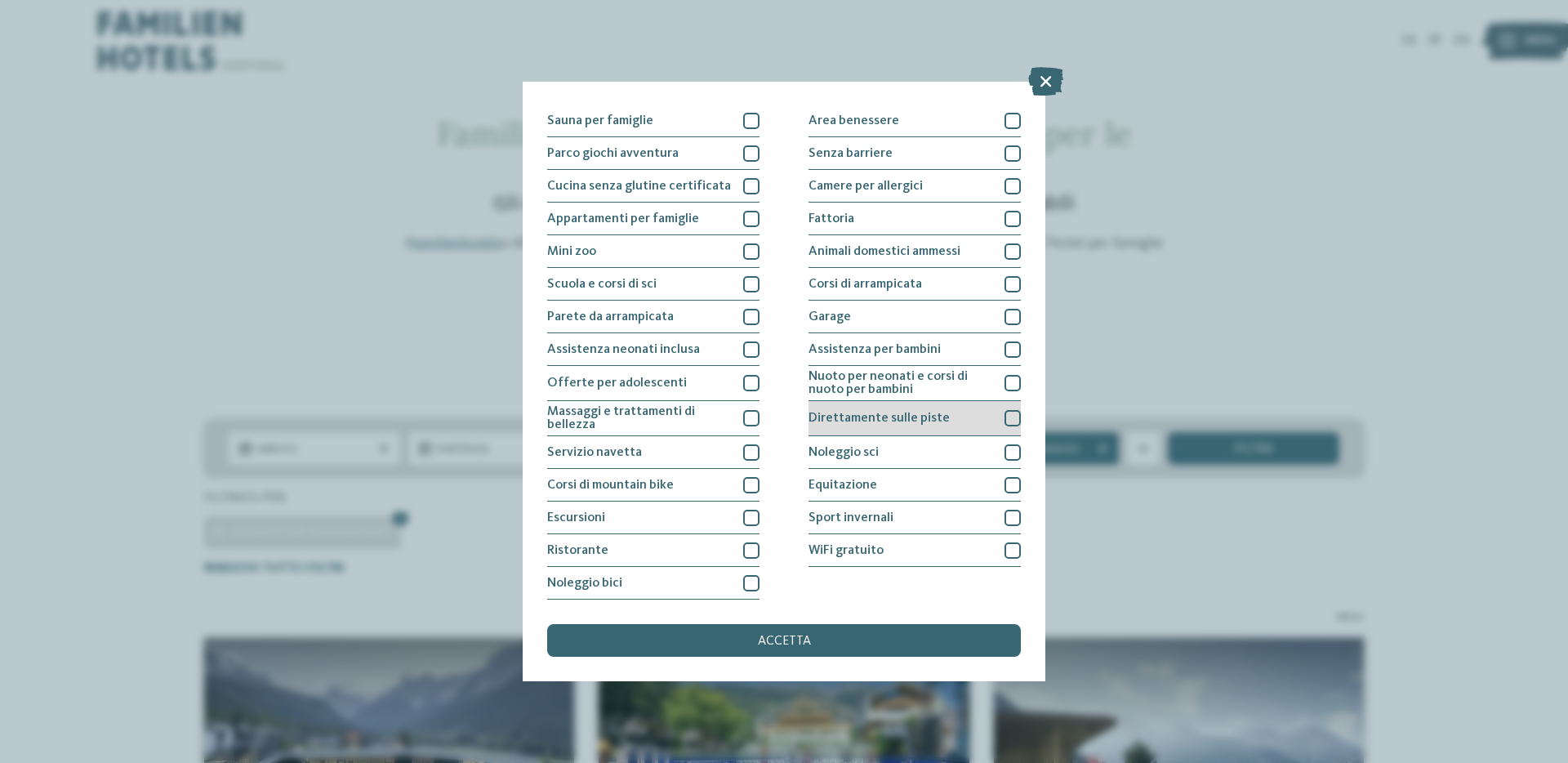
click at [1016, 421] on div at bounding box center [1013, 418] width 16 height 16
click at [880, 647] on div "accetta" at bounding box center [784, 640] width 474 height 32
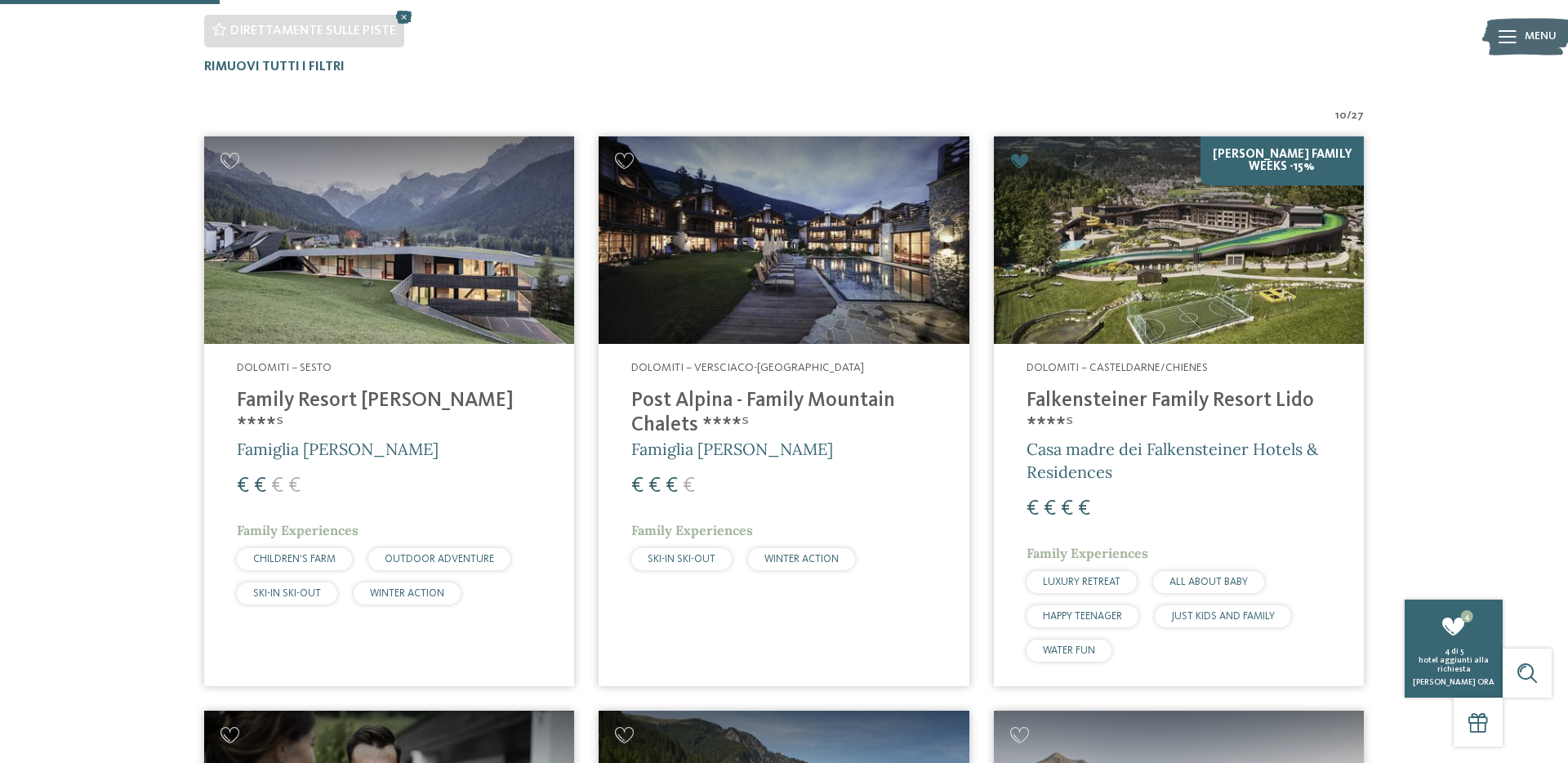
scroll to position [537, 0]
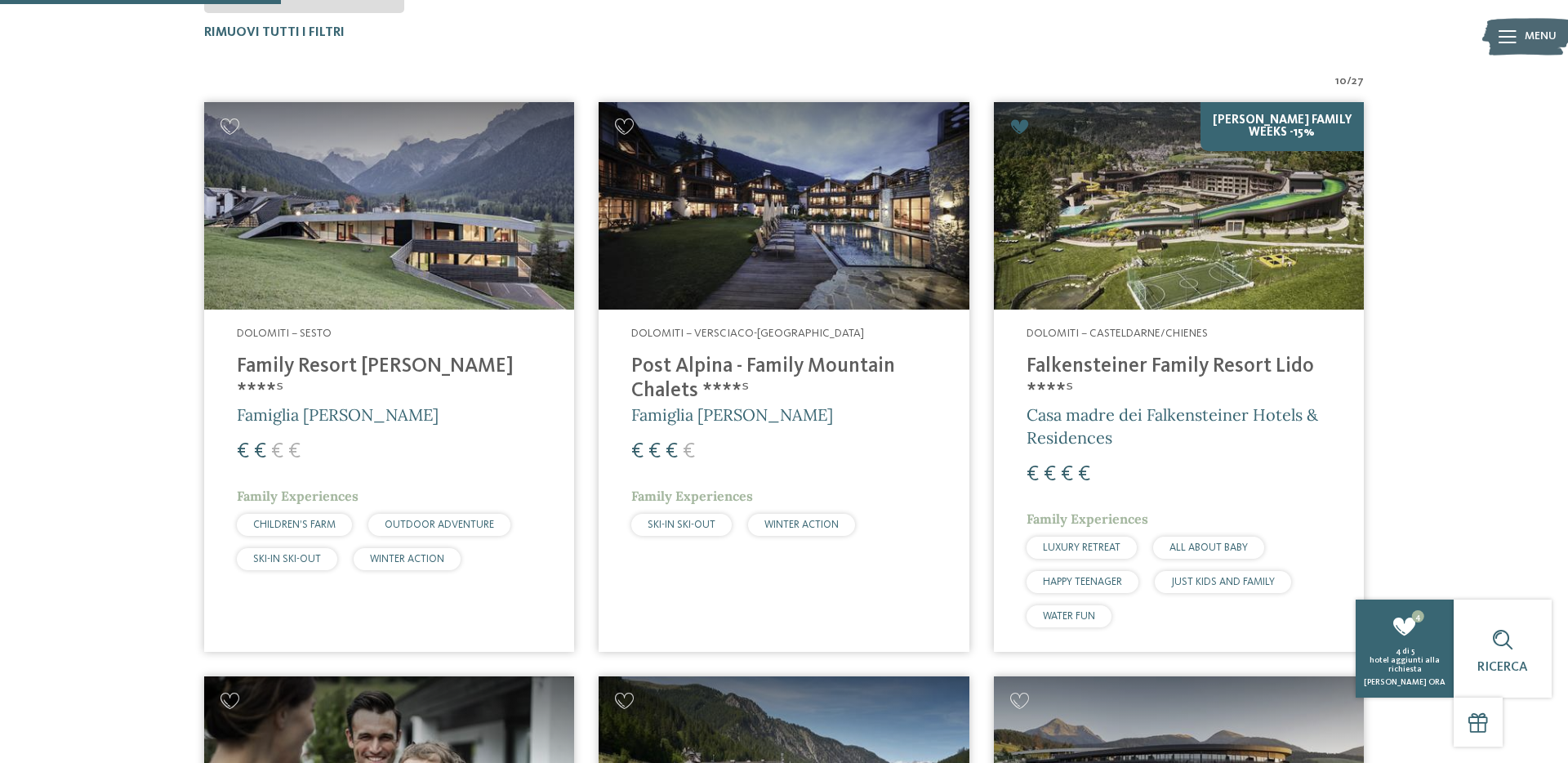
click at [767, 362] on h4 "Post Alpina - Family Mountain Chalets ****ˢ" at bounding box center [784, 380] width 304 height 49
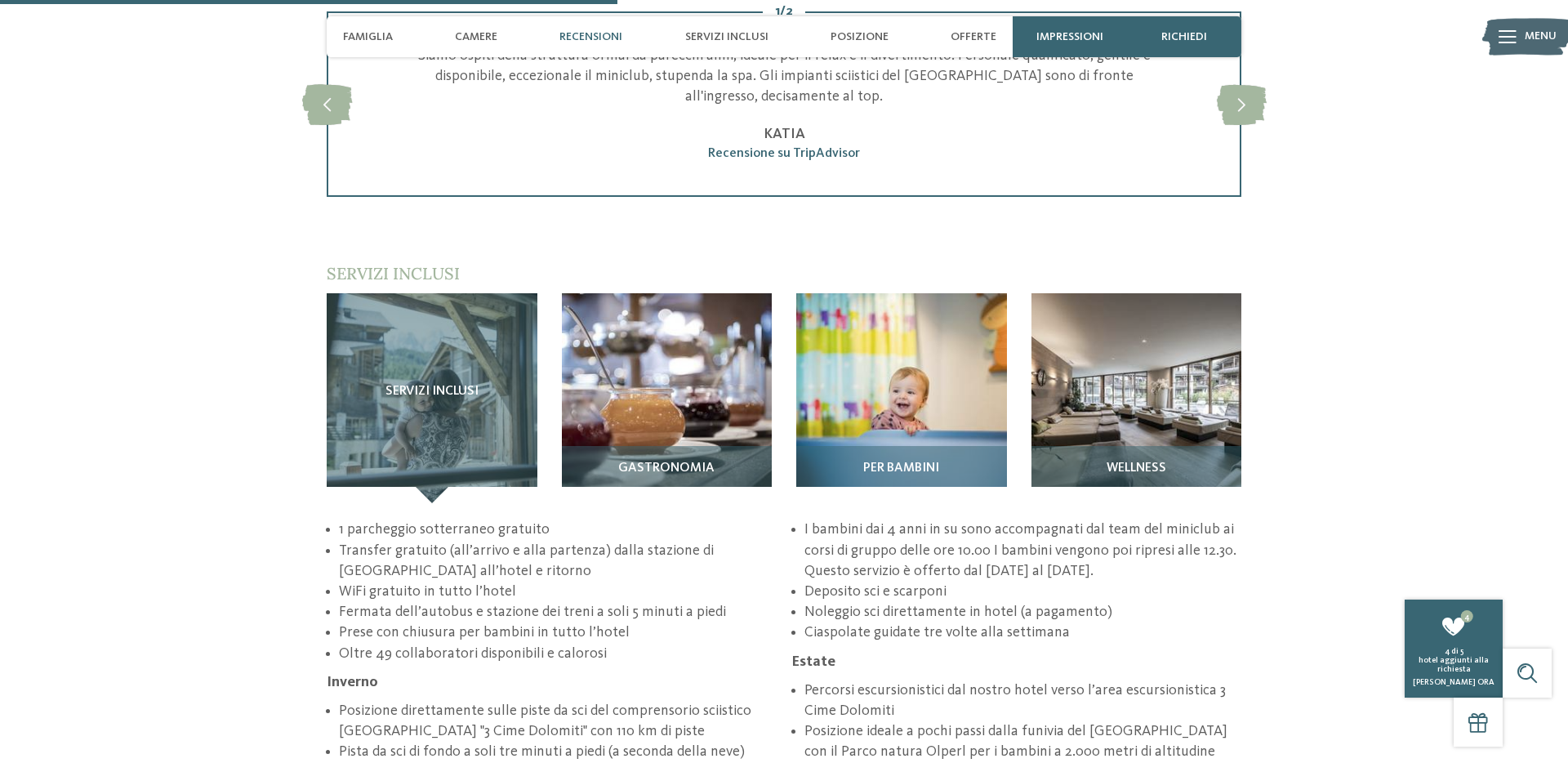
scroll to position [2357, 0]
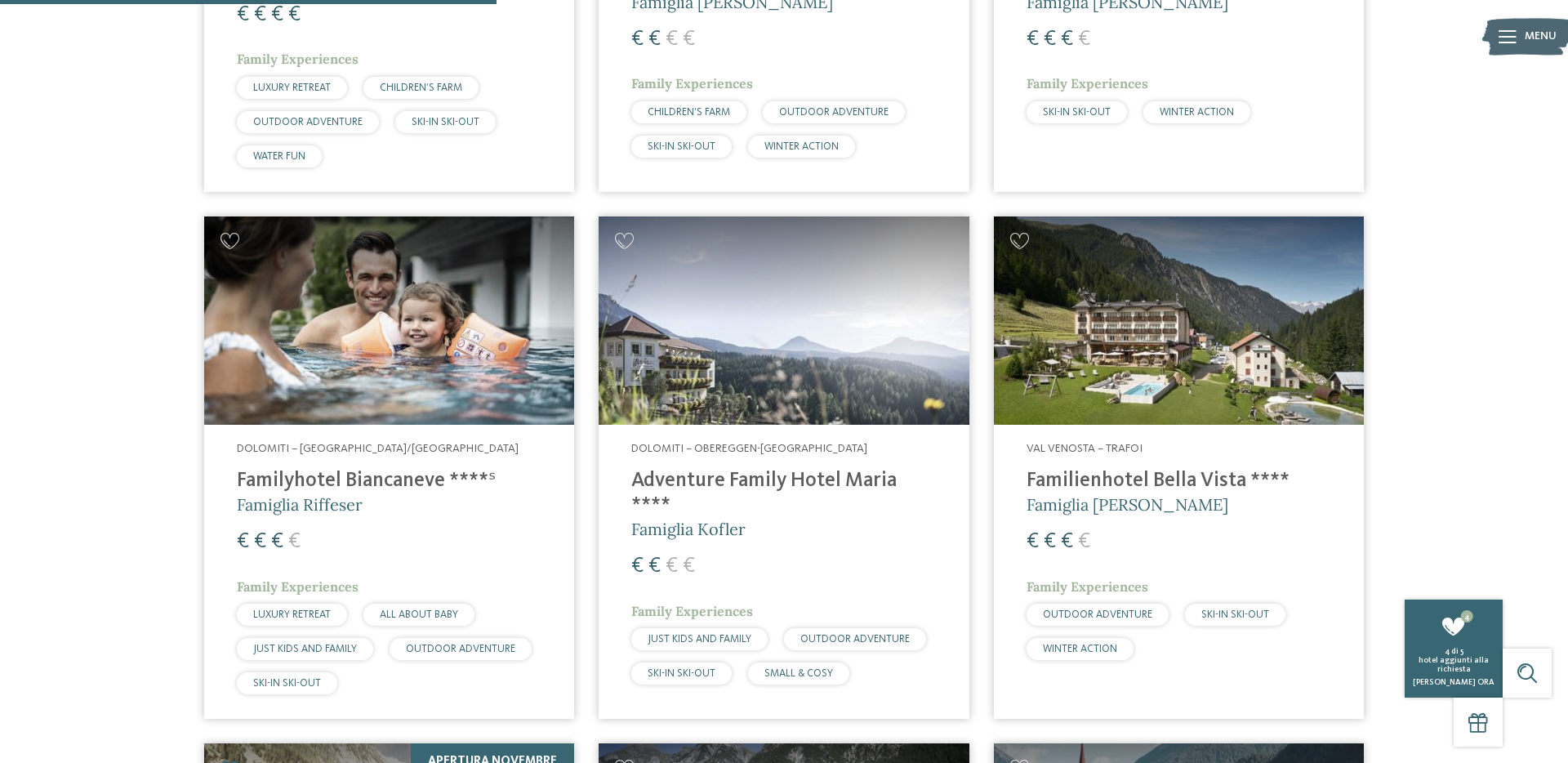
scroll to position [951, 0]
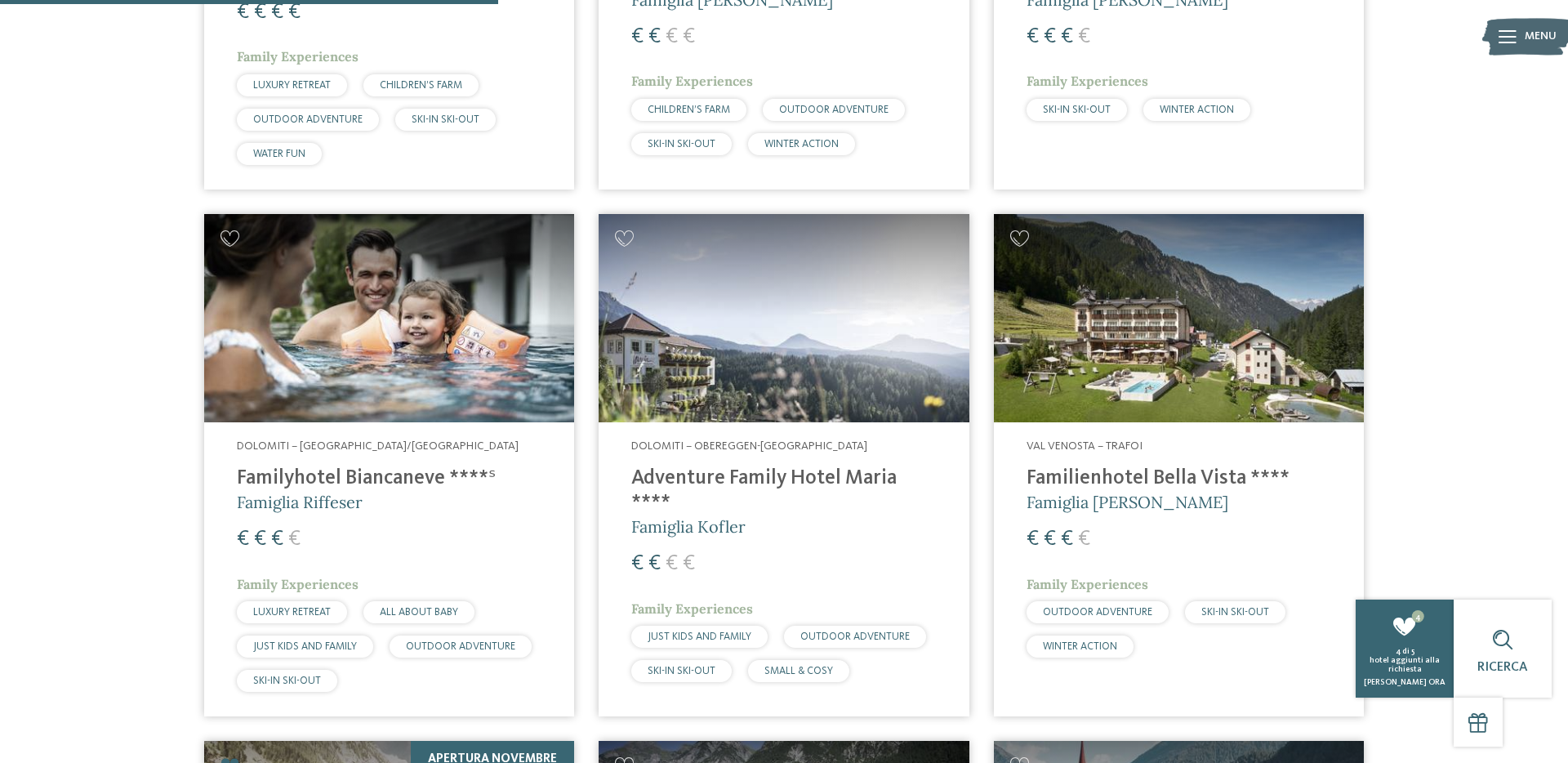
click at [386, 477] on h4 "Familyhotel Biancaneve ****ˢ" at bounding box center [389, 479] width 304 height 25
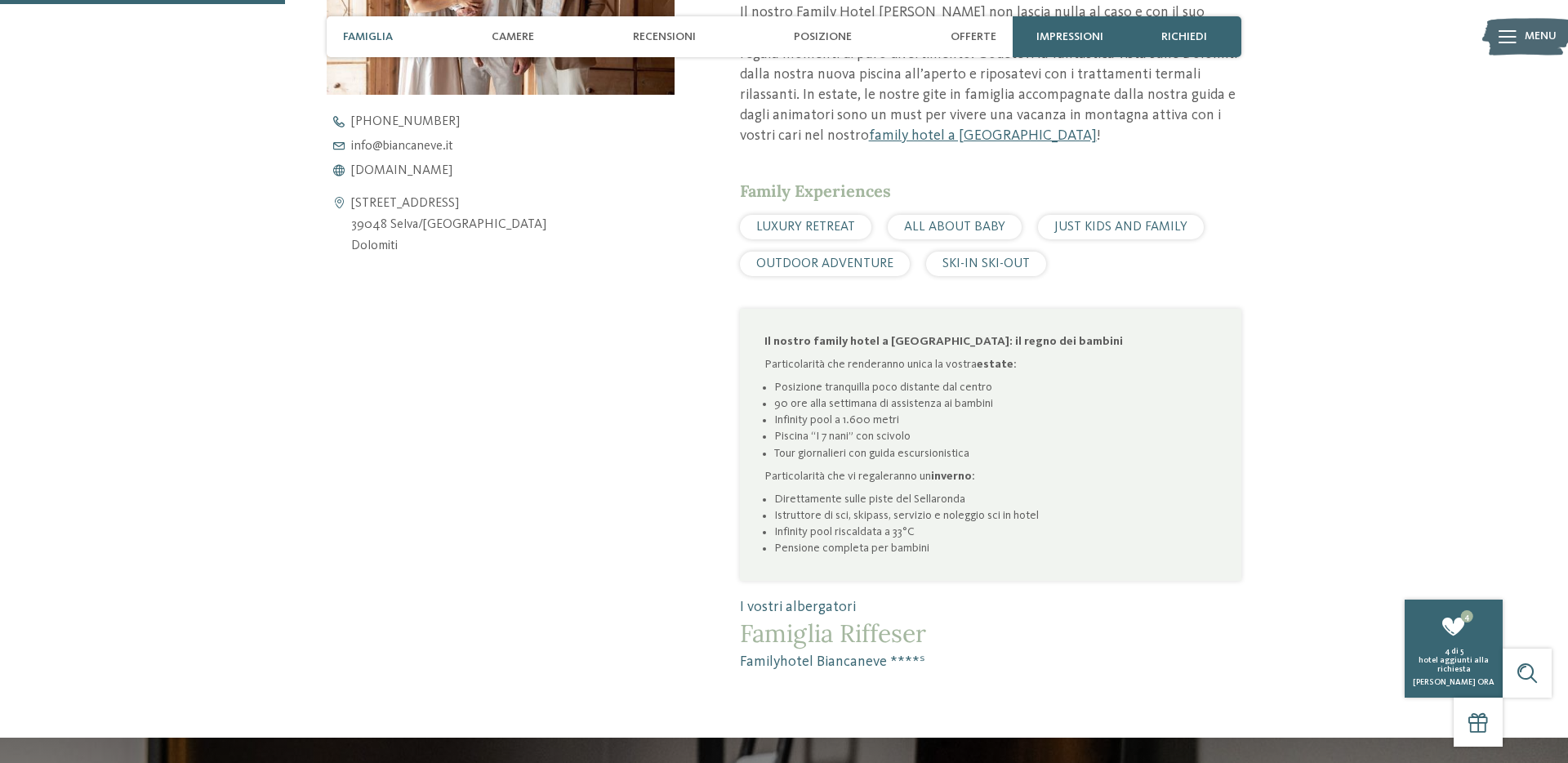
scroll to position [809, 0]
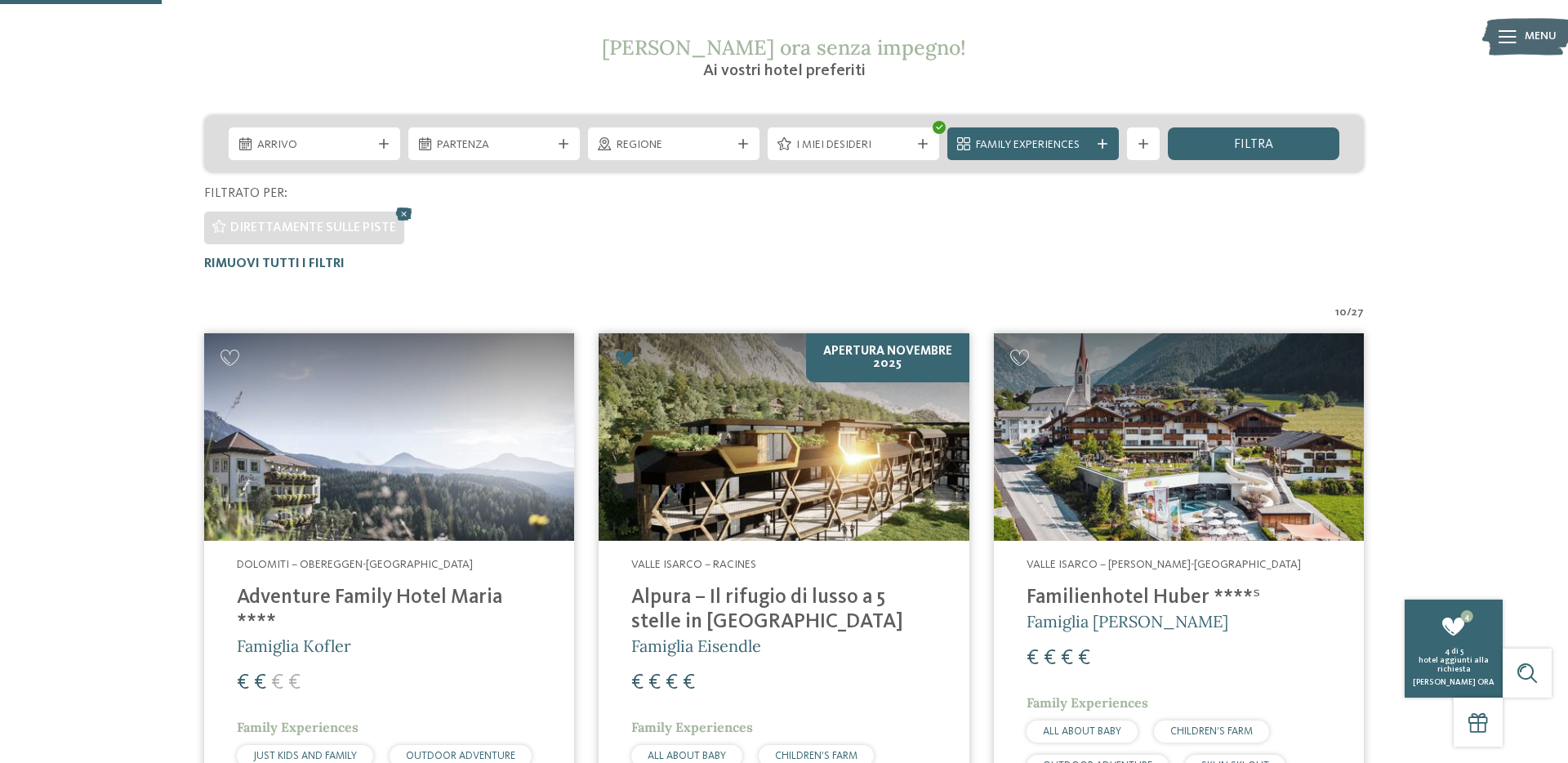
scroll to position [304, 0]
click at [879, 148] on span "I miei desideri" at bounding box center [854, 146] width 114 height 16
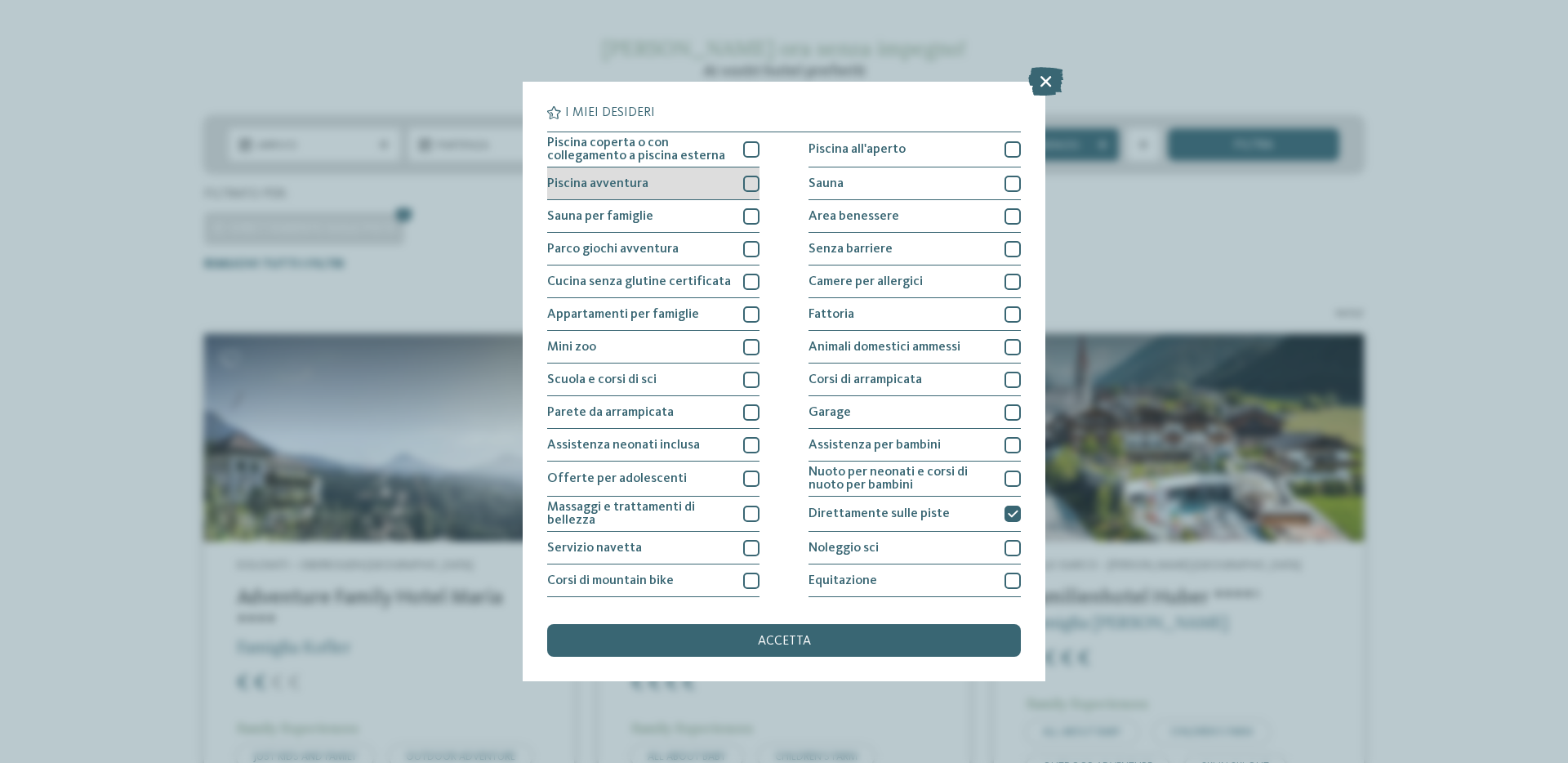
click at [748, 182] on div at bounding box center [751, 184] width 16 height 16
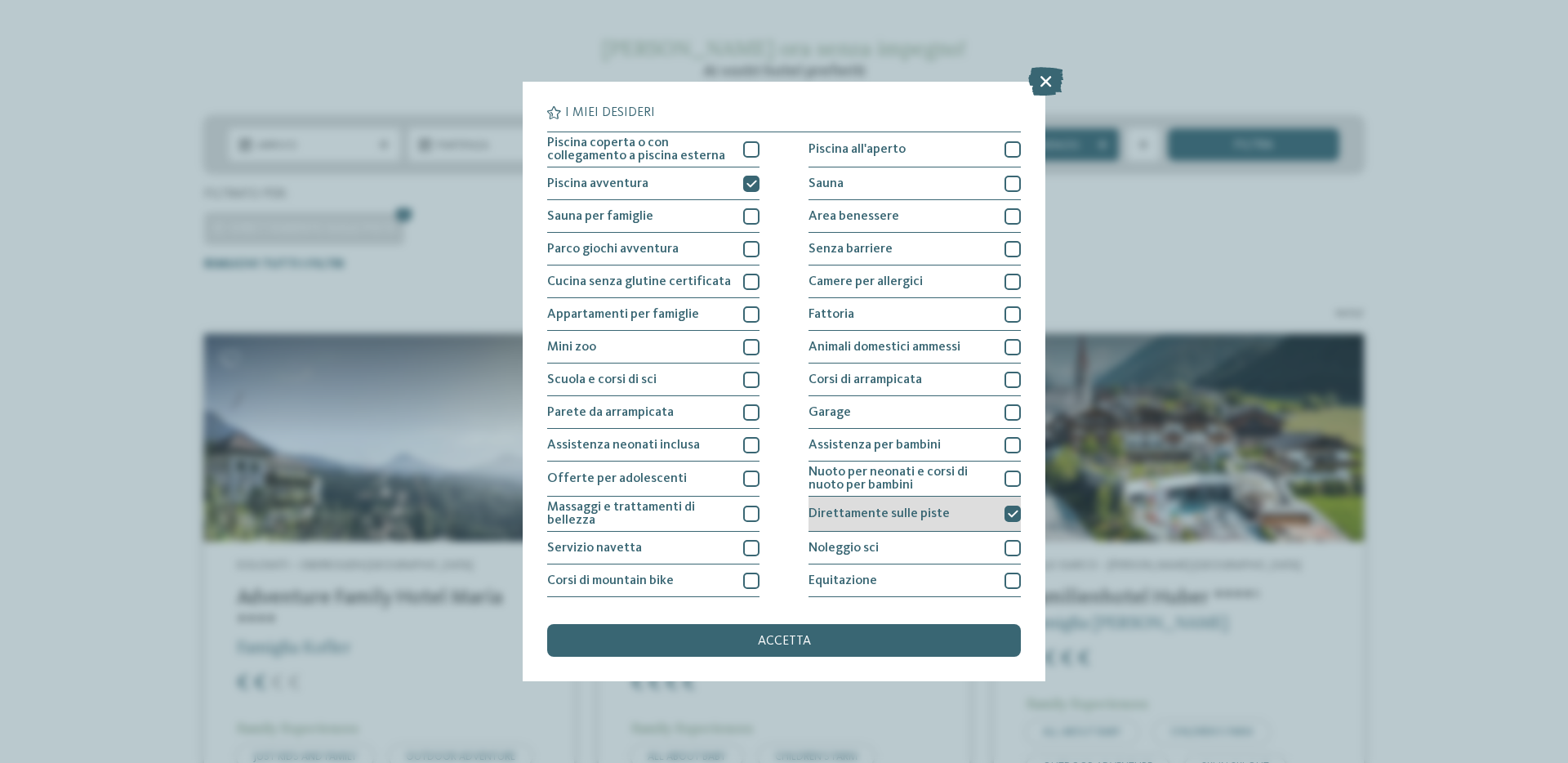
click at [1013, 517] on icon at bounding box center [1013, 514] width 10 height 10
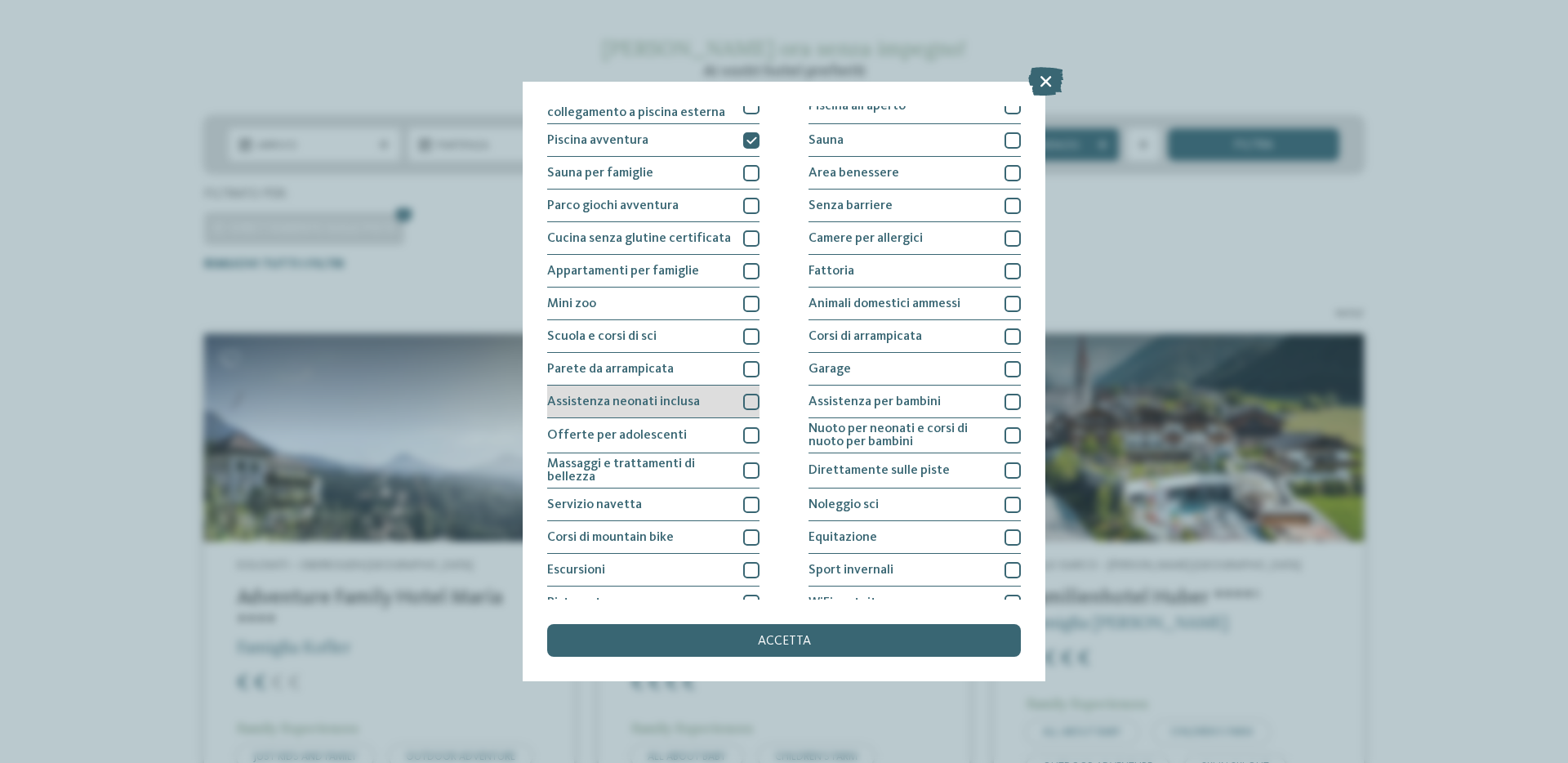
scroll to position [96, 0]
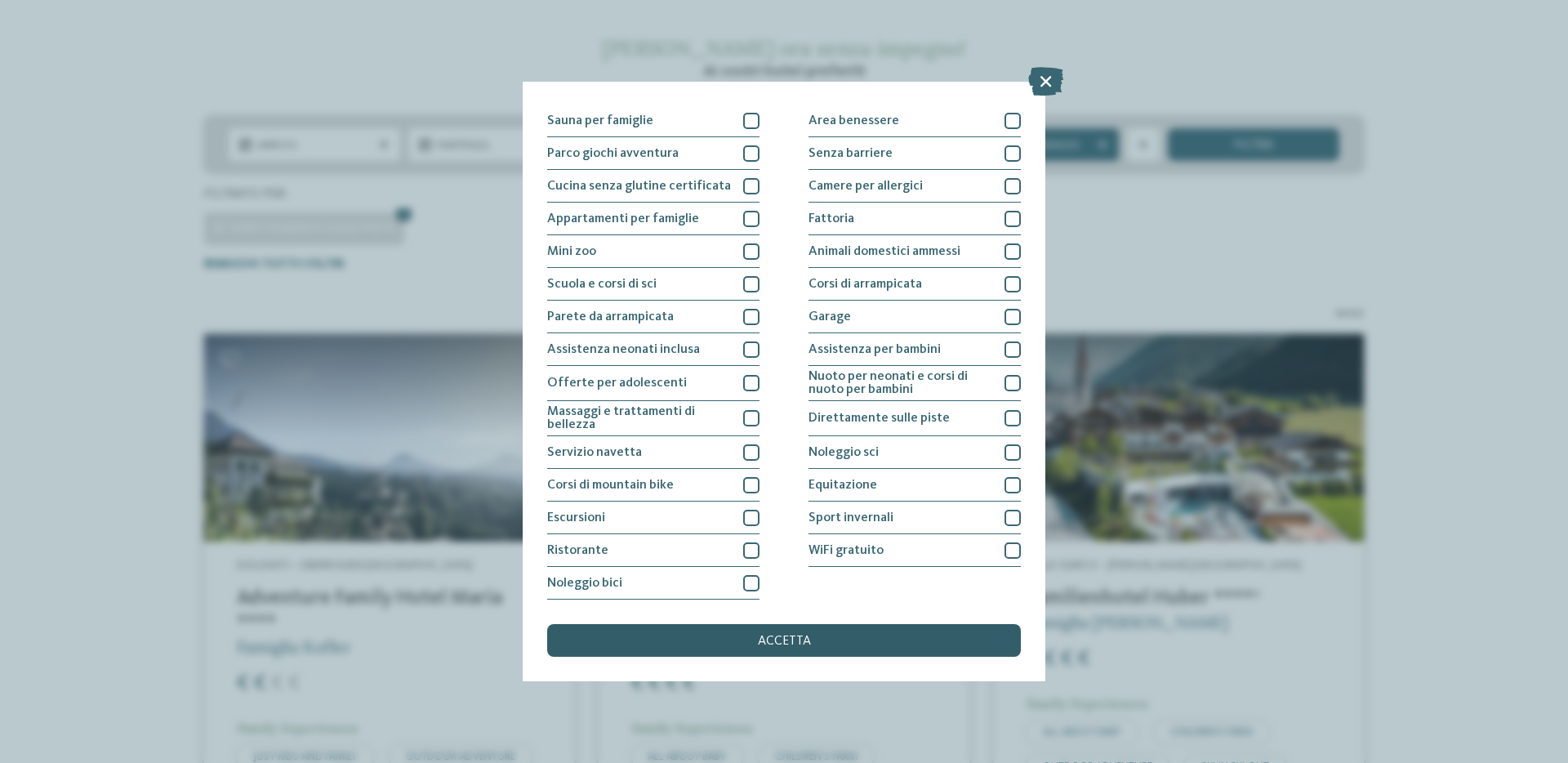
click at [801, 636] on span "accetta" at bounding box center [784, 641] width 53 height 13
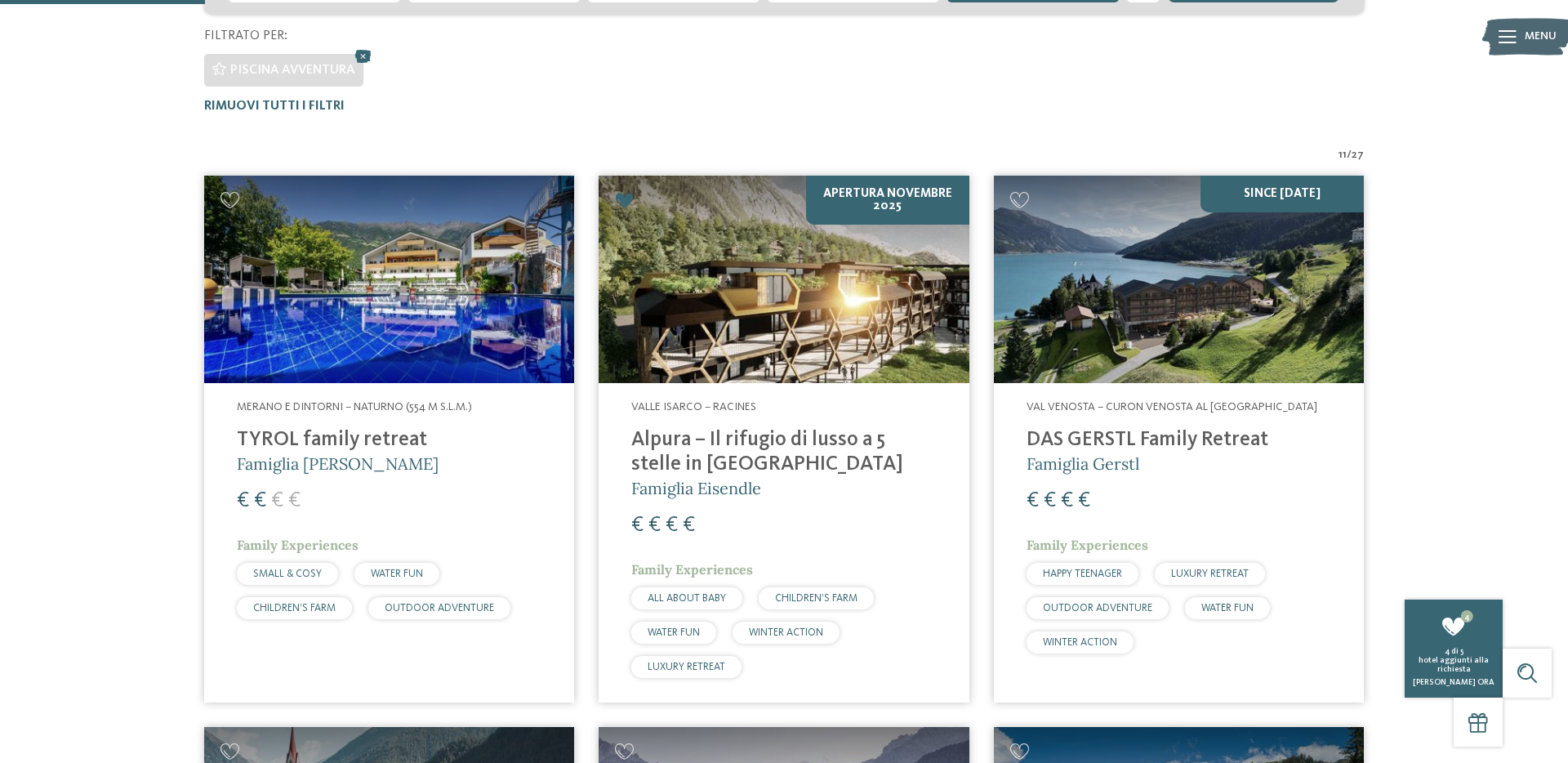
scroll to position [478, 0]
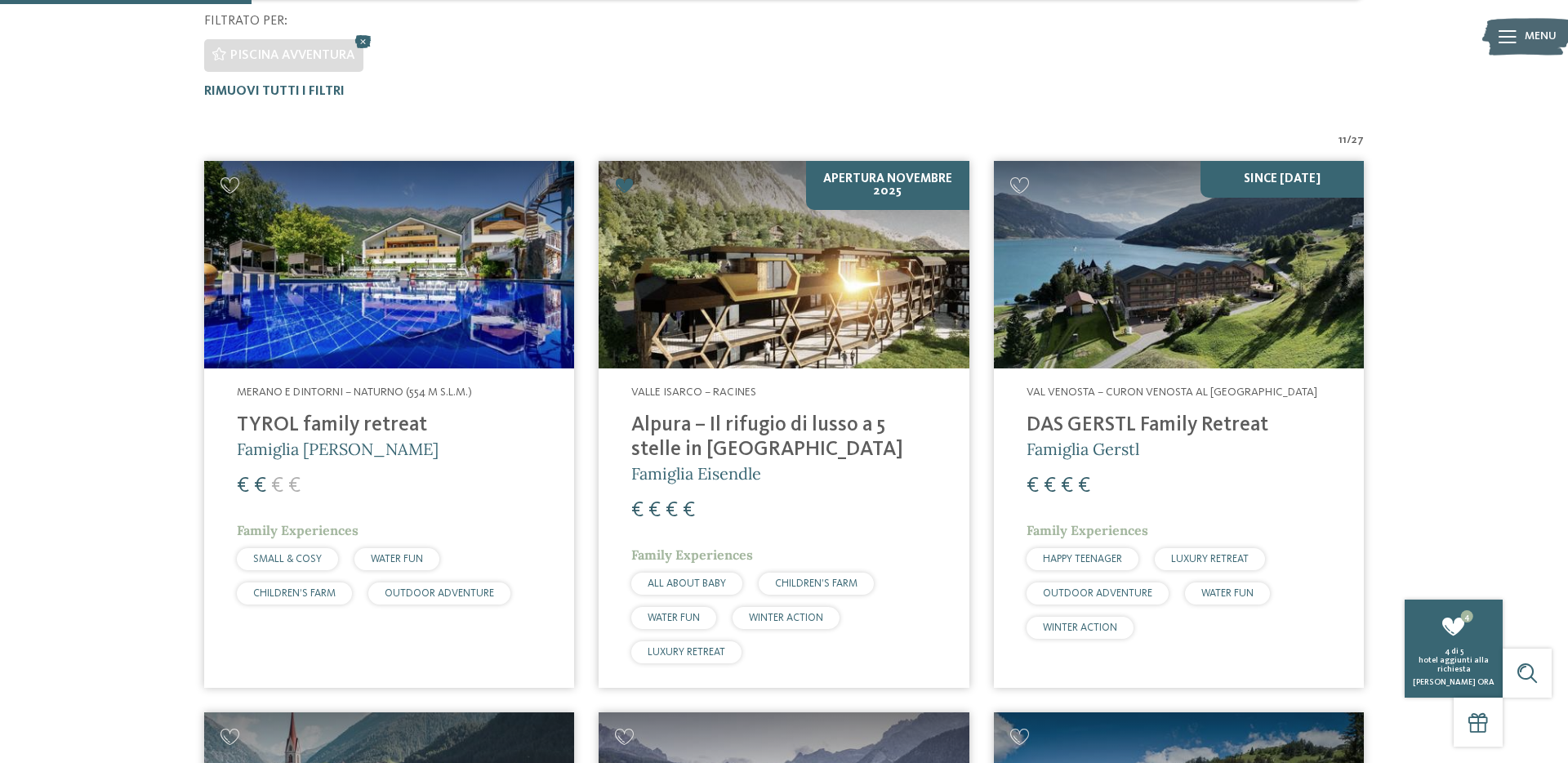
click at [1179, 422] on h4 "DAS GERSTL Family Retreat" at bounding box center [1179, 426] width 304 height 25
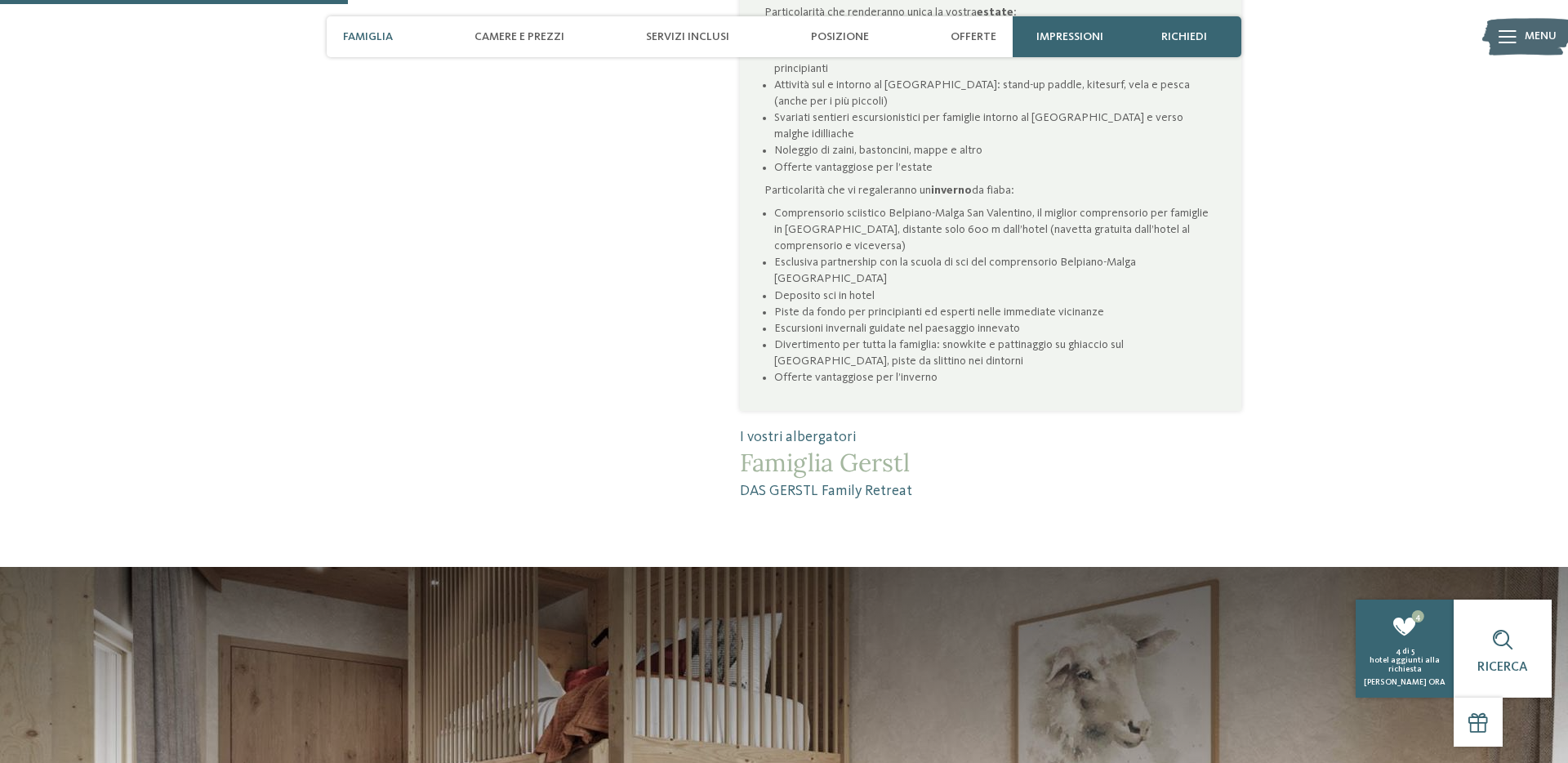
scroll to position [954, 0]
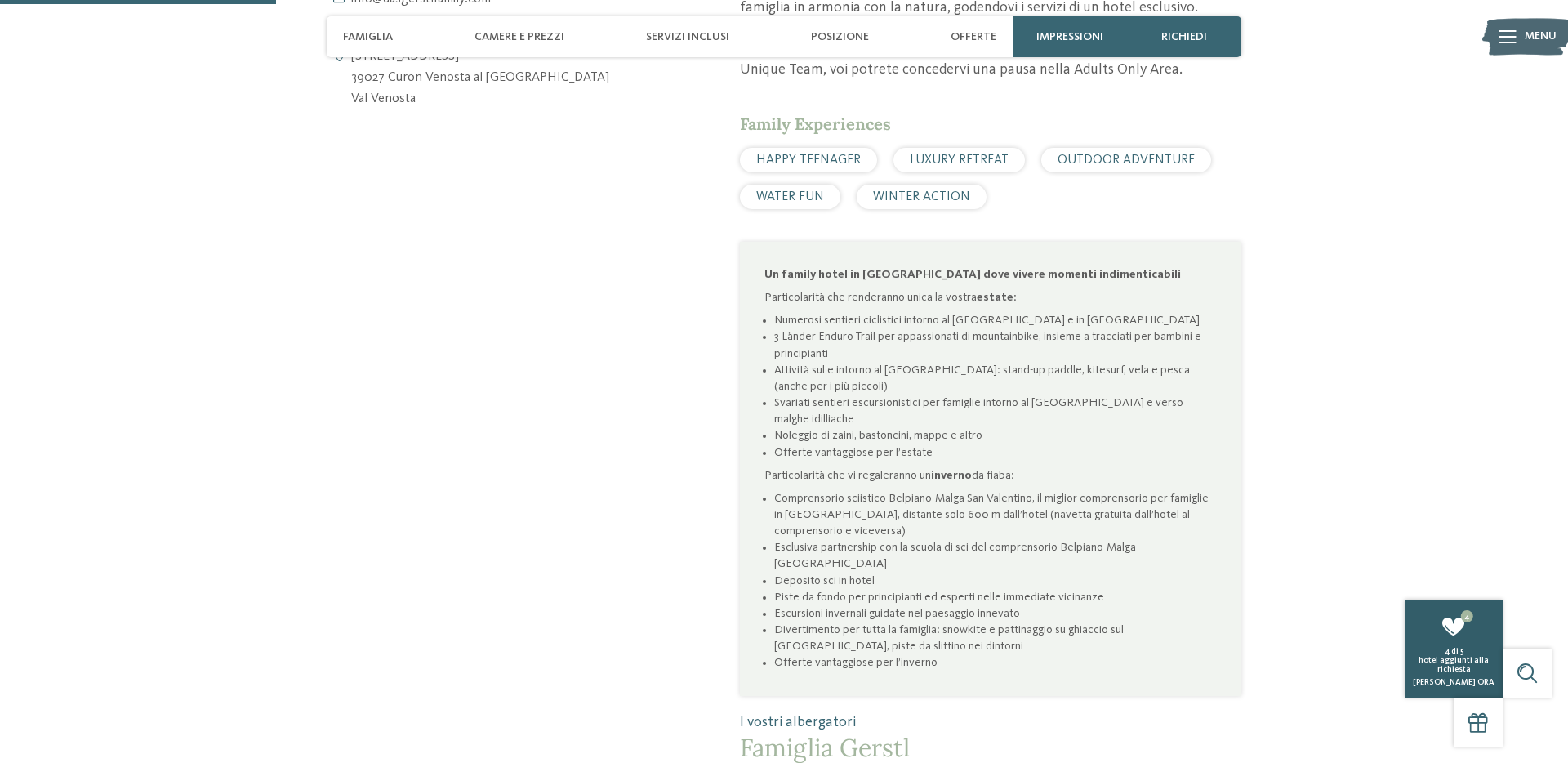
click at [1463, 629] on icon at bounding box center [1454, 627] width 25 height 20
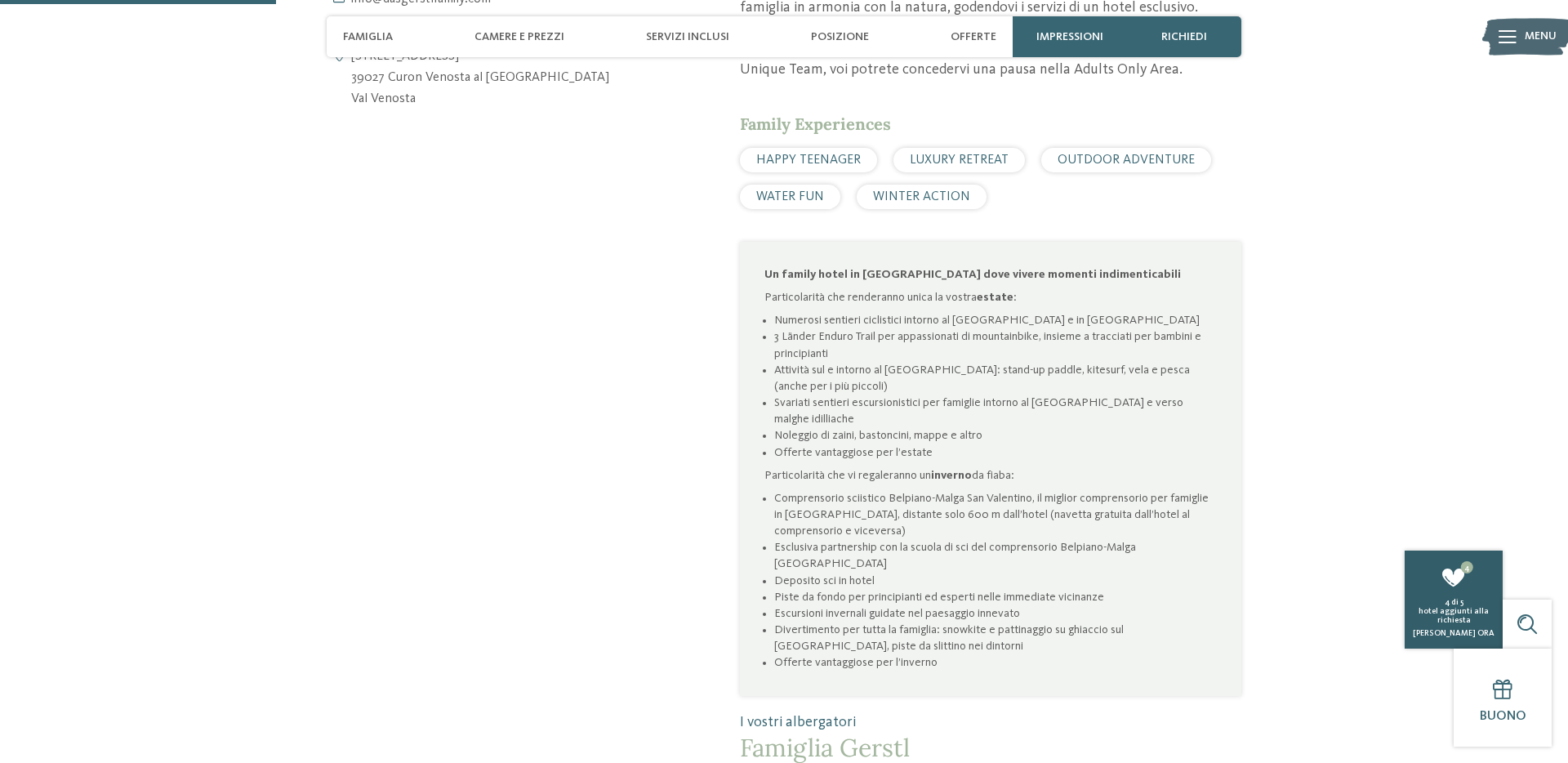
click at [1451, 630] on span "Richiedi ora" at bounding box center [1454, 633] width 82 height 9
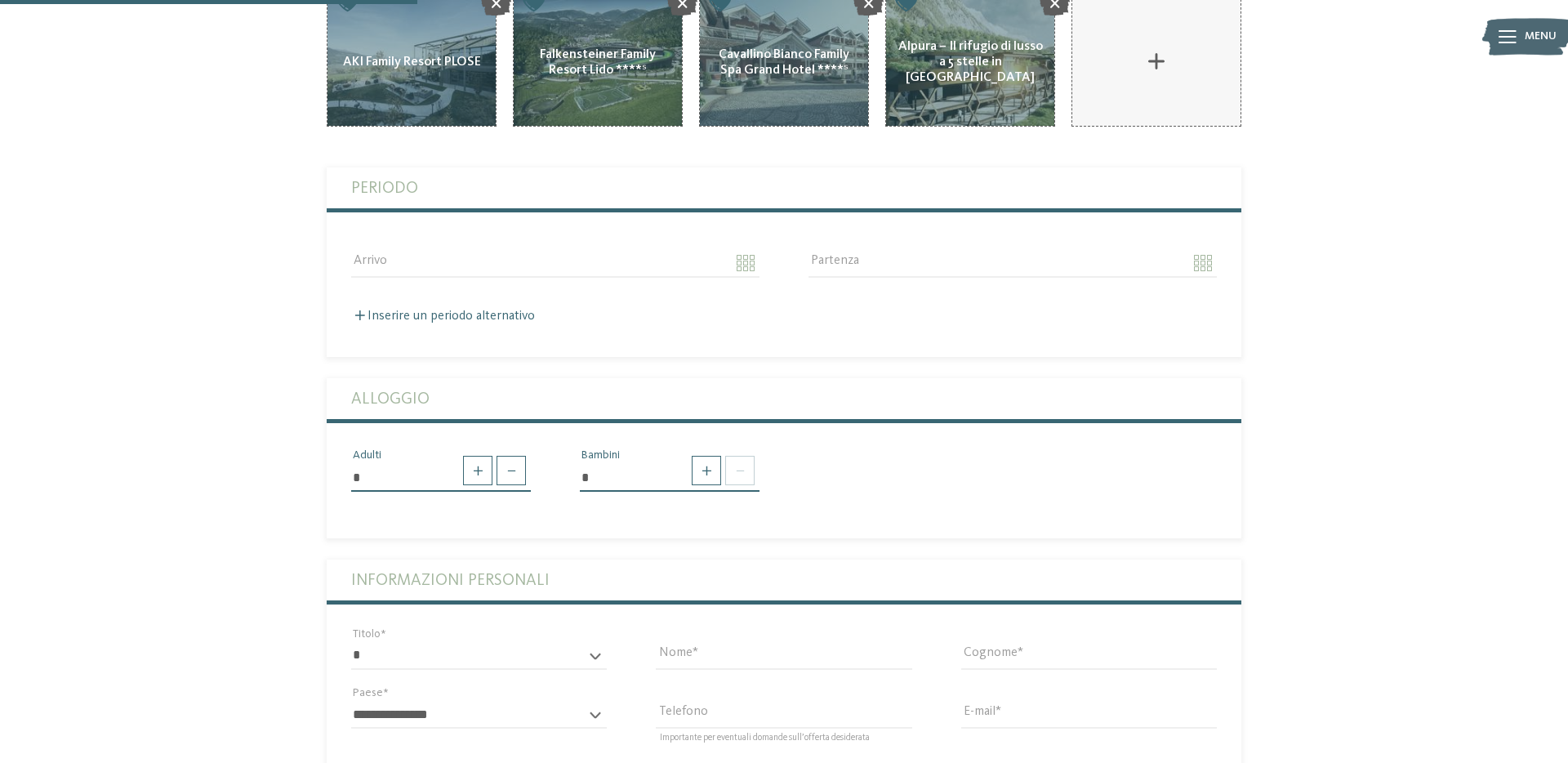
scroll to position [378, 0]
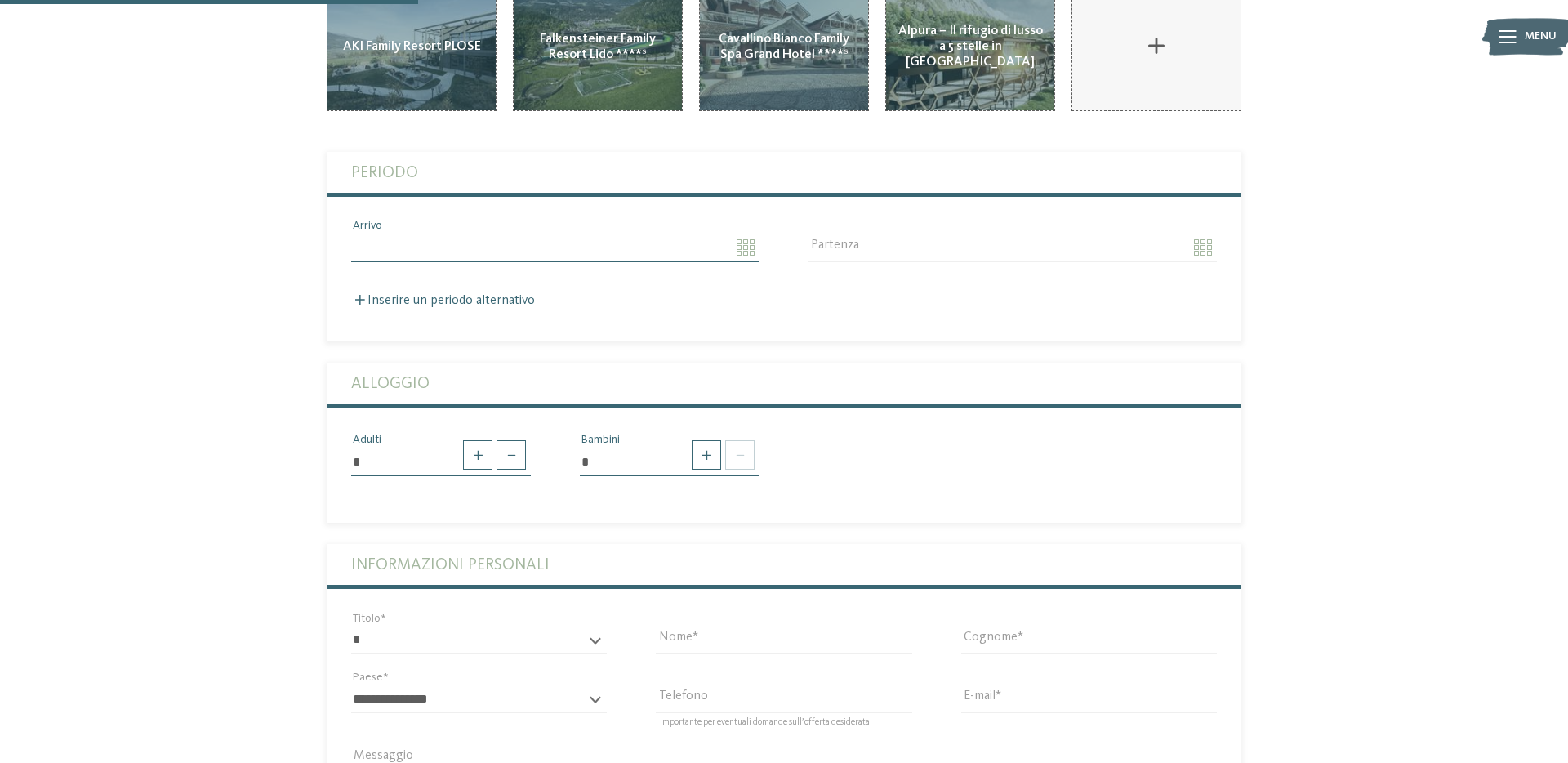
click at [474, 234] on input "Arrivo" at bounding box center [555, 247] width 409 height 28
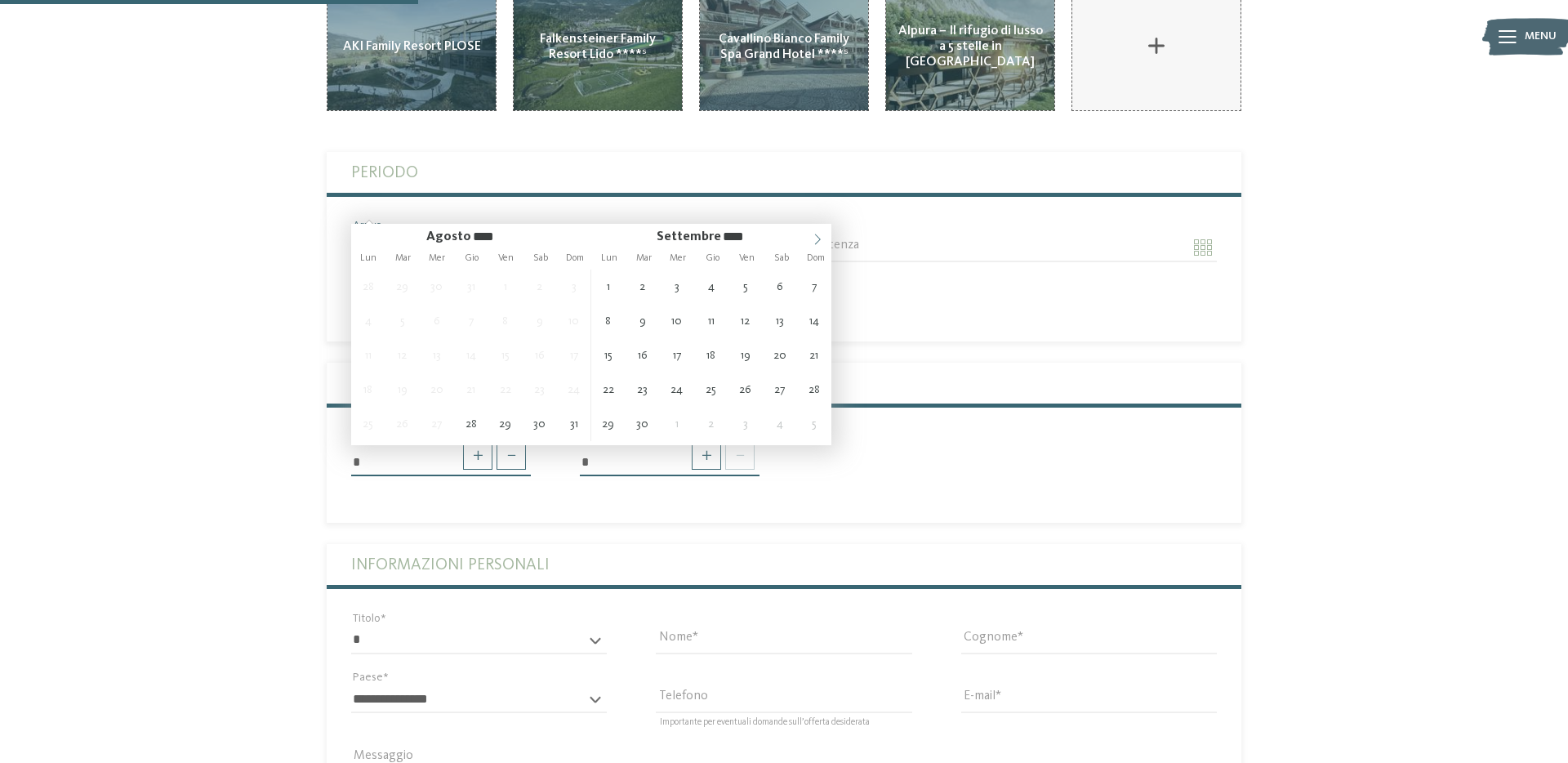
click at [821, 240] on icon at bounding box center [818, 240] width 11 height 11
type input "****"
click at [821, 240] on icon at bounding box center [818, 240] width 11 height 11
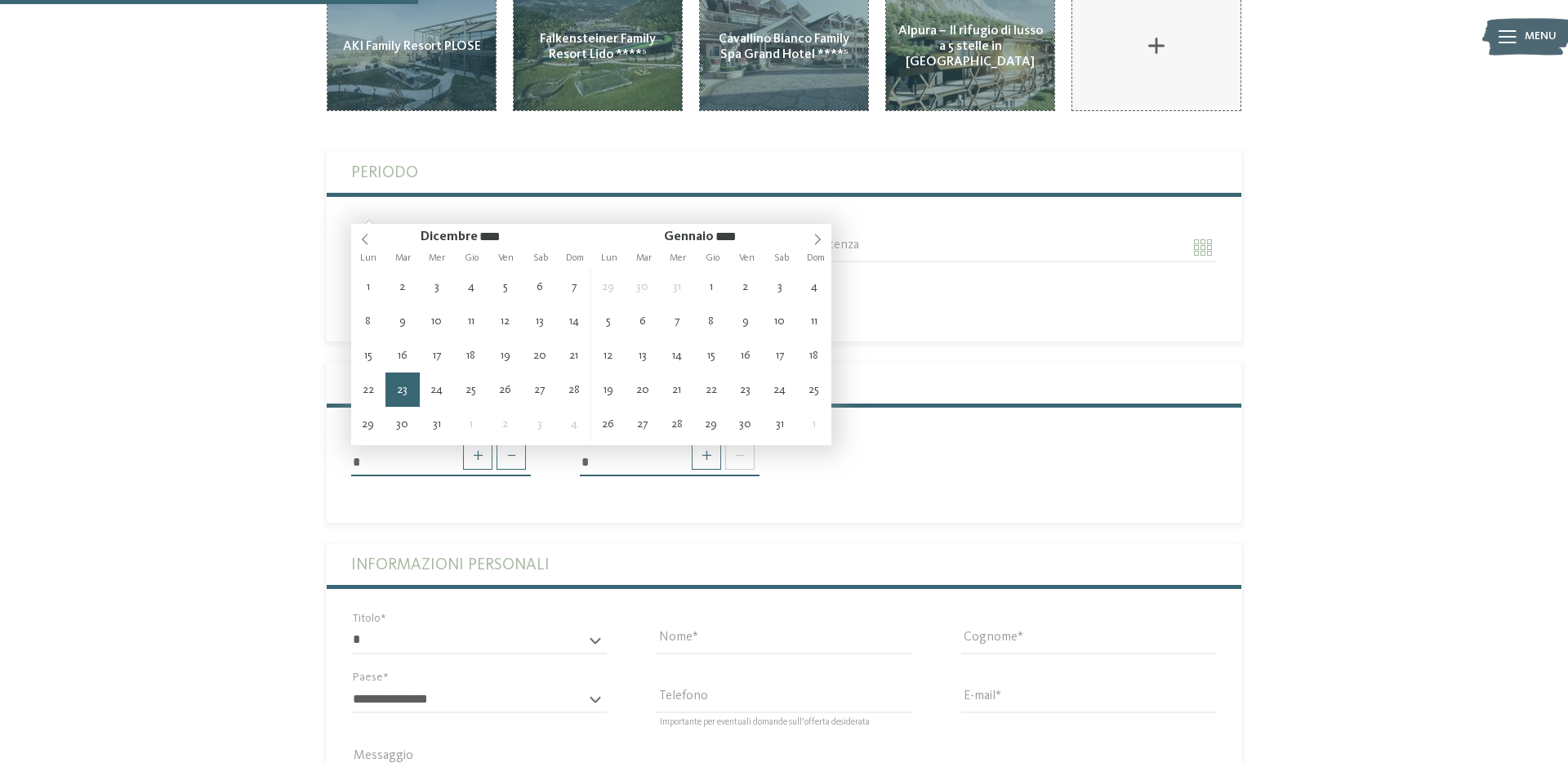
type input "**********"
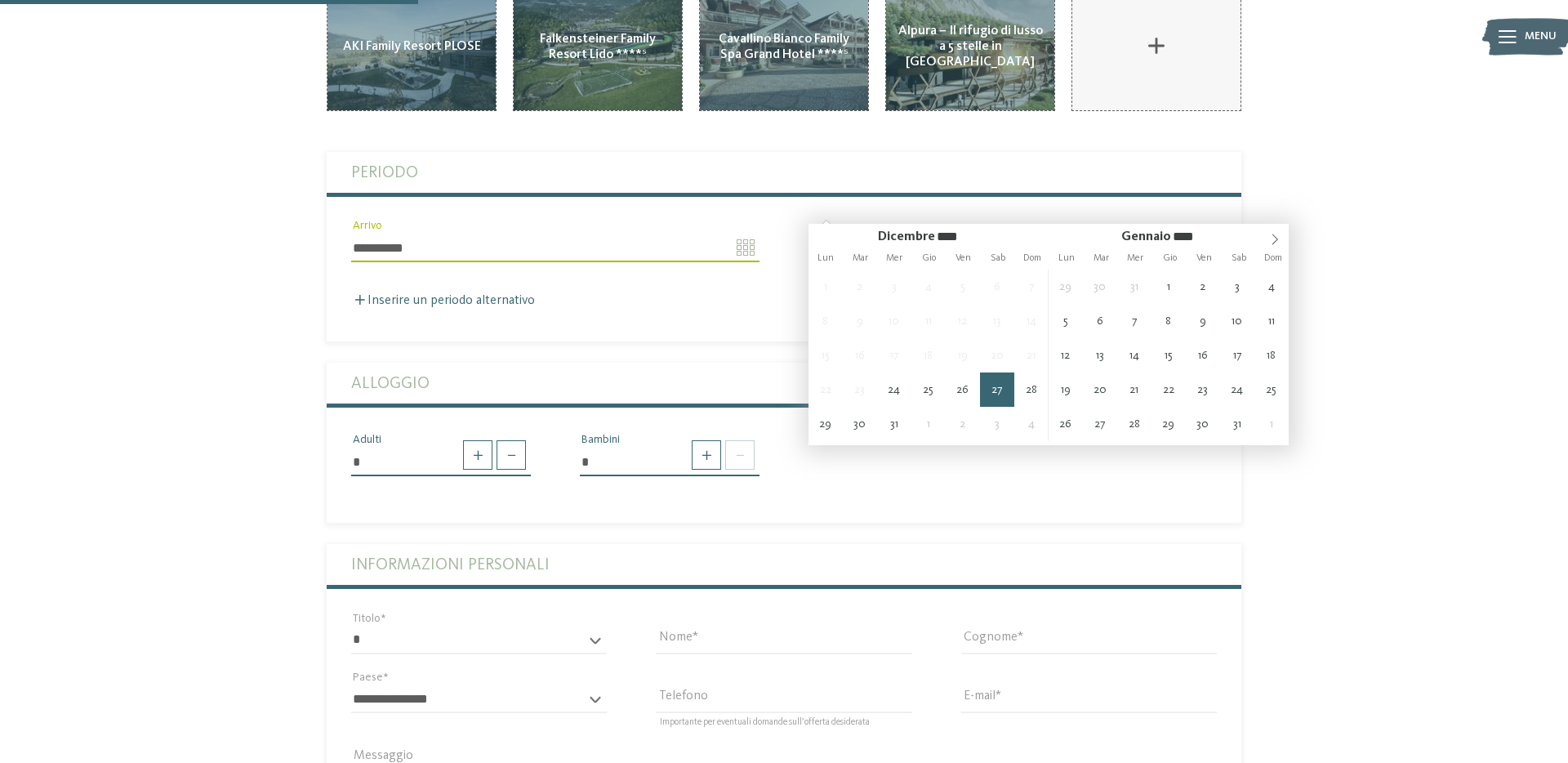
type input "**********"
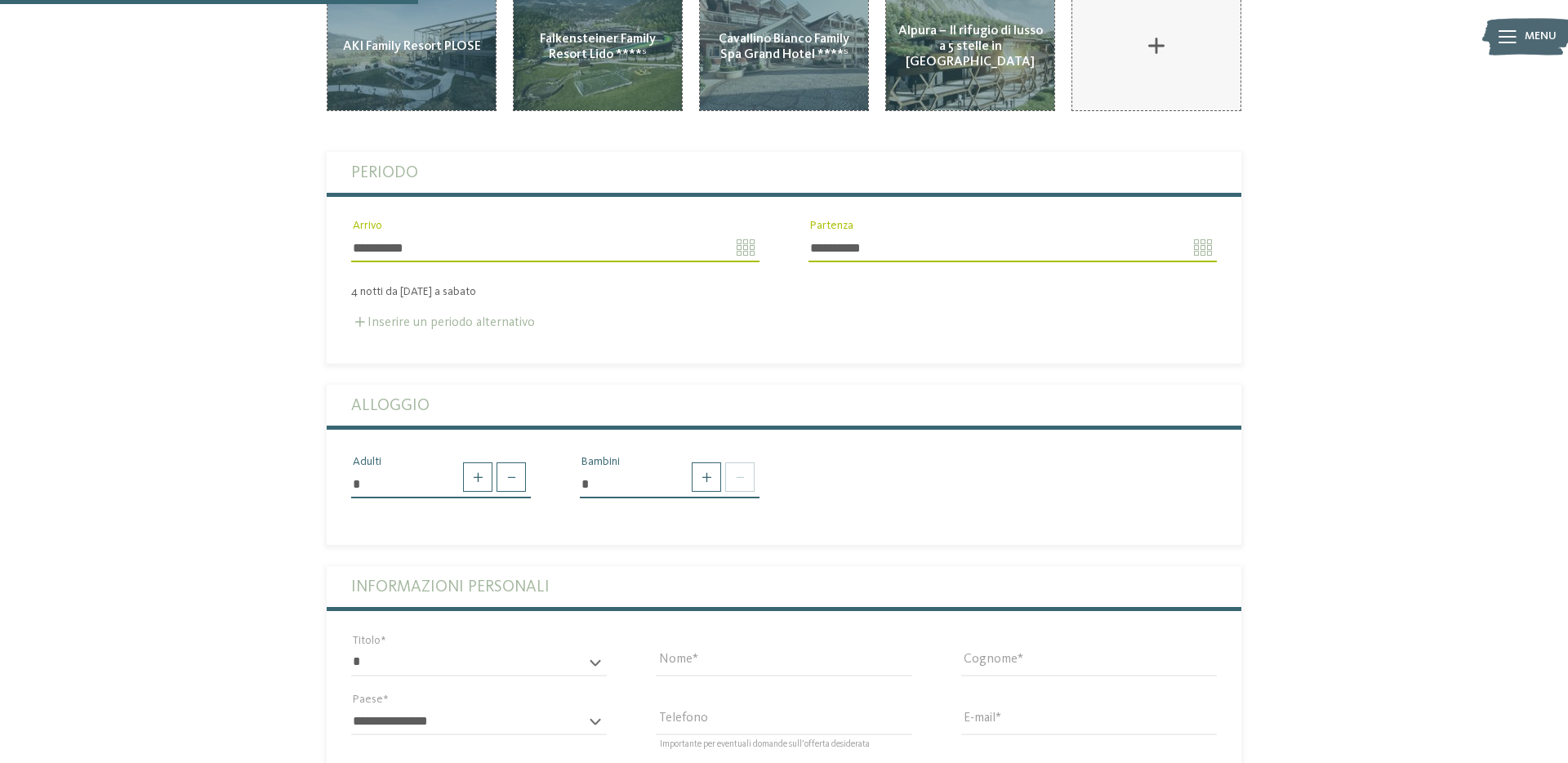
click at [461, 316] on label "Inserire un periodo alternativo" at bounding box center [442, 323] width 184 height 13
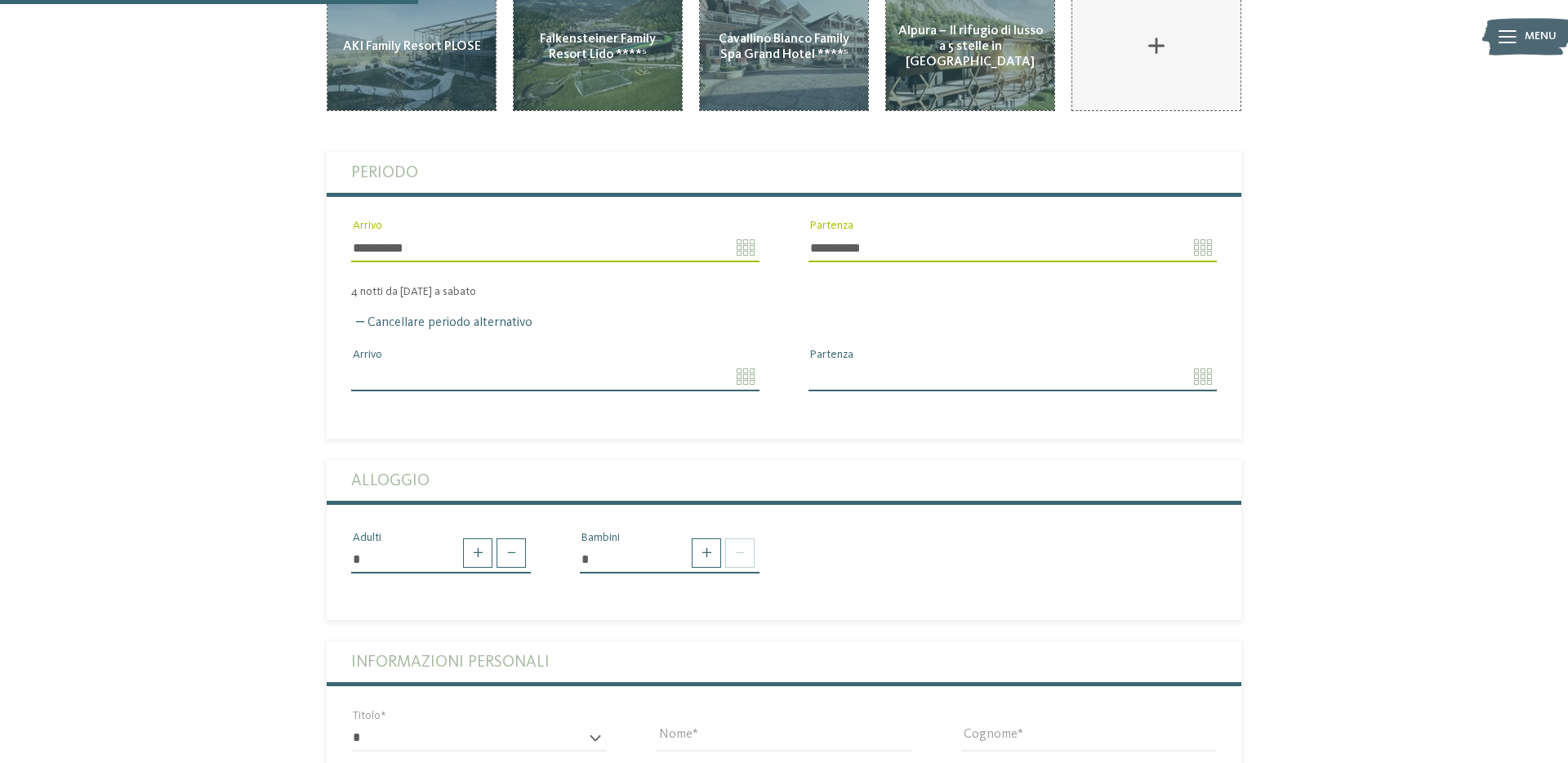
click at [739, 362] on input "Arrivo" at bounding box center [555, 376] width 409 height 28
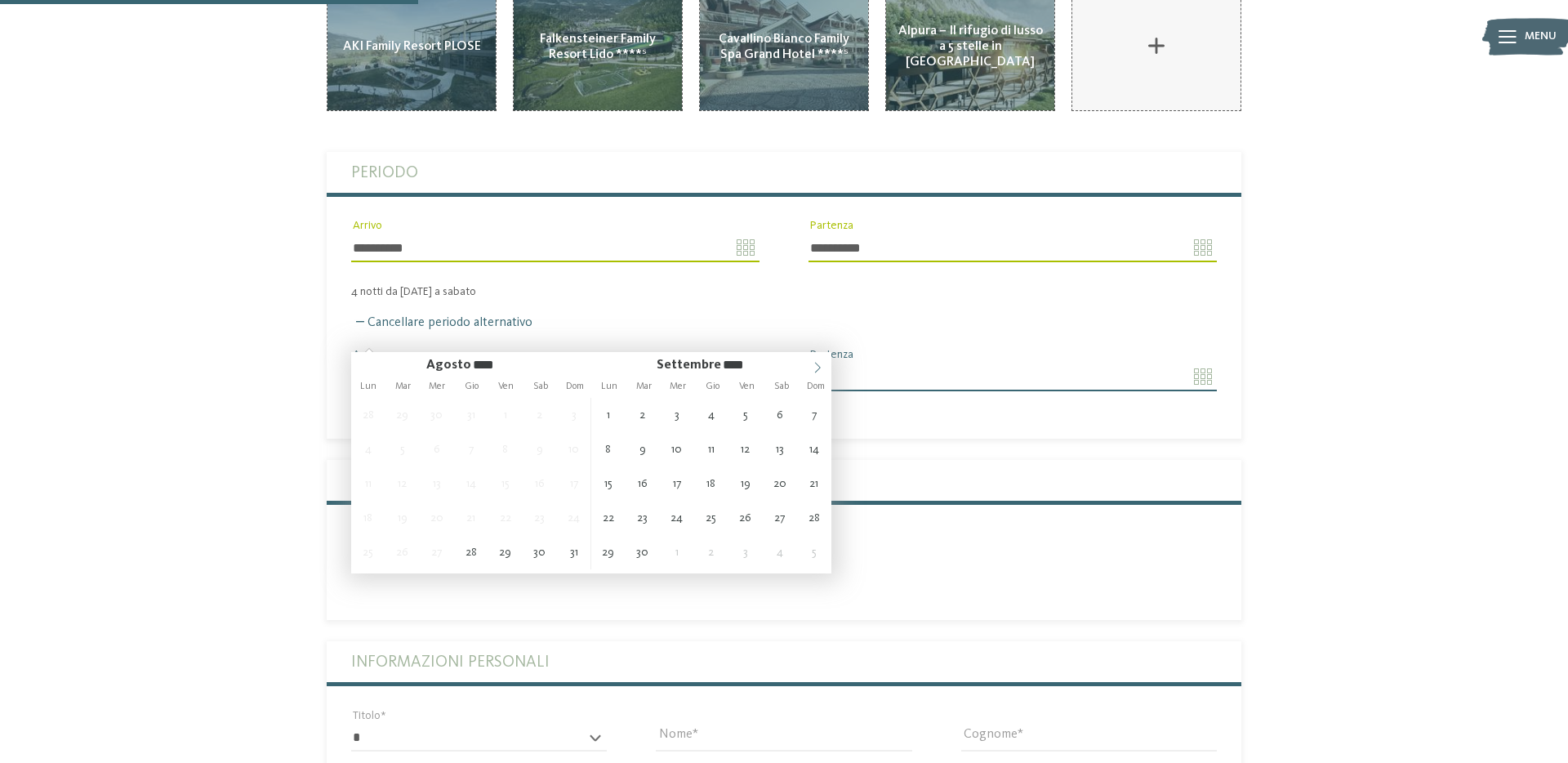
click at [821, 368] on icon at bounding box center [818, 368] width 11 height 11
click at [815, 368] on icon at bounding box center [818, 368] width 11 height 11
type input "**********"
type input "****"
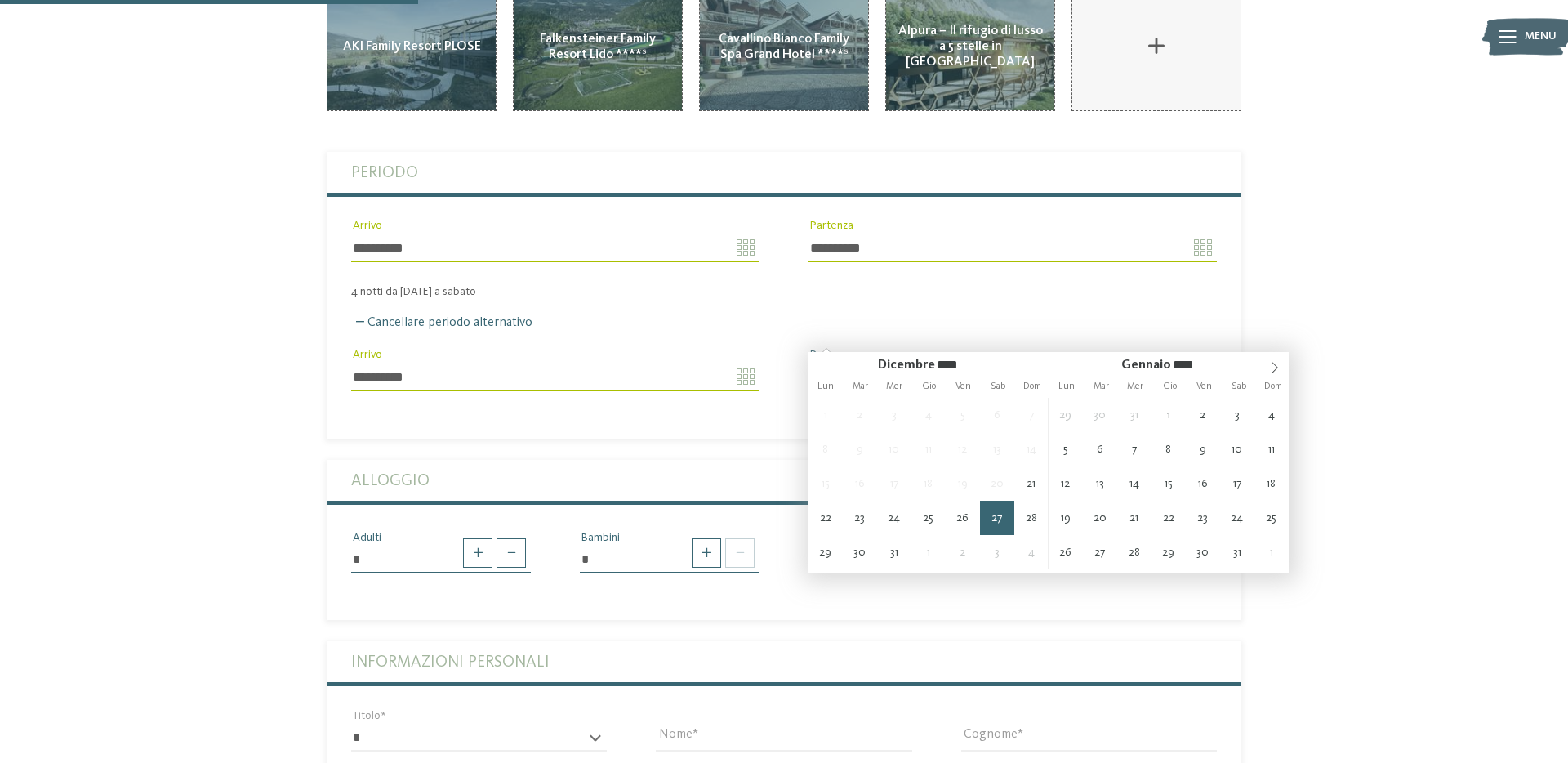
type input "**********"
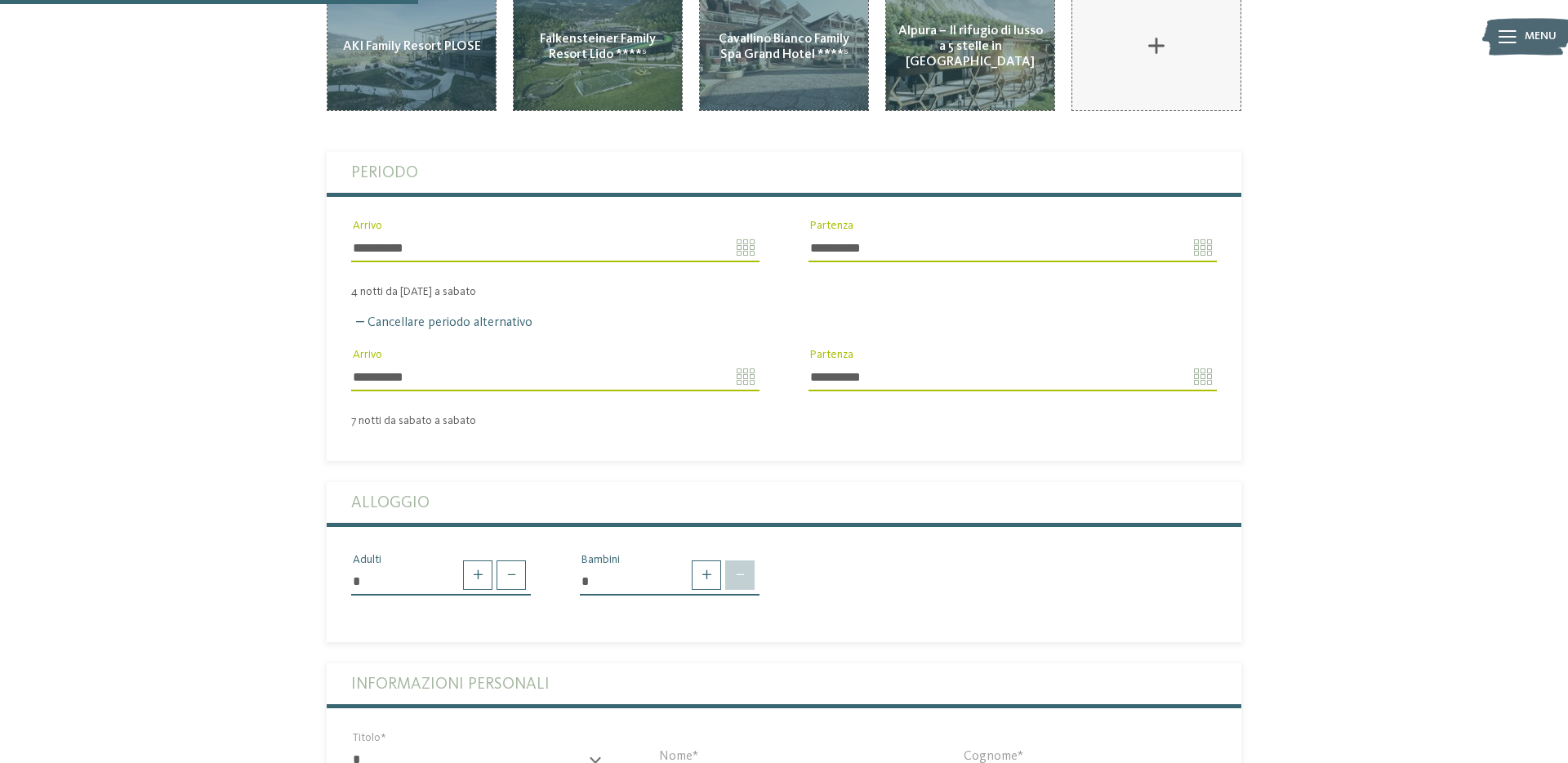
click at [740, 560] on span at bounding box center [740, 575] width 29 height 29
click at [698, 560] on span at bounding box center [707, 575] width 29 height 29
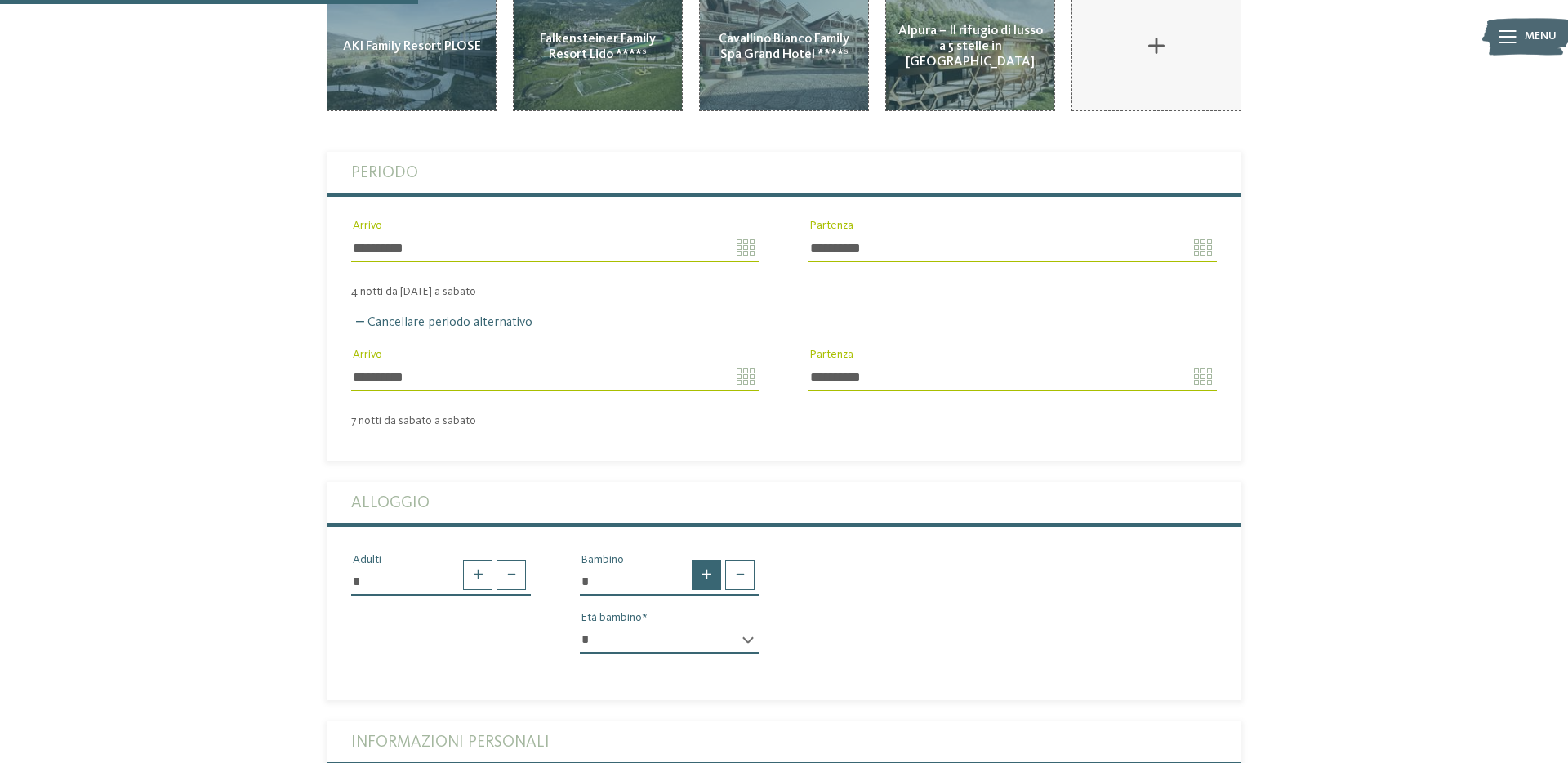
click at [704, 560] on span at bounding box center [707, 575] width 29 height 29
type input "*"
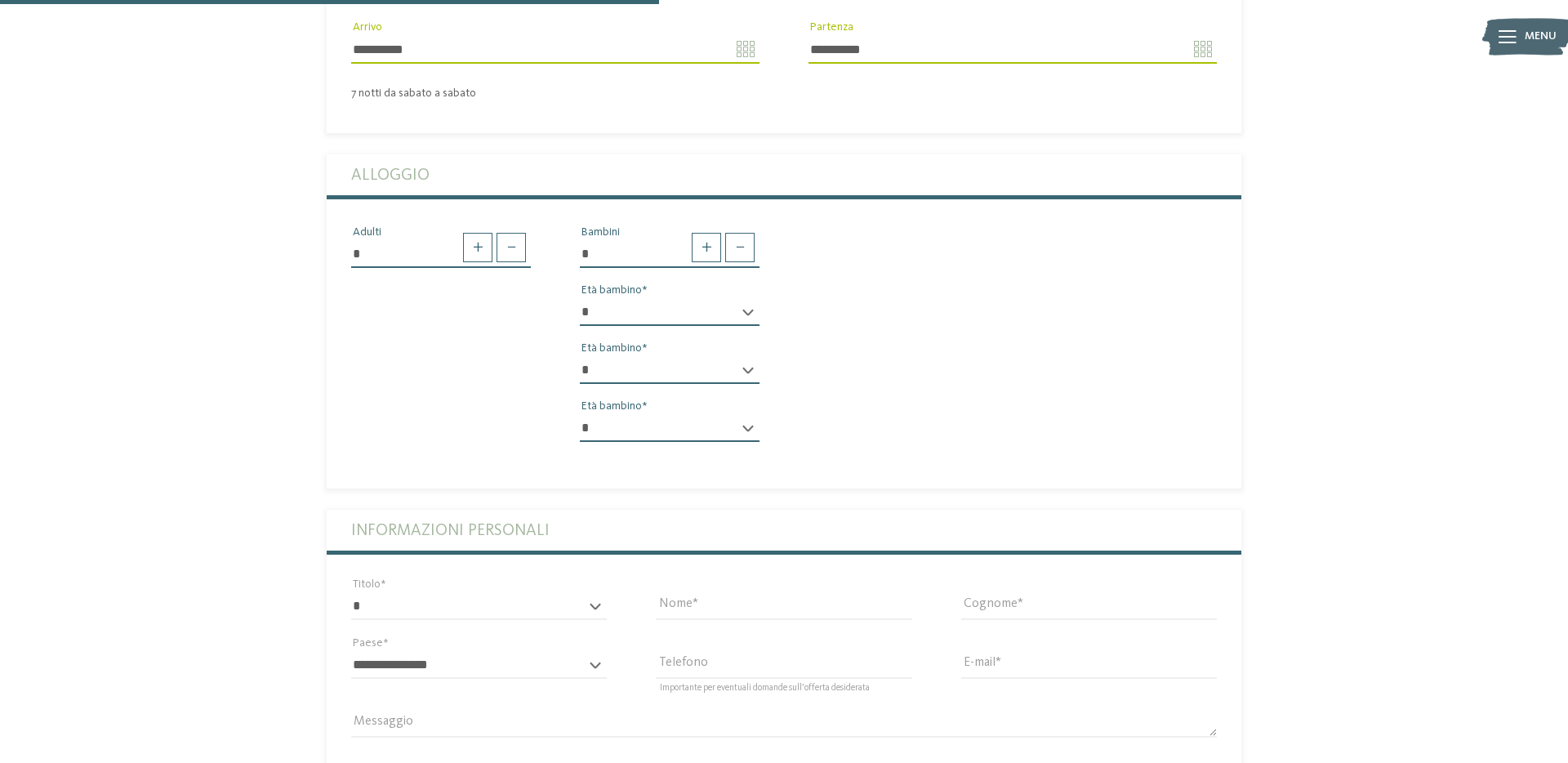
scroll to position [722, 0]
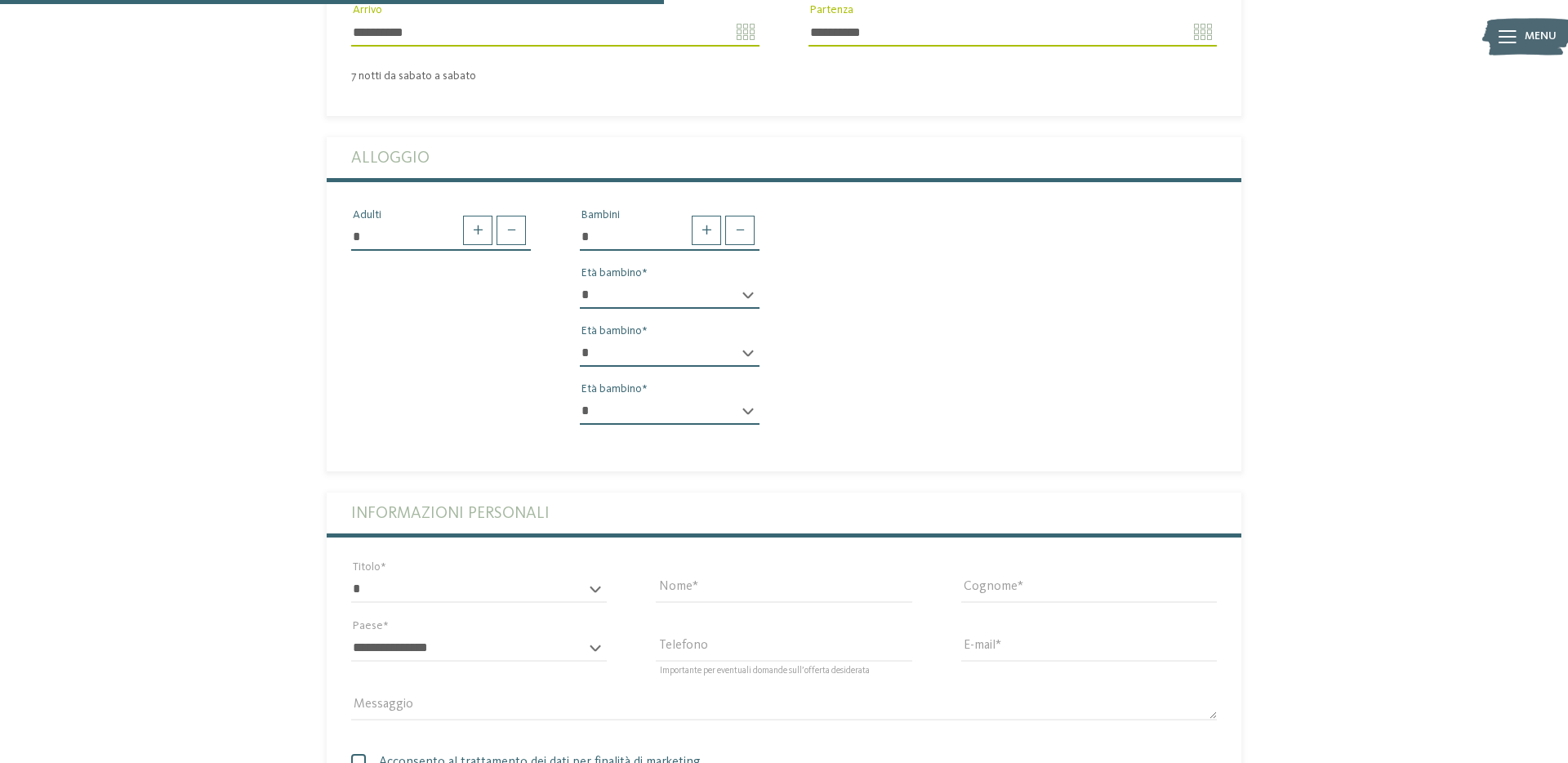
click at [676, 282] on select "* * * * * * * * * * * ** ** ** ** ** ** ** **" at bounding box center [669, 295] width 180 height 28
select select "*"
click at [580, 282] on select "* * * * * * * * * * * ** ** ** ** ** ** ** **" at bounding box center [669, 295] width 180 height 28
click at [675, 340] on select "* * * * * * * * * * * ** ** ** ** ** ** ** **" at bounding box center [669, 353] width 180 height 28
select select "**"
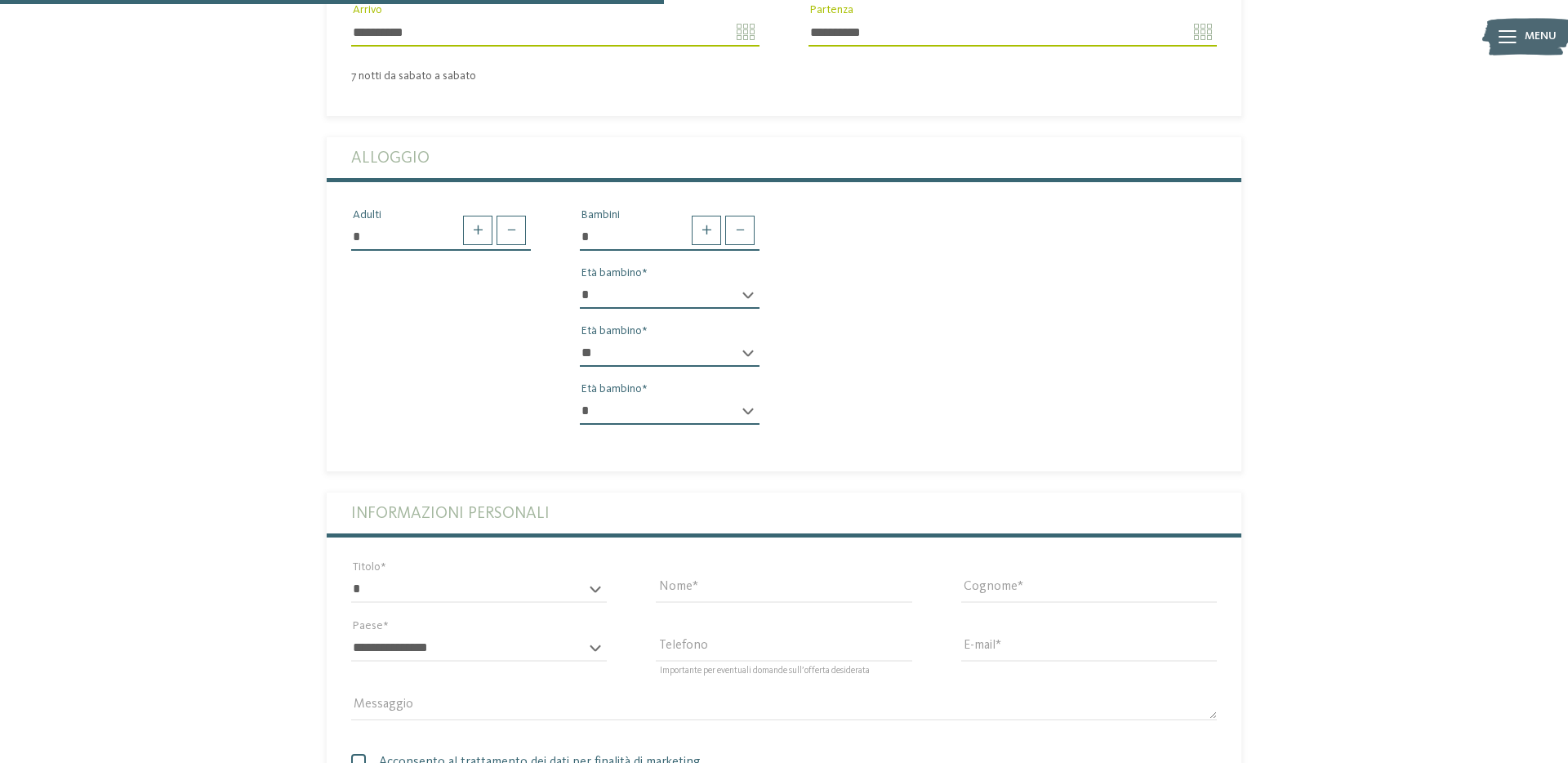
click at [580, 340] on select "* * * * * * * * * * * ** ** ** ** ** ** ** **" at bounding box center [669, 353] width 180 height 28
click at [683, 397] on select "* * * * * * * * * * * ** ** ** ** ** ** ** **" at bounding box center [669, 410] width 180 height 28
select select "**"
click at [580, 397] on select "* * * * * * * * * * * ** ** ** ** ** ** ** **" at bounding box center [669, 410] width 180 height 28
click at [861, 493] on label "Informazioni personali" at bounding box center [784, 513] width 866 height 41
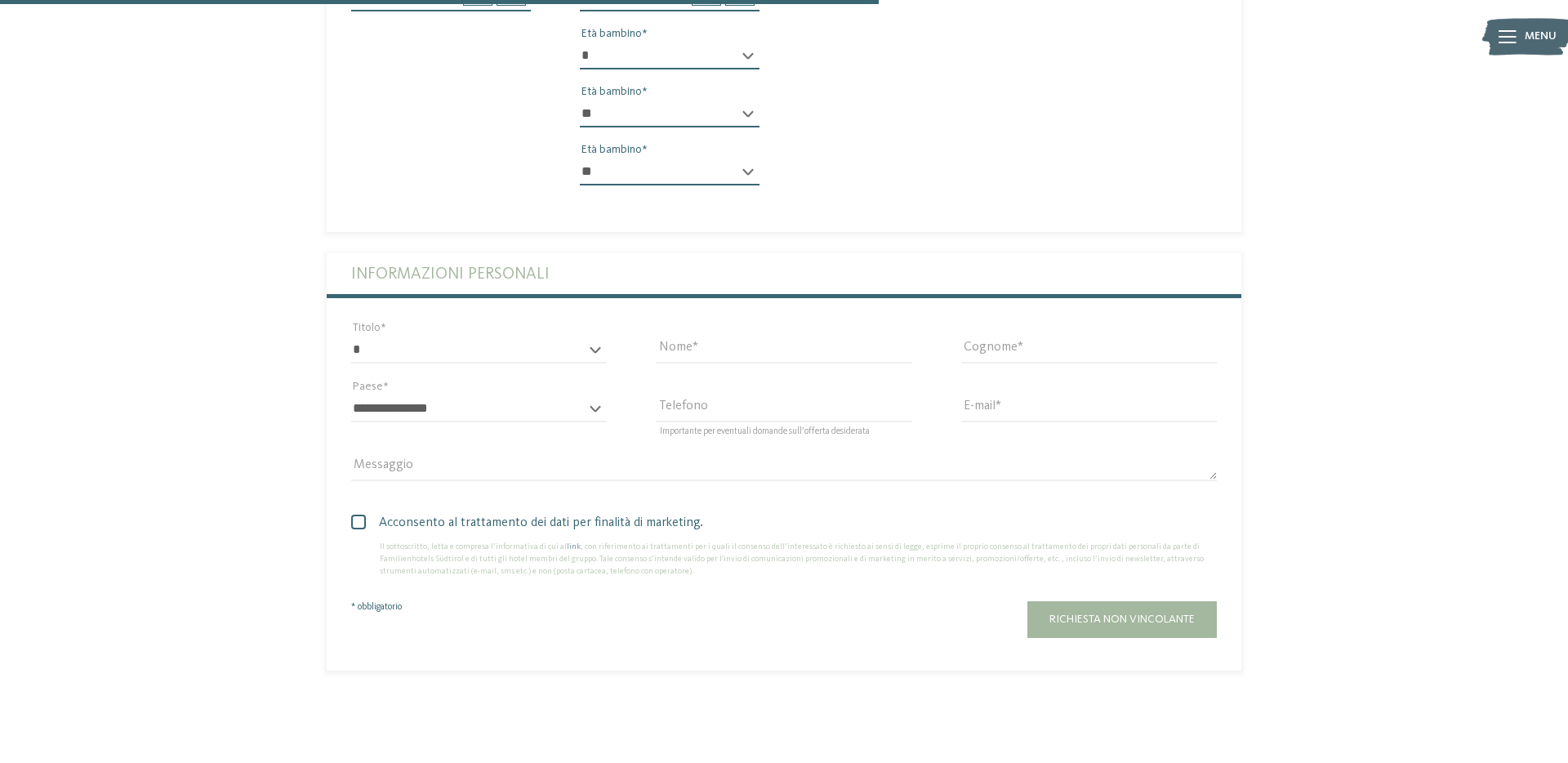
scroll to position [976, 0]
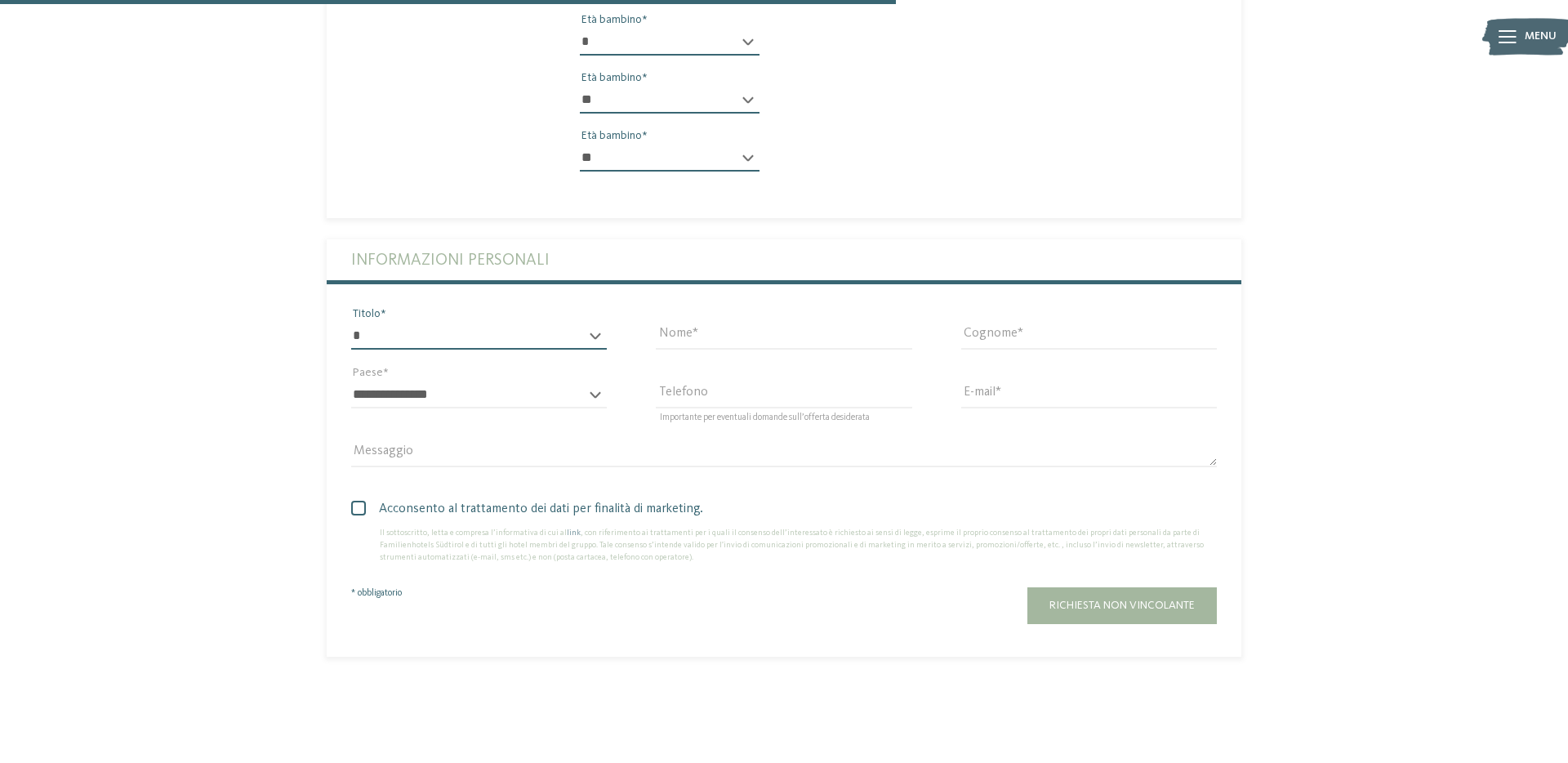
click at [560, 322] on select "* ****** ******* ******** ******" at bounding box center [478, 335] width 256 height 28
select select "*"
click at [351, 322] on select "* ****** ******* ******** ******" at bounding box center [478, 335] width 256 height 28
click at [726, 322] on input "Nome" at bounding box center [784, 335] width 256 height 28
type input "*****"
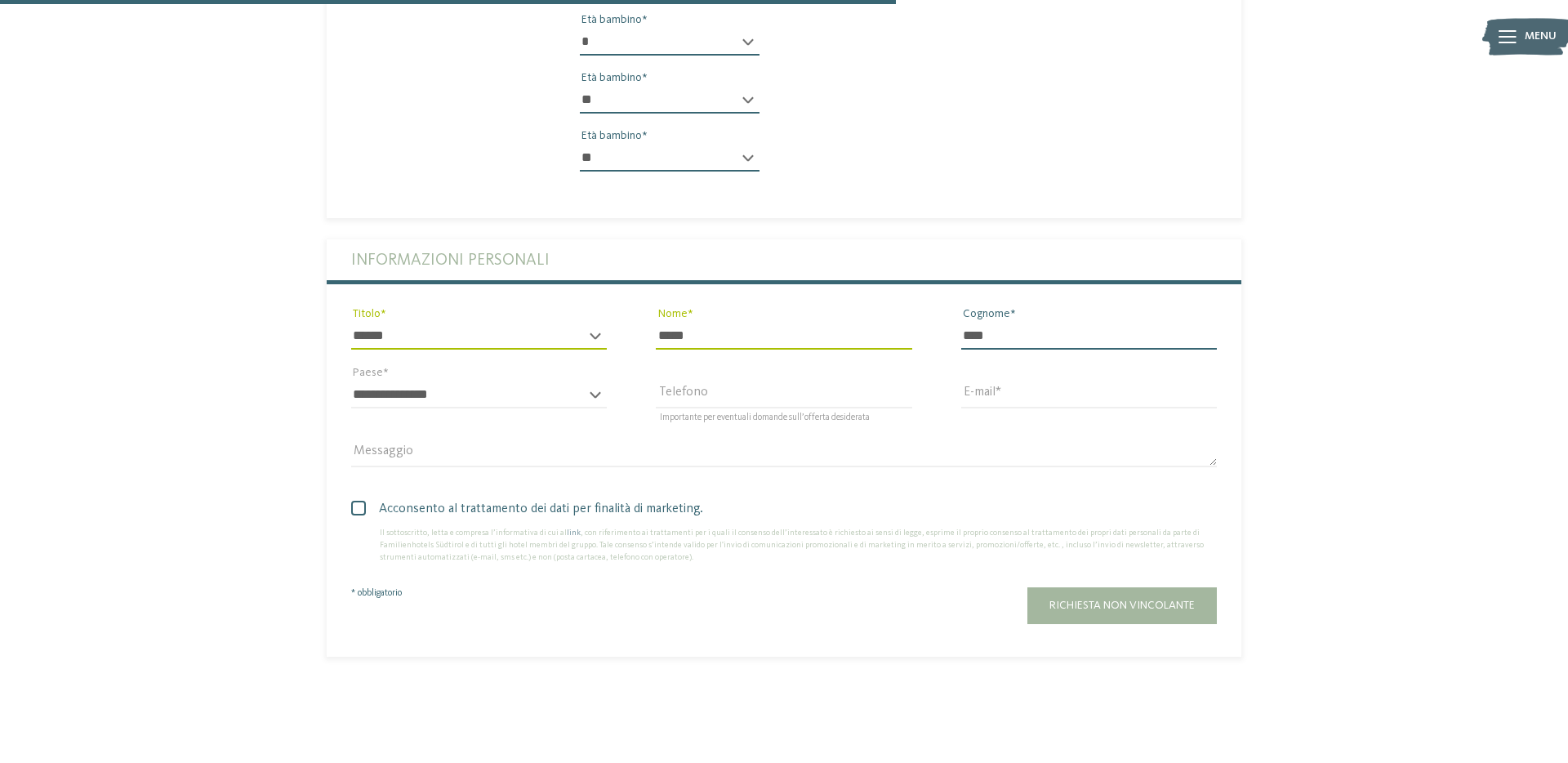
type input "****"
click at [484, 381] on select "**********" at bounding box center [478, 394] width 256 height 28
select select "**"
click at [351, 381] on select "**********" at bounding box center [478, 394] width 256 height 28
click at [982, 381] on input "E-mail" at bounding box center [1089, 394] width 256 height 28
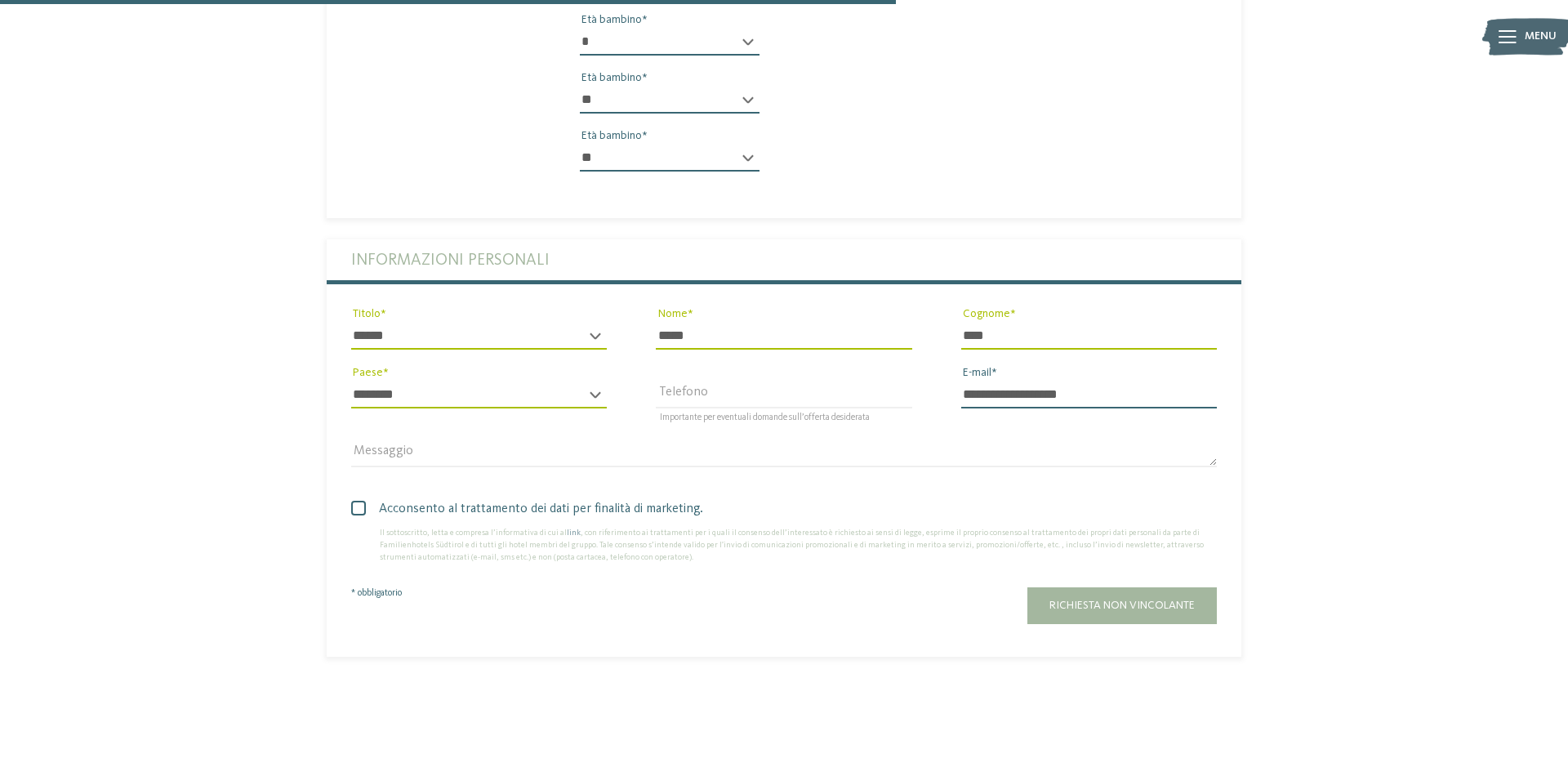
type input "**********"
click at [414, 440] on textarea "Messaggio" at bounding box center [784, 453] width 866 height 28
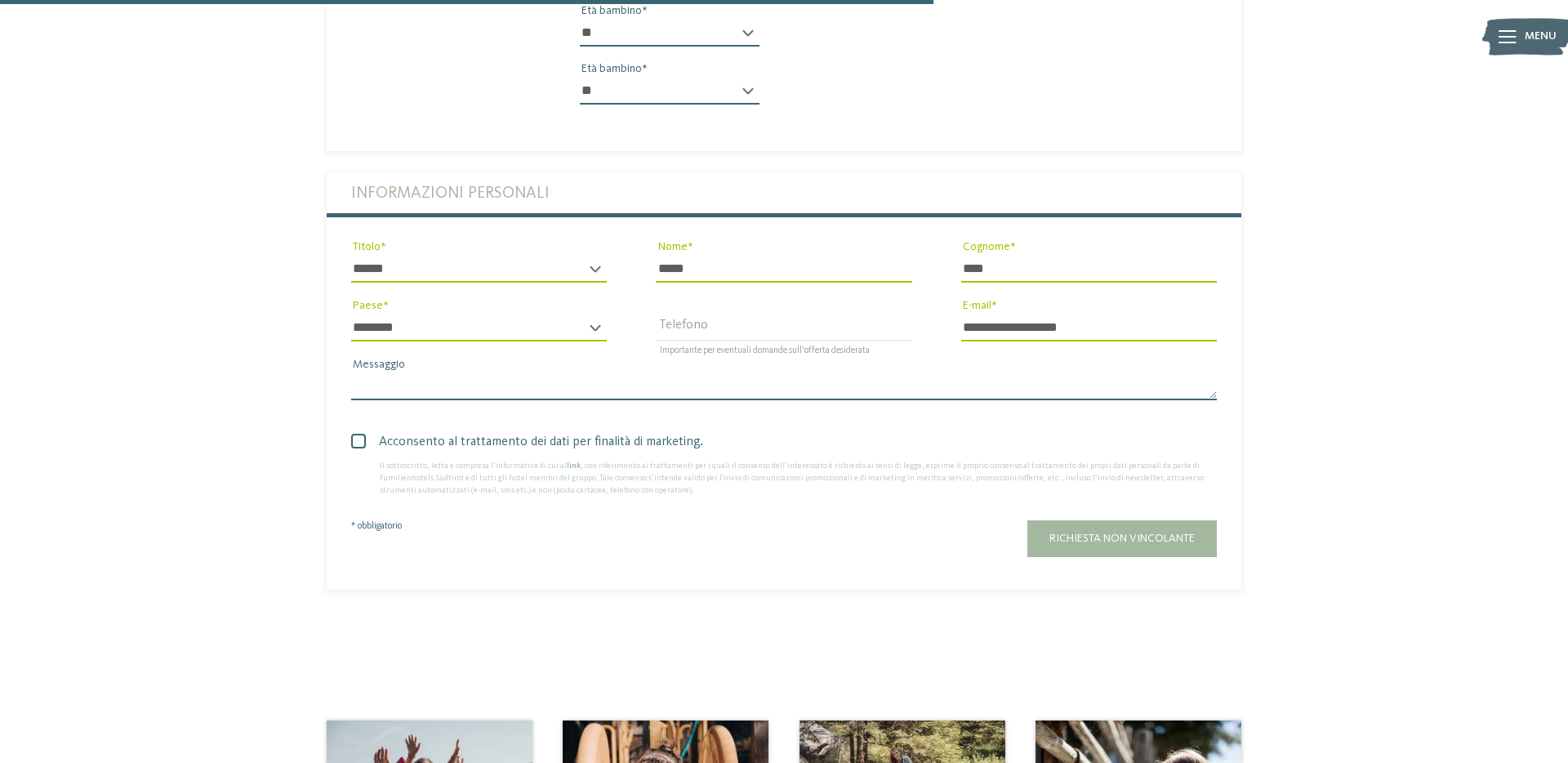
scroll to position [1005, 0]
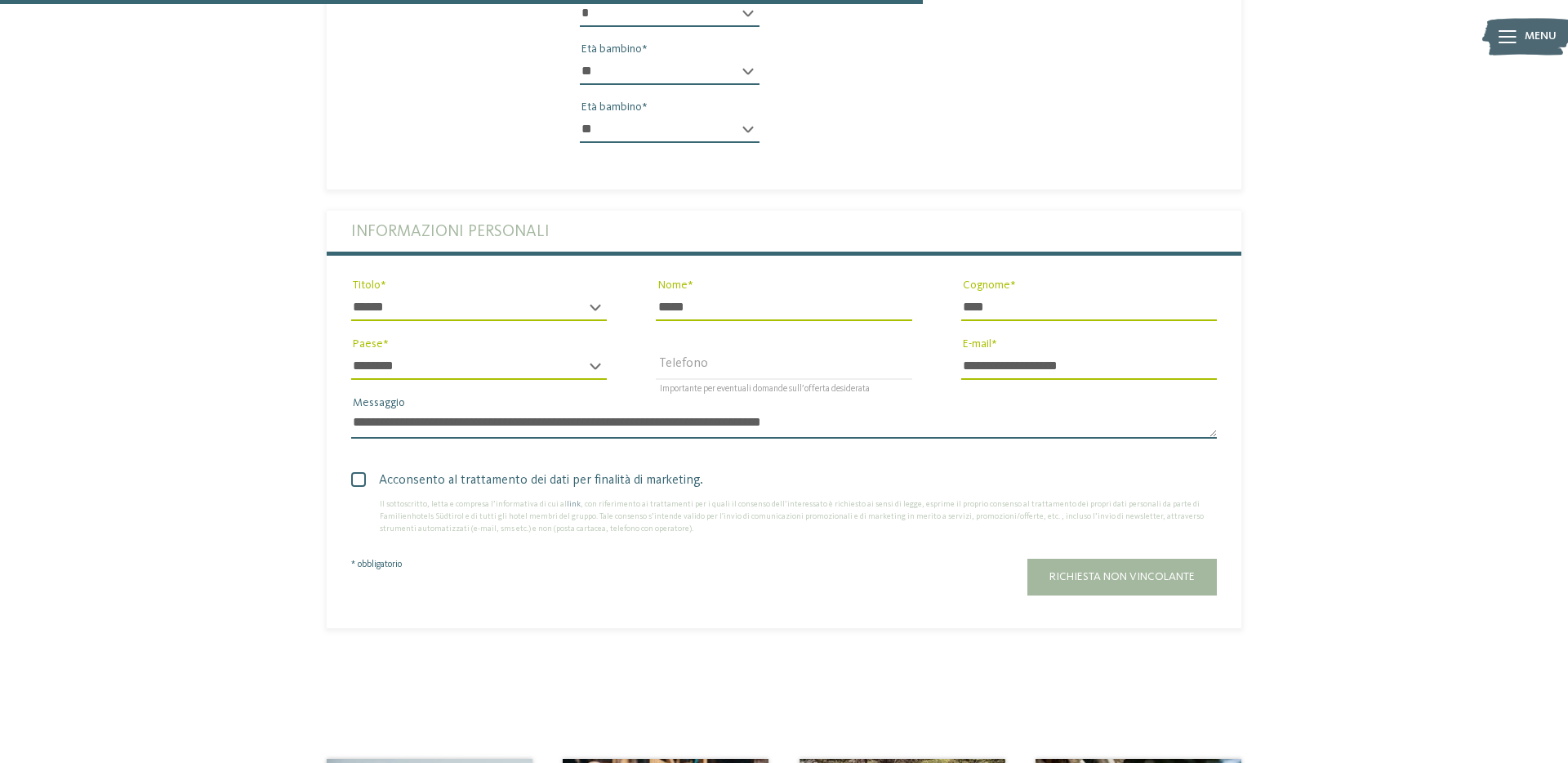
type textarea "**********"
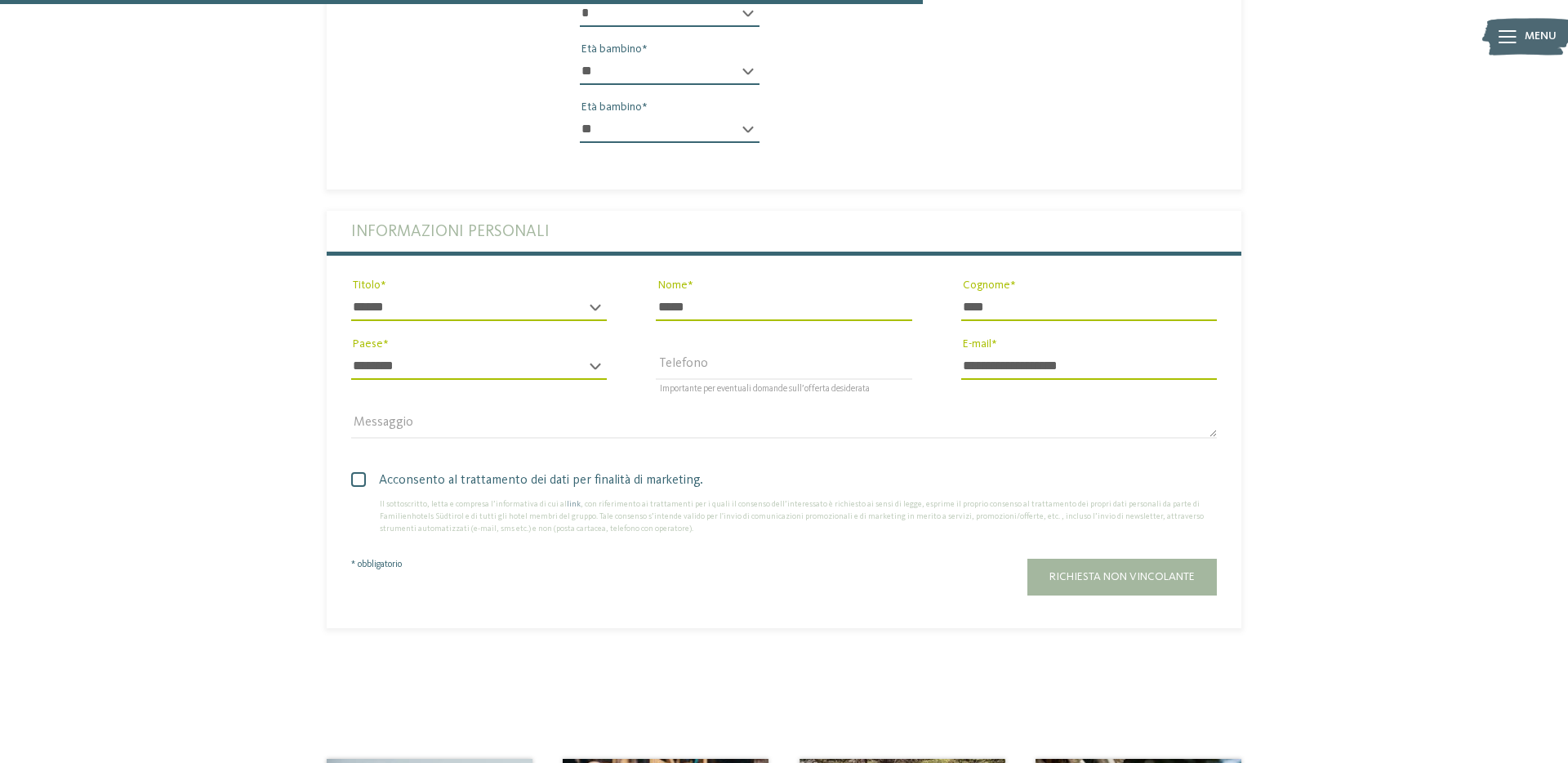
click at [357, 473] on span at bounding box center [358, 479] width 14 height 14
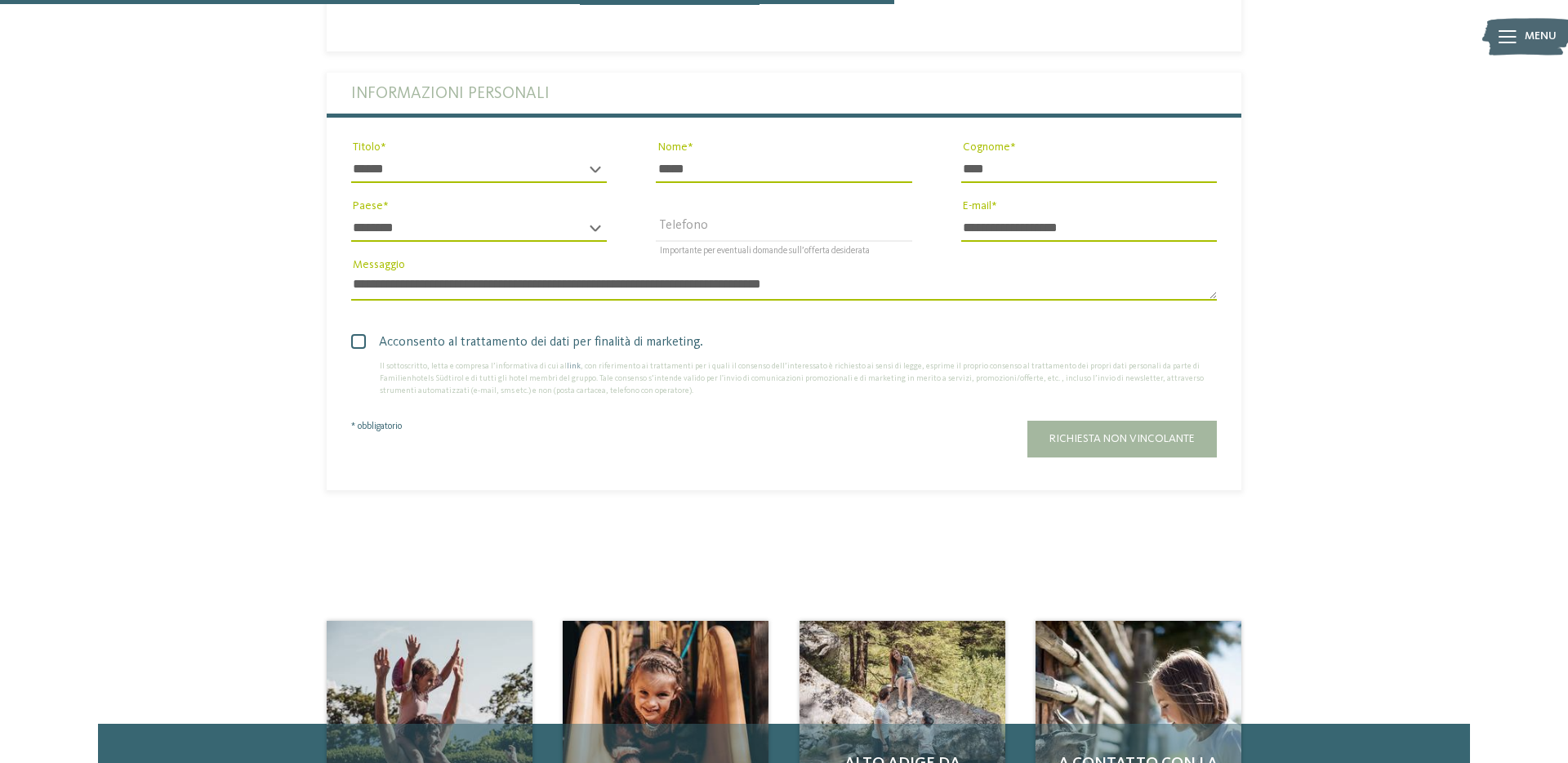
scroll to position [1164, 0]
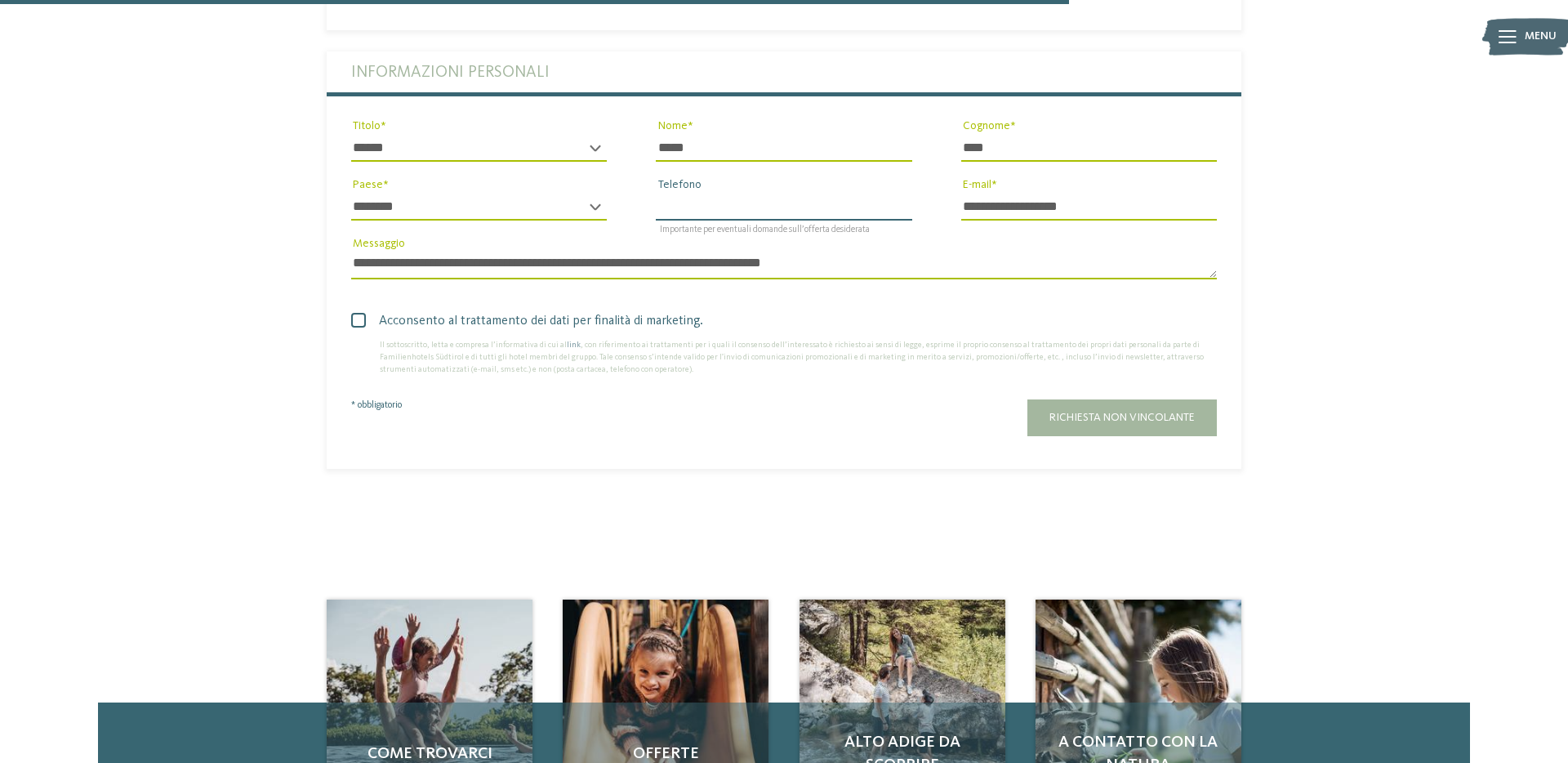
click at [855, 193] on input "Telefono" at bounding box center [784, 206] width 256 height 28
type input "**********"
click at [781, 400] on div "Richiesta non vincolante" at bounding box center [899, 418] width 637 height 37
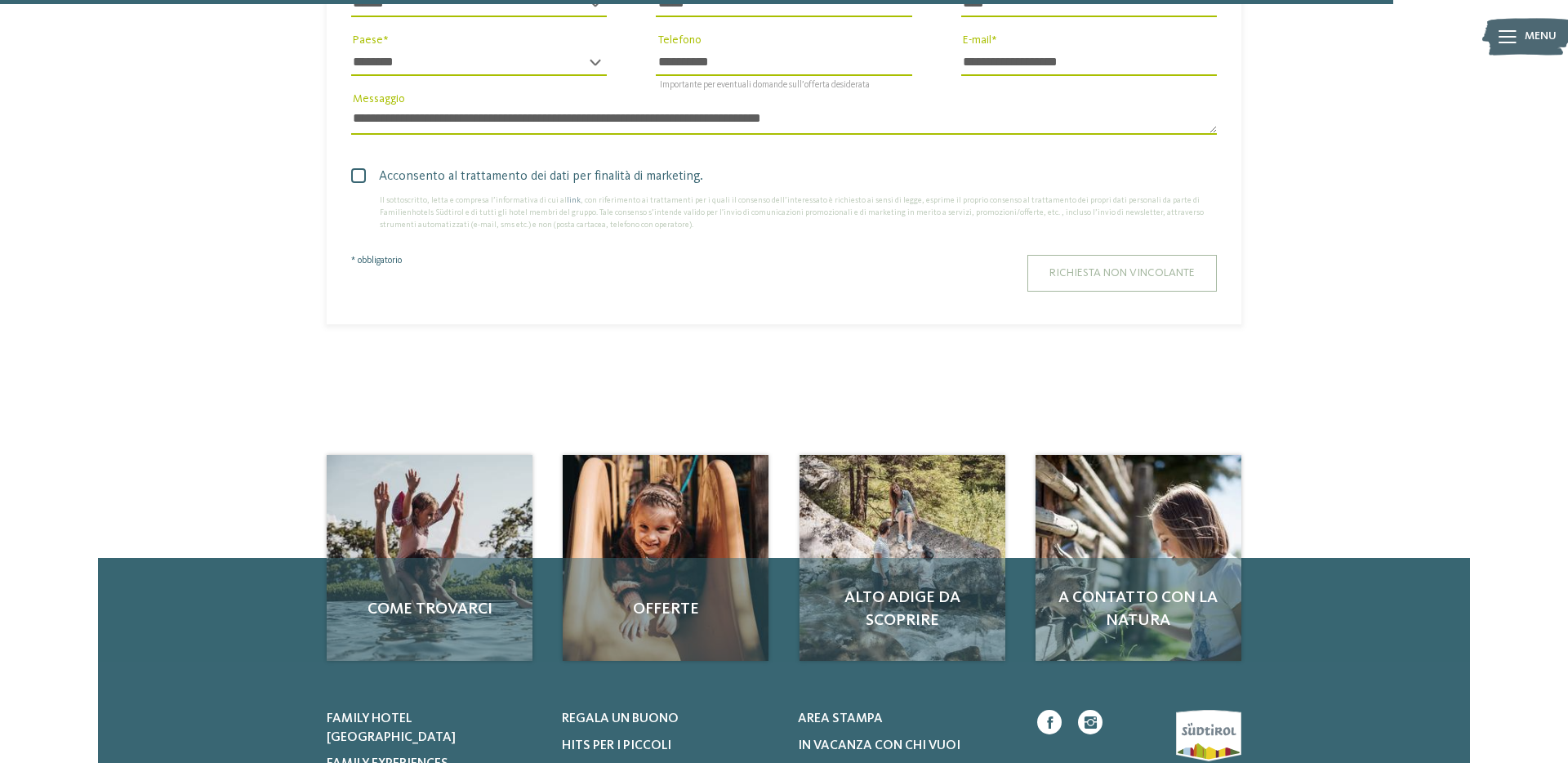
scroll to position [1226, 0]
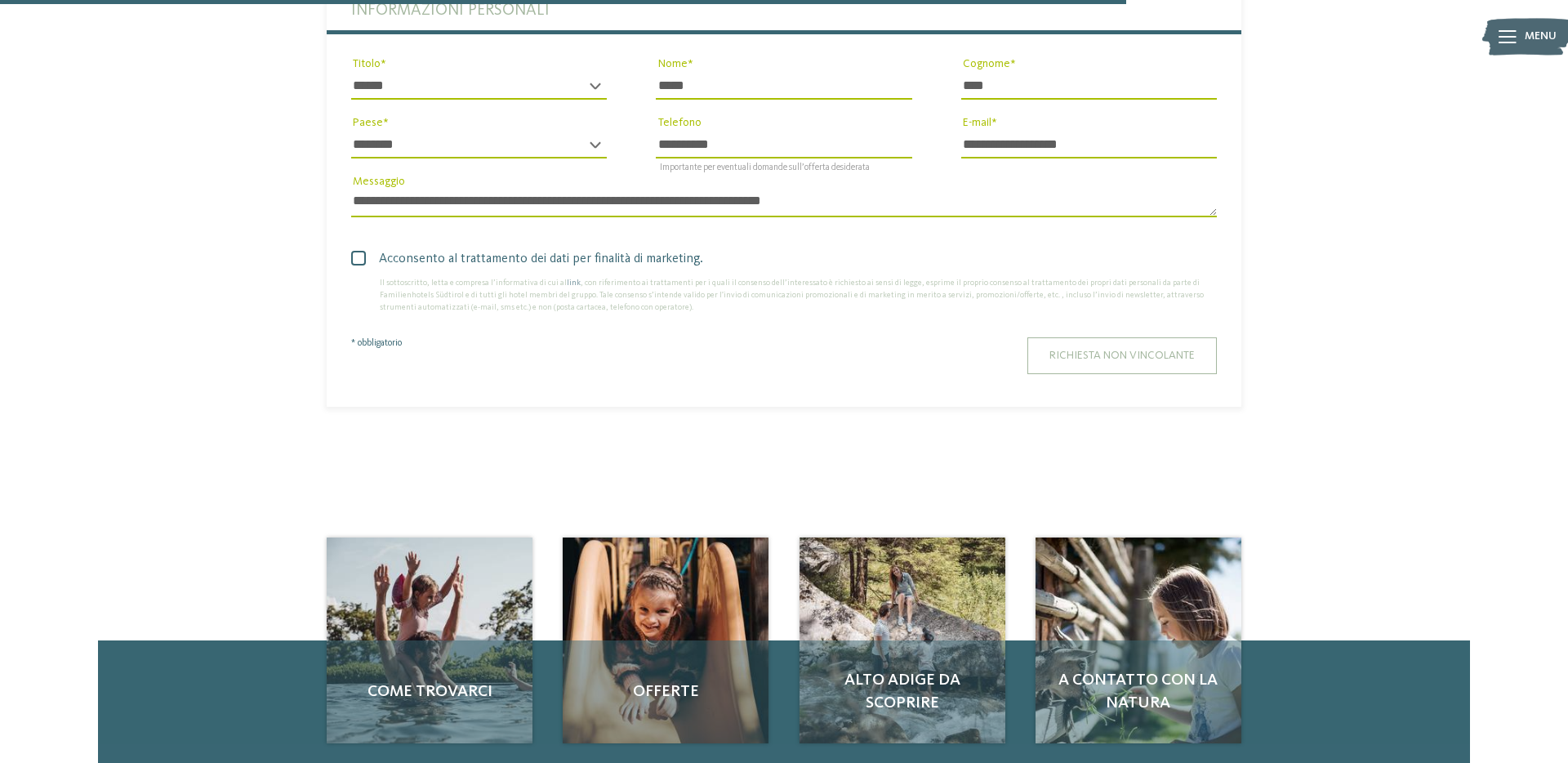
click at [1113, 350] on span "Richiesta non vincolante" at bounding box center [1122, 356] width 145 height 11
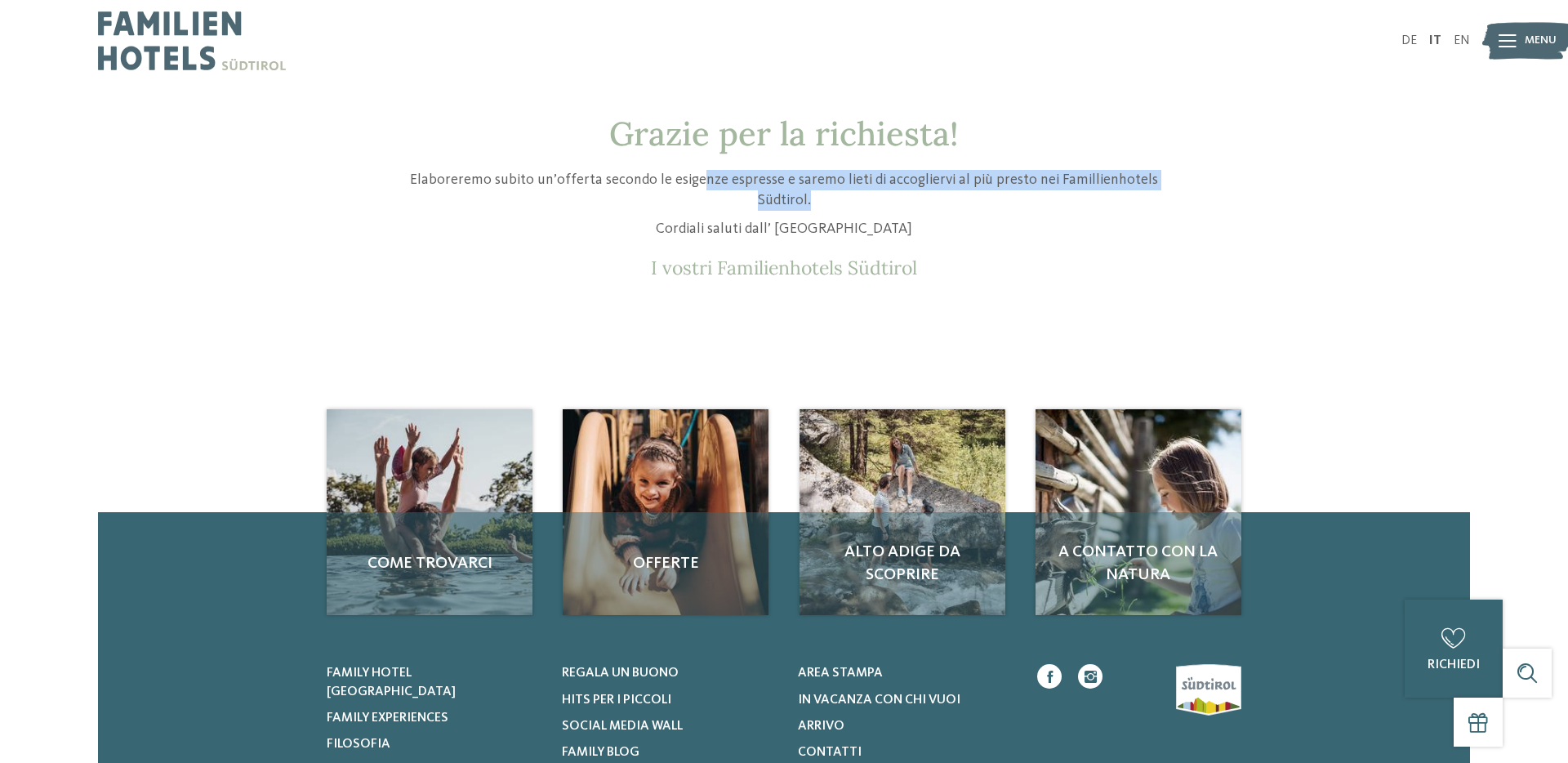
drag, startPoint x: 708, startPoint y: 178, endPoint x: 910, endPoint y: 205, distance: 203.8
click at [910, 205] on p "Elaboreremo subito un’offerta secondo le esigenze espresse e saremo lieti di ac…" at bounding box center [784, 190] width 776 height 41
